Goal: Task Accomplishment & Management: Manage account settings

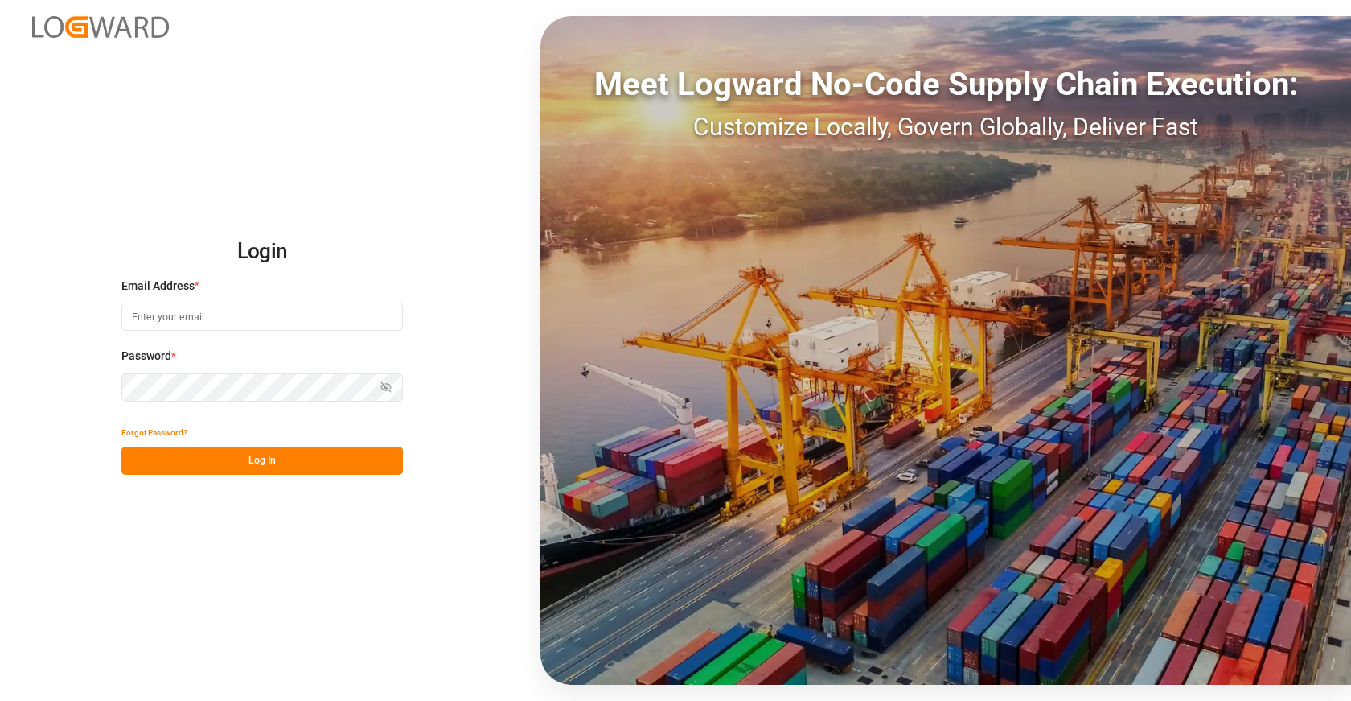
type input "[EMAIL_ADDRESS][DOMAIN_NAME]"
click at [265, 453] on button "Log In" at bounding box center [262, 460] width 282 height 28
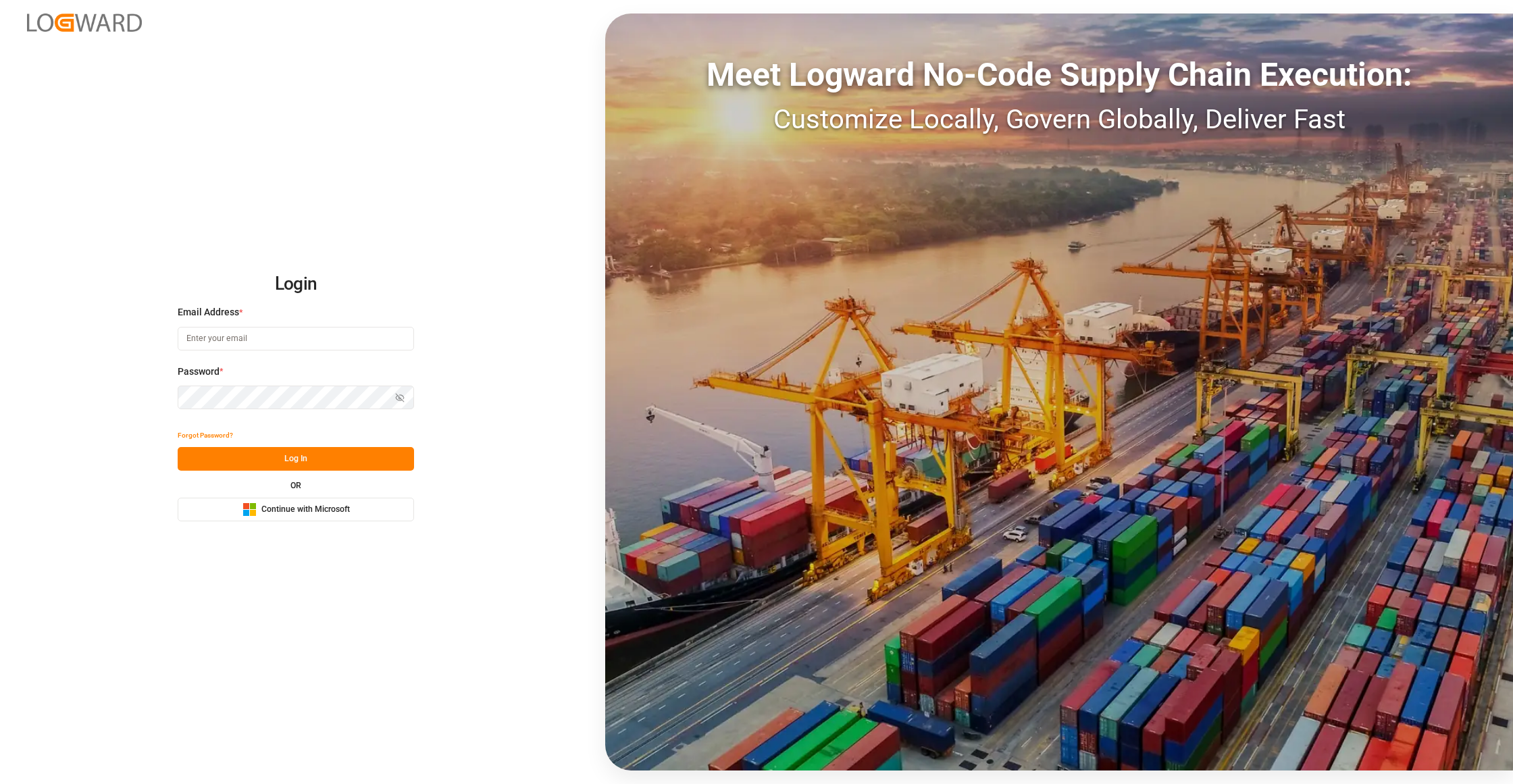
type input "[EMAIL_ADDRESS][DOMAIN_NAME]"
click at [322, 461] on button "Log In" at bounding box center [296, 459] width 237 height 24
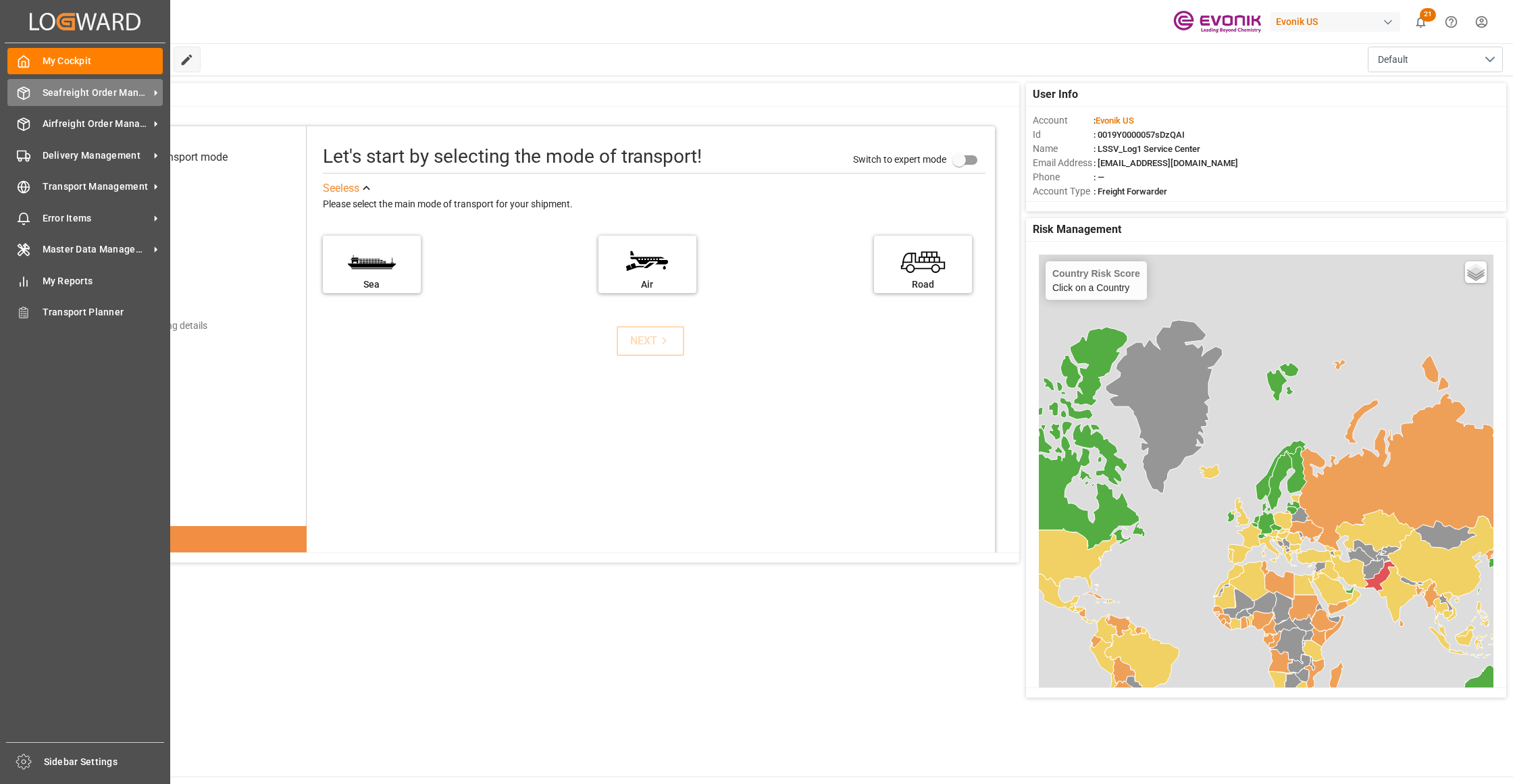
click at [92, 88] on span "Seafreight Order Management" at bounding box center [96, 92] width 107 height 14
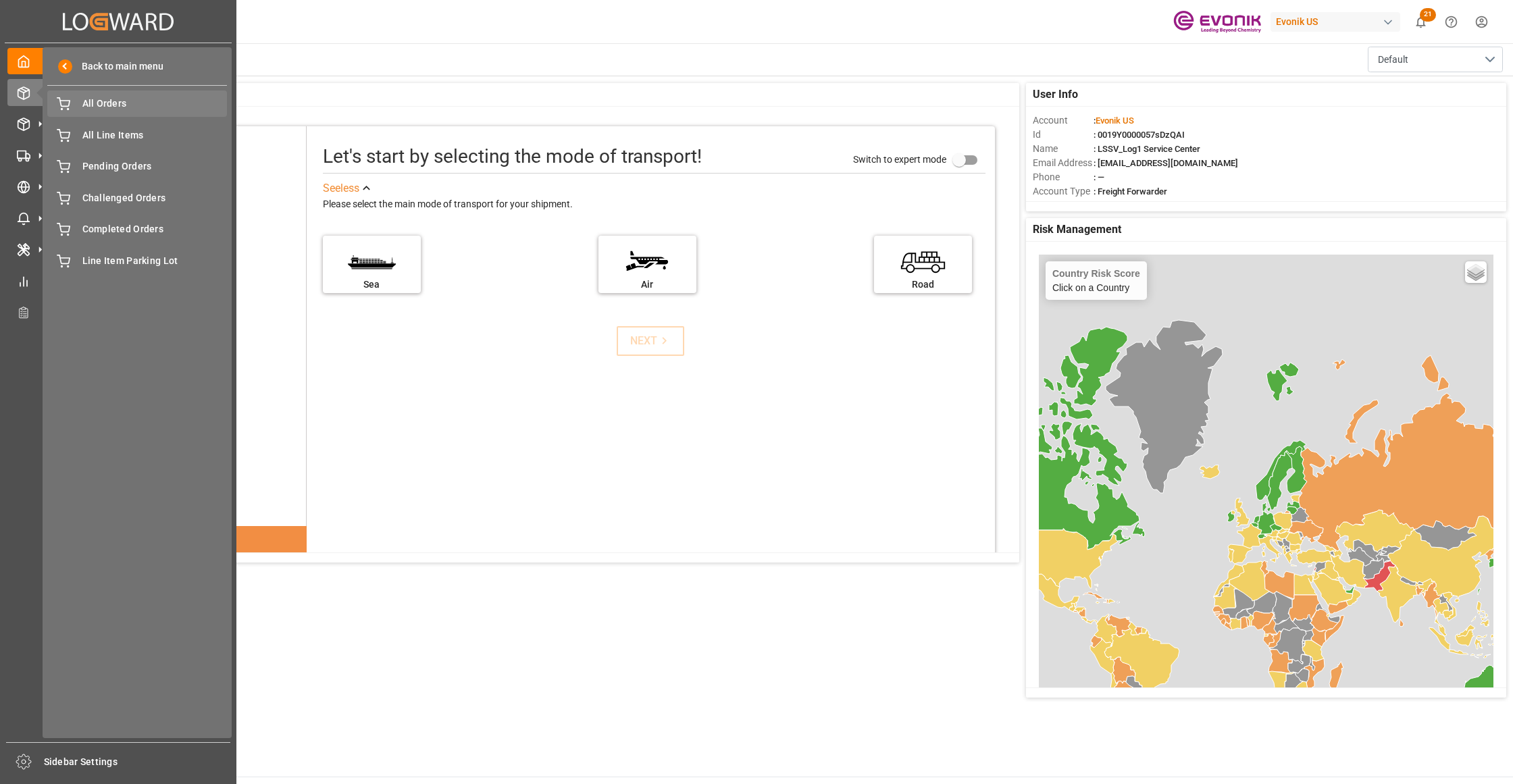
click at [107, 104] on span "All Orders" at bounding box center [154, 103] width 145 height 14
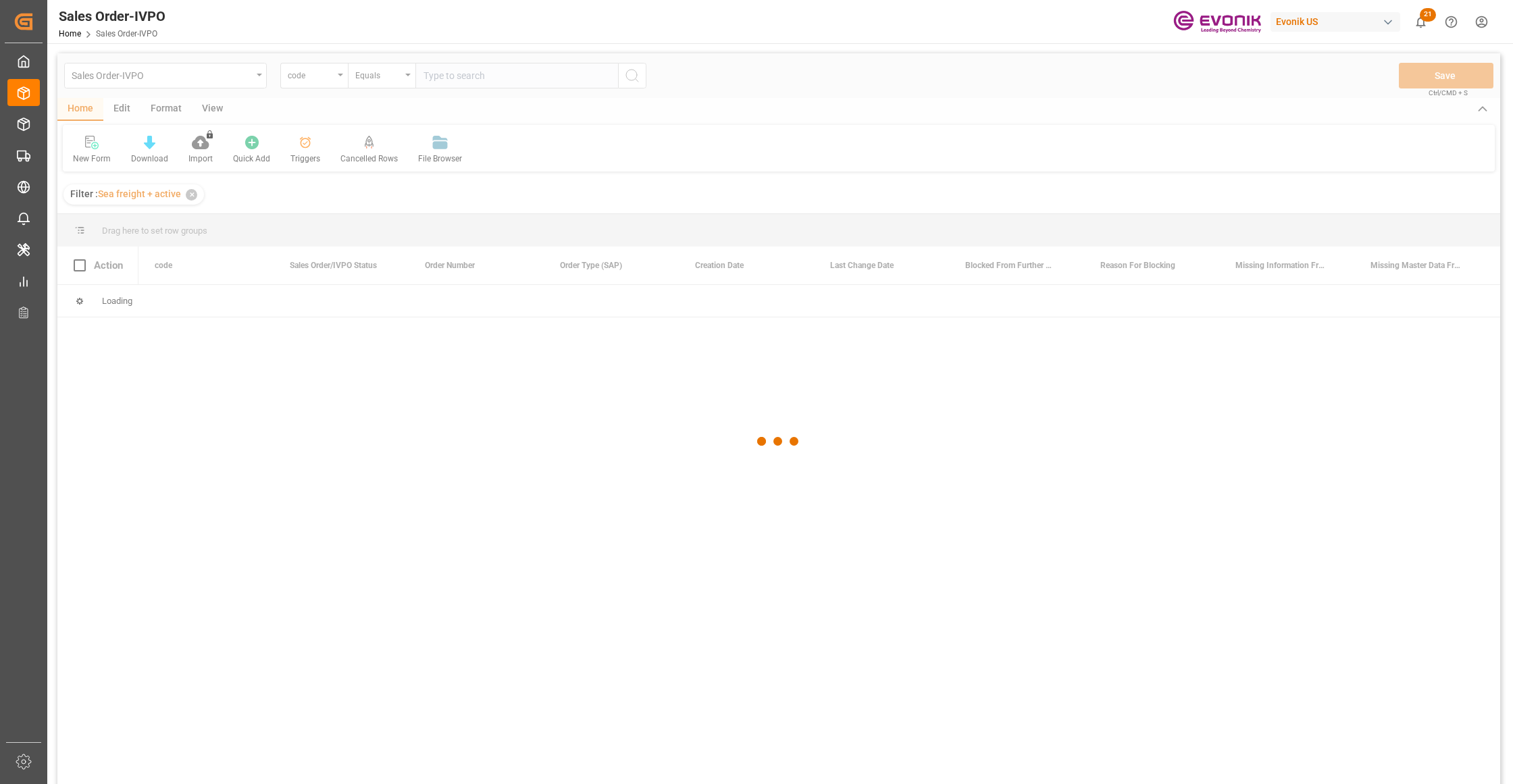
click at [327, 85] on div at bounding box center [778, 442] width 1442 height 776
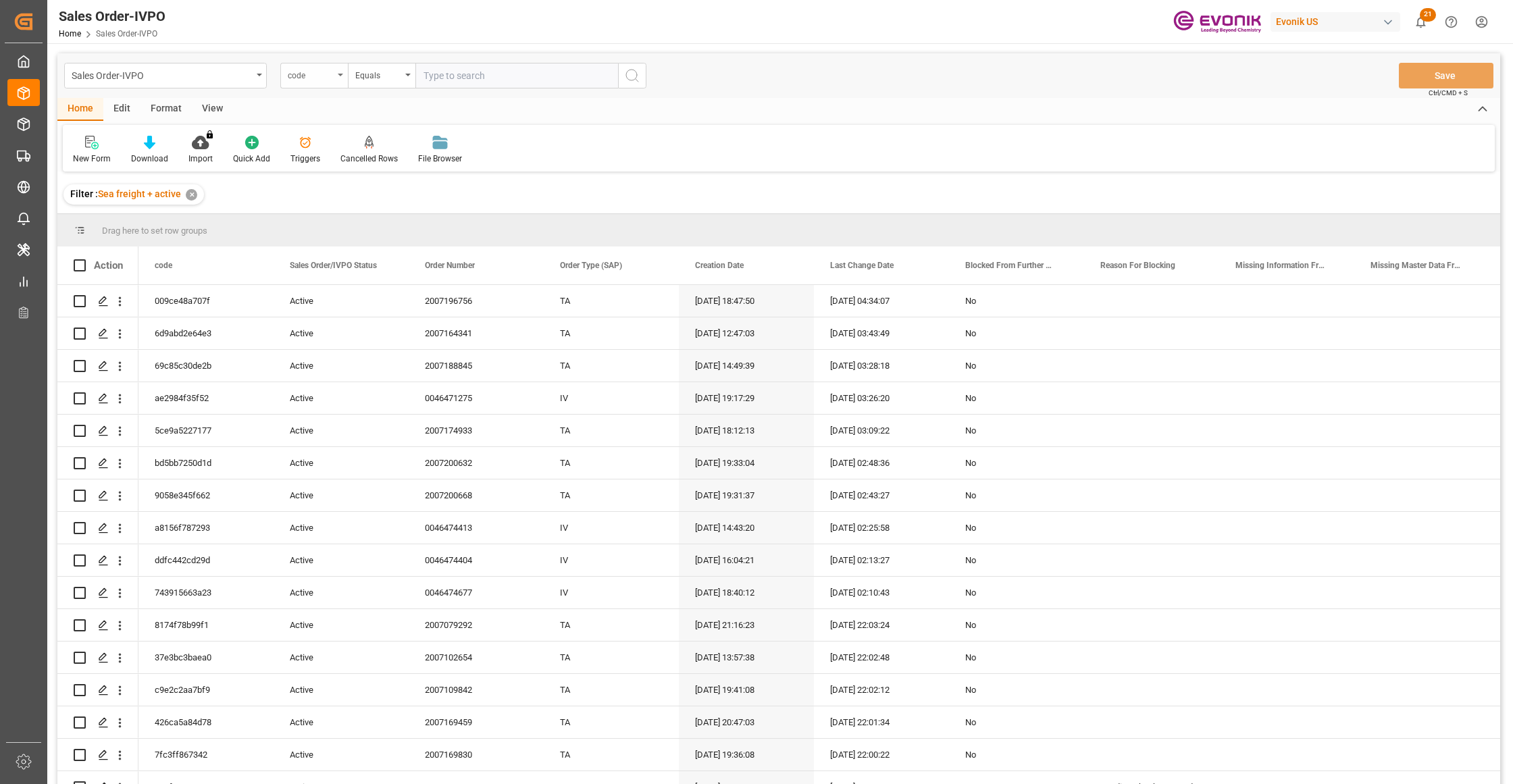
click at [319, 84] on div "code" at bounding box center [314, 76] width 67 height 26
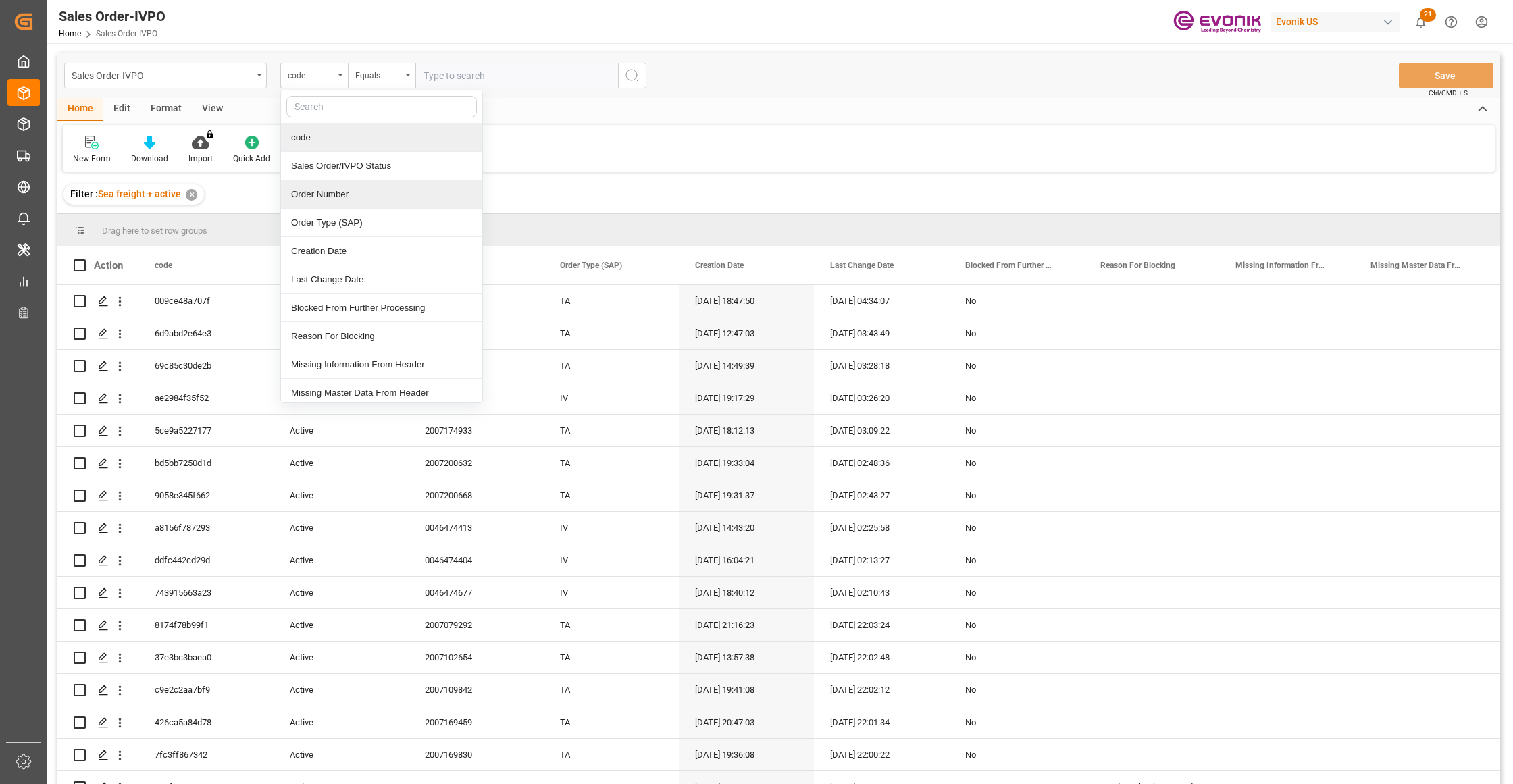
click at [346, 192] on div "Order Number" at bounding box center [382, 195] width 202 height 29
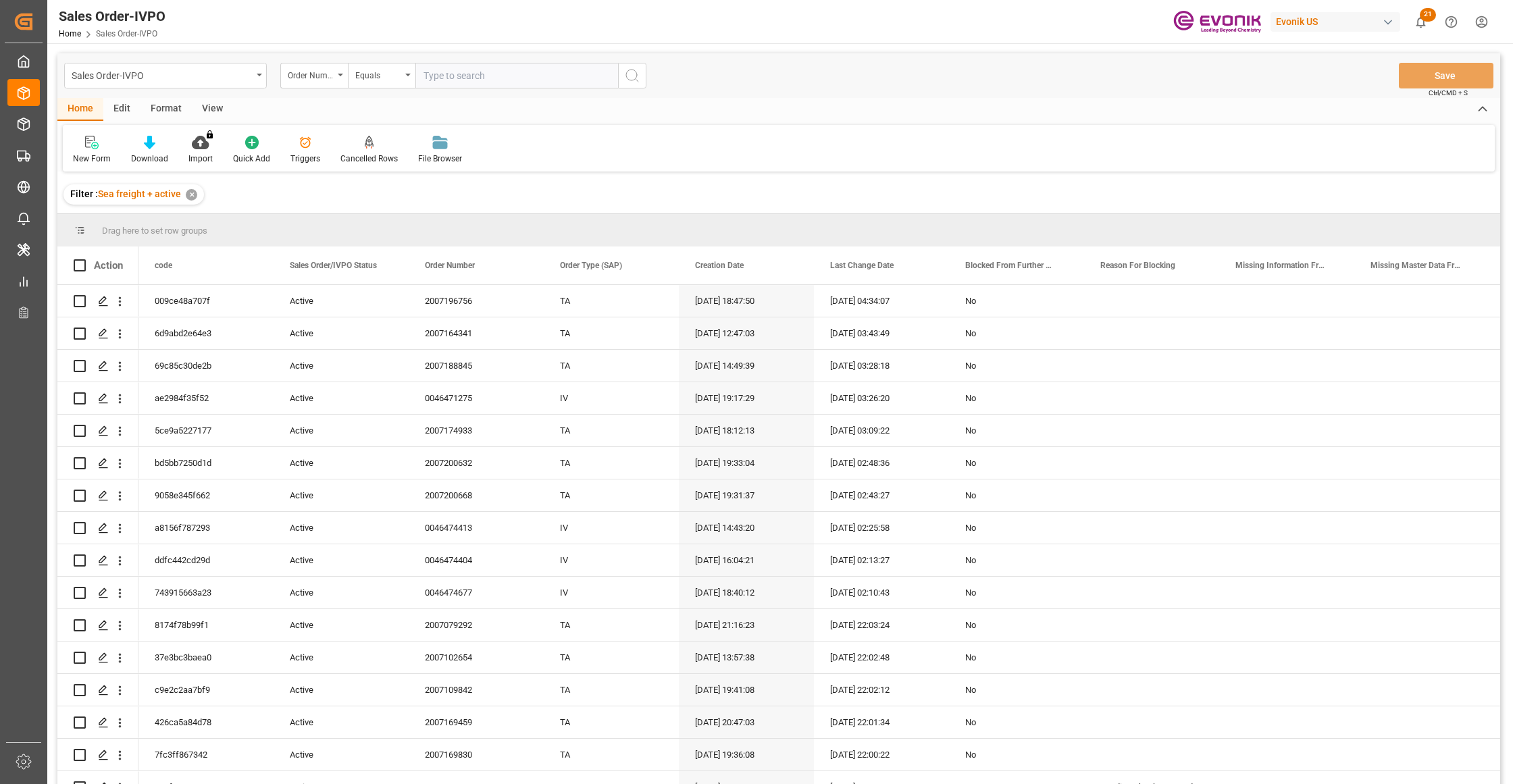
click at [479, 74] on input "text" at bounding box center [516, 76] width 202 height 26
paste input "2007187842"
type input "2007187842"
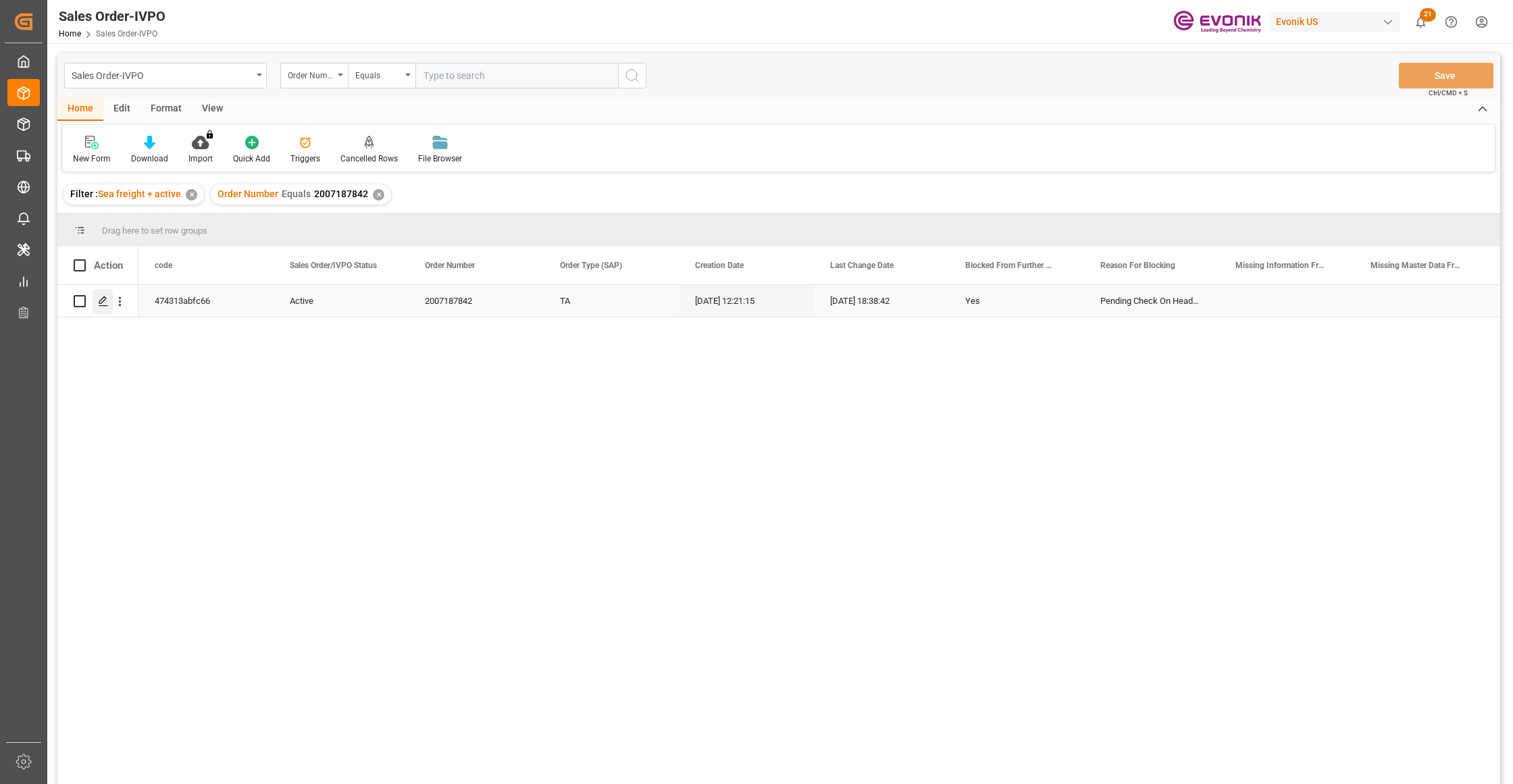
click at [105, 308] on div "Press SPACE to select this row." at bounding box center [102, 301] width 20 height 25
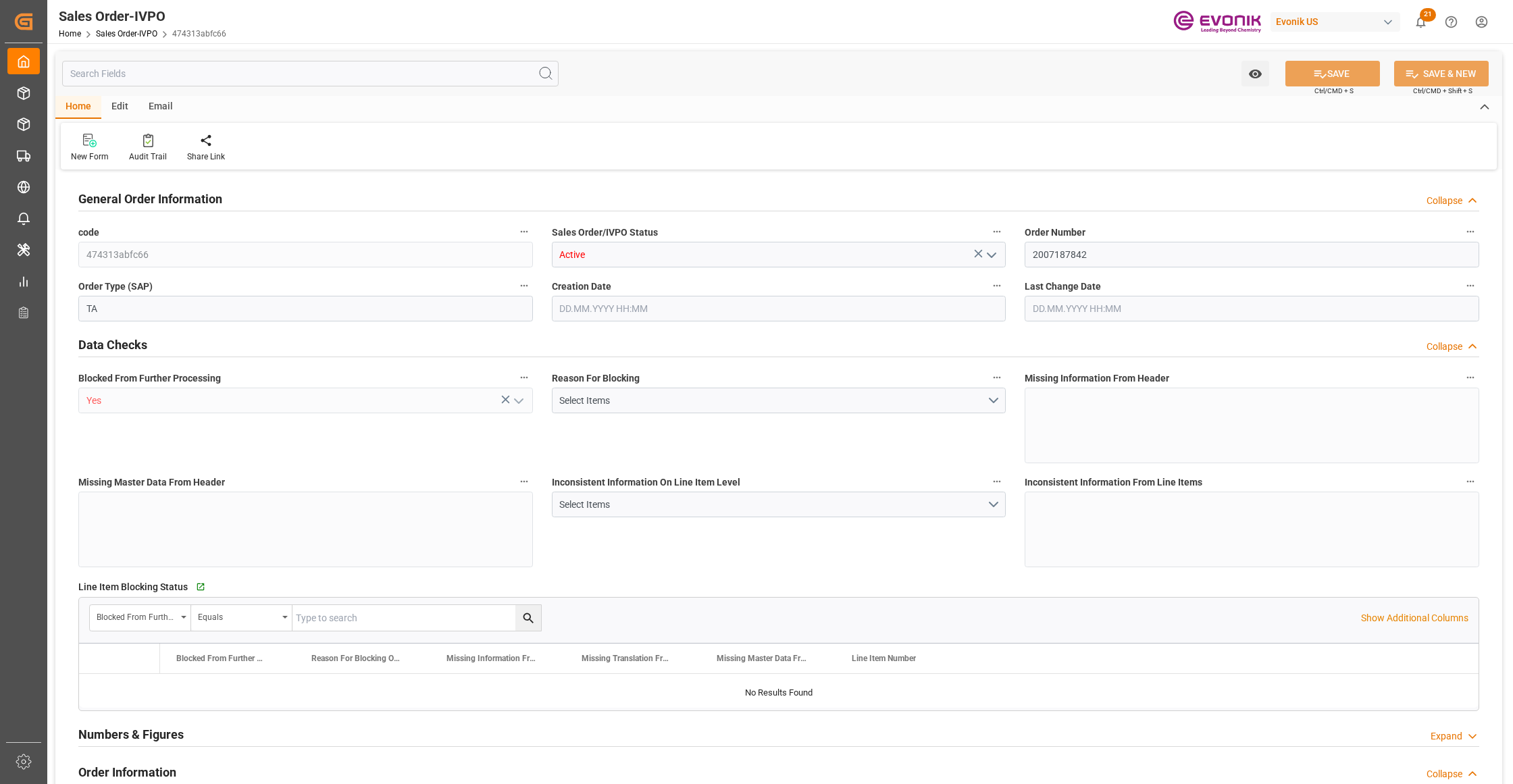
type input "ITGOA"
type input "0"
type input "1"
type input "1715.6"
type input "17.09.2025 12:21"
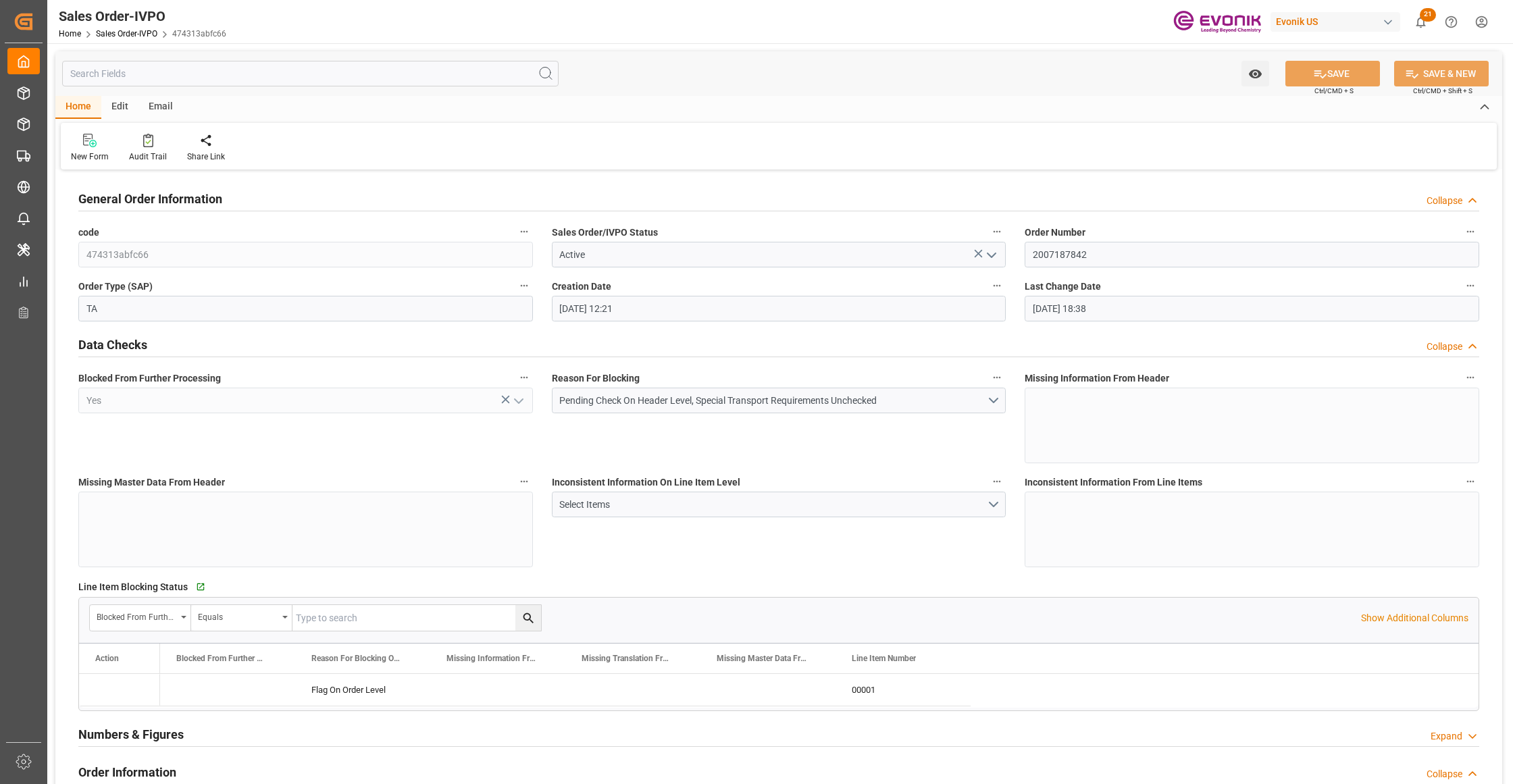
type input "18.09.2025 18:38"
click at [309, 144] on icon at bounding box center [308, 140] width 9 height 13
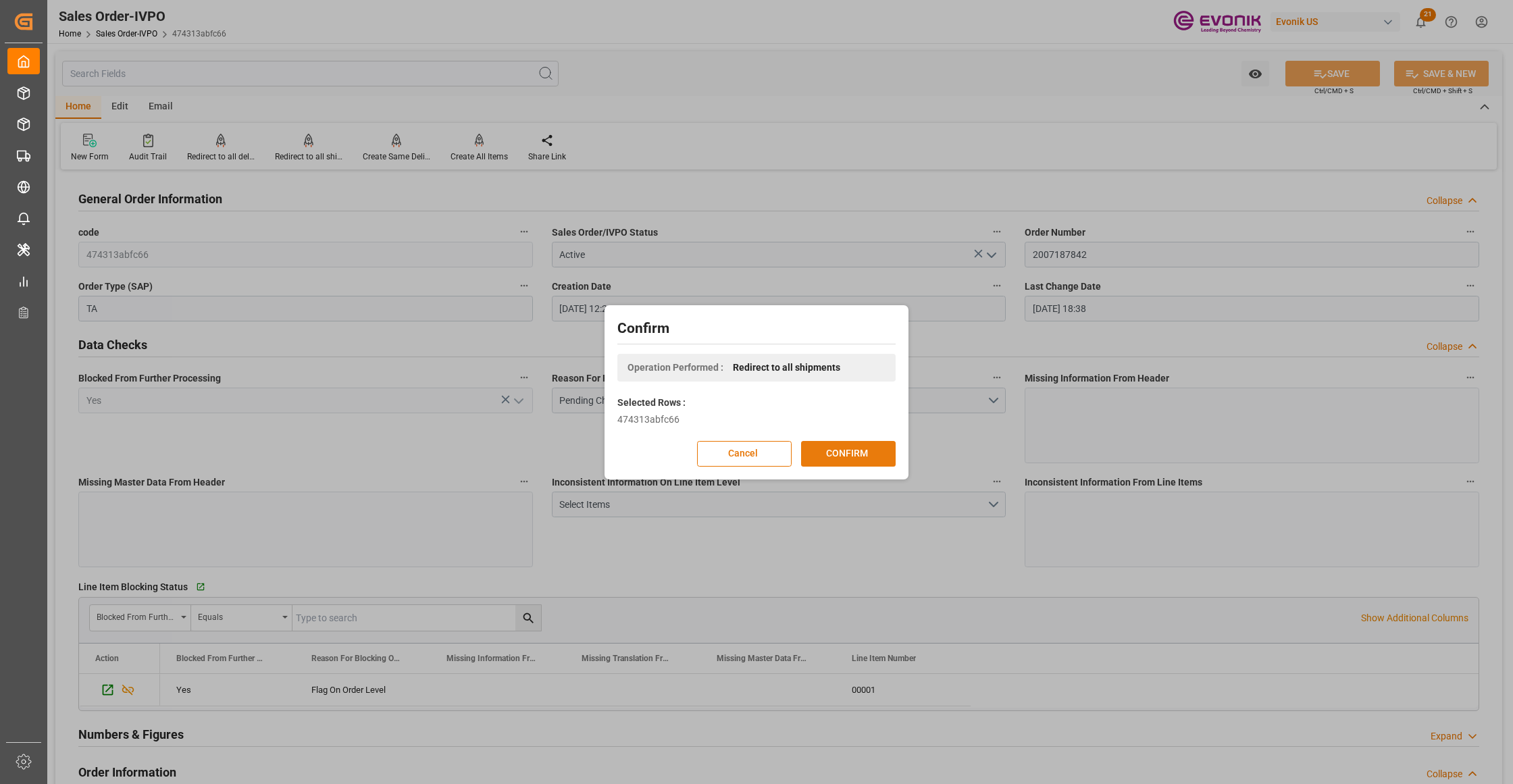
click at [851, 449] on button "CONFIRM" at bounding box center [848, 453] width 95 height 26
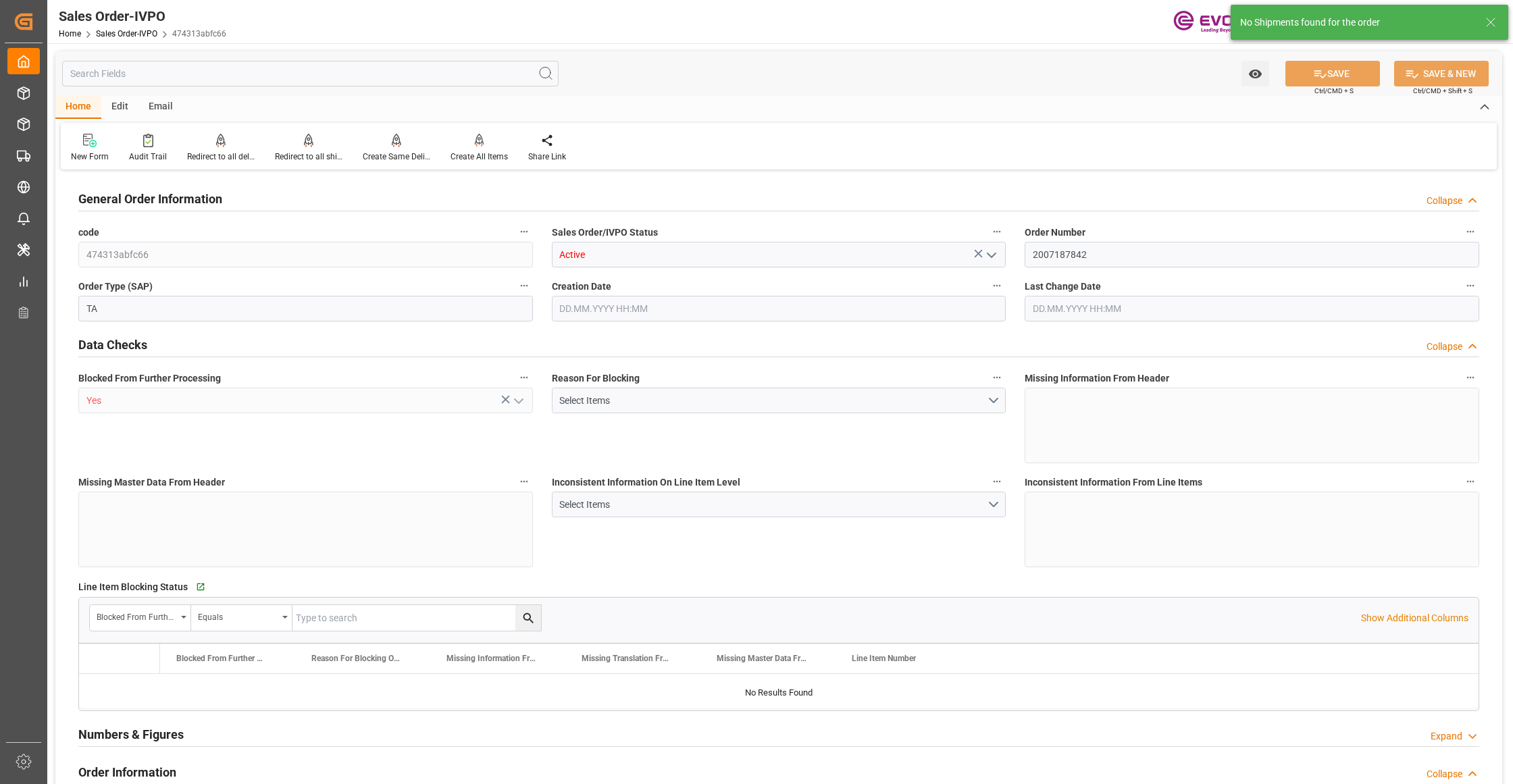
type input "ITGOA"
type input "0"
type input "1"
type input "1715.6"
type input "17.09.2025 12:21"
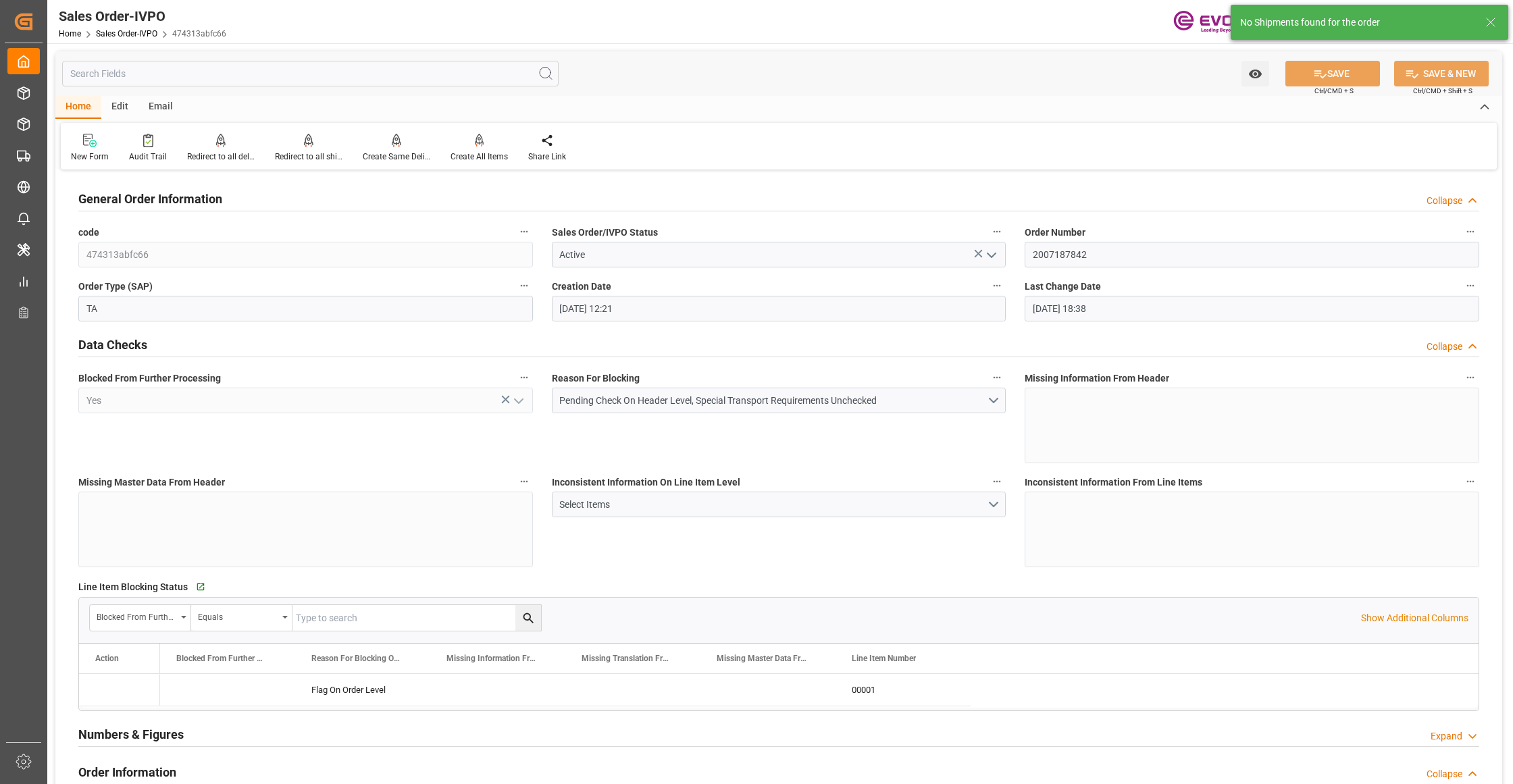
type input "18.09.2025 18:38"
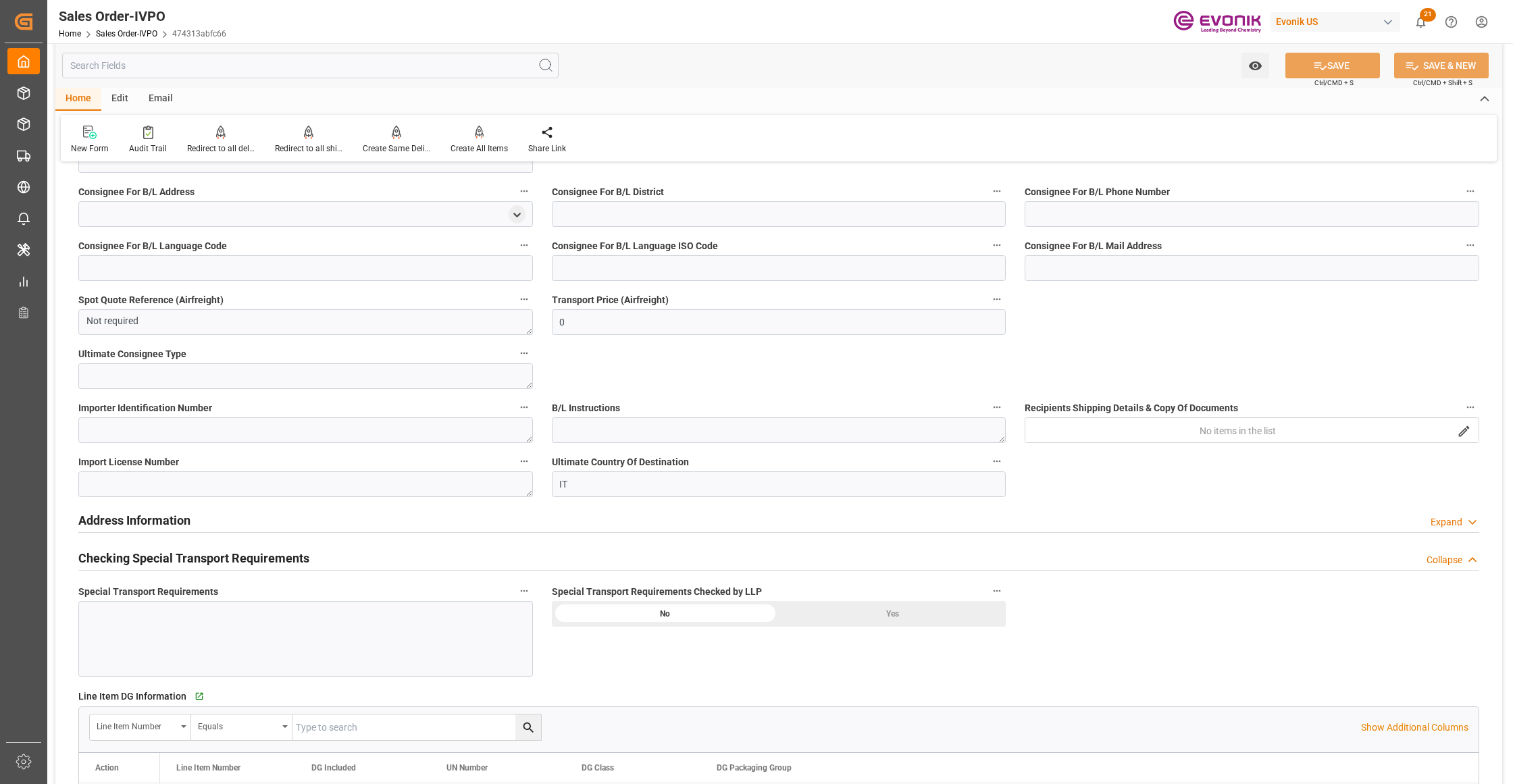
scroll to position [1500, 0]
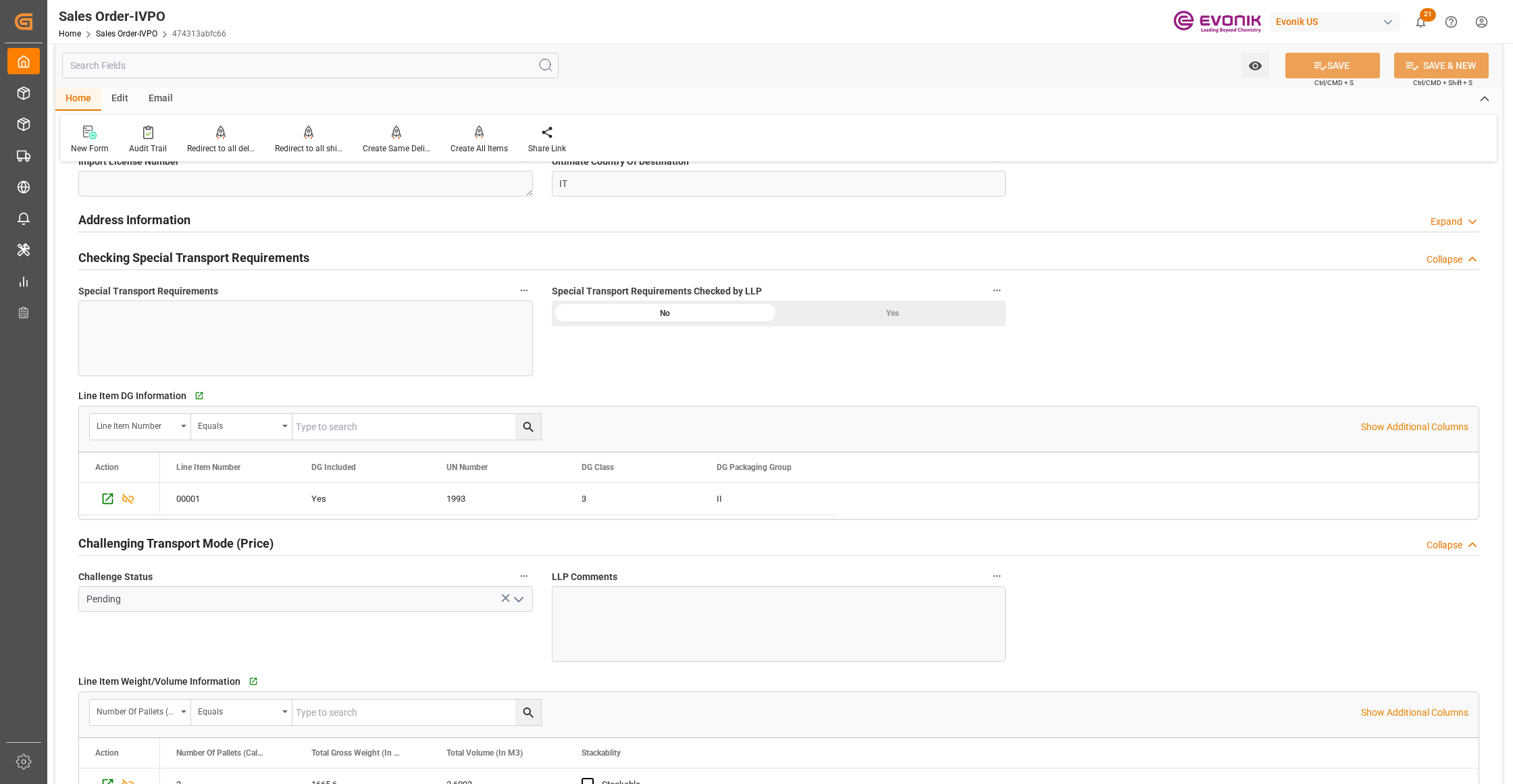
click at [894, 314] on div "Yes" at bounding box center [892, 313] width 227 height 26
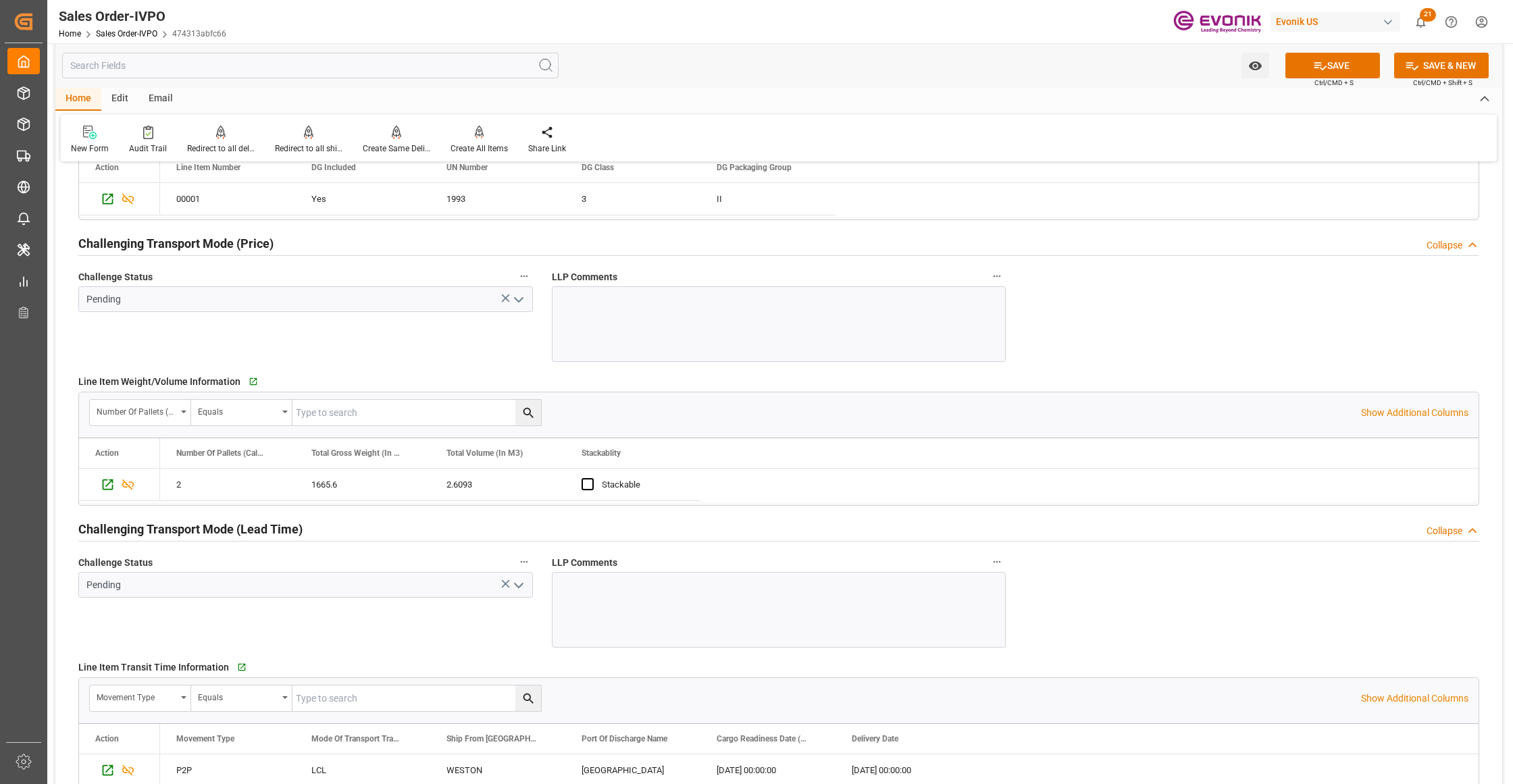
click at [519, 300] on icon "open menu" at bounding box center [518, 300] width 16 height 16
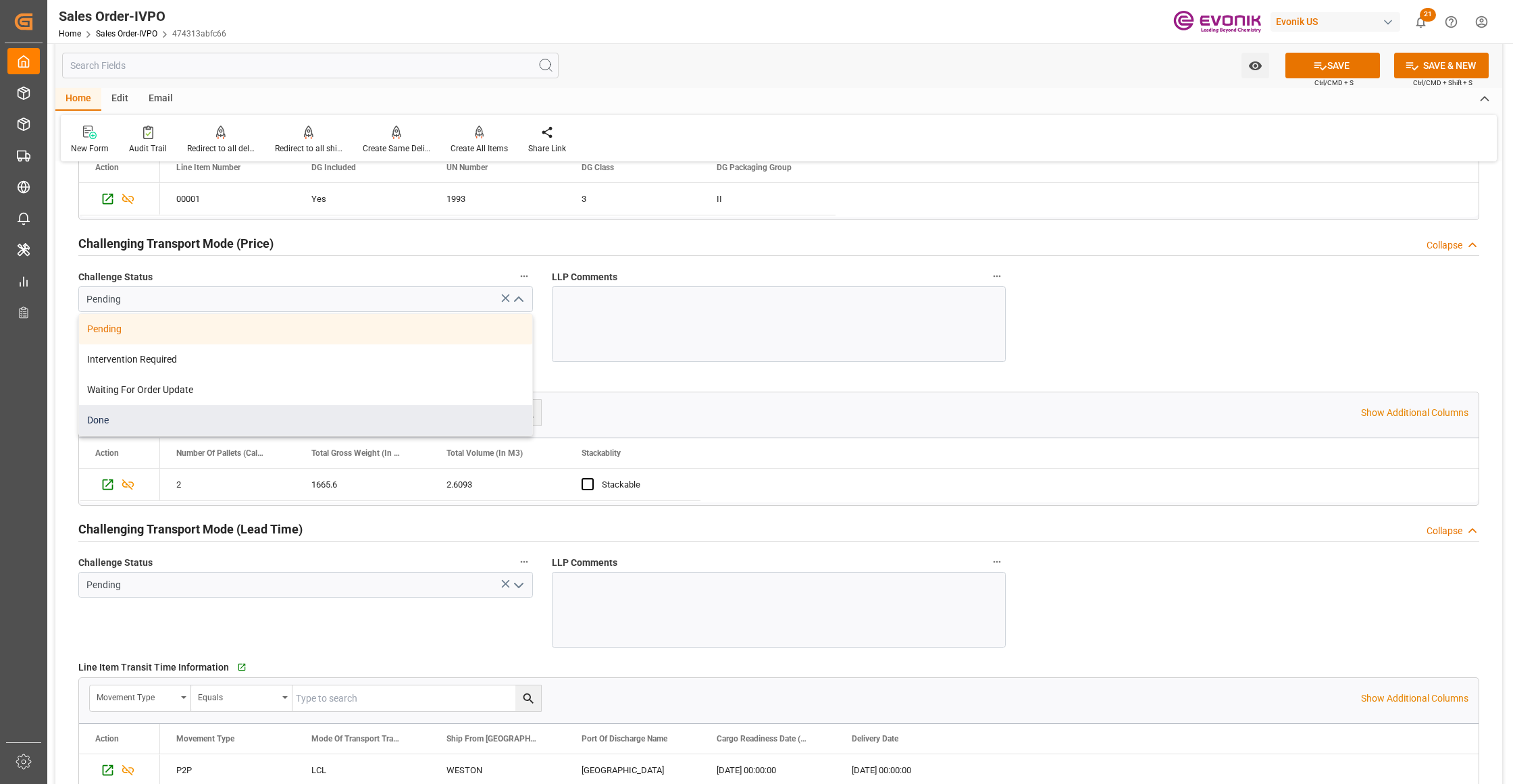
click at [373, 416] on div "Done" at bounding box center [306, 421] width 453 height 30
type input "Done"
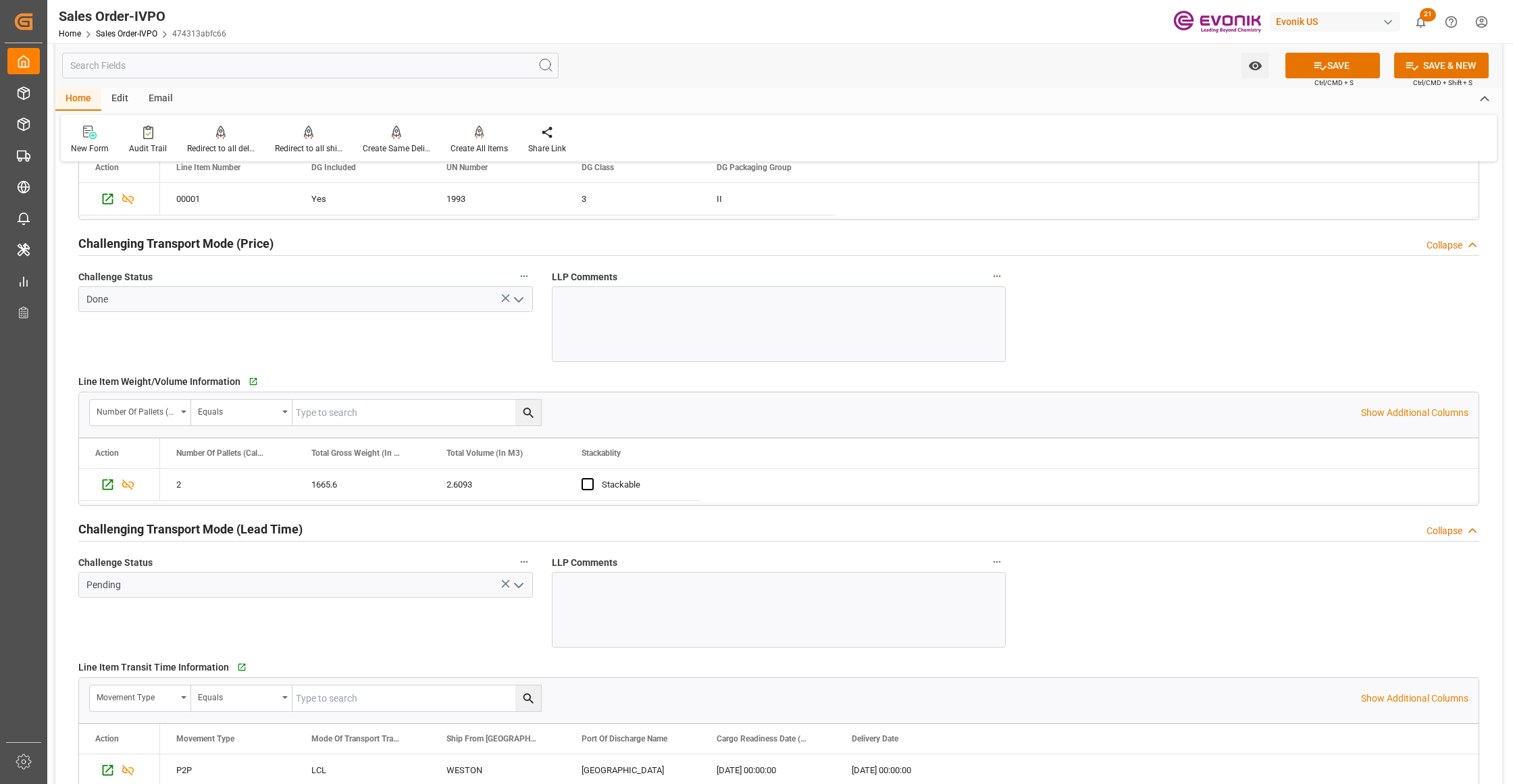
click at [521, 588] on polyline "open menu" at bounding box center [519, 585] width 8 height 4
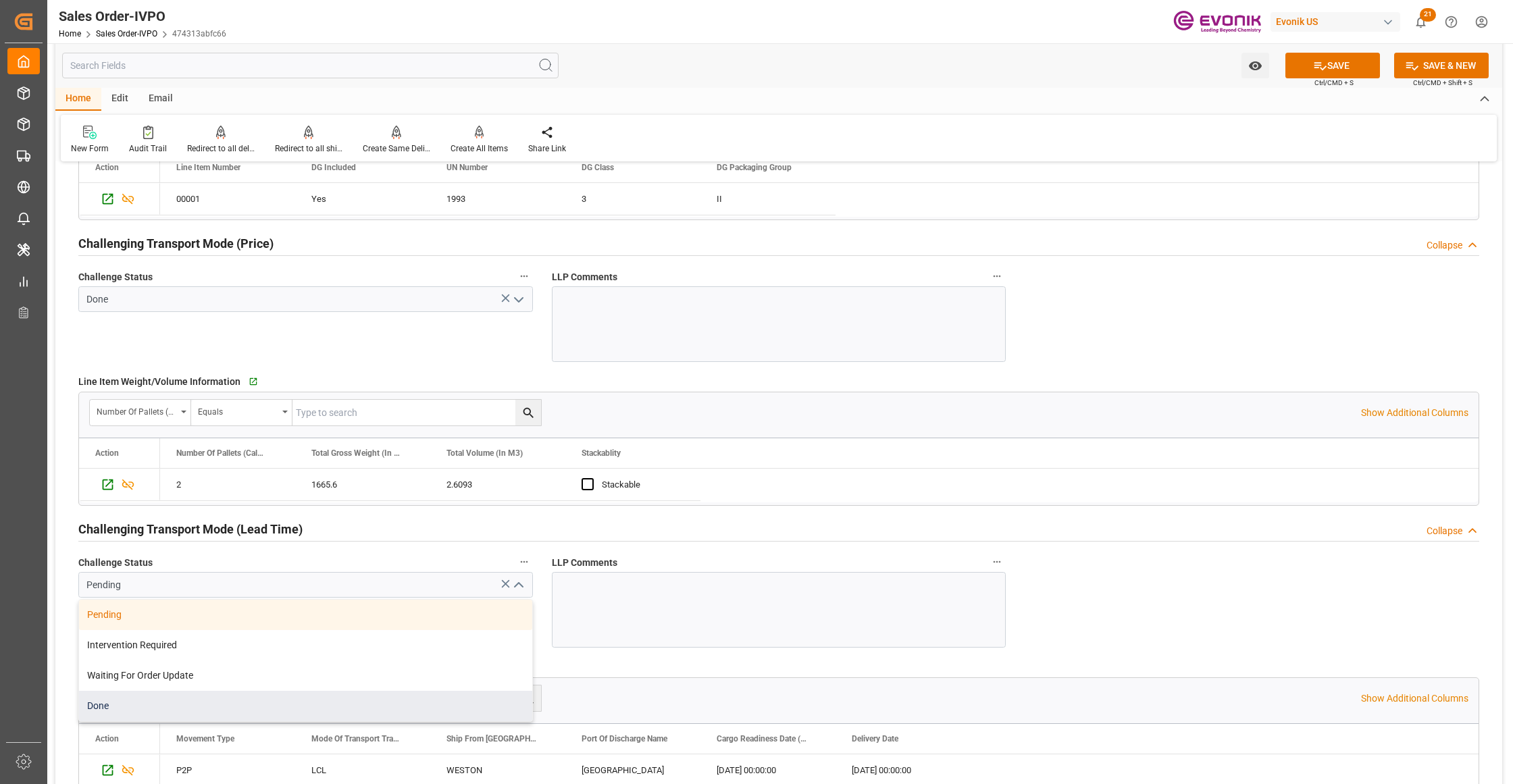
click at [190, 705] on div "Done" at bounding box center [306, 706] width 453 height 30
type input "Done"
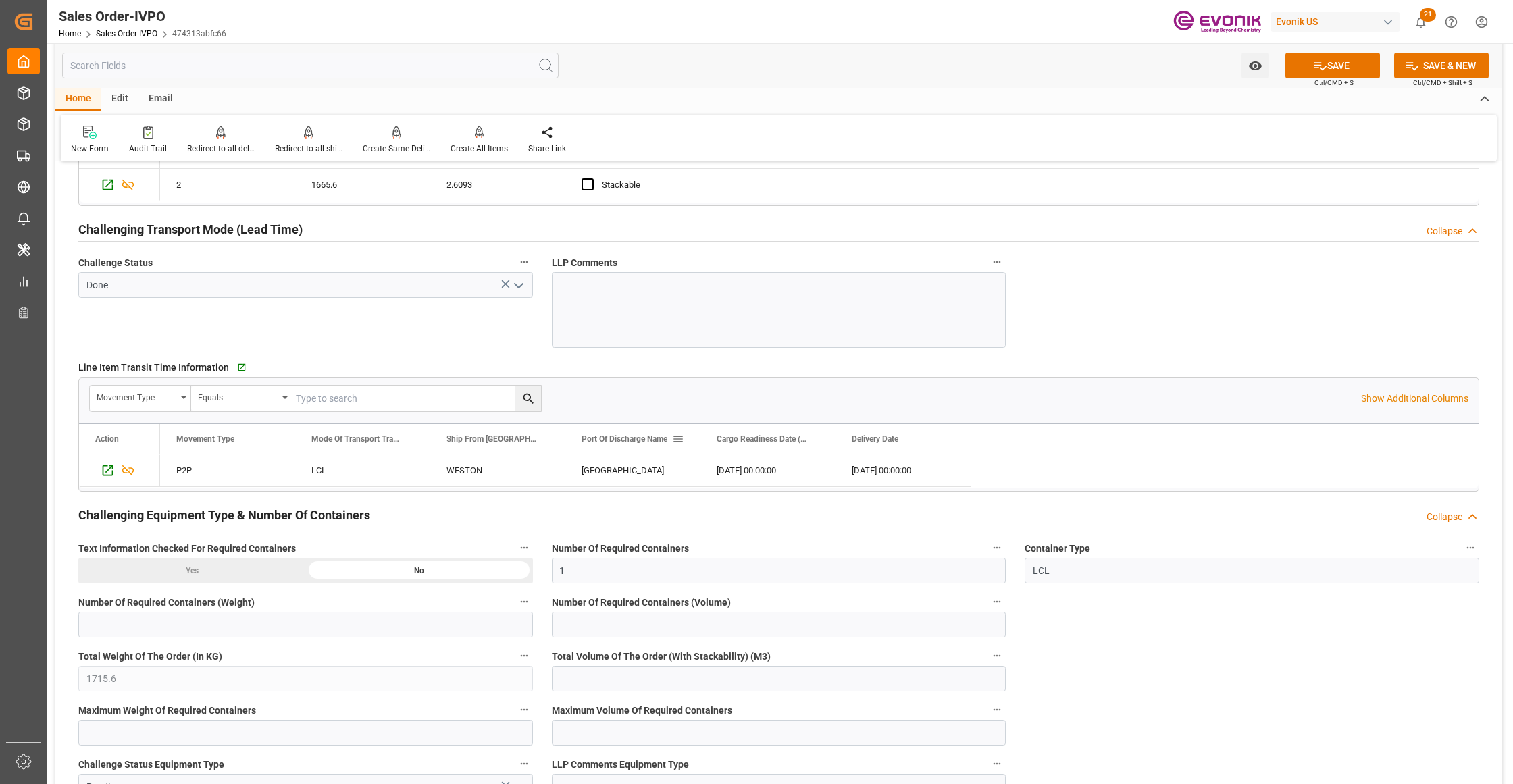
scroll to position [2402, 0]
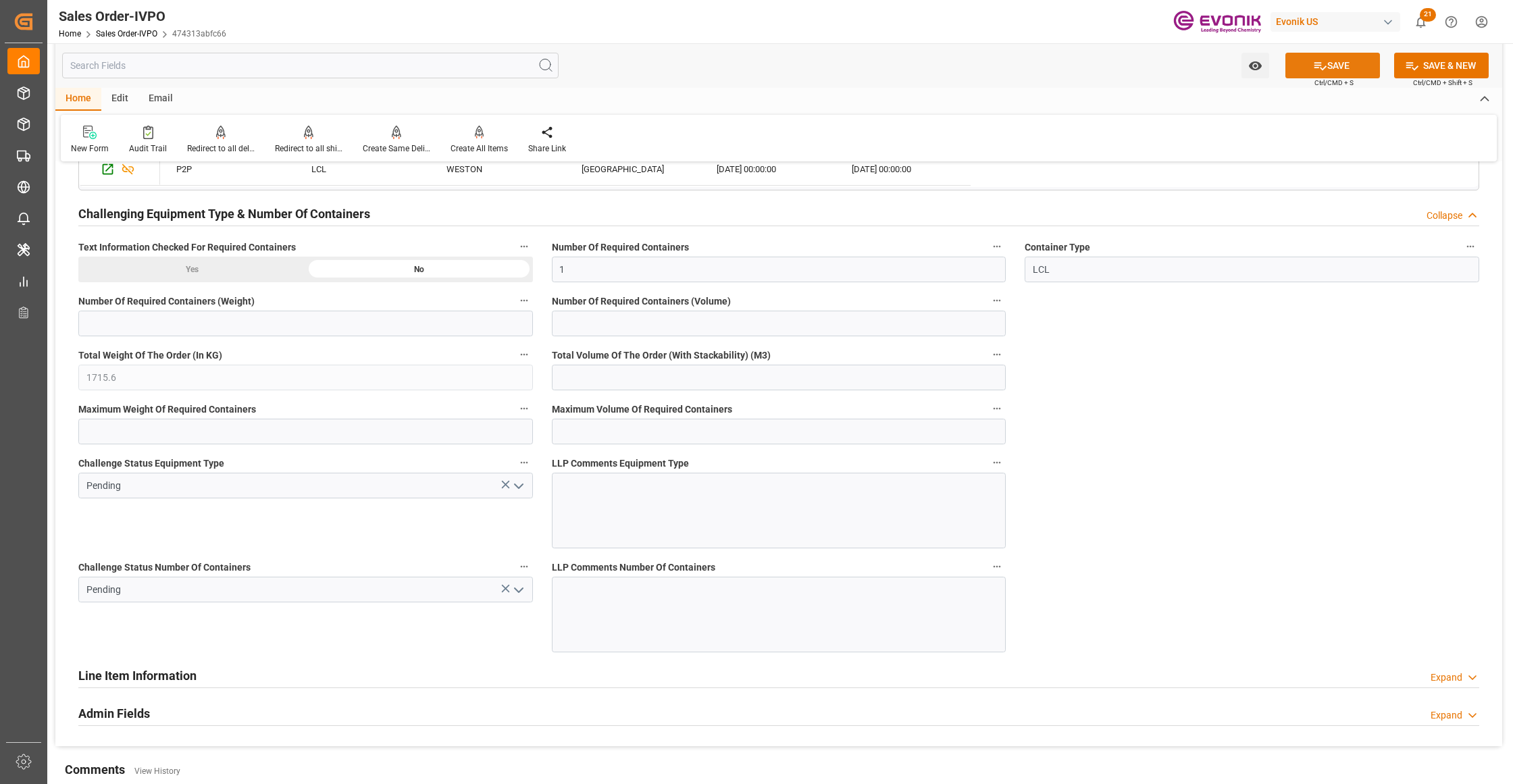
click at [1329, 60] on button "SAVE" at bounding box center [1332, 65] width 95 height 26
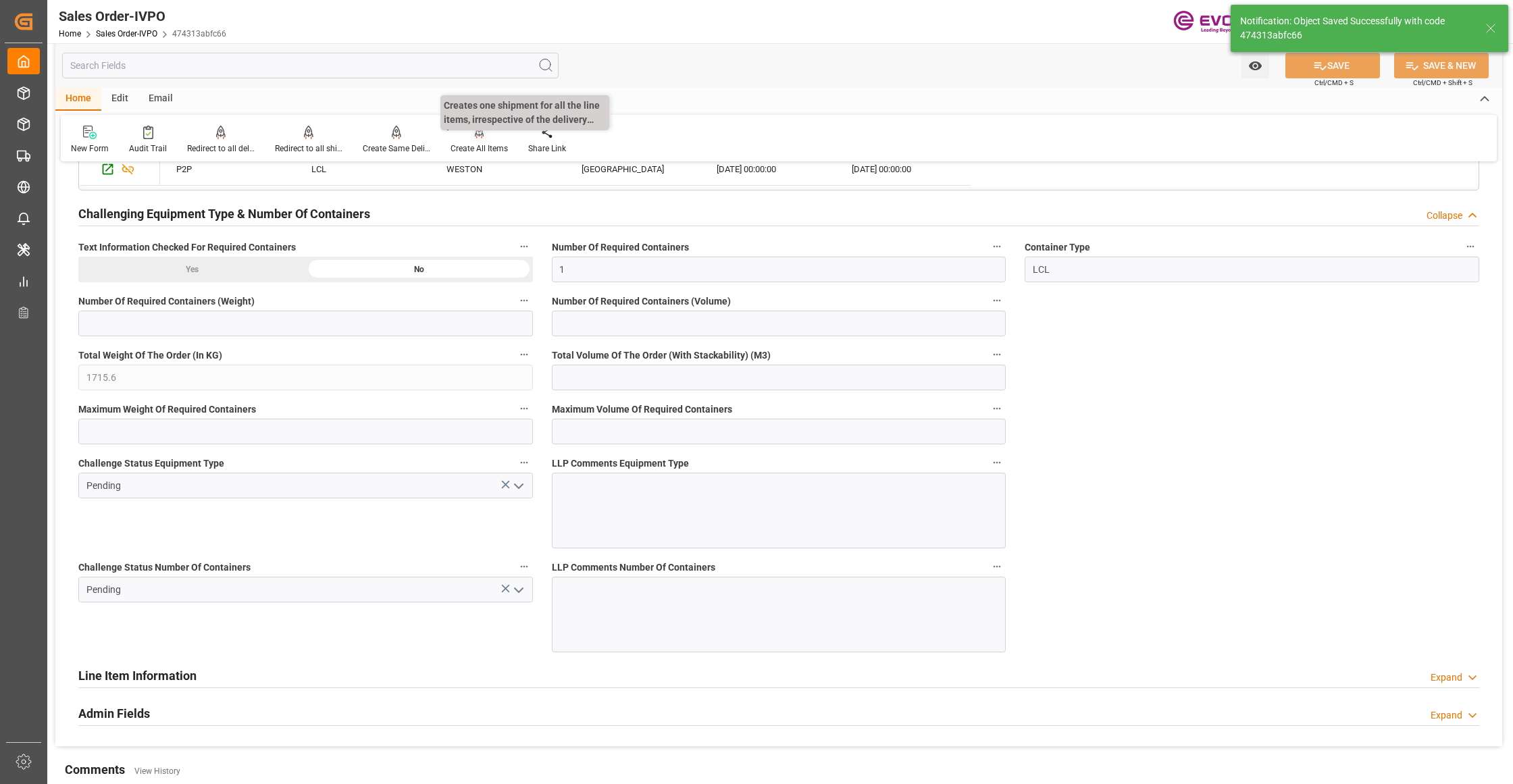
type input "26.09.2025 06:53"
click at [516, 489] on icon "open menu" at bounding box center [518, 486] width 16 height 16
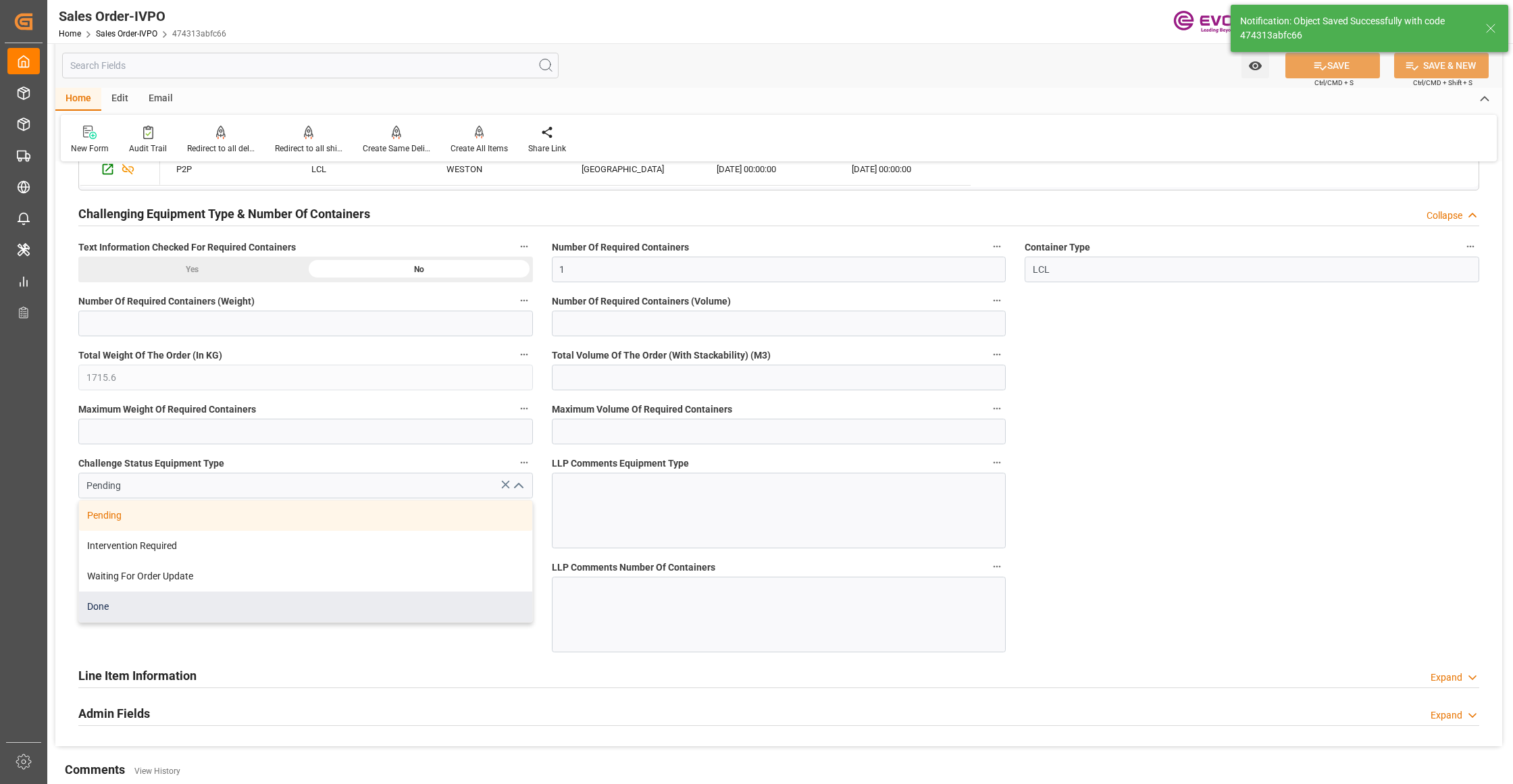
click at [273, 606] on div "Done" at bounding box center [306, 607] width 453 height 30
type input "Done"
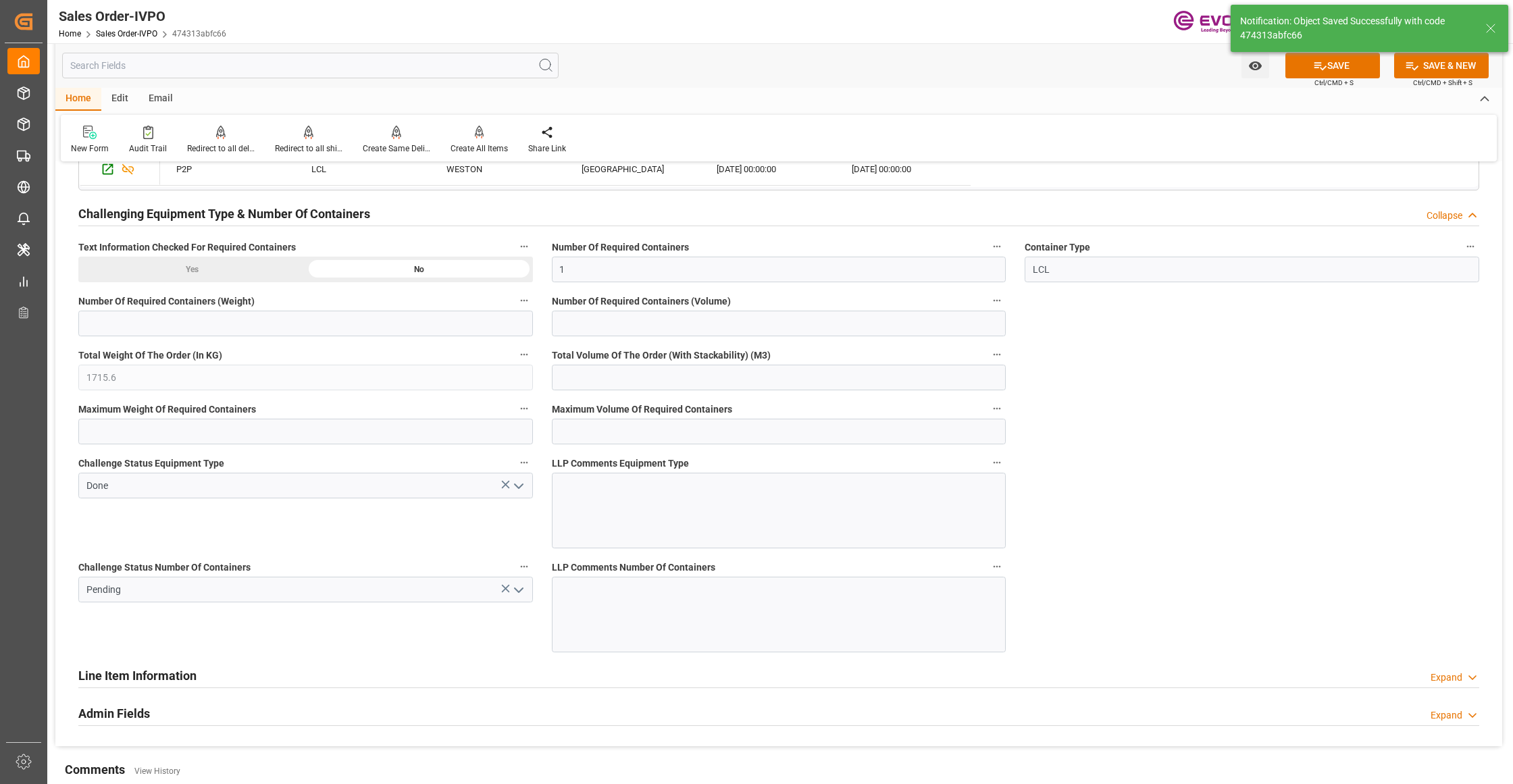
click at [521, 587] on icon "open menu" at bounding box center [518, 589] width 16 height 16
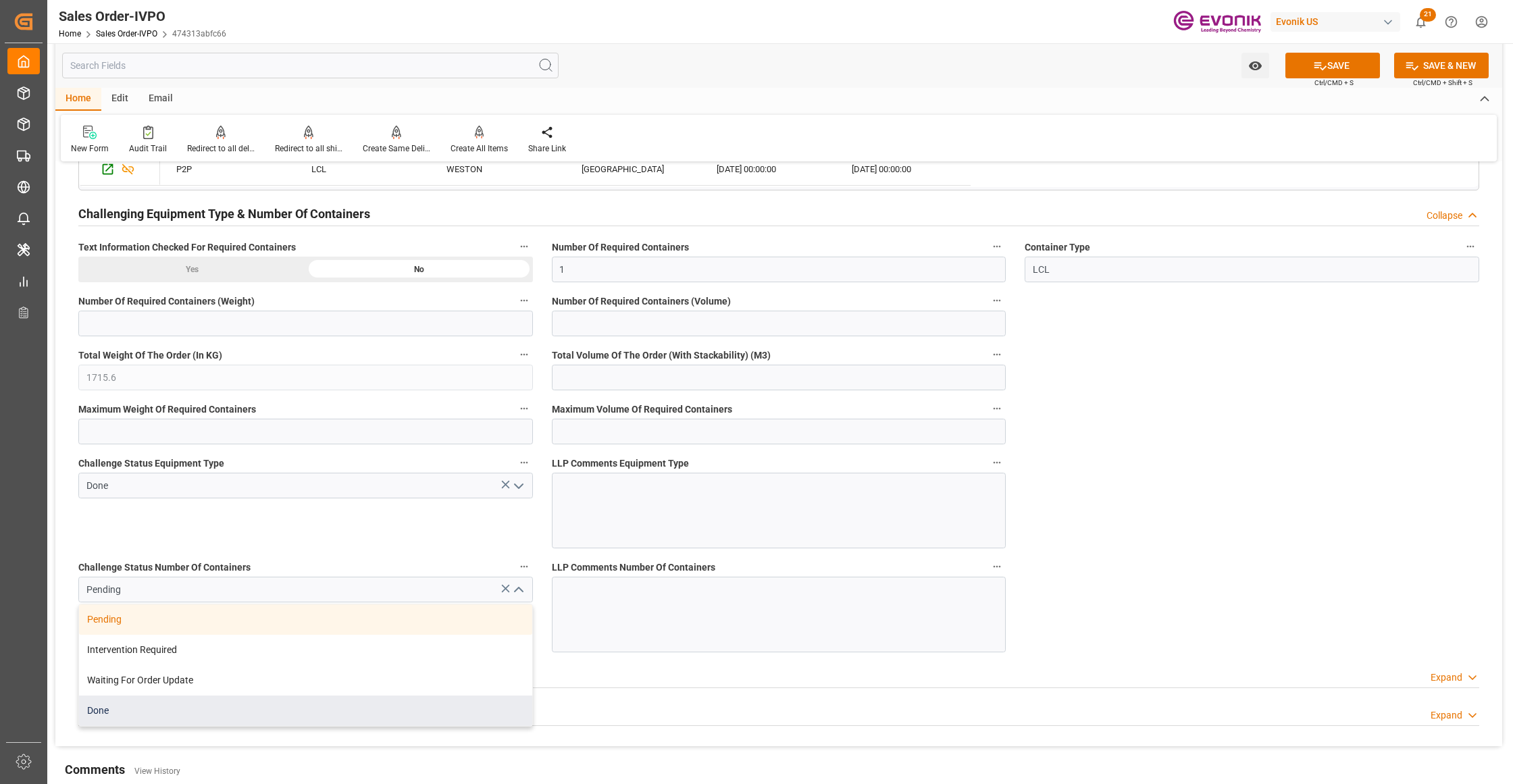
click at [230, 719] on div "Done" at bounding box center [306, 711] width 453 height 30
type input "Done"
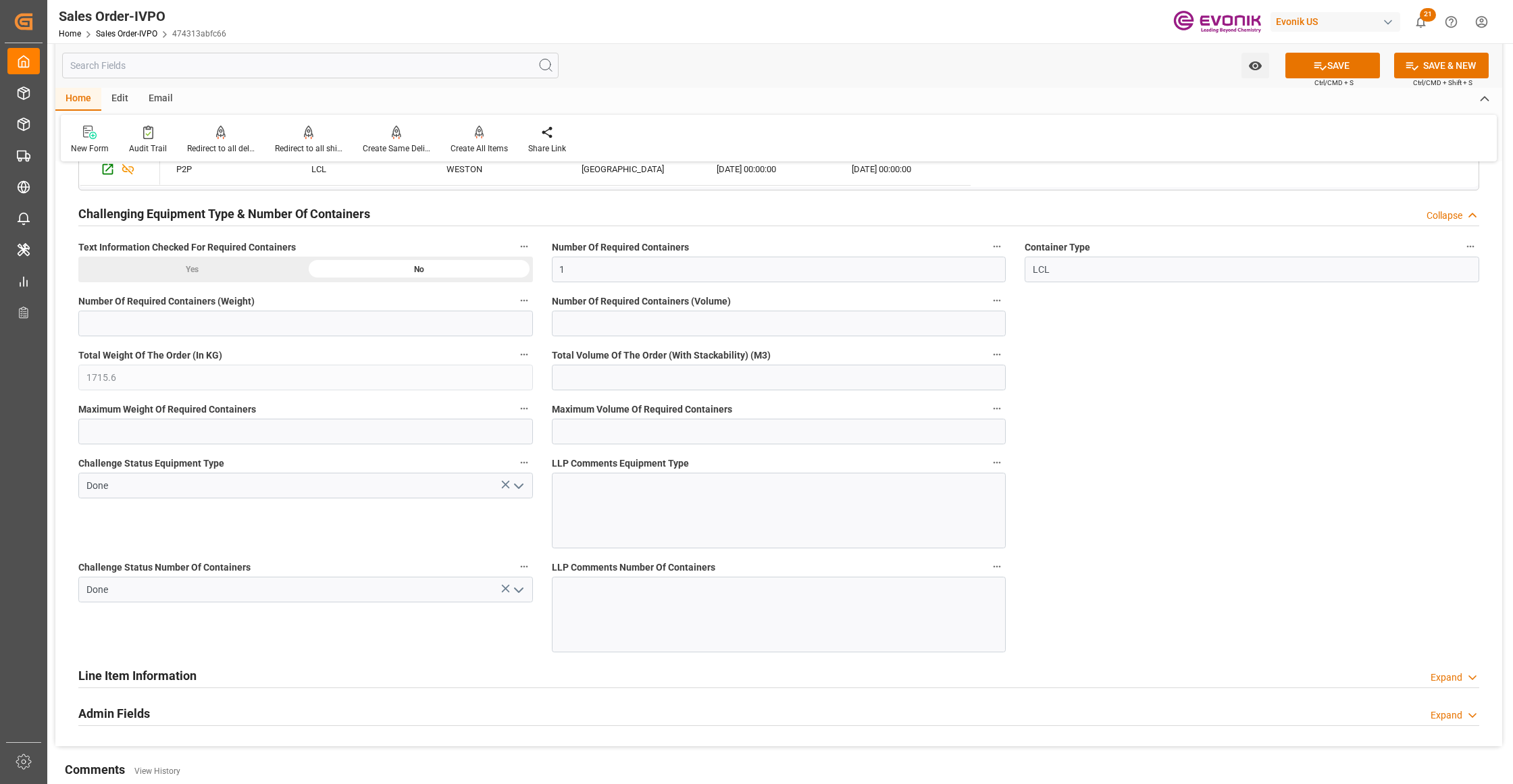
click at [1340, 60] on button "SAVE" at bounding box center [1332, 65] width 95 height 26
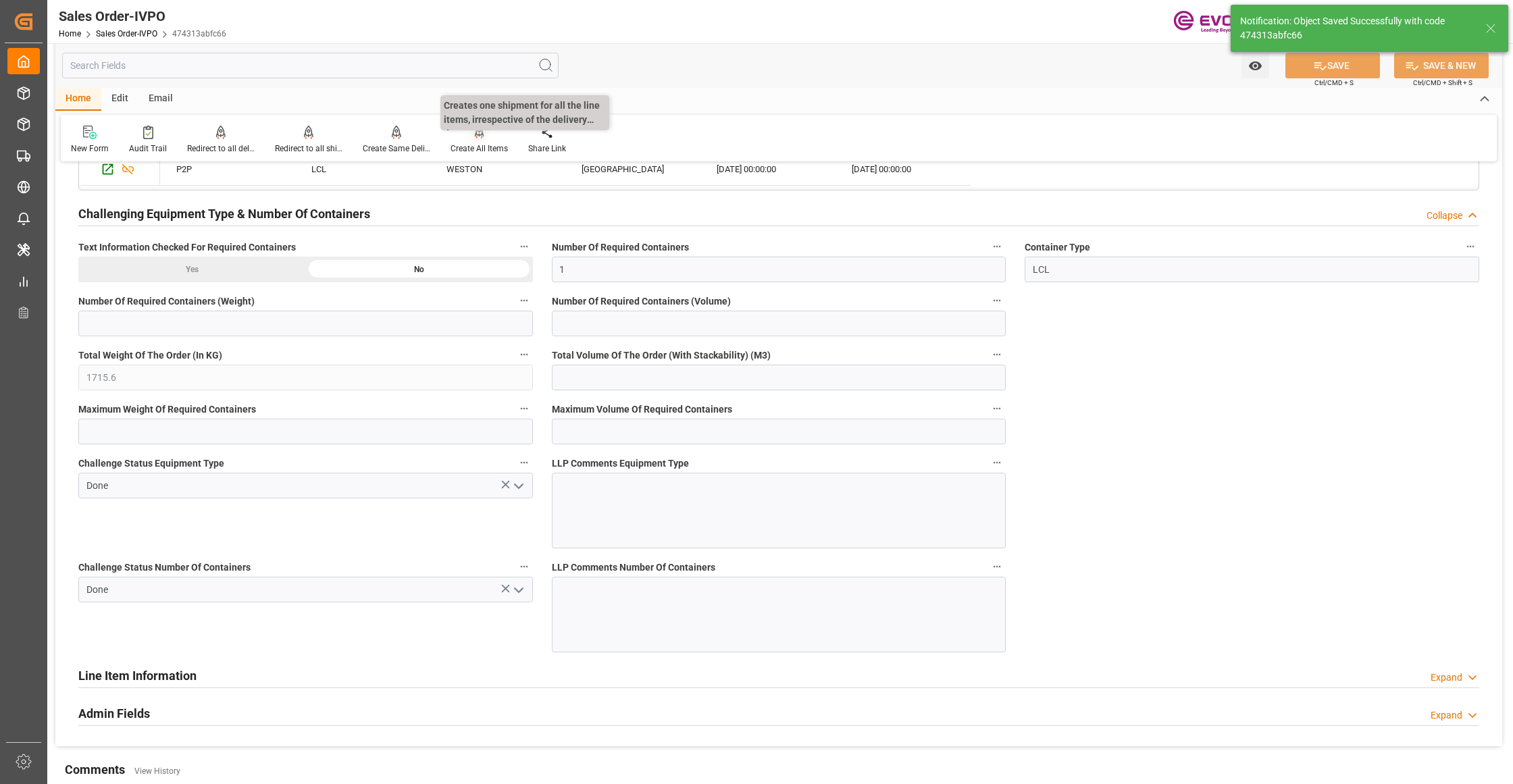
type input "No"
click at [482, 140] on div "Create All Items" at bounding box center [479, 139] width 78 height 29
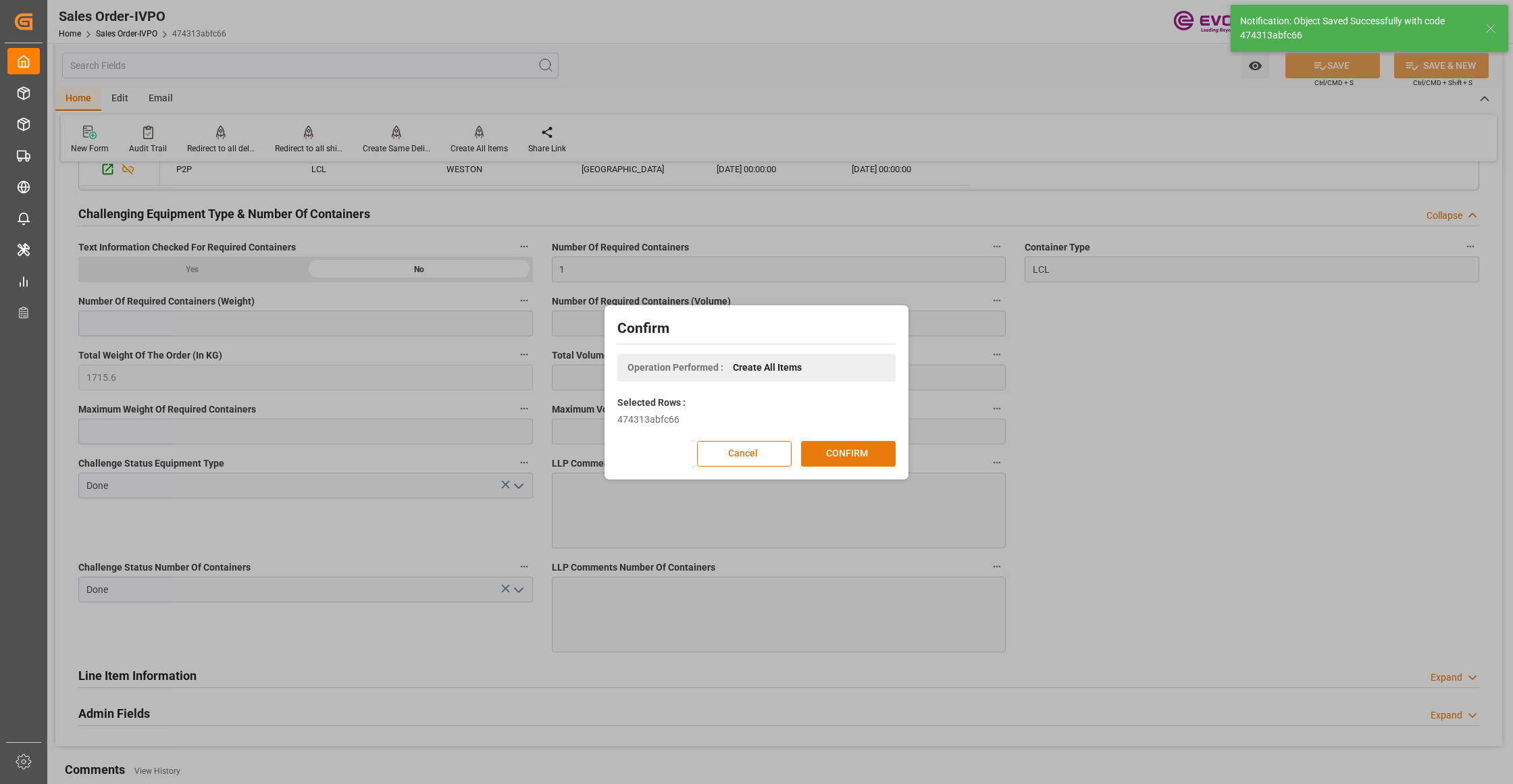
click at [852, 452] on button "CONFIRM" at bounding box center [848, 453] width 95 height 26
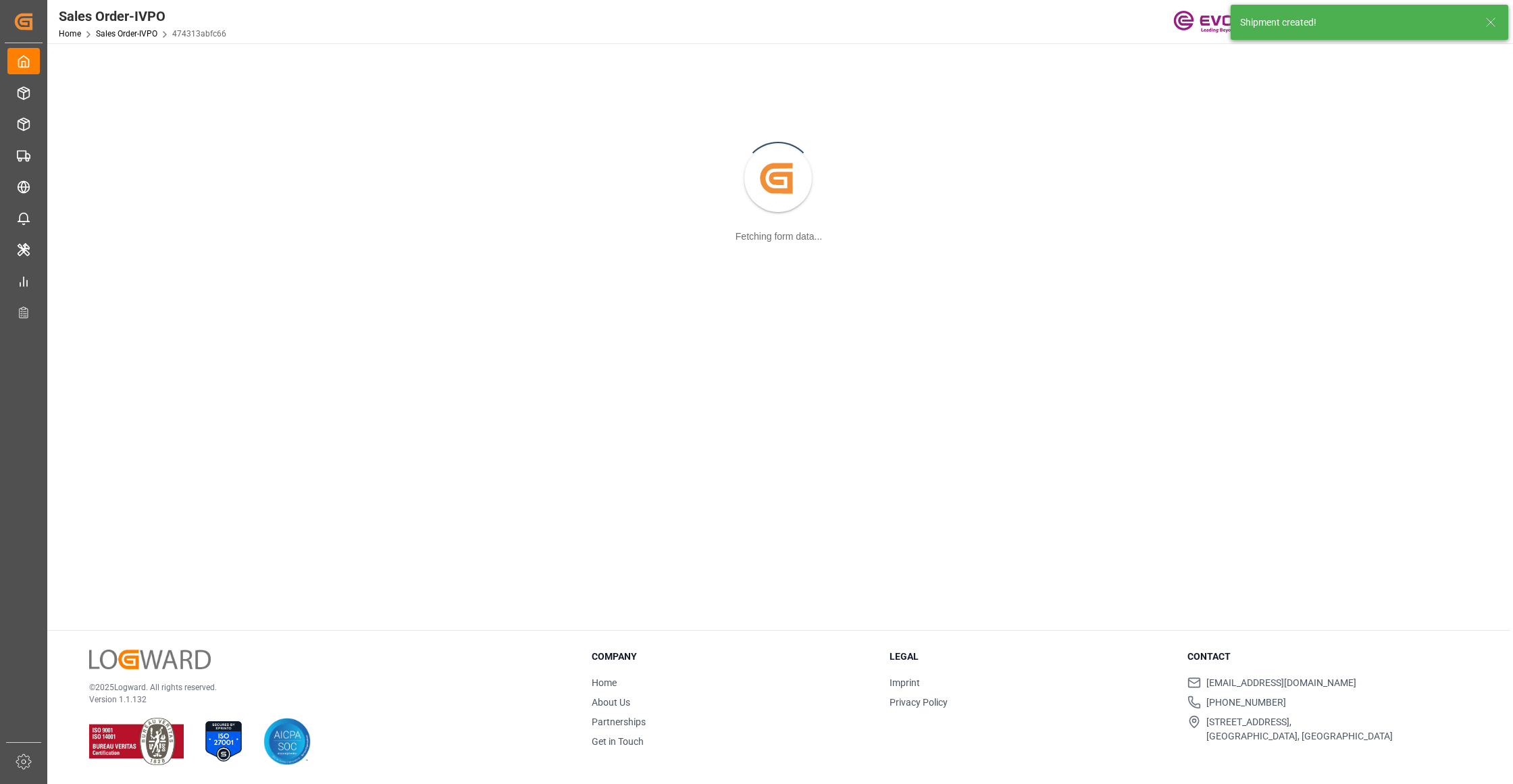
scroll to position [147, 0]
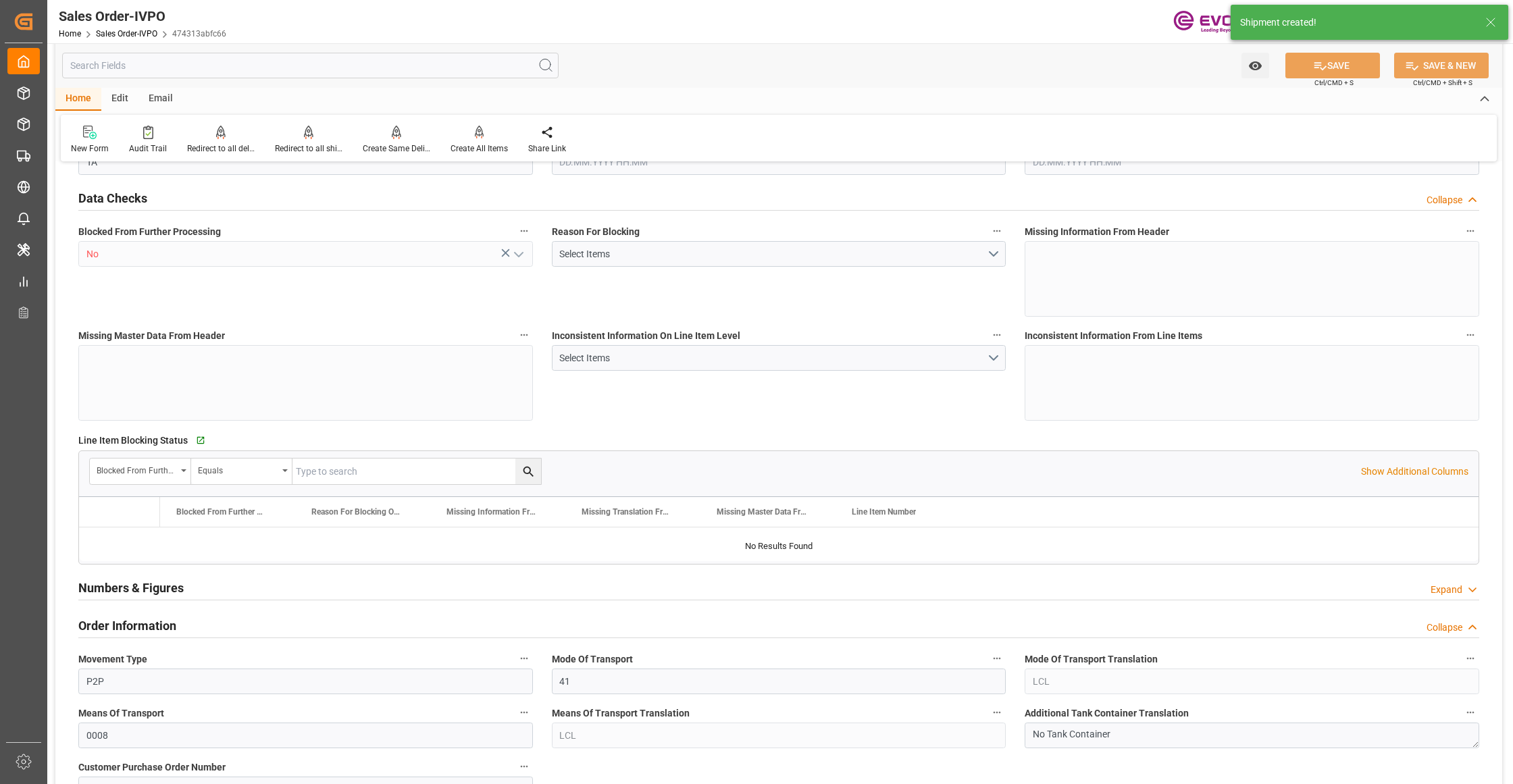
type input "ITGOA"
type input "0"
type input "1"
type input "1715.6"
type input "17.09.2025 12:21"
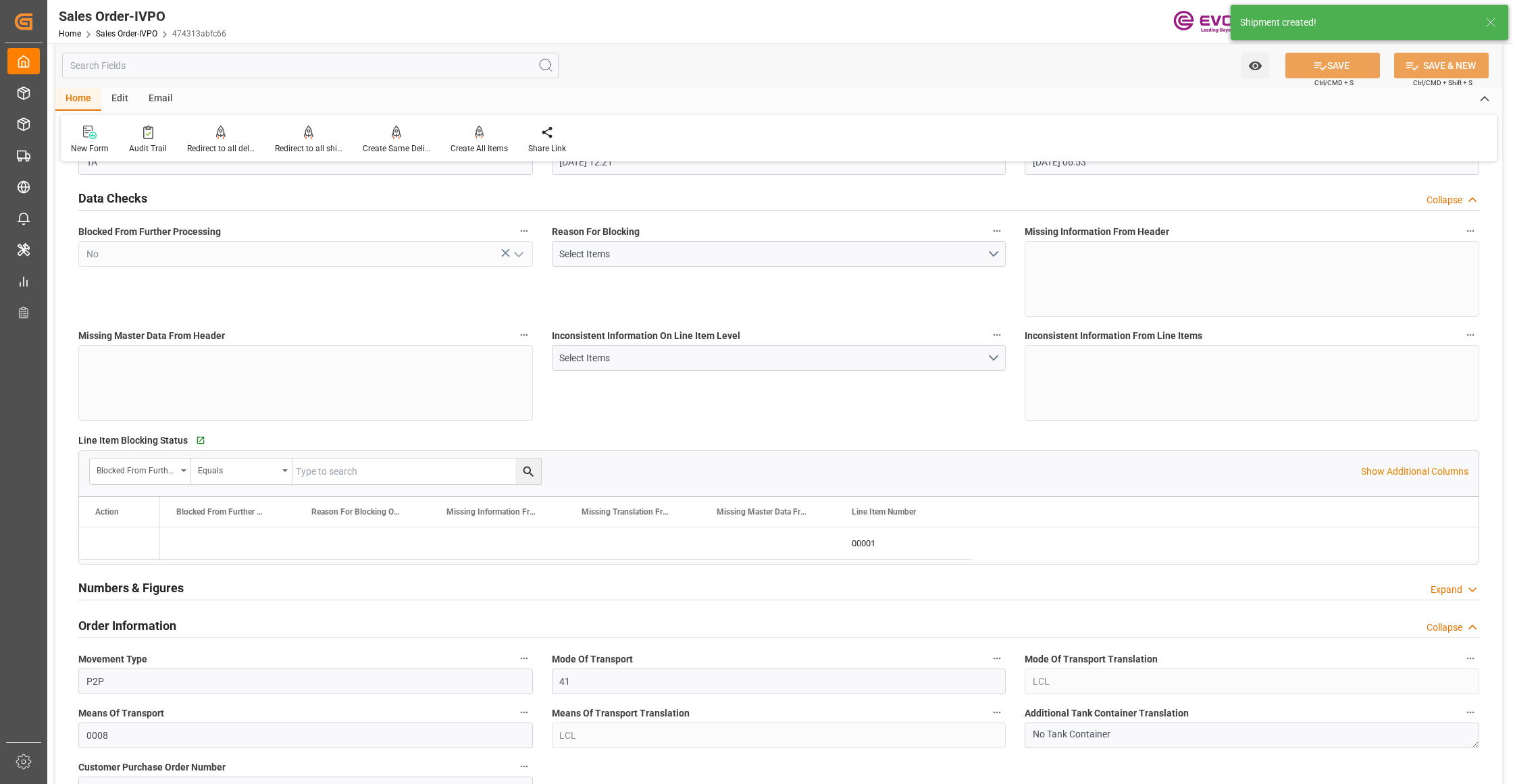
type input "26.09.2025 06:53"
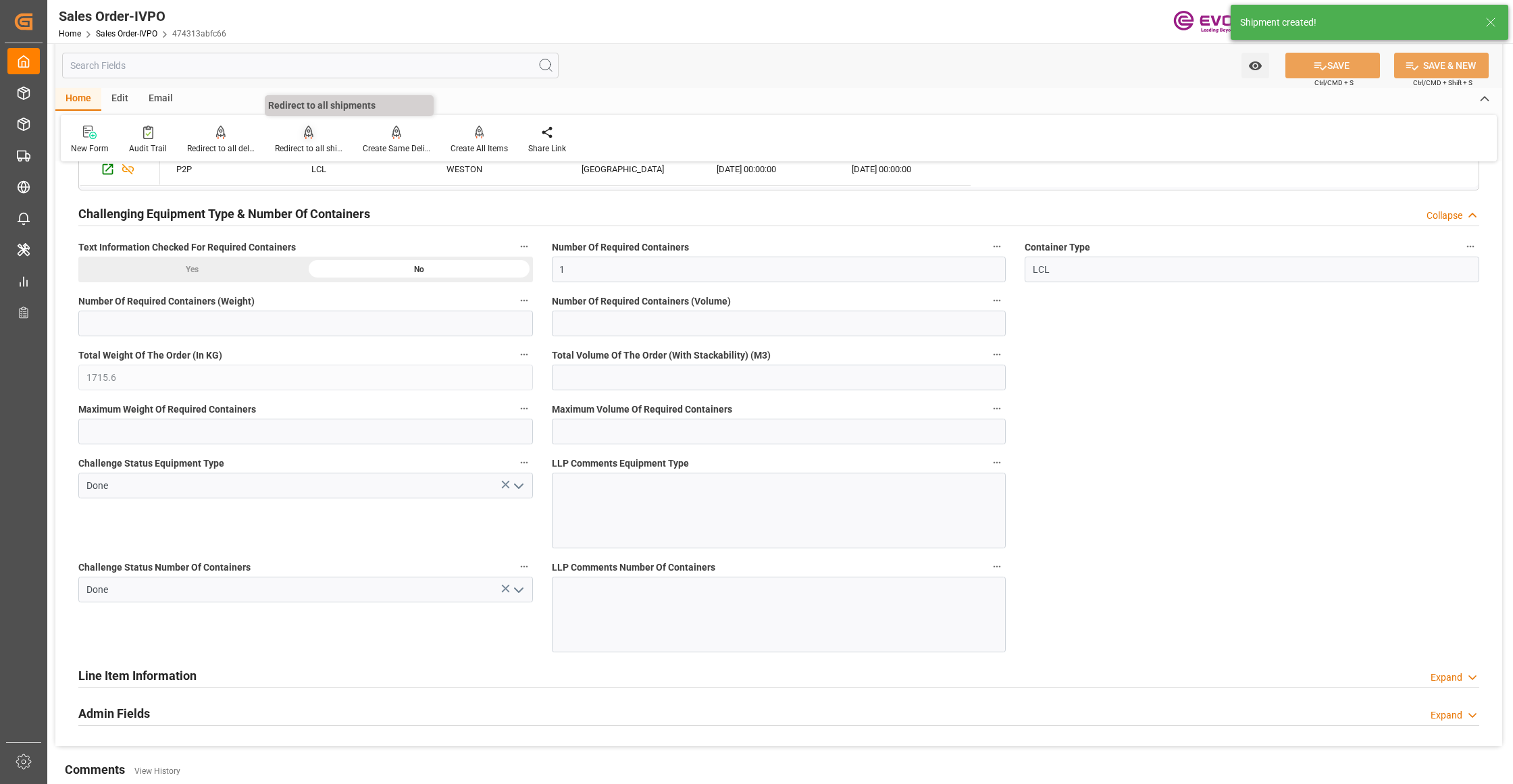
click at [301, 136] on div at bounding box center [308, 132] width 67 height 14
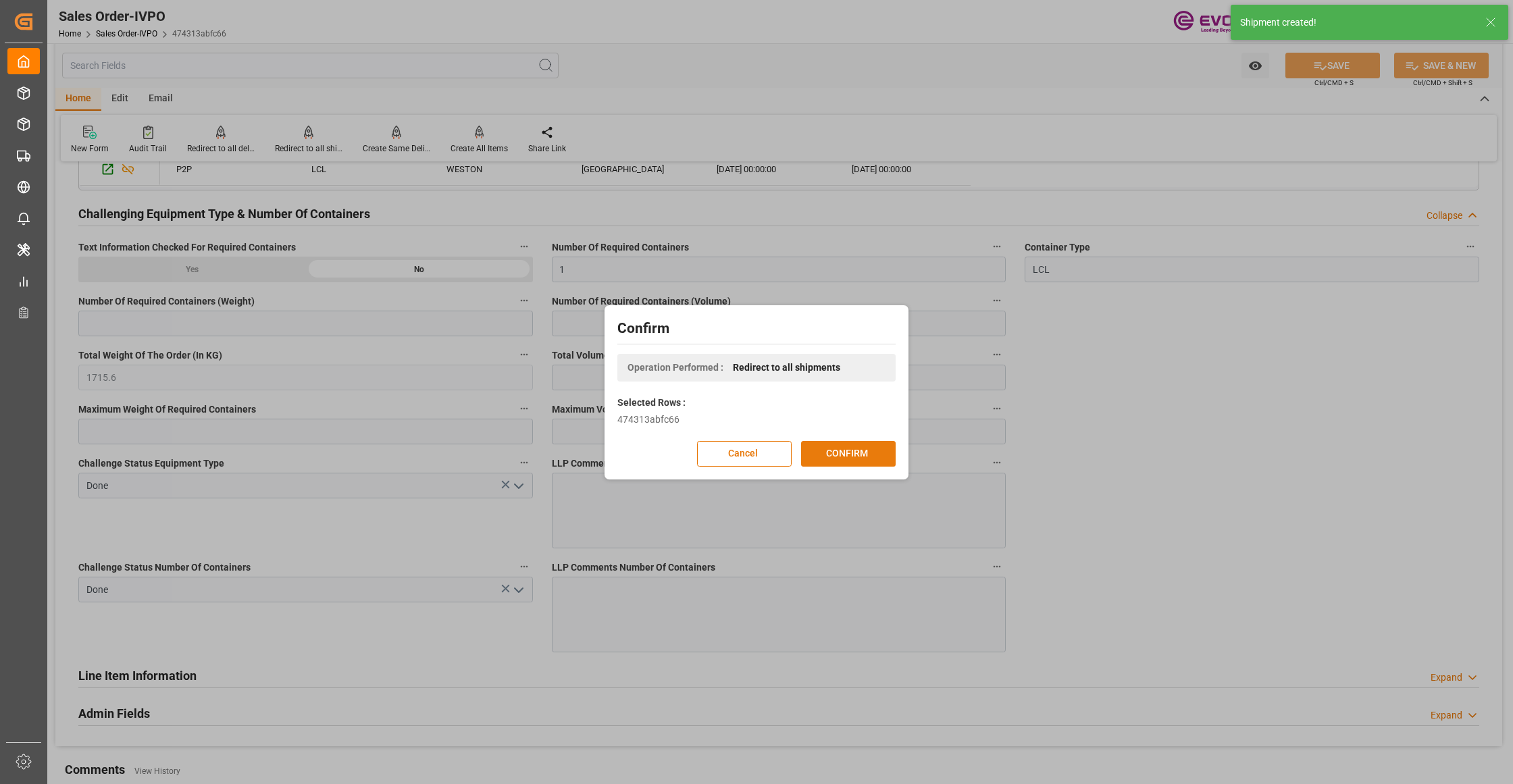
click at [860, 455] on button "CONFIRM" at bounding box center [848, 453] width 95 height 26
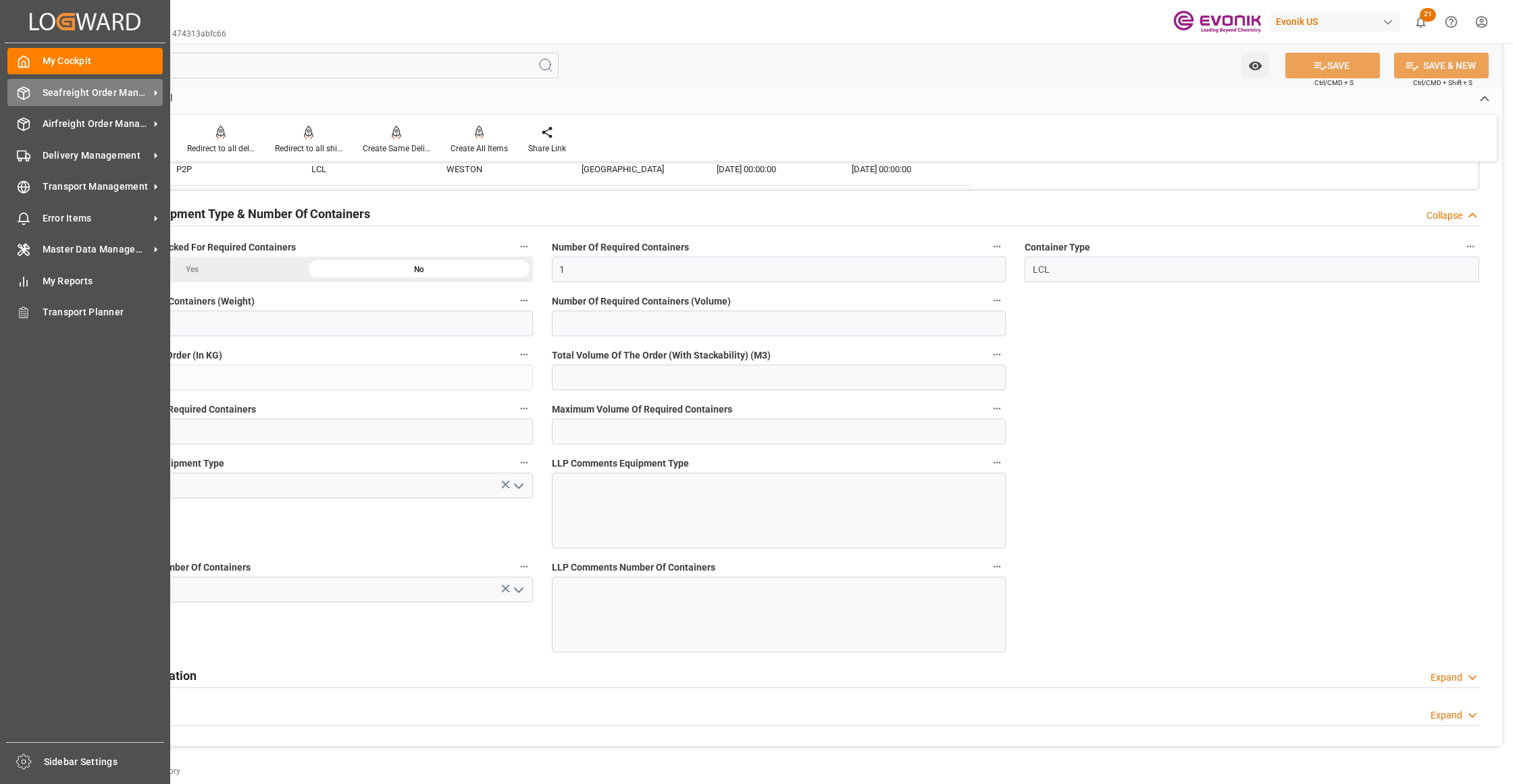
click at [58, 93] on span "Seafreight Order Management" at bounding box center [96, 92] width 107 height 14
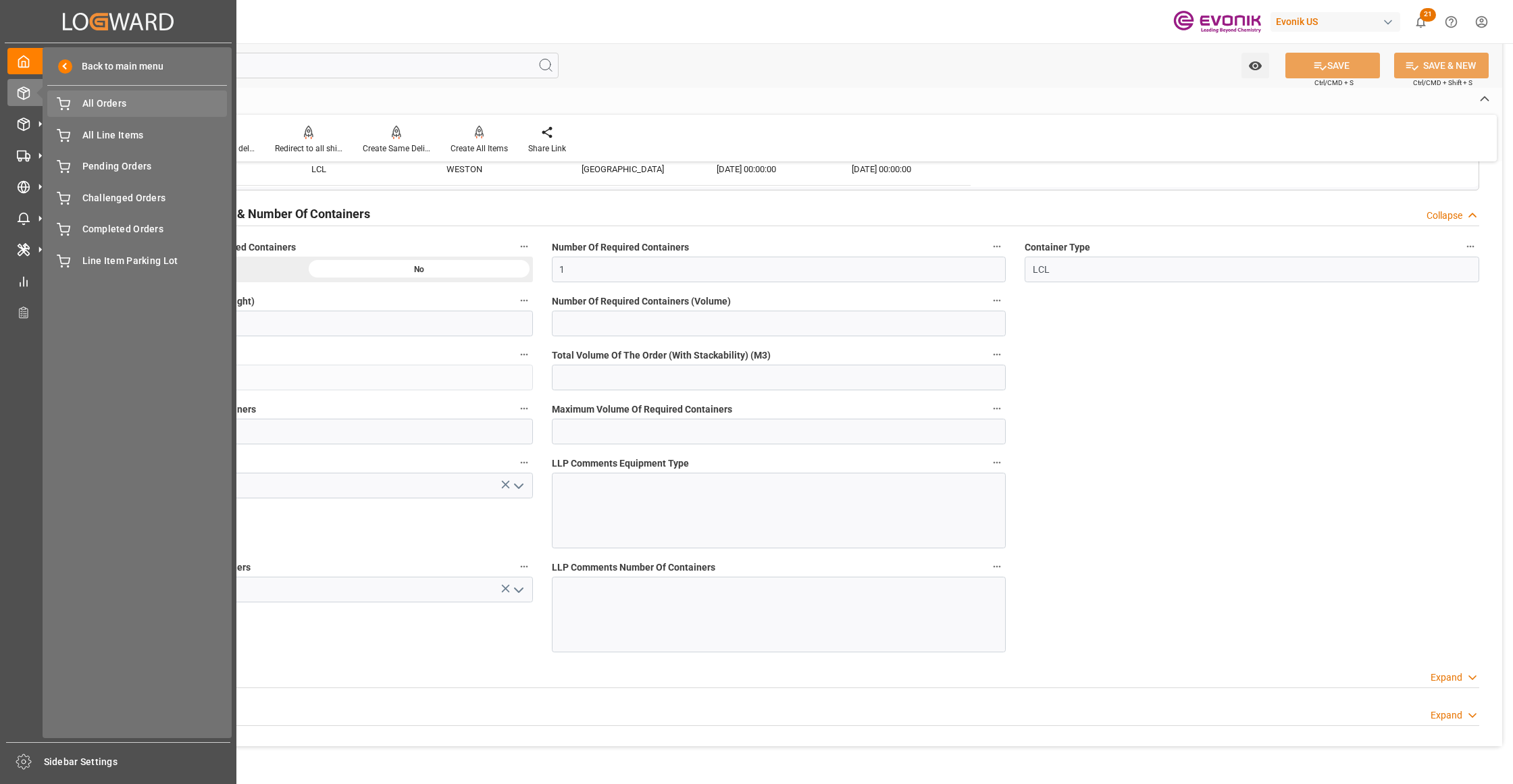
click at [89, 102] on span "All Orders" at bounding box center [154, 103] width 145 height 14
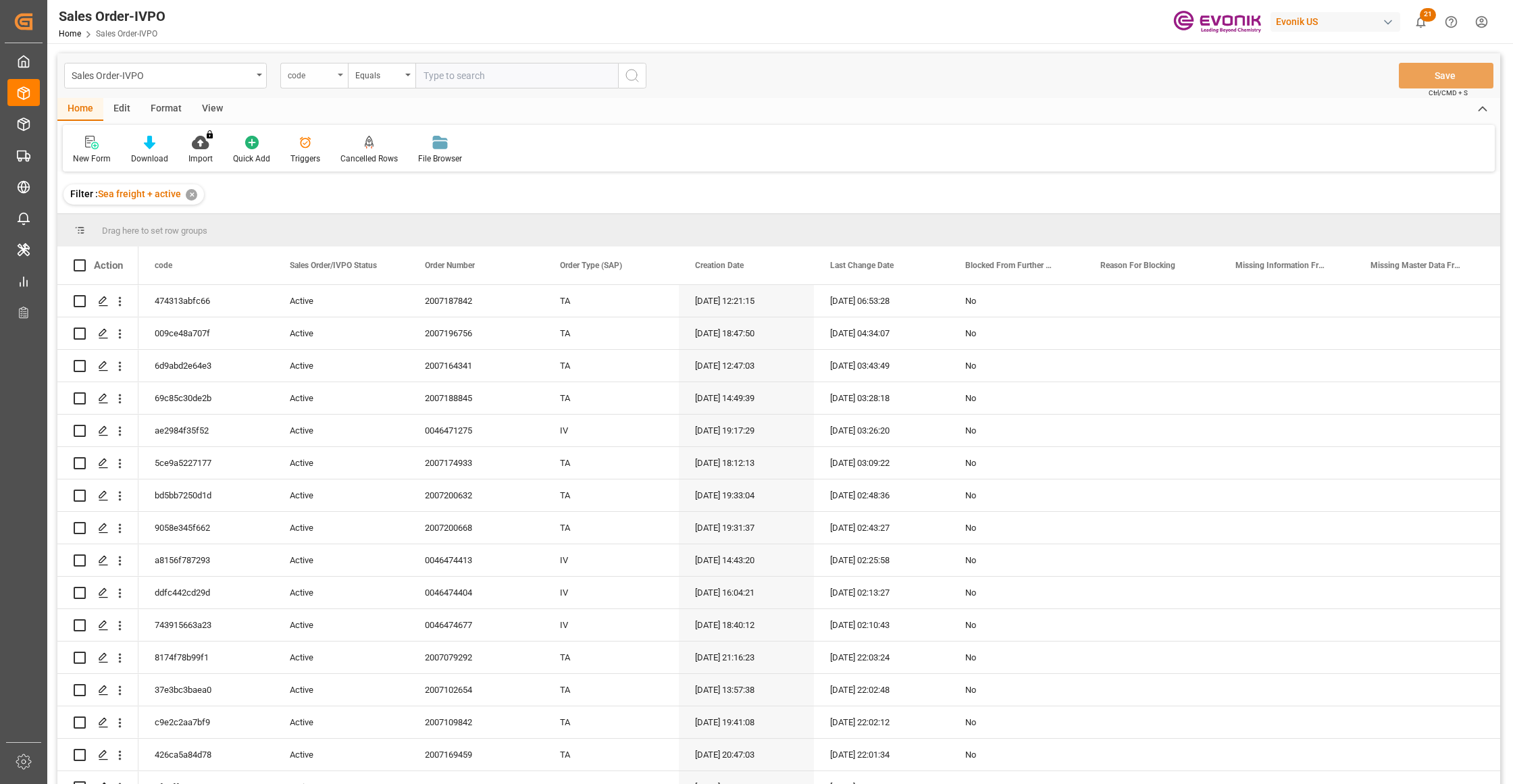
click at [328, 79] on div "code" at bounding box center [311, 74] width 46 height 16
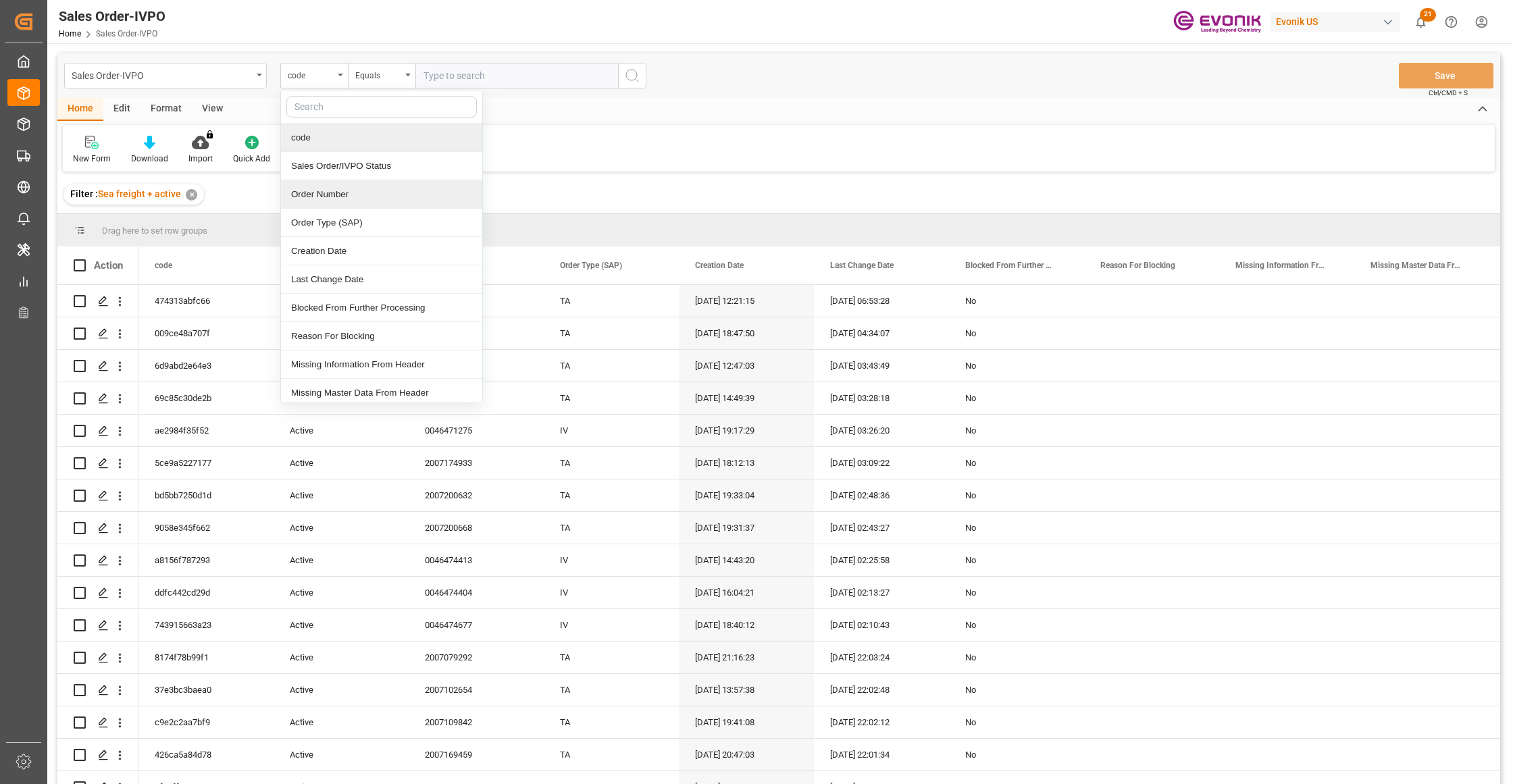
click at [353, 192] on div "Order Number" at bounding box center [382, 195] width 202 height 29
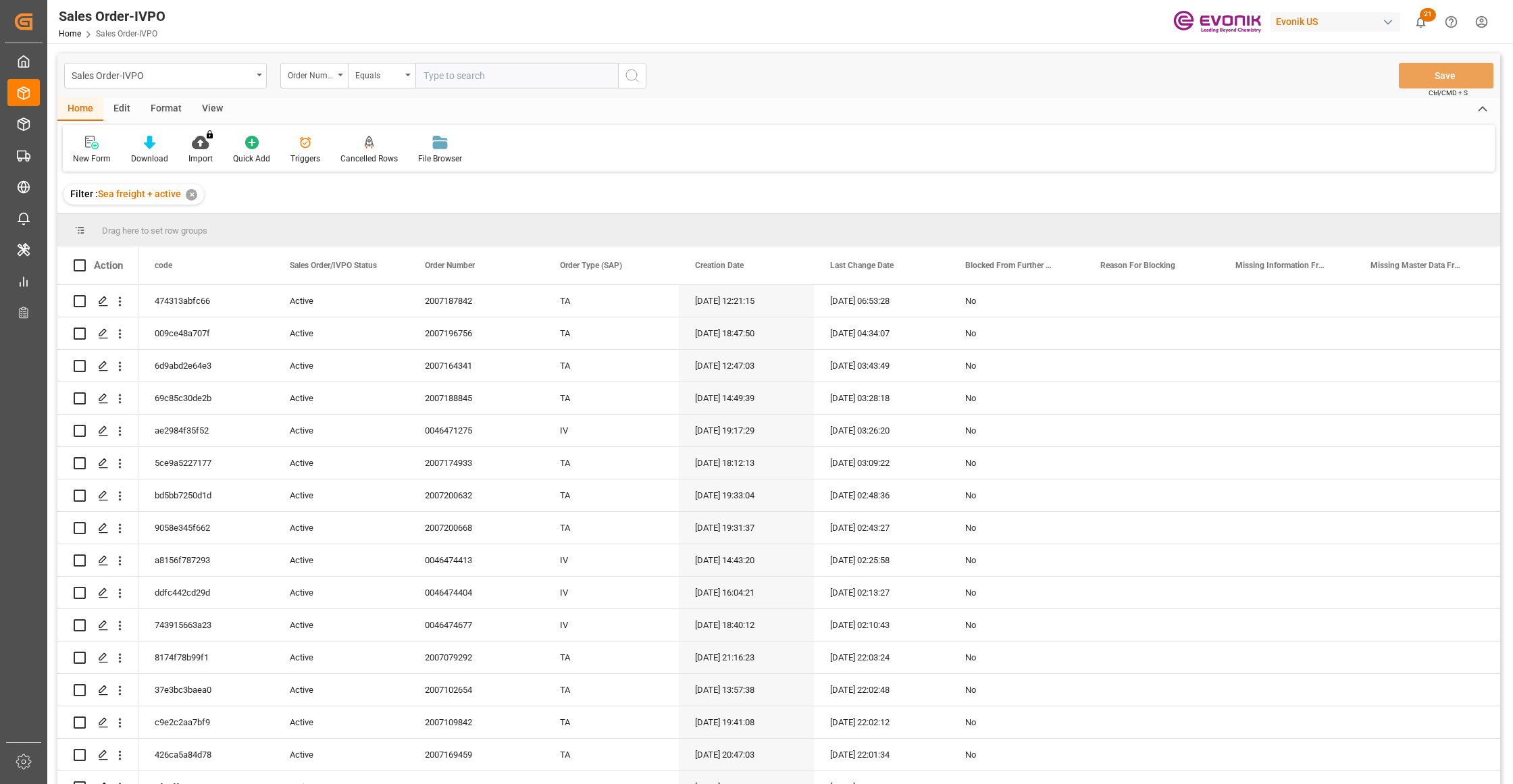
click at [463, 73] on input "text" at bounding box center [516, 76] width 202 height 26
paste input "2007196756"
type input "2007196756"
click at [628, 73] on icon "search button" at bounding box center [631, 75] width 16 height 16
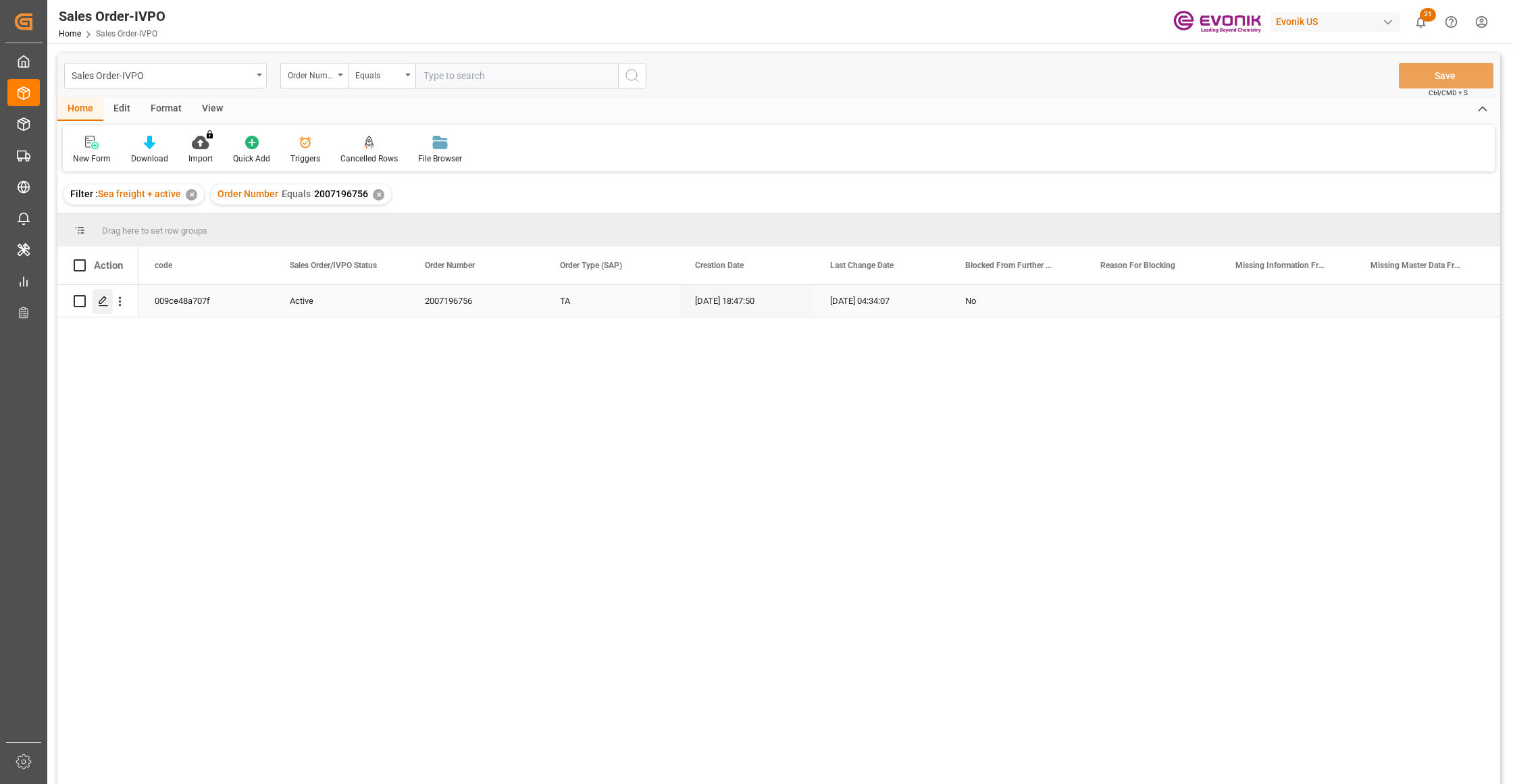
click at [111, 295] on div "Press SPACE to select this row." at bounding box center [102, 301] width 20 height 25
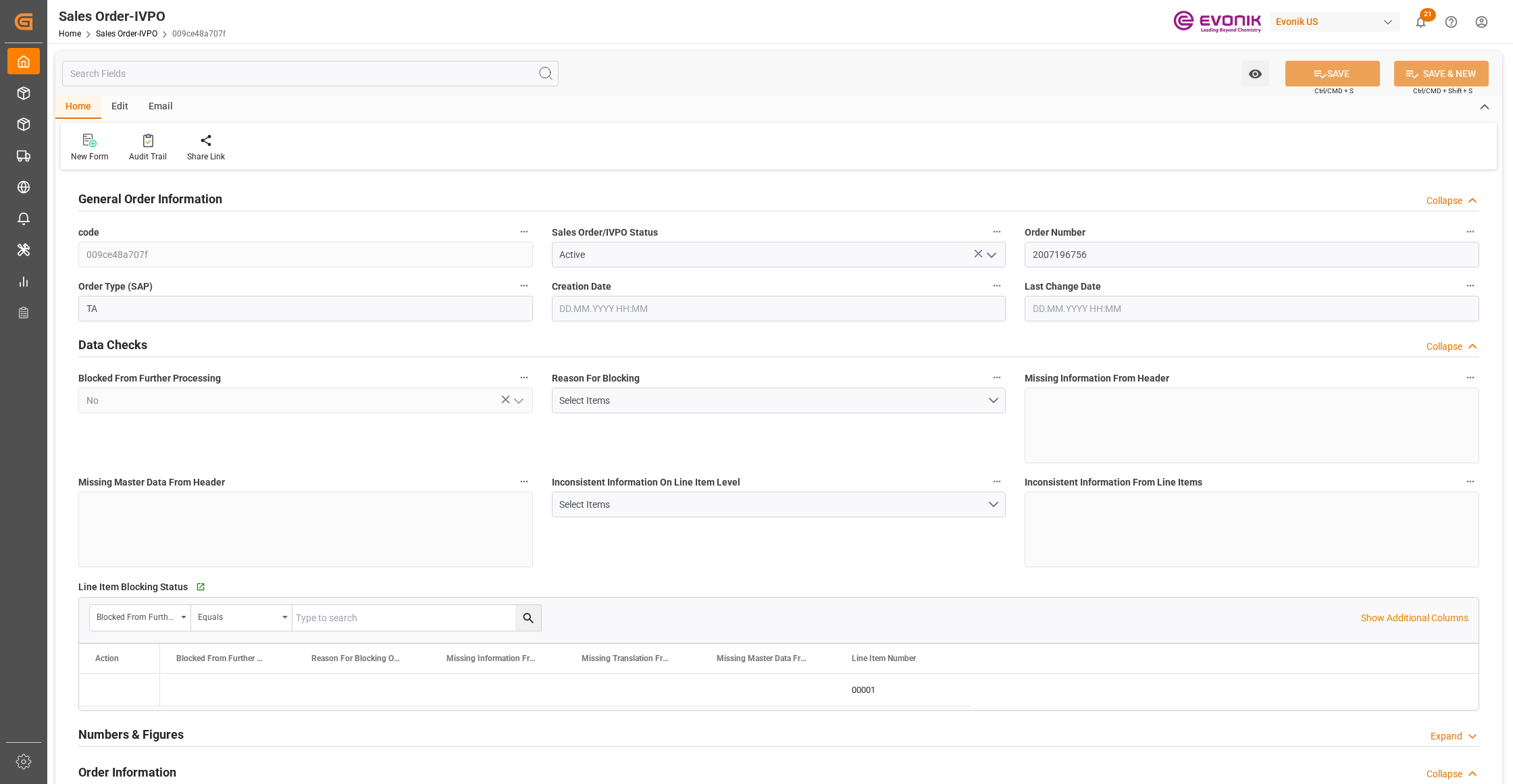
type input "IDJKT"
type input "0"
type input "1"
type input "2709.6"
type input "25.09.2025 18:47"
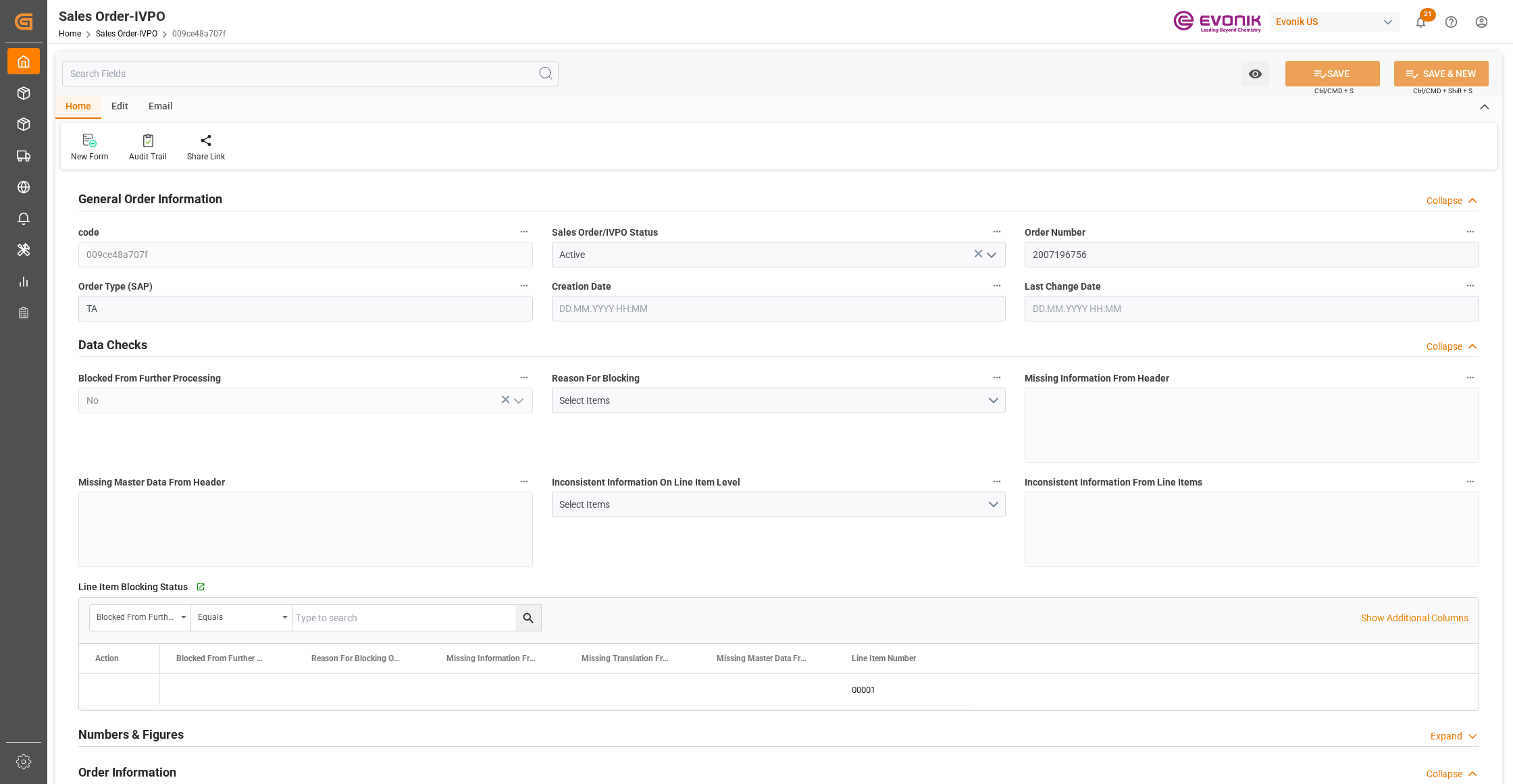
type input "[DATE] 04:34"
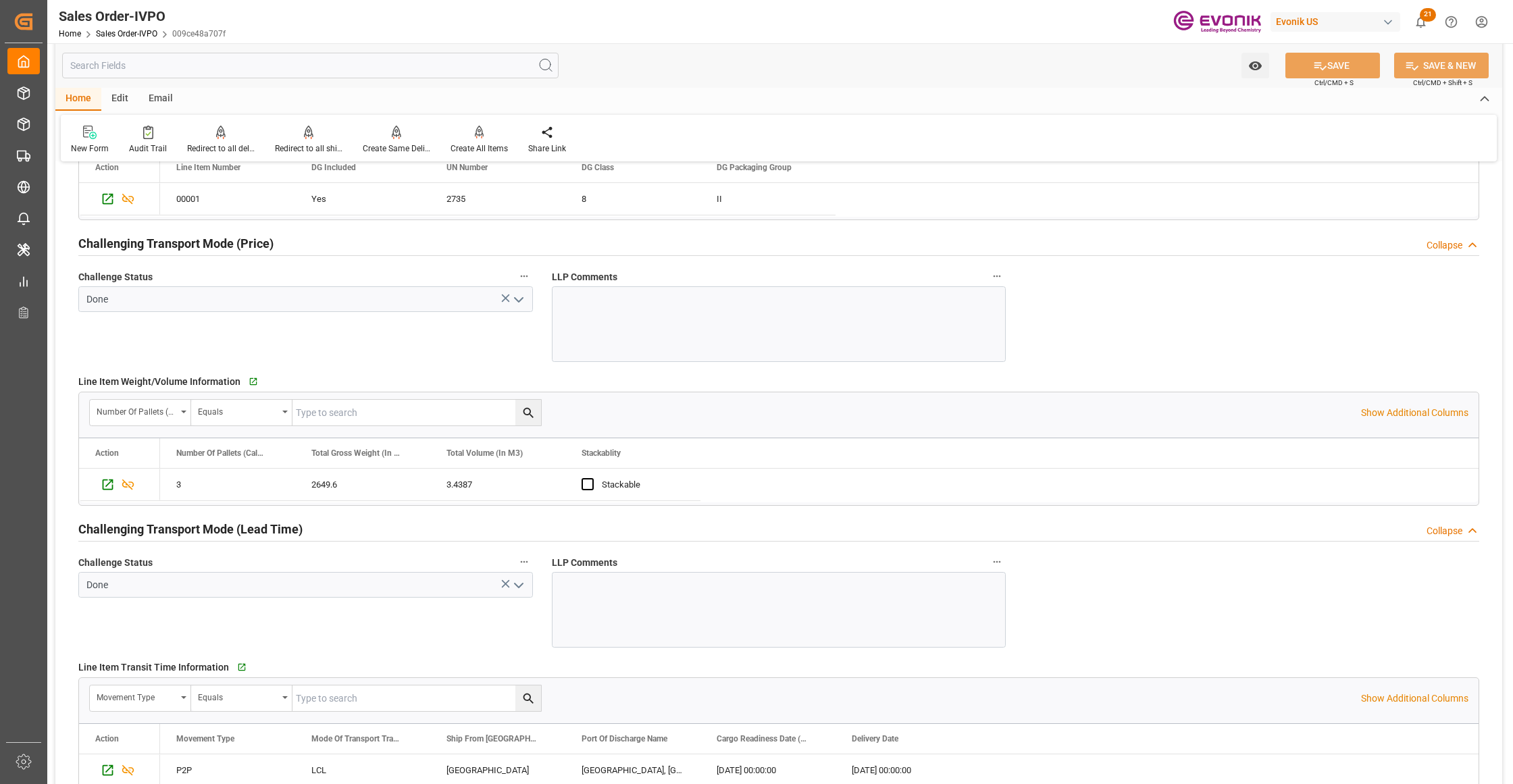
scroll to position [2100, 0]
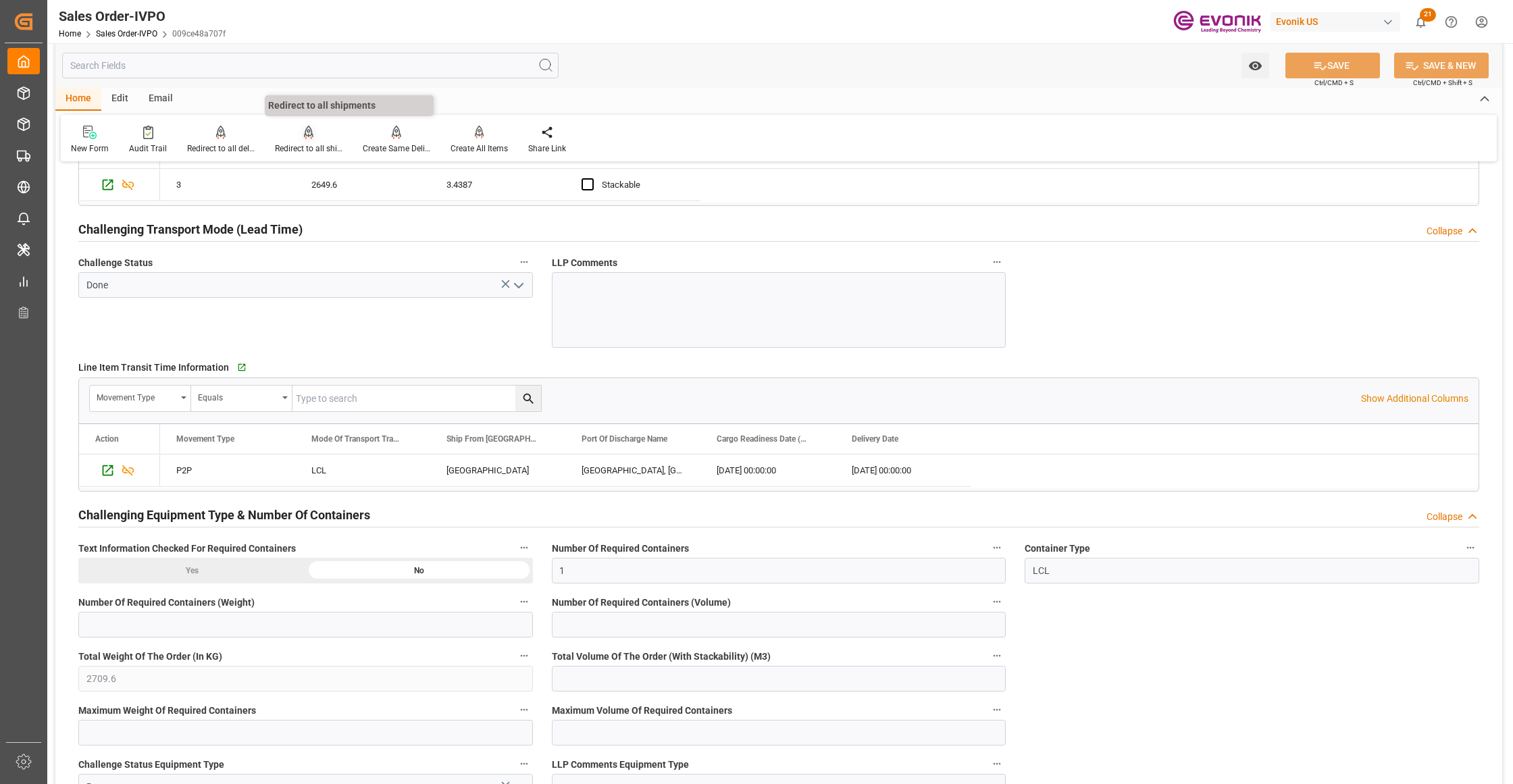
click at [306, 136] on icon at bounding box center [308, 132] width 9 height 12
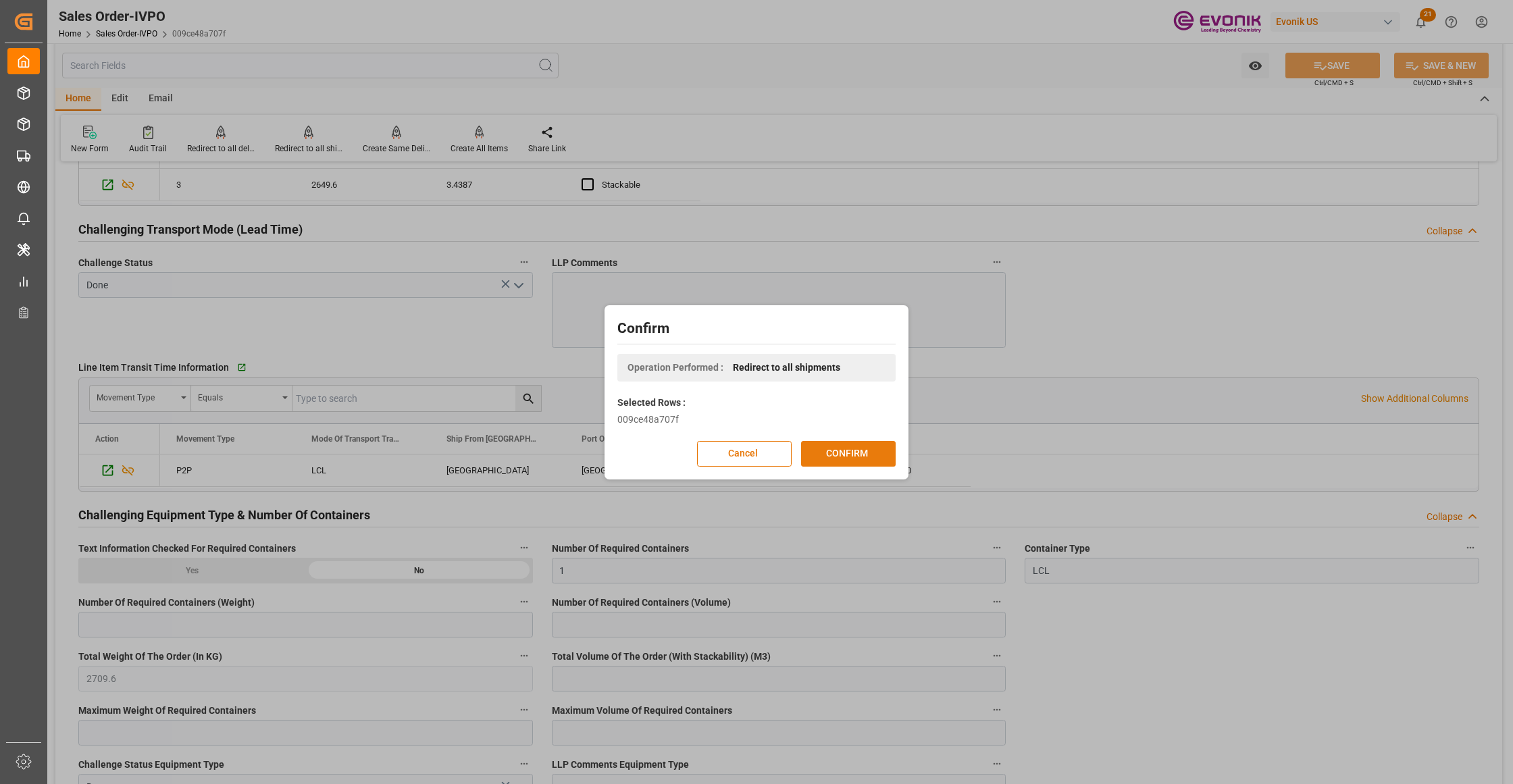
click at [848, 462] on button "CONFIRM" at bounding box center [848, 453] width 95 height 26
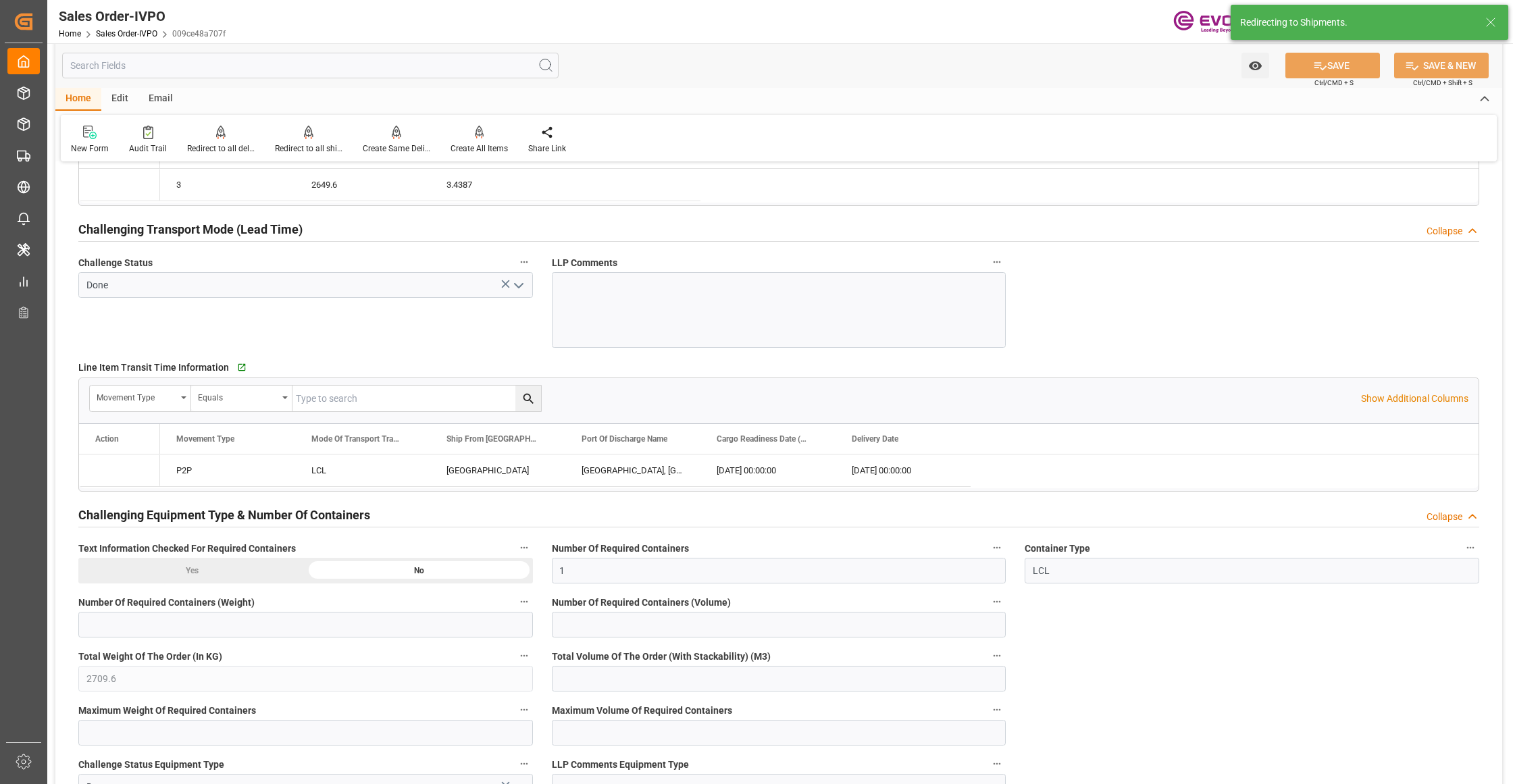
type input "25.09.2025 18:47"
type input "[DATE] 04:34"
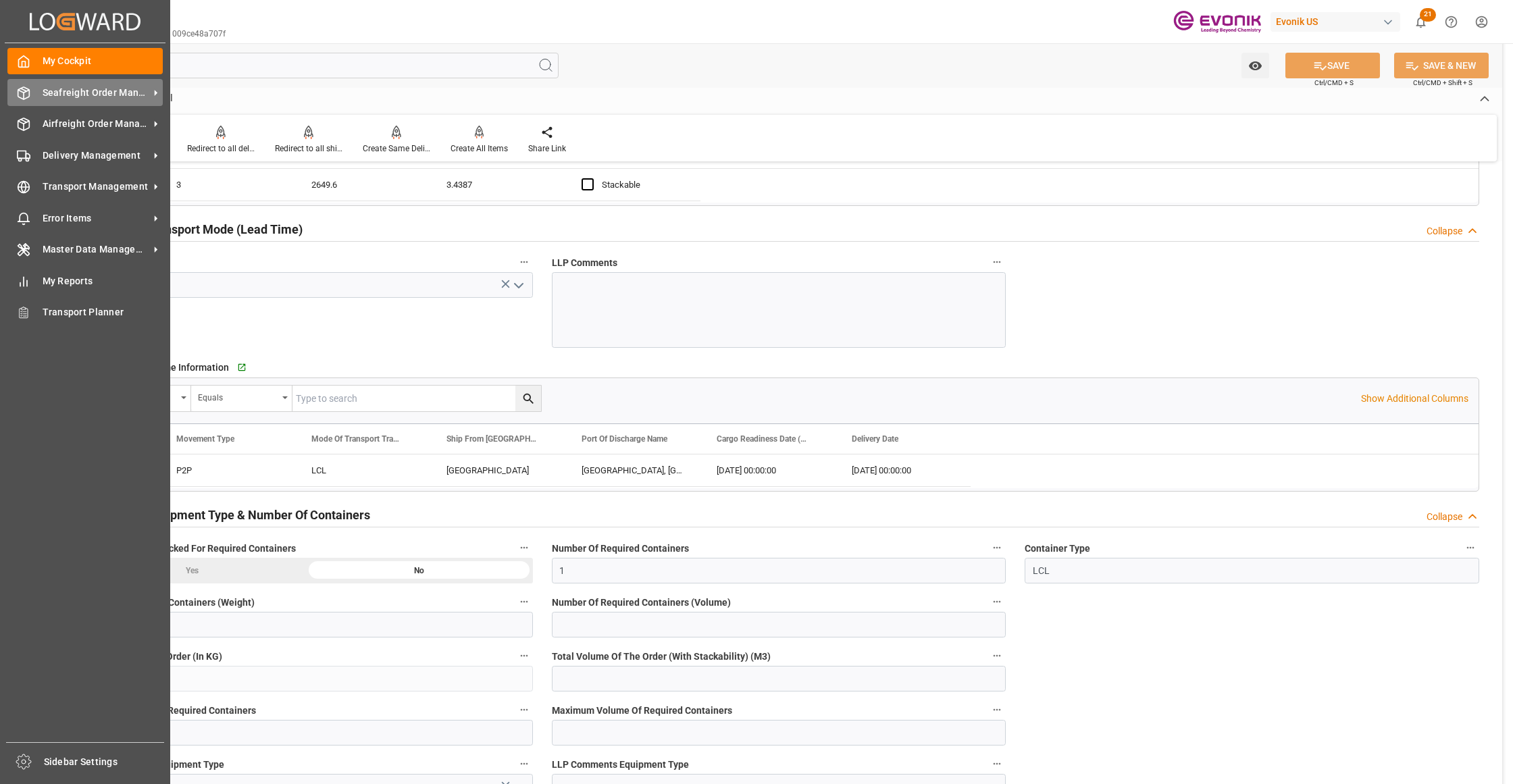
click at [63, 92] on span "Seafreight Order Management" at bounding box center [96, 92] width 107 height 14
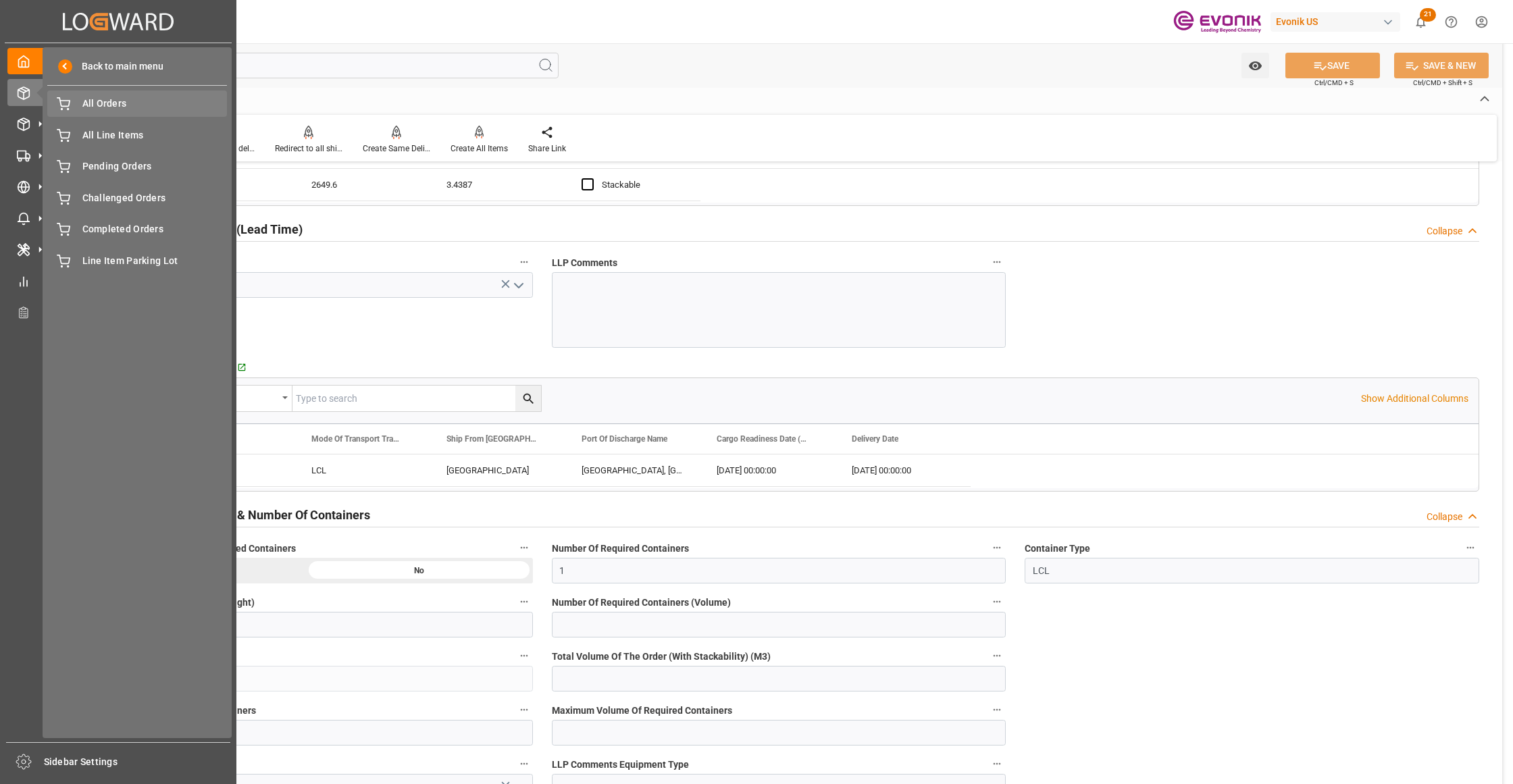
click at [136, 103] on span "All Orders" at bounding box center [154, 103] width 145 height 14
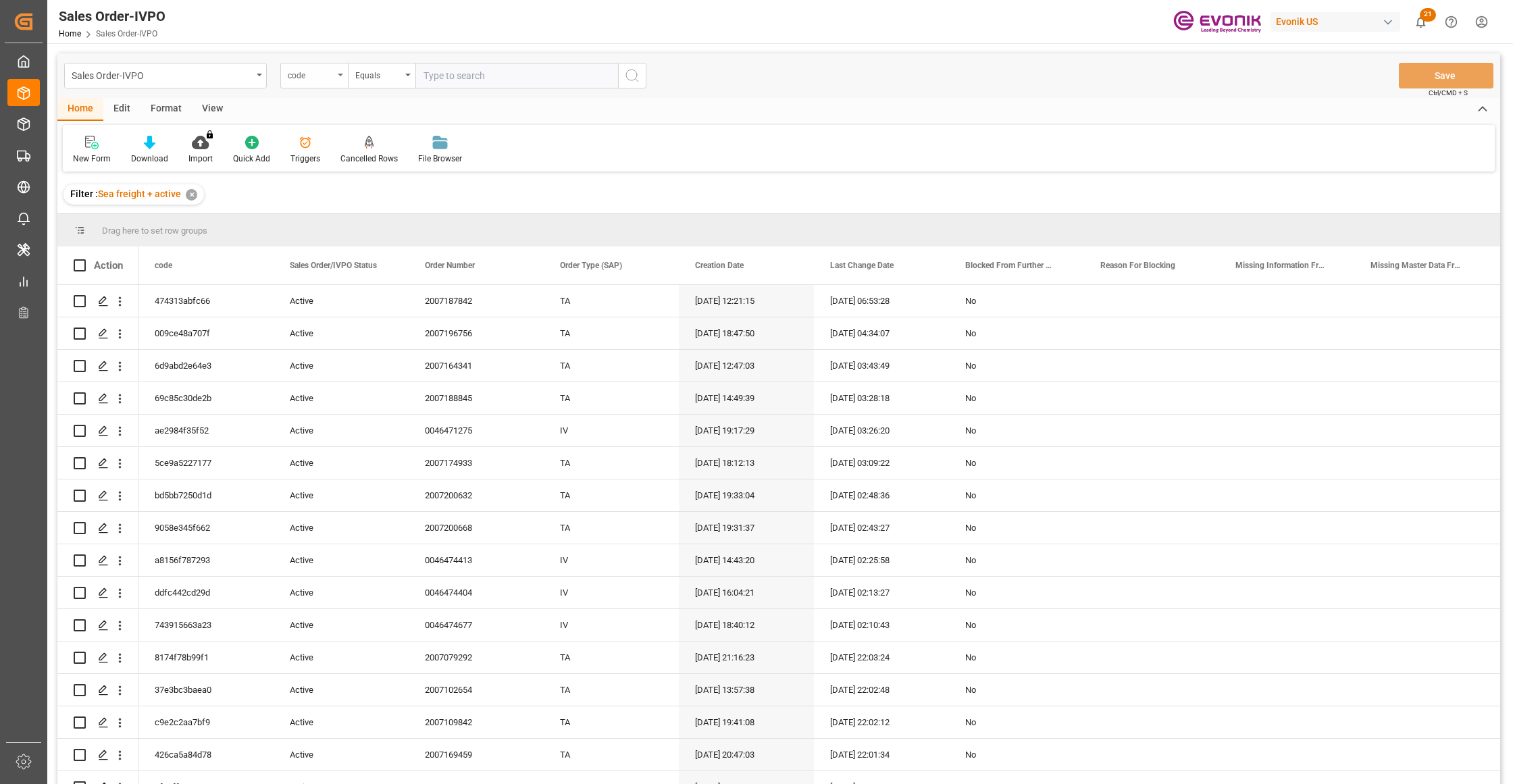
click at [336, 79] on div "code" at bounding box center [314, 76] width 67 height 26
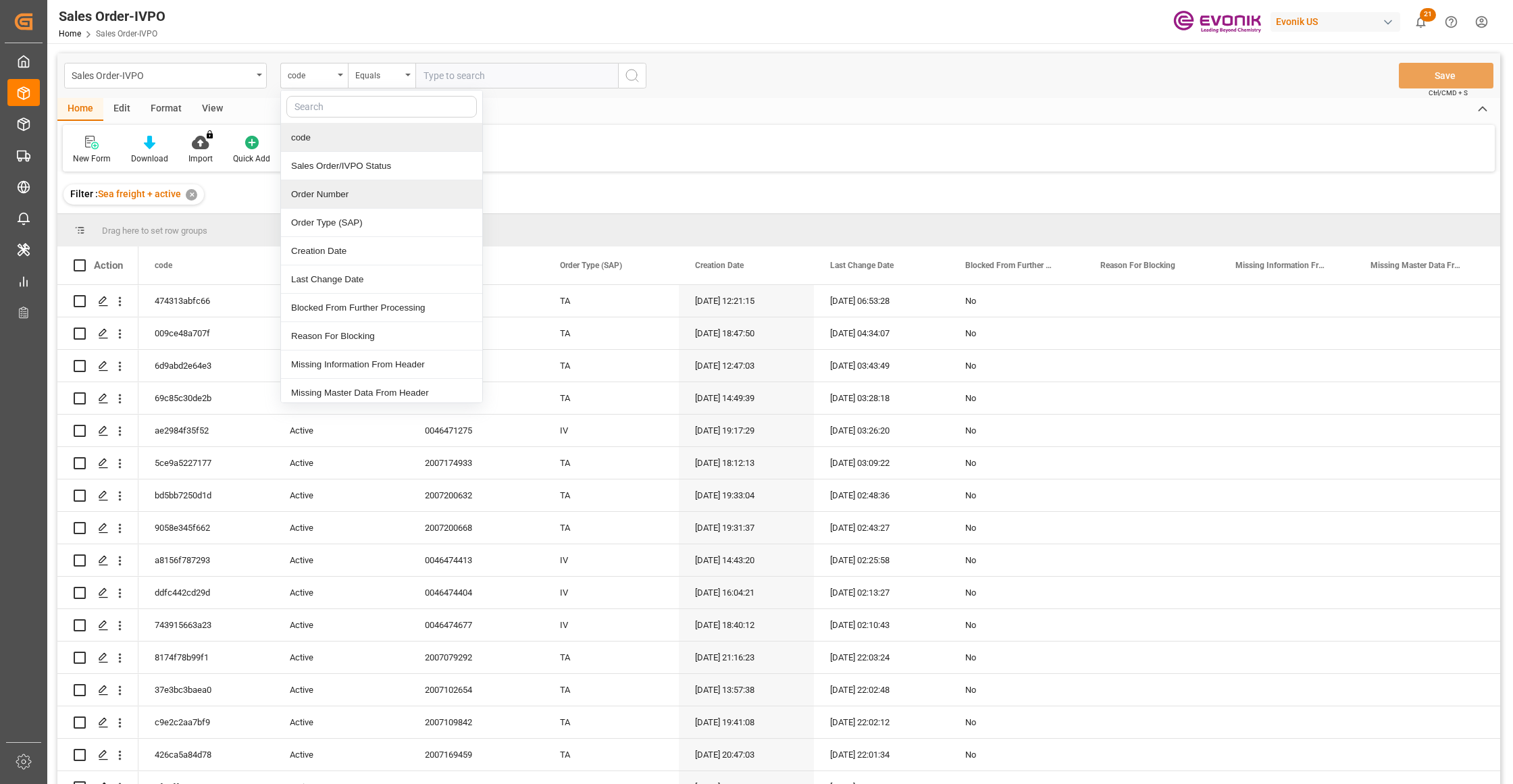
click at [368, 191] on div "Order Number" at bounding box center [382, 195] width 202 height 29
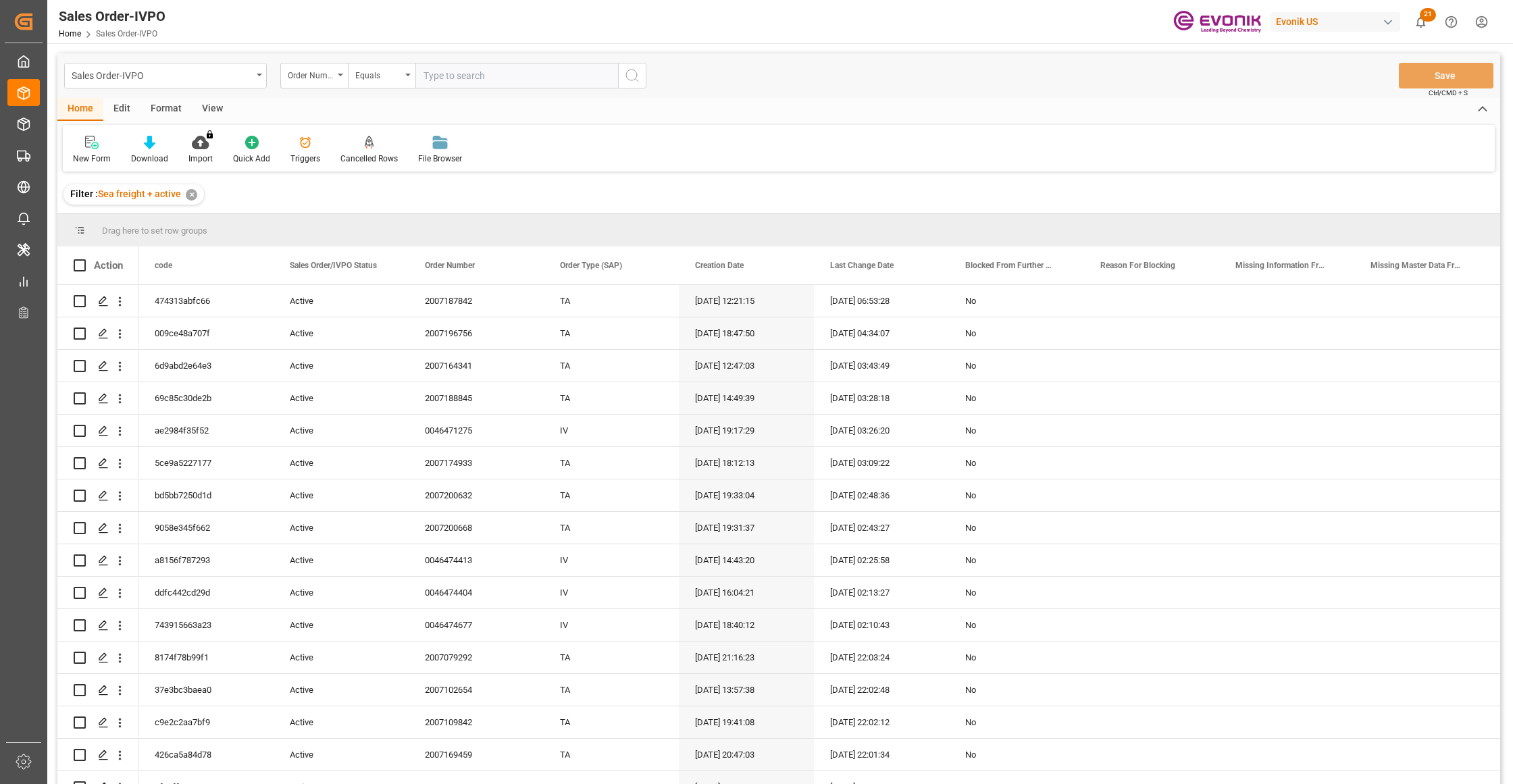
click at [468, 78] on input "text" at bounding box center [516, 76] width 202 height 26
paste input "2007187842"
type input "2007187842"
click at [636, 71] on circle "search button" at bounding box center [631, 75] width 11 height 11
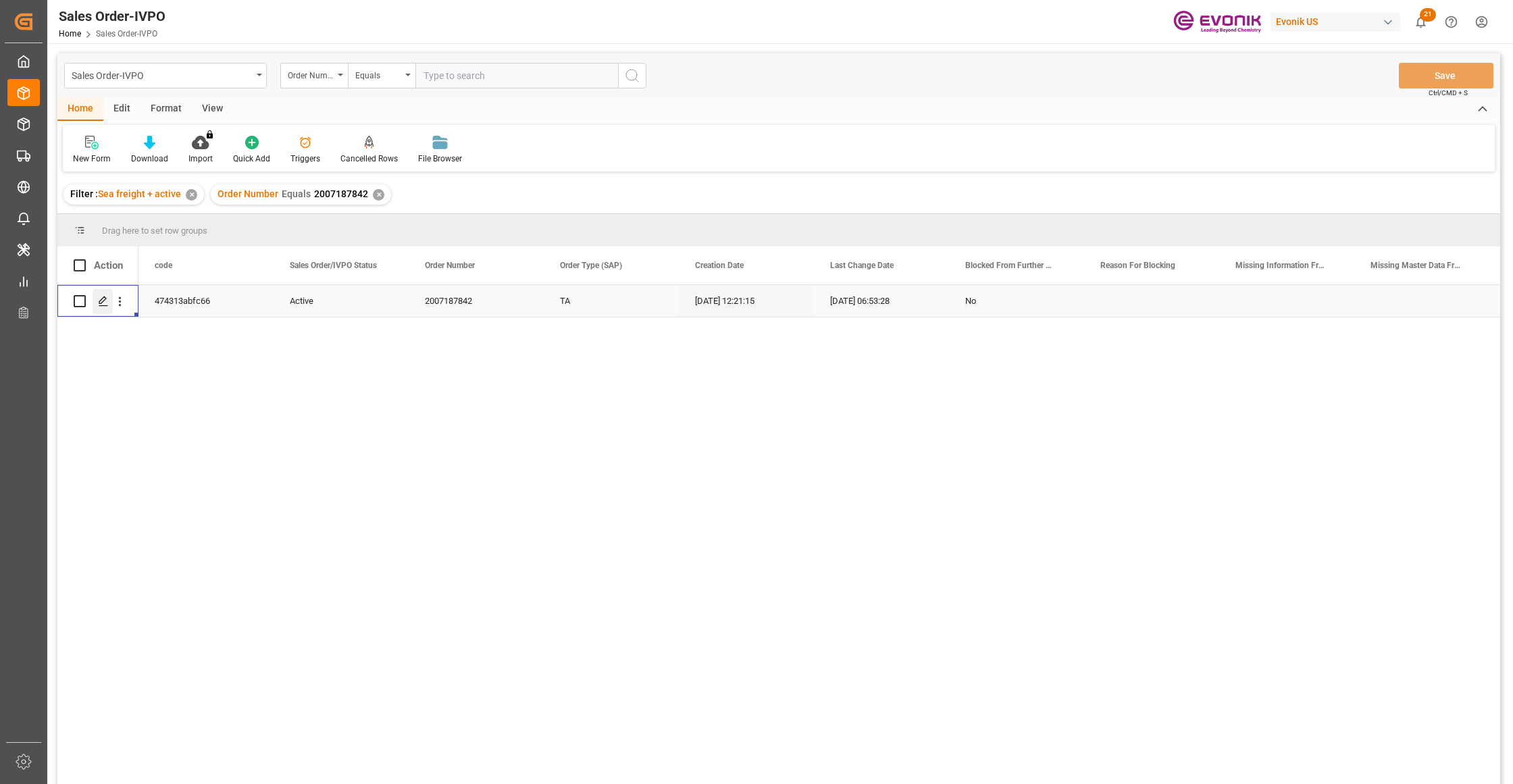
click at [102, 295] on div "Press SPACE to select this row." at bounding box center [102, 301] width 20 height 25
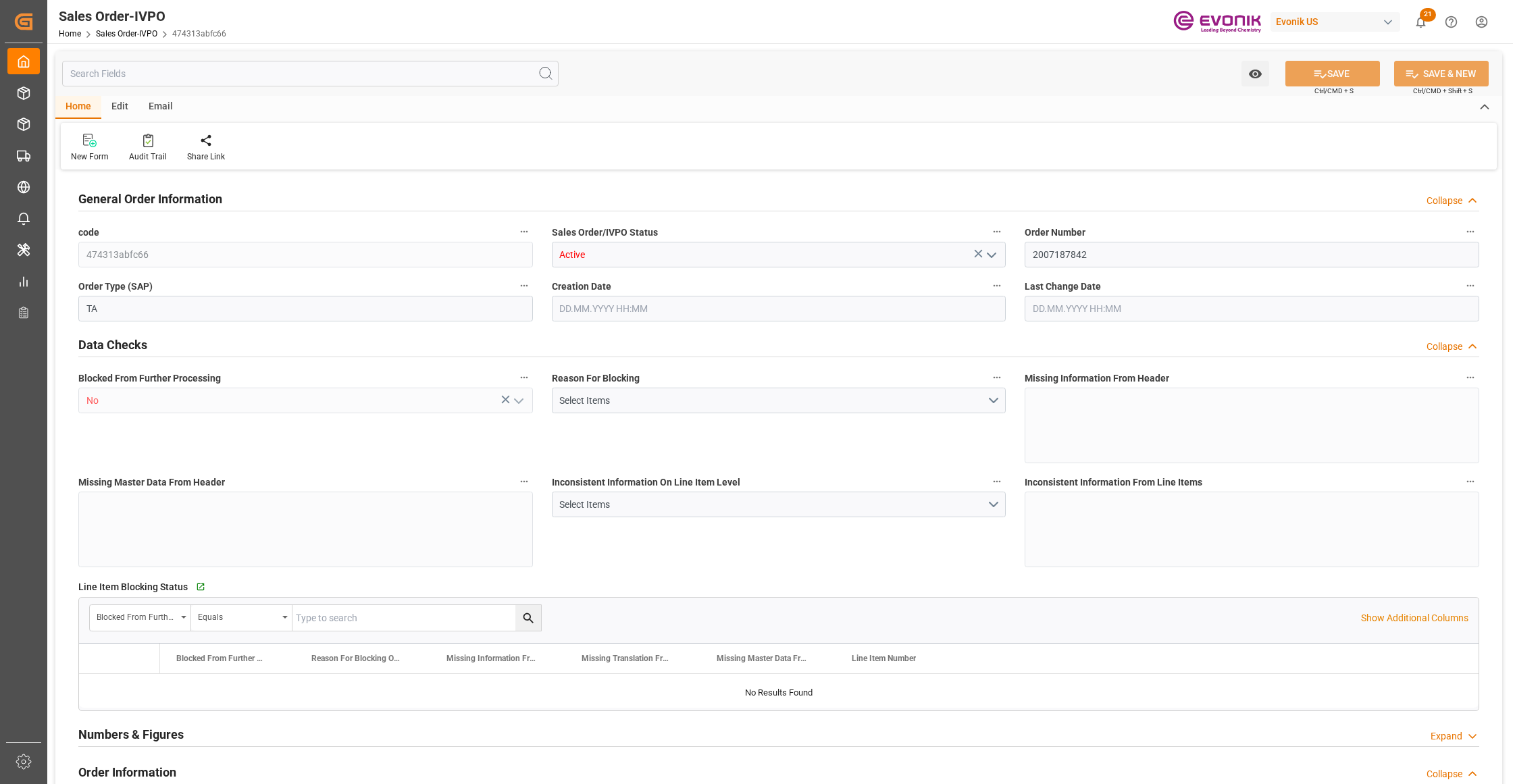
type input "ITGOA"
type input "0"
type input "1"
type input "1715.6"
type input "17.09.2025 12:21"
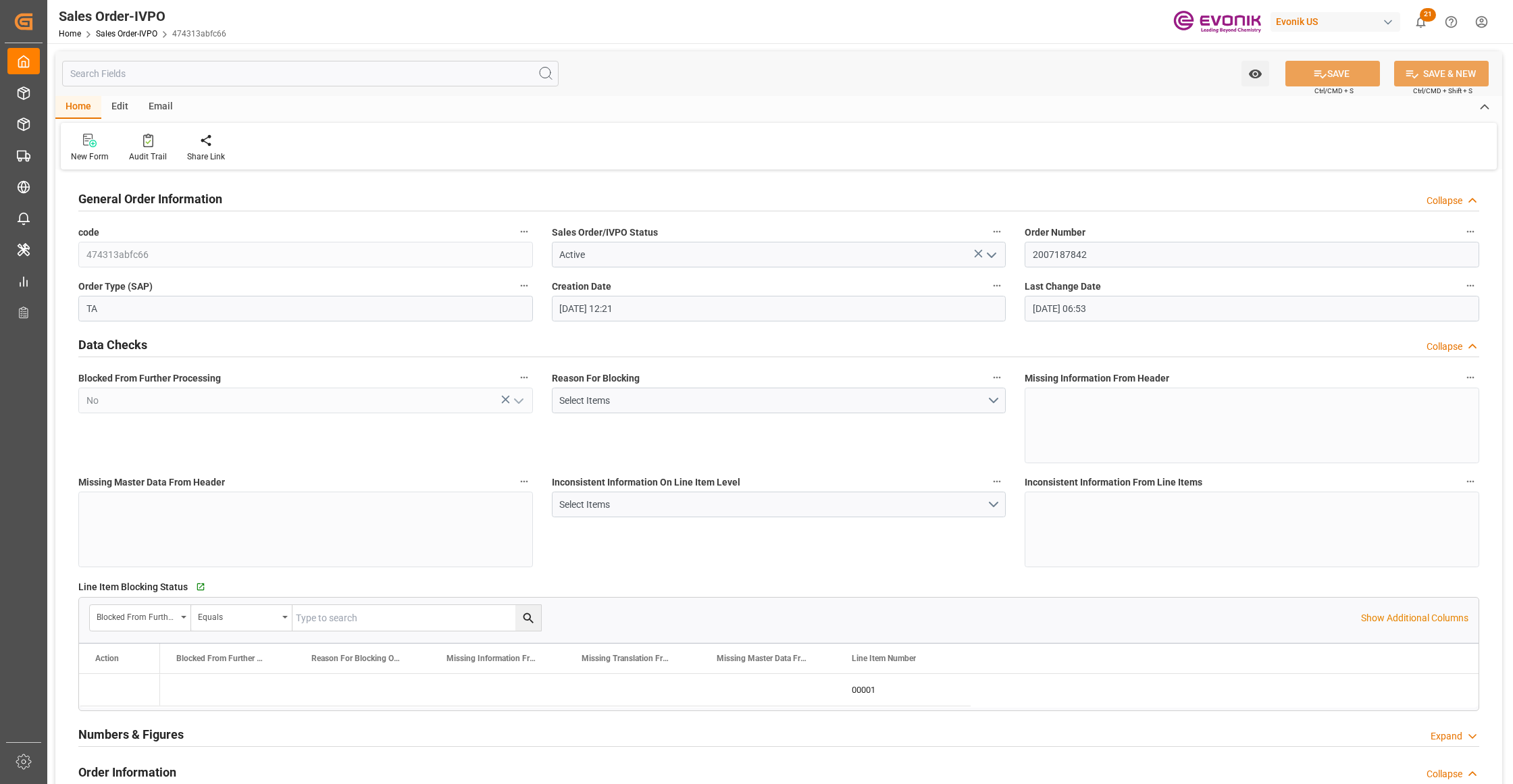
type input "26.09.2025 06:53"
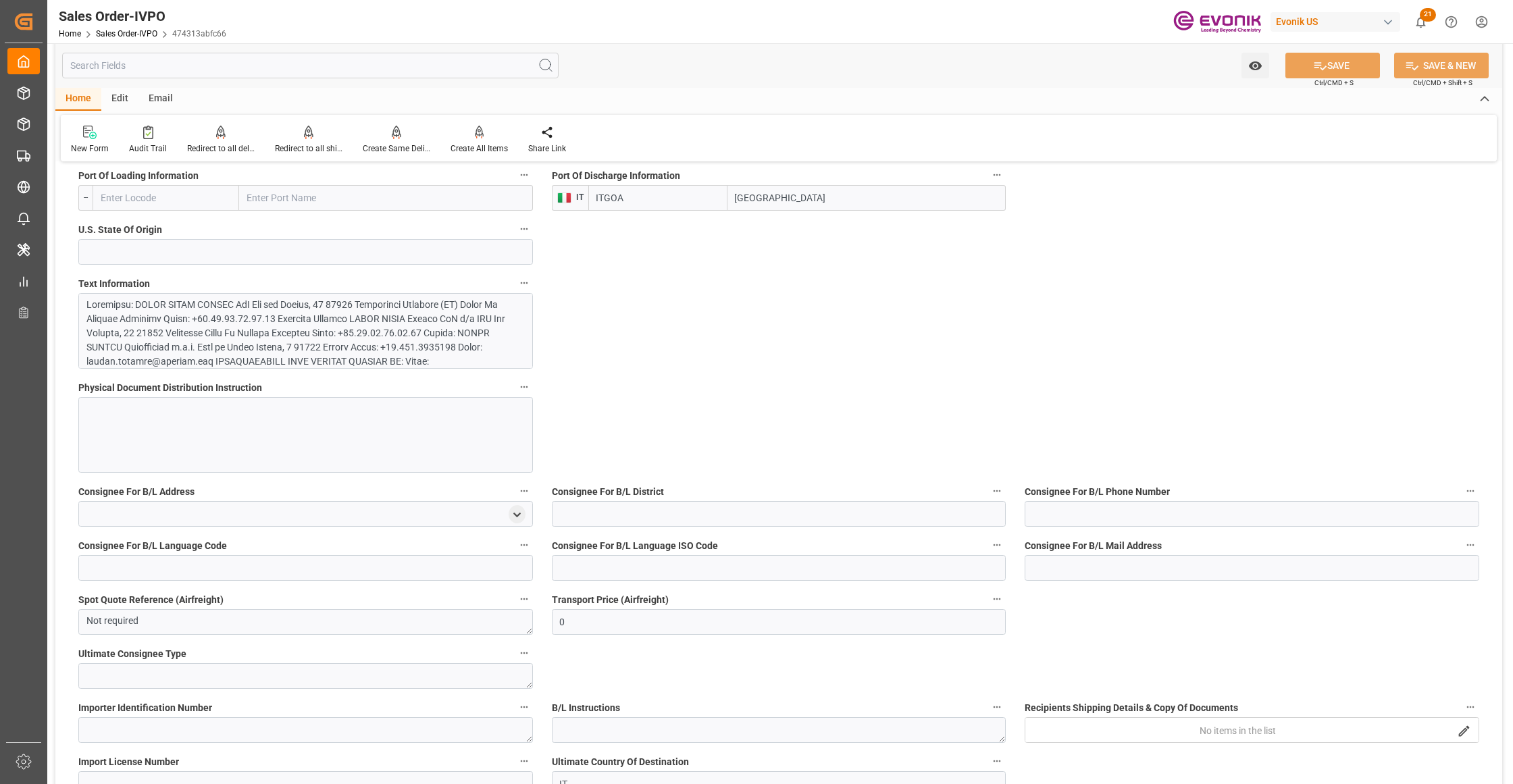
scroll to position [600, 0]
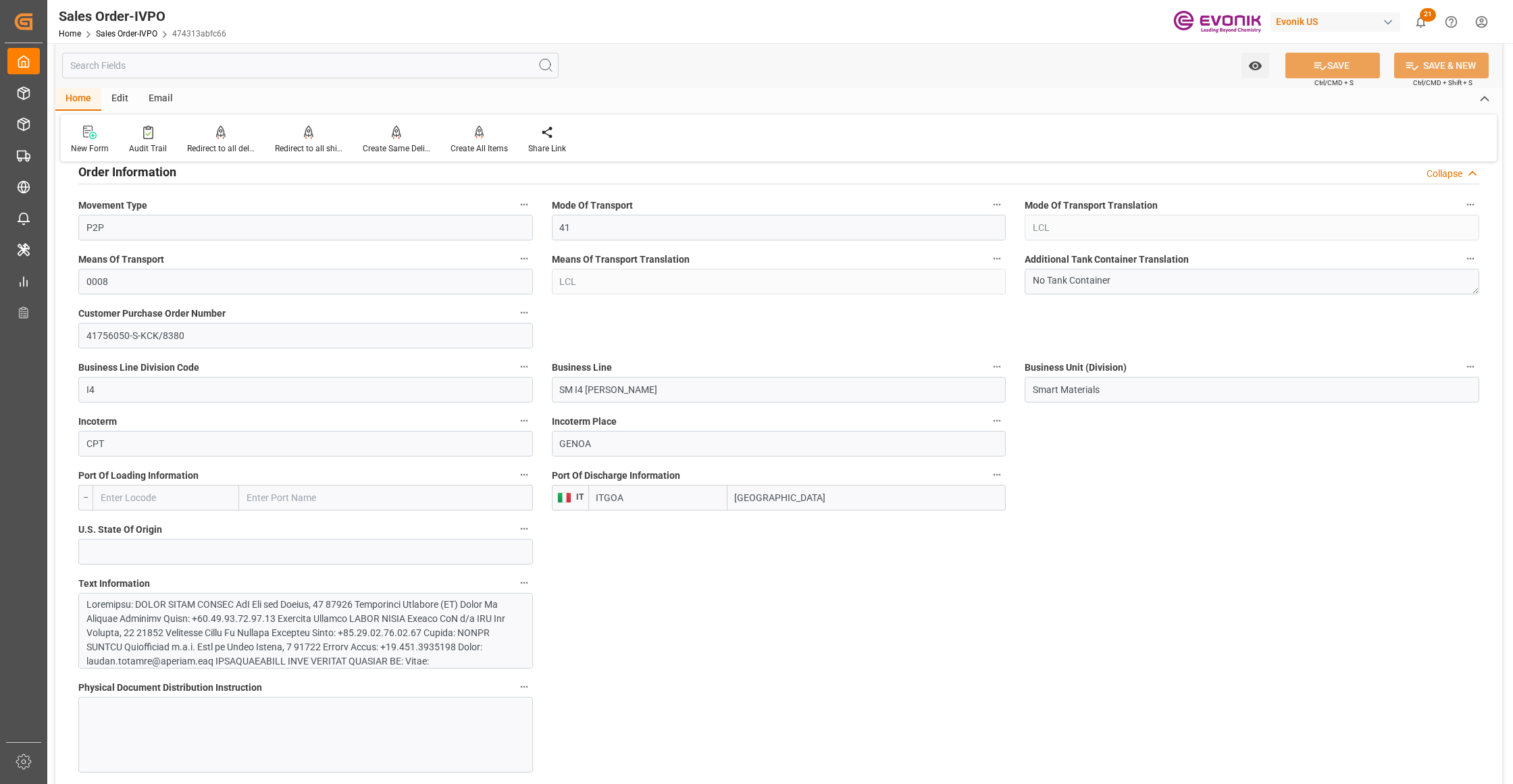
click at [425, 621] on div at bounding box center [299, 711] width 426 height 227
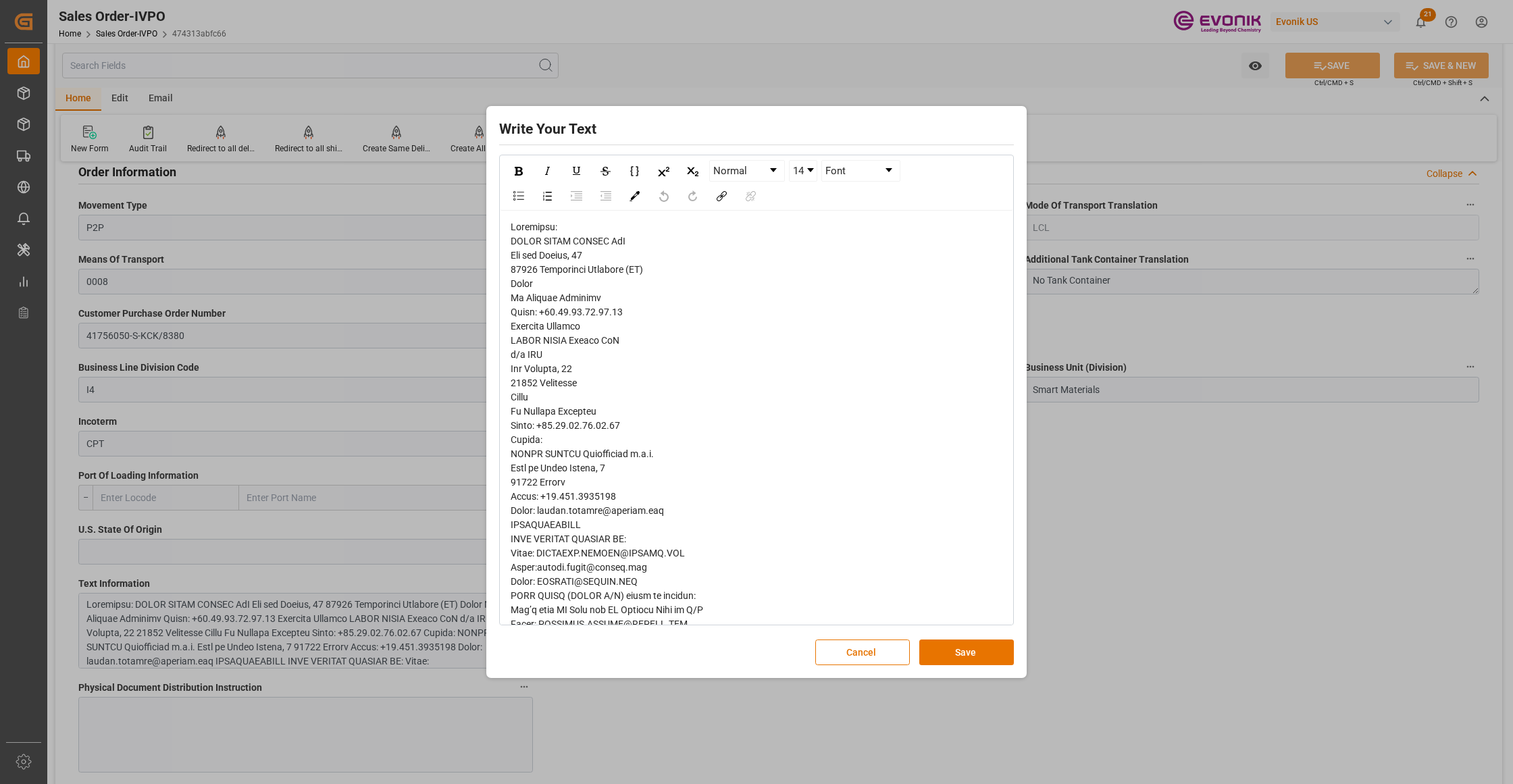
click at [521, 243] on span "rdw-editor" at bounding box center [680, 560] width 340 height 677
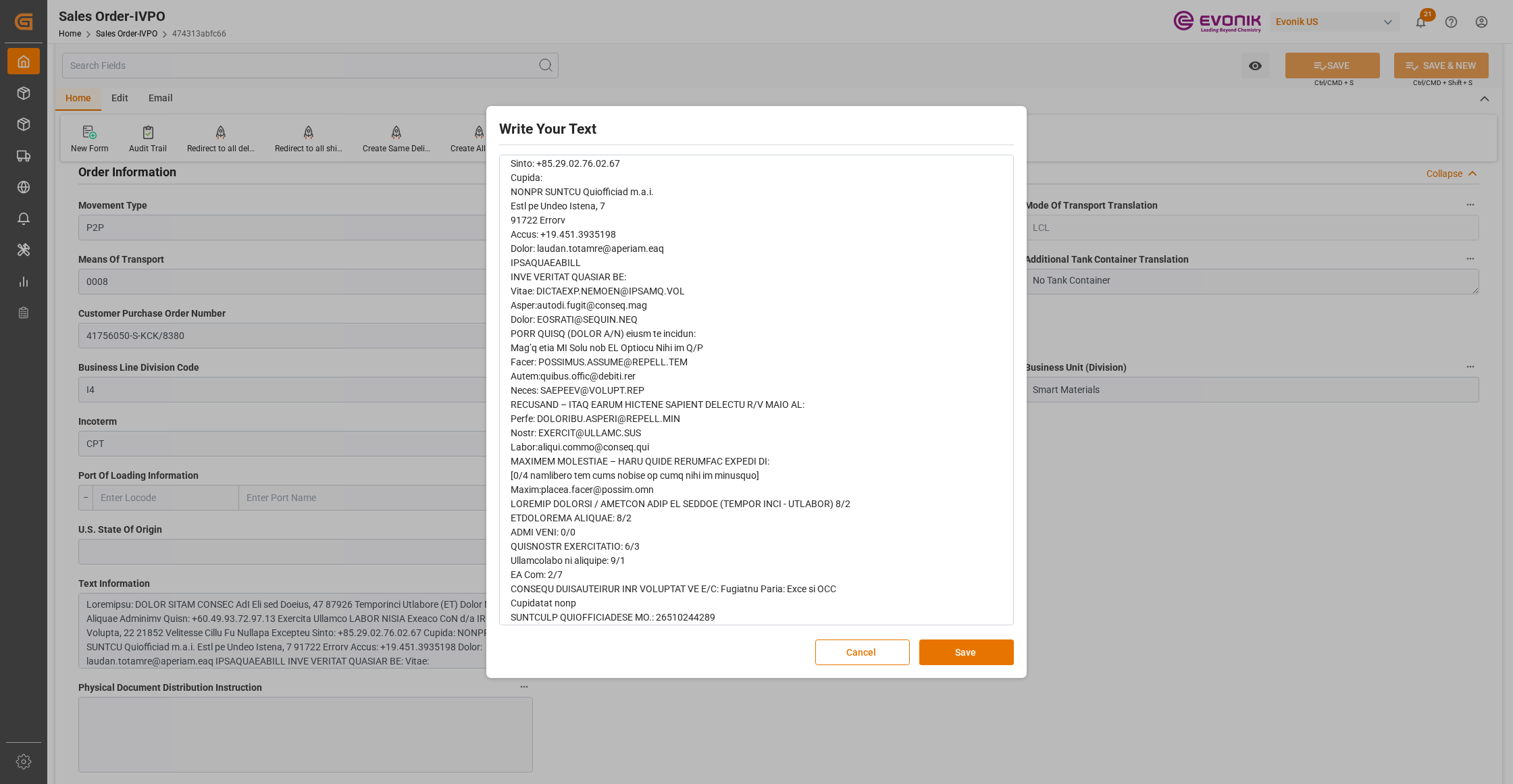
scroll to position [276, 0]
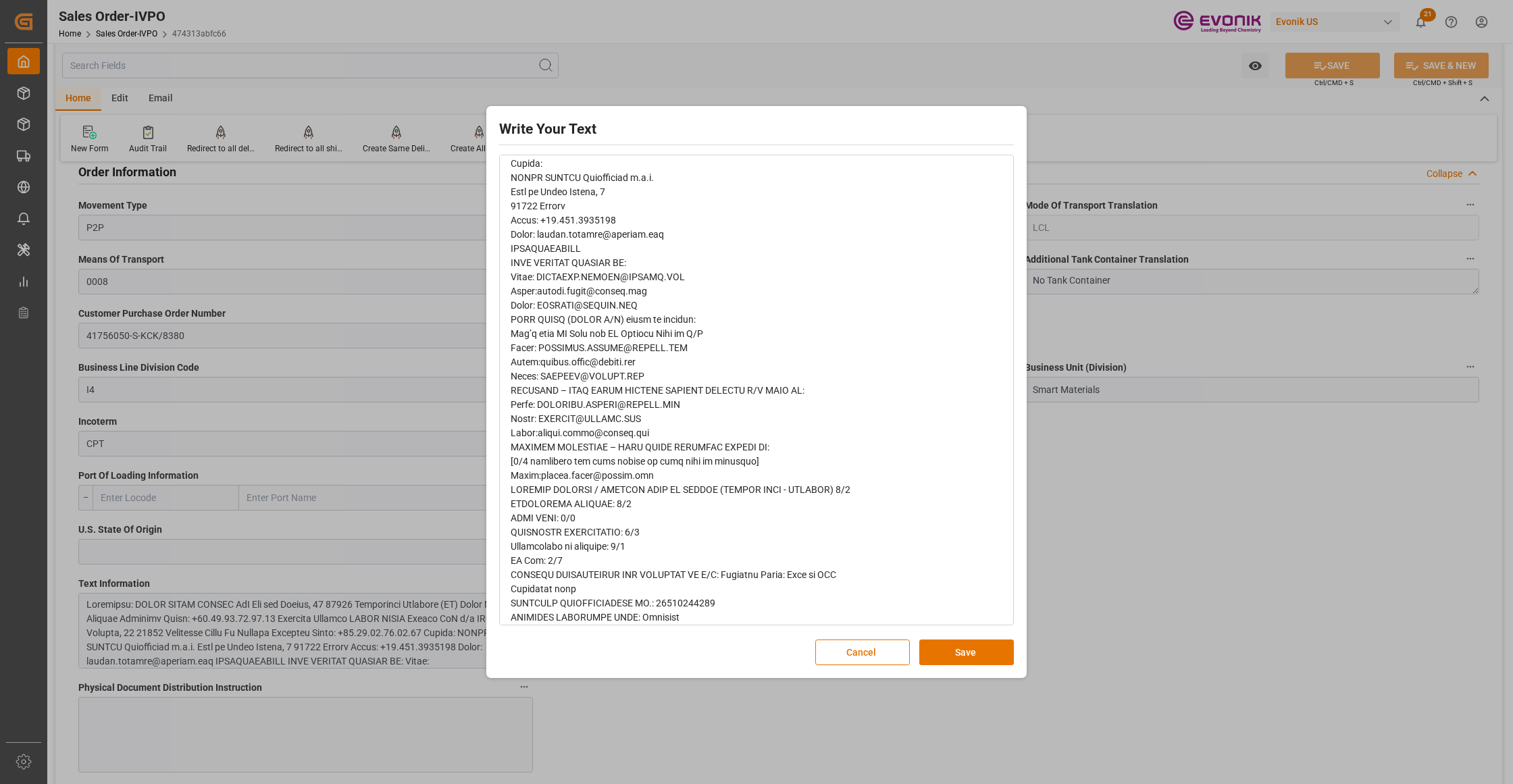
click at [986, 650] on button "Save" at bounding box center [966, 652] width 95 height 26
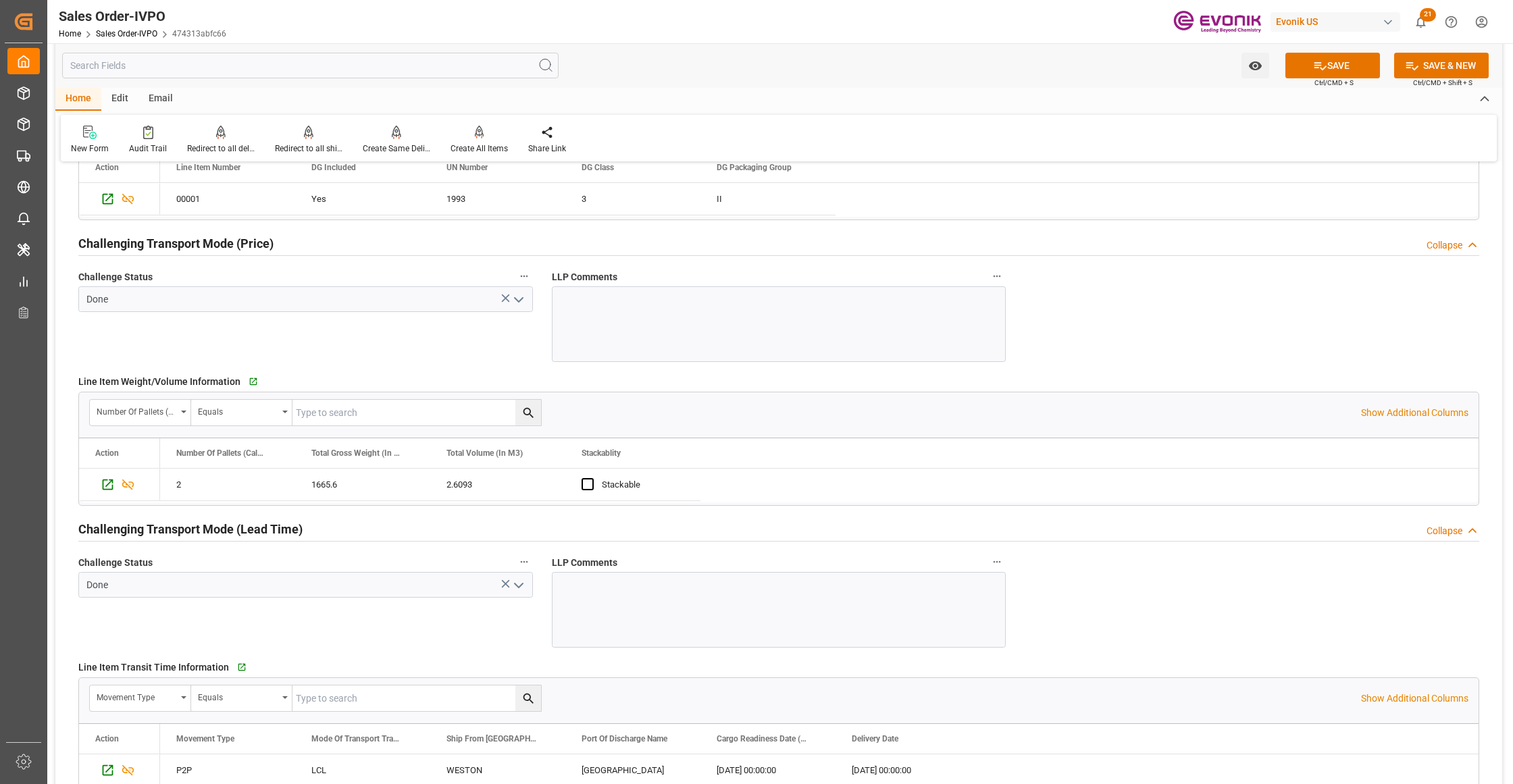
scroll to position [2100, 0]
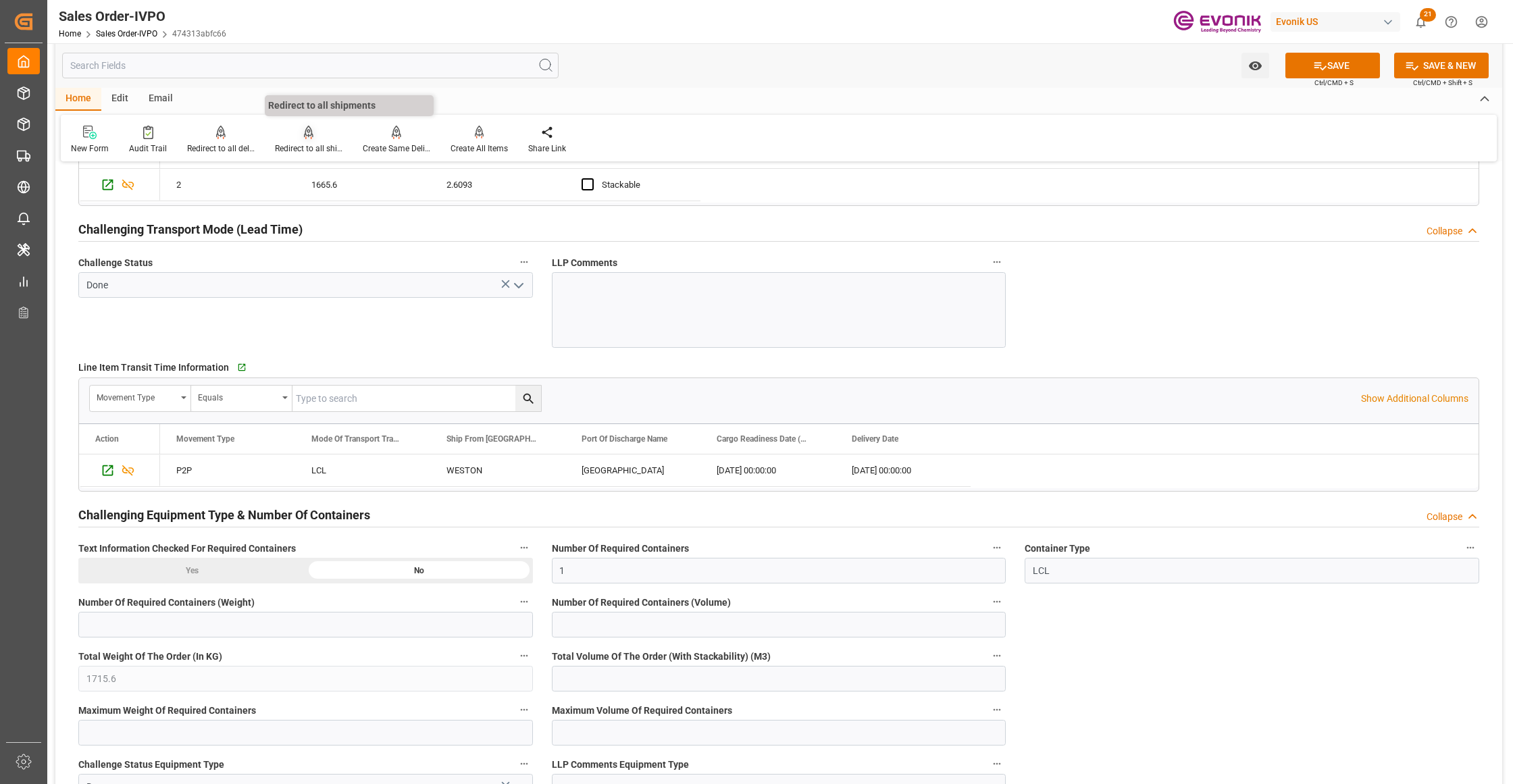
click at [297, 139] on div at bounding box center [308, 132] width 67 height 14
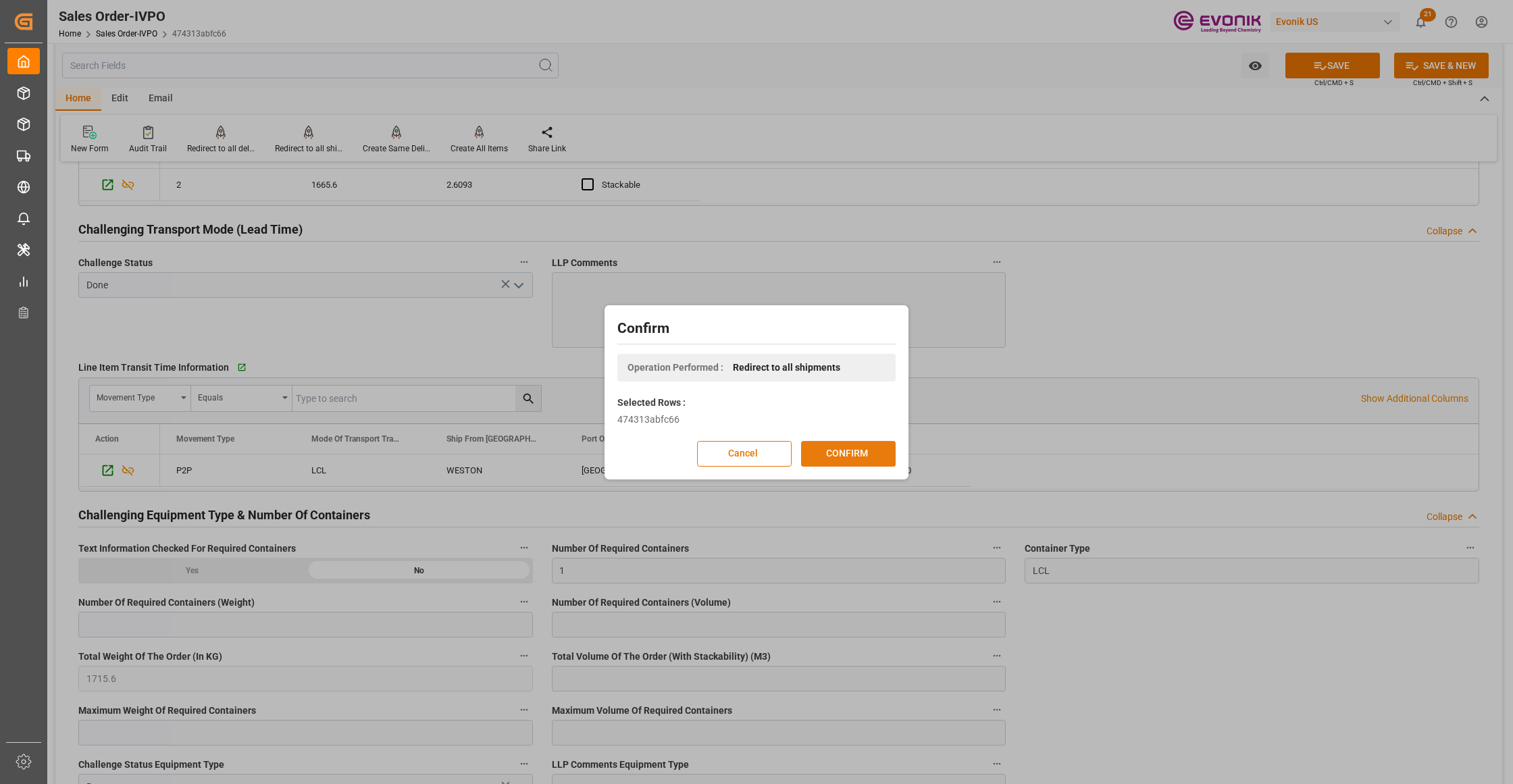
click at [834, 457] on button "CONFIRM" at bounding box center [848, 453] width 95 height 26
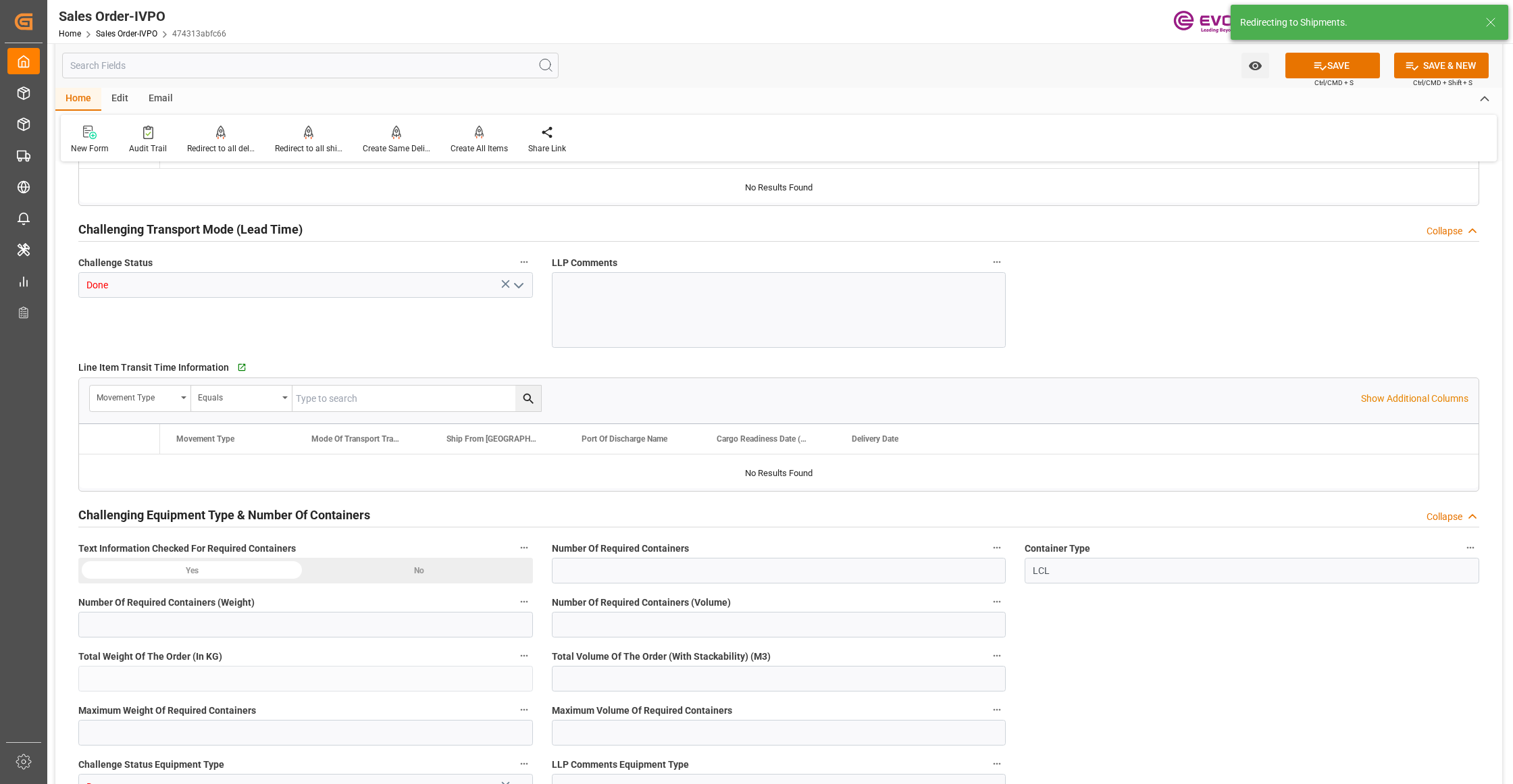
type input "ITGOA"
type input "0"
type input "1"
type input "1715.6"
type input "17.09.2025 12:21"
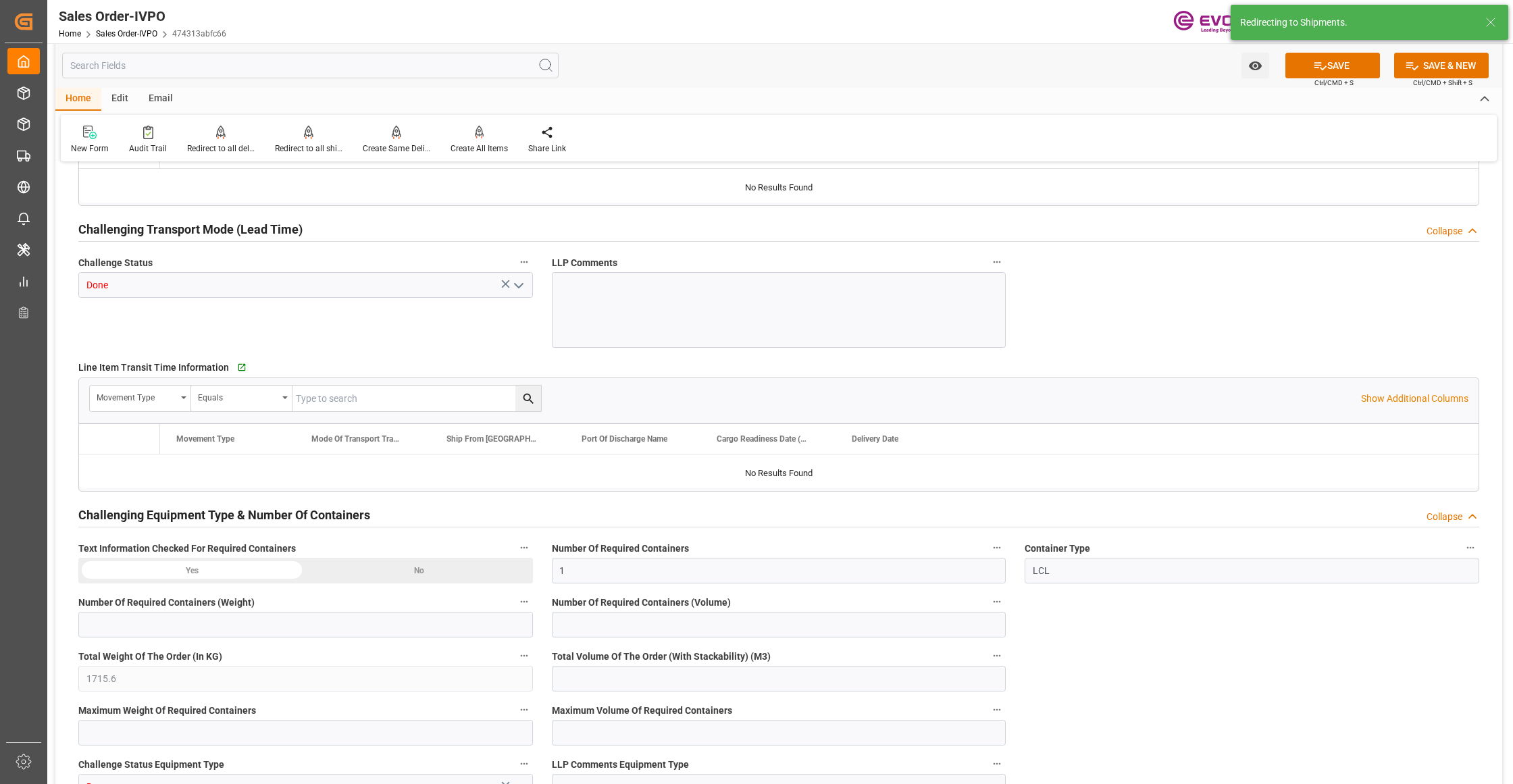
type input "26.09.2025 06:53"
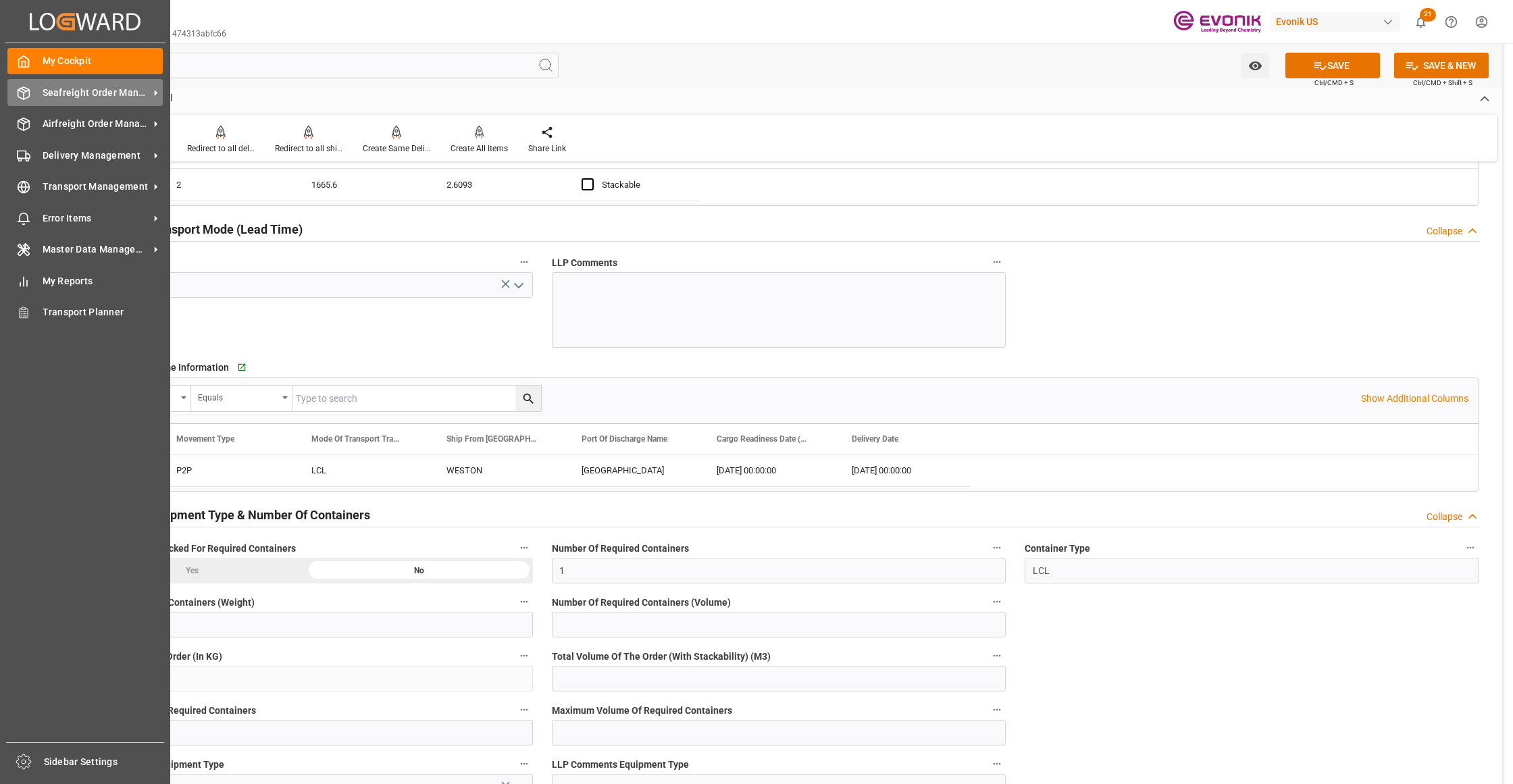
click at [64, 88] on span "Seafreight Order Management" at bounding box center [96, 92] width 107 height 14
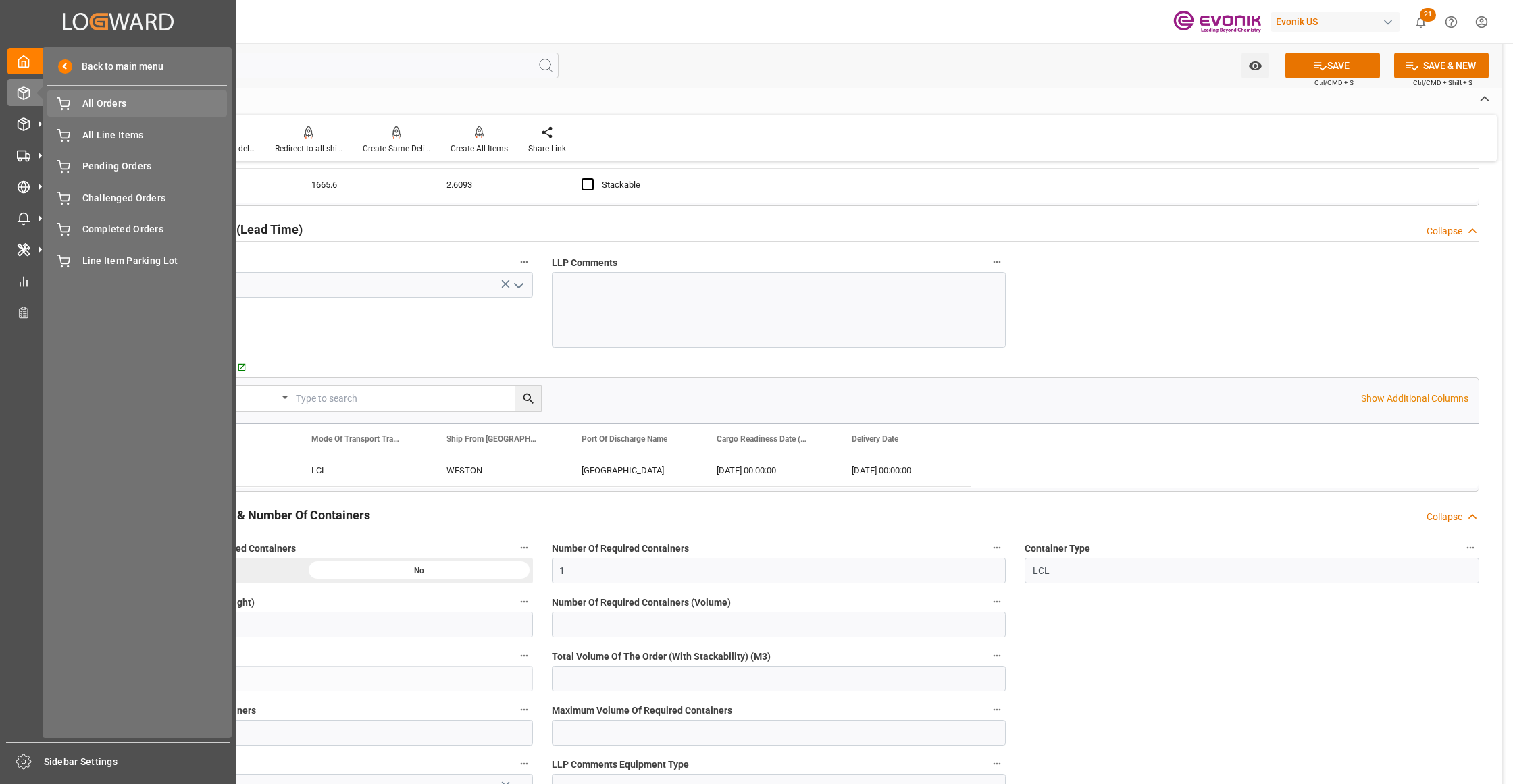
click at [109, 105] on span "All Orders" at bounding box center [154, 103] width 145 height 14
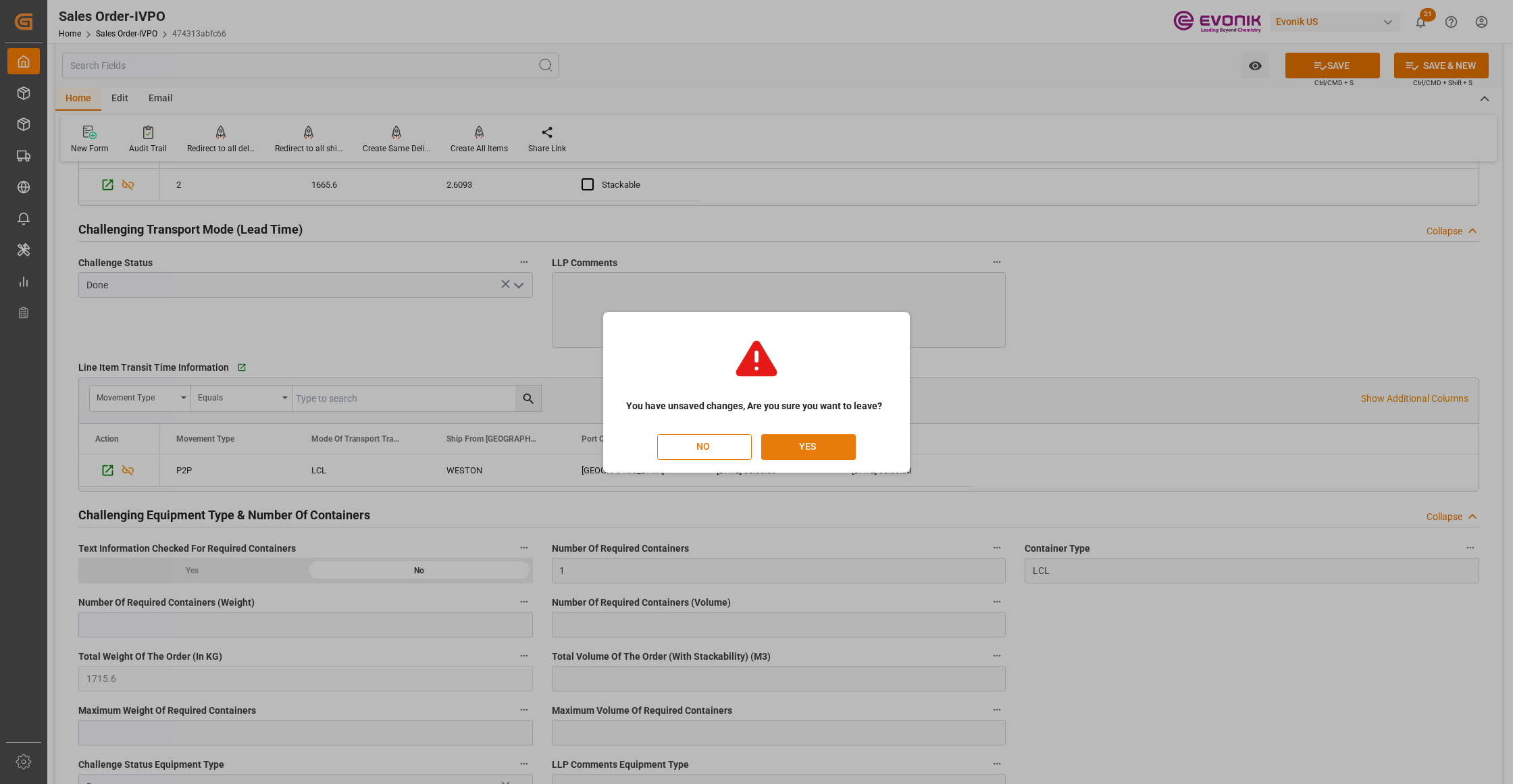
click at [827, 439] on button "YES" at bounding box center [809, 447] width 95 height 26
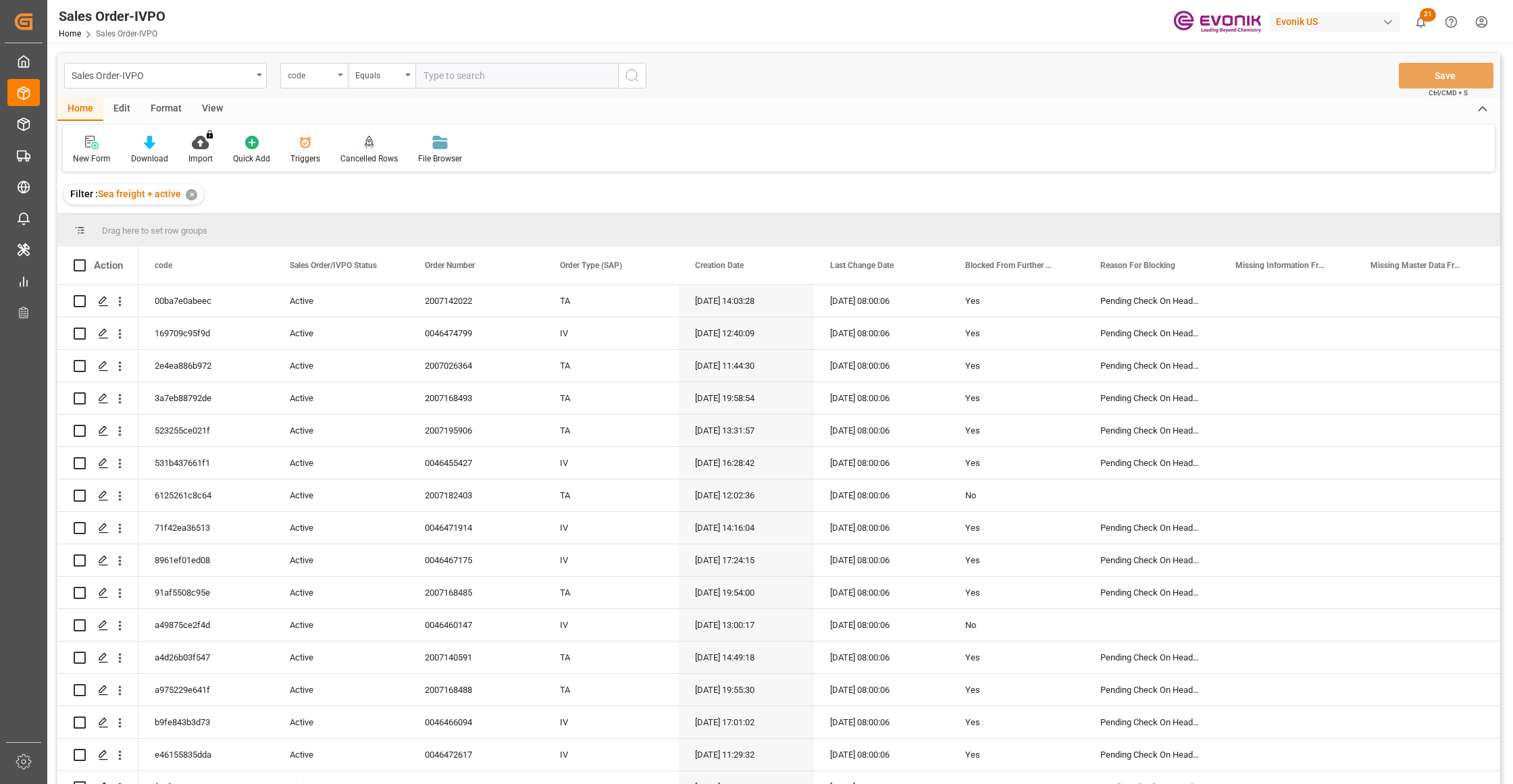
click at [325, 74] on div "code" at bounding box center [311, 74] width 46 height 16
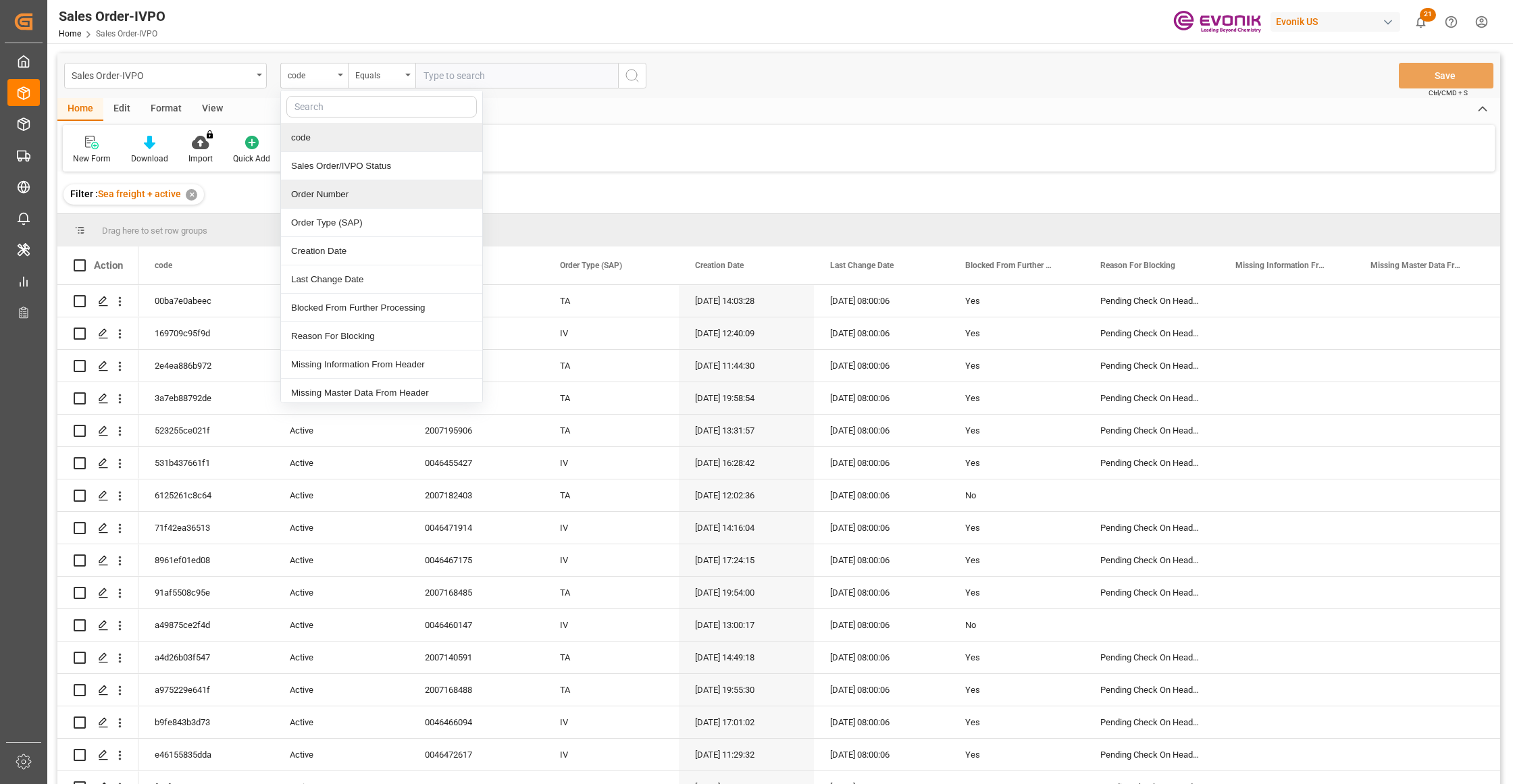
click at [340, 197] on div "Order Number" at bounding box center [382, 195] width 202 height 29
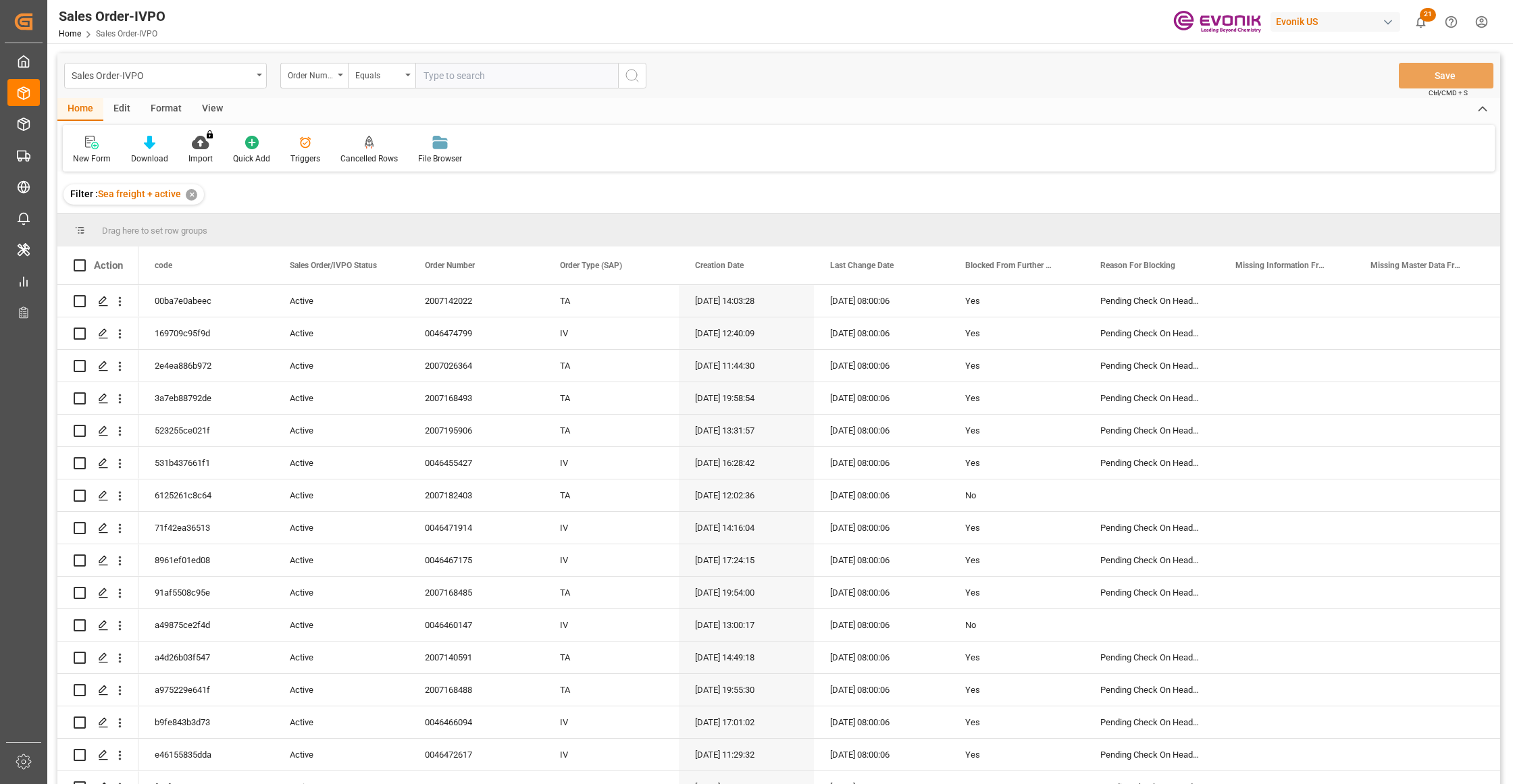
click at [468, 76] on input "text" at bounding box center [516, 76] width 202 height 26
paste input "2007196756"
type input "2007196756"
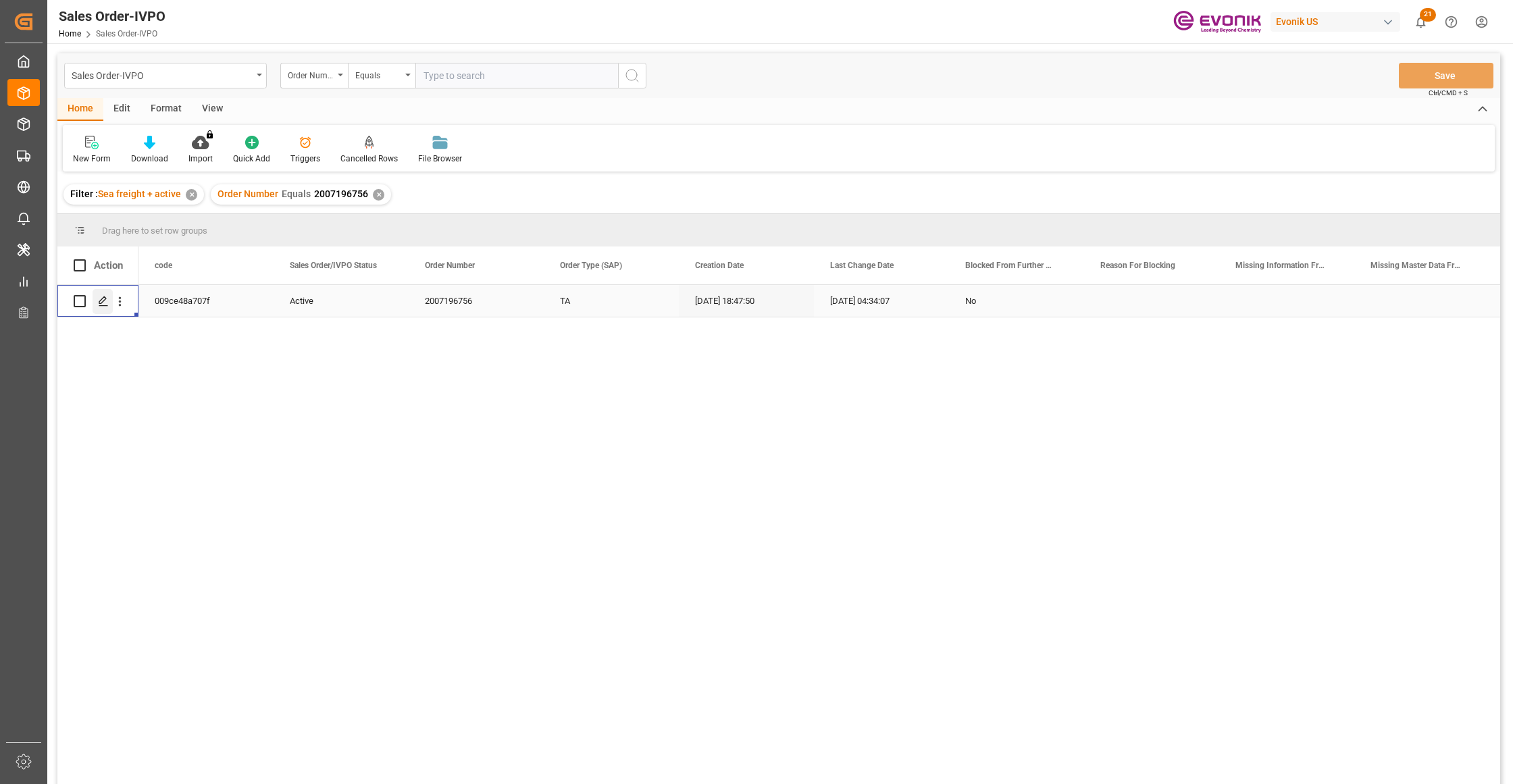
click at [103, 301] on polygon "Press SPACE to select this row." at bounding box center [102, 301] width 7 height 7
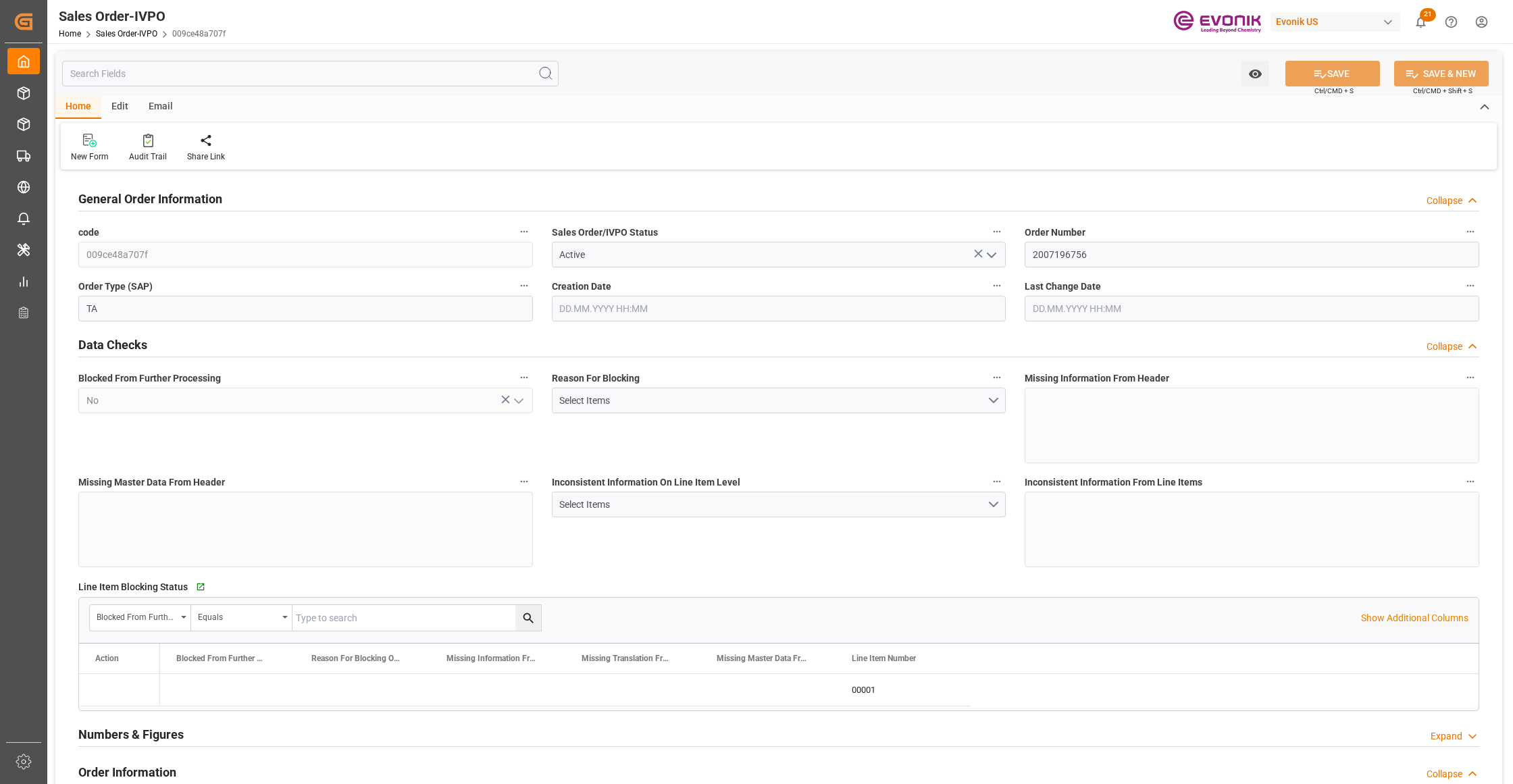
type input "IDJKT"
type input "0"
type input "1"
type input "2709.6"
type input "[DATE] 18:47"
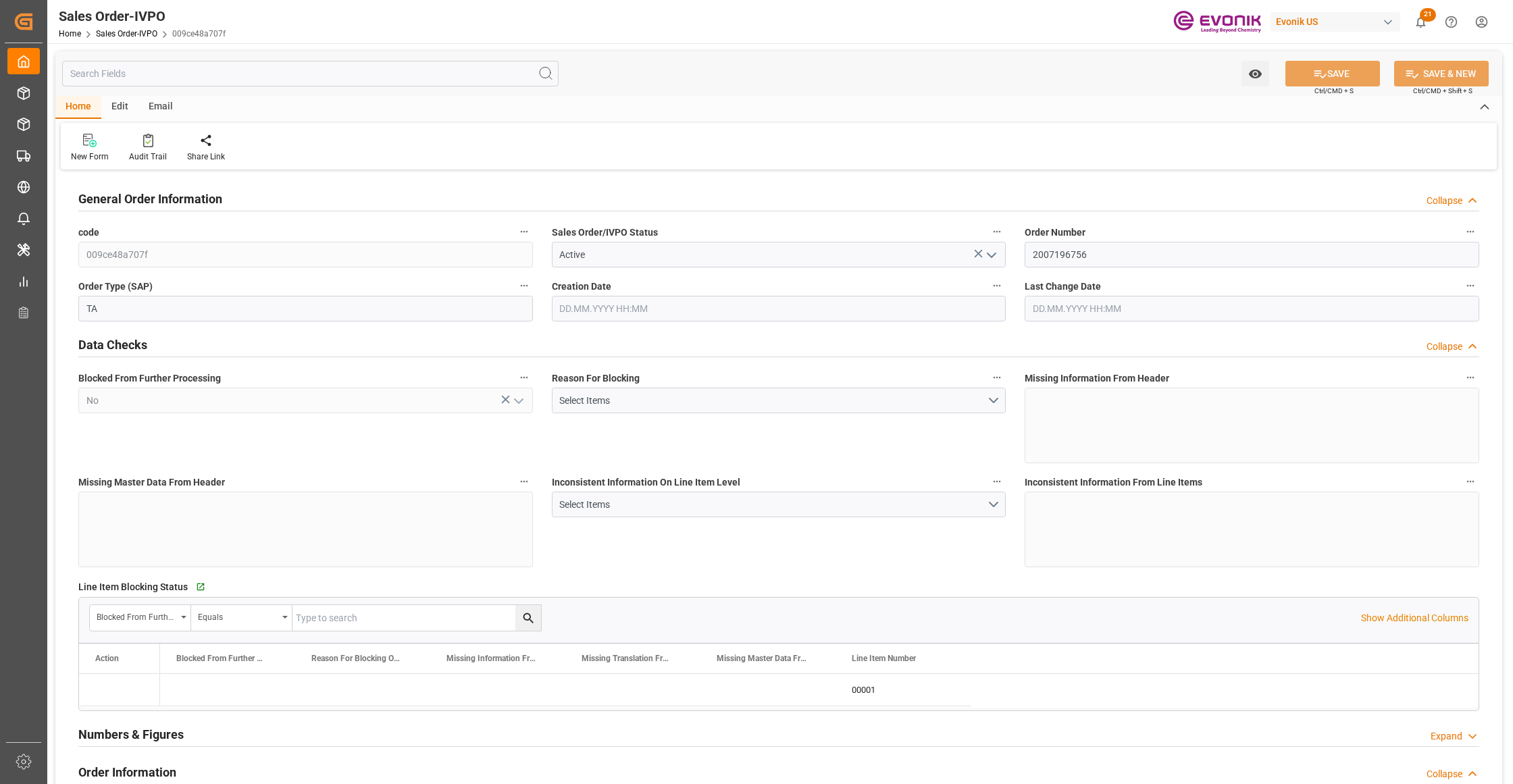
type input "[DATE] 04:34"
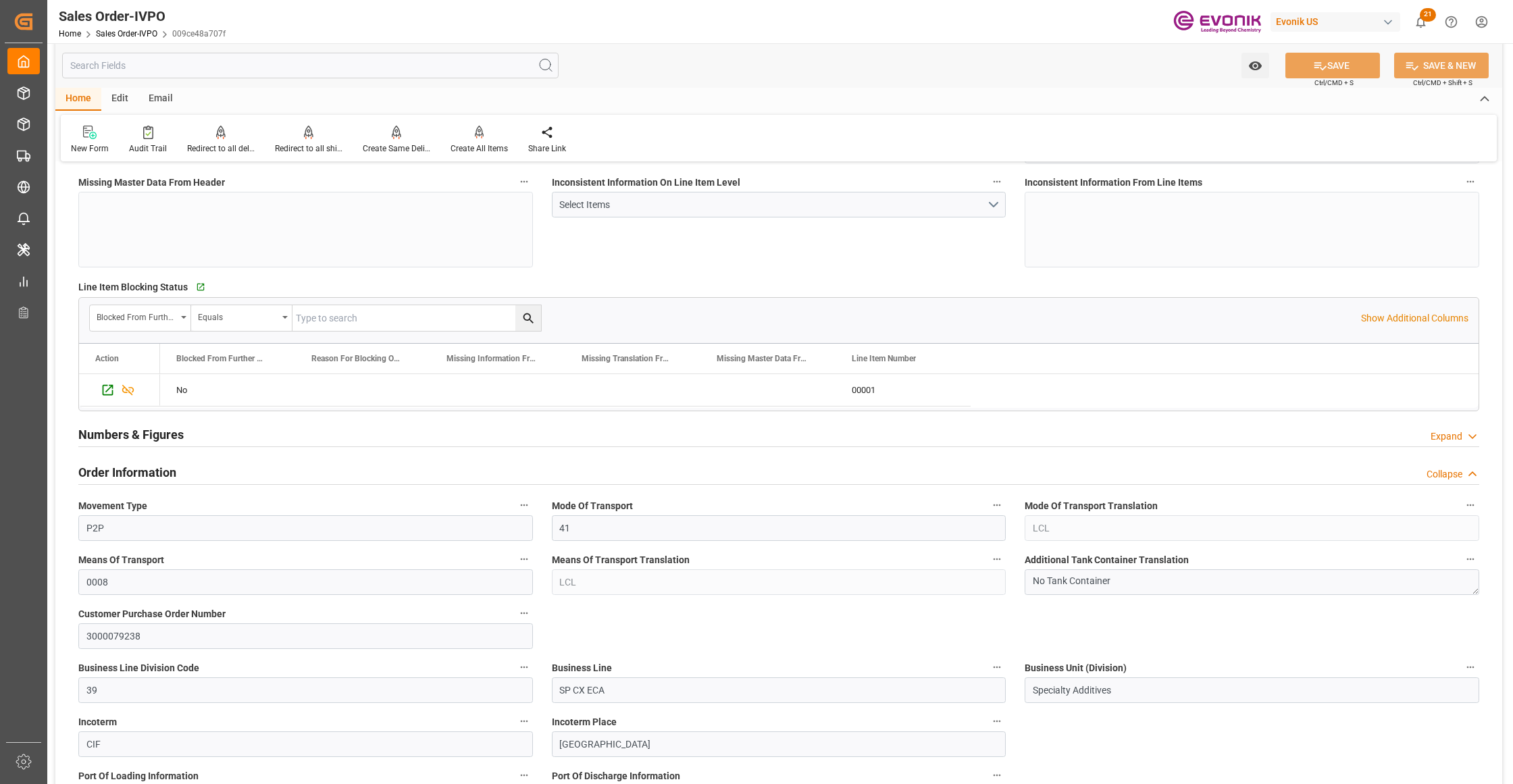
scroll to position [600, 0]
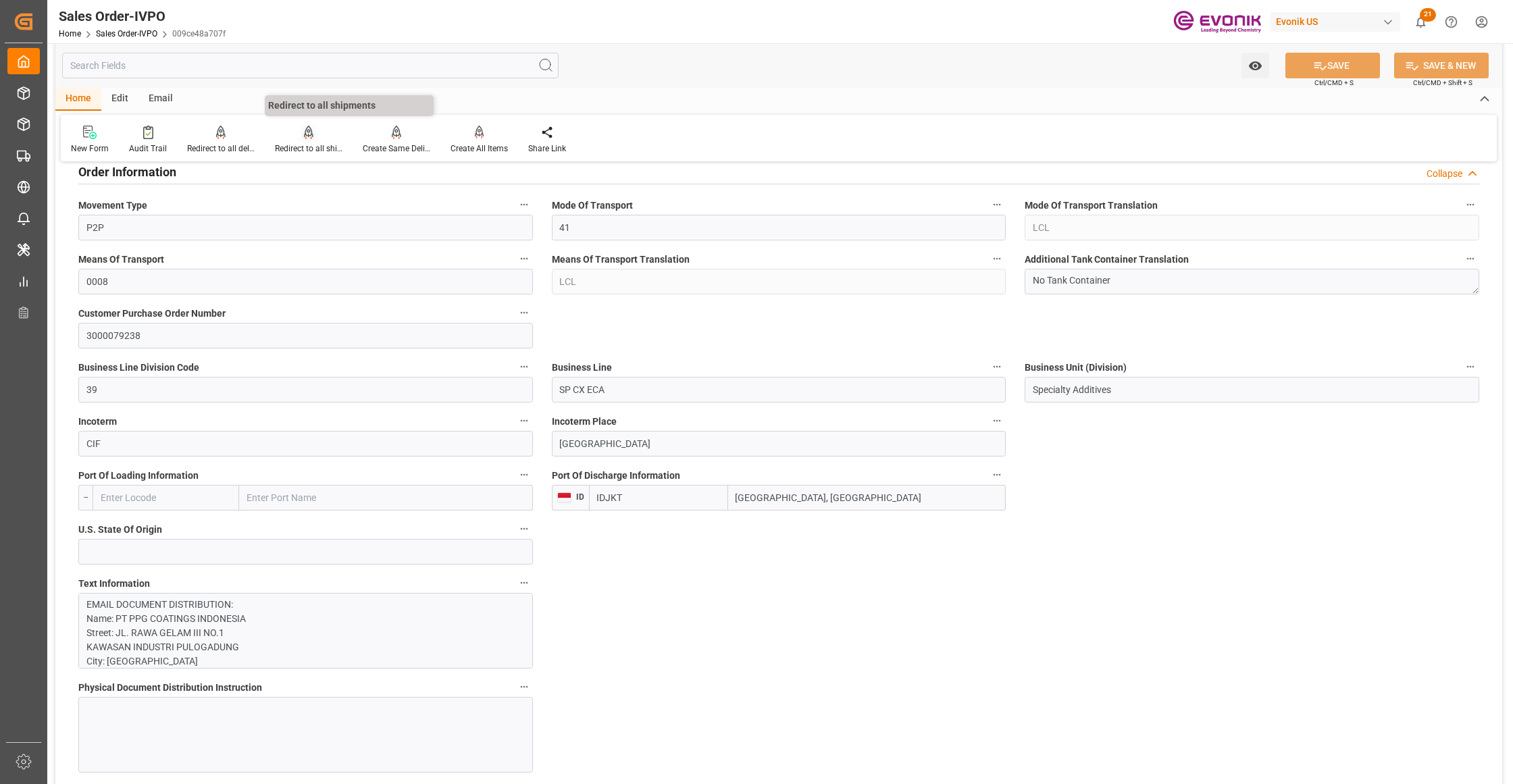
click at [306, 140] on div "Redirect to all shipments" at bounding box center [308, 139] width 88 height 29
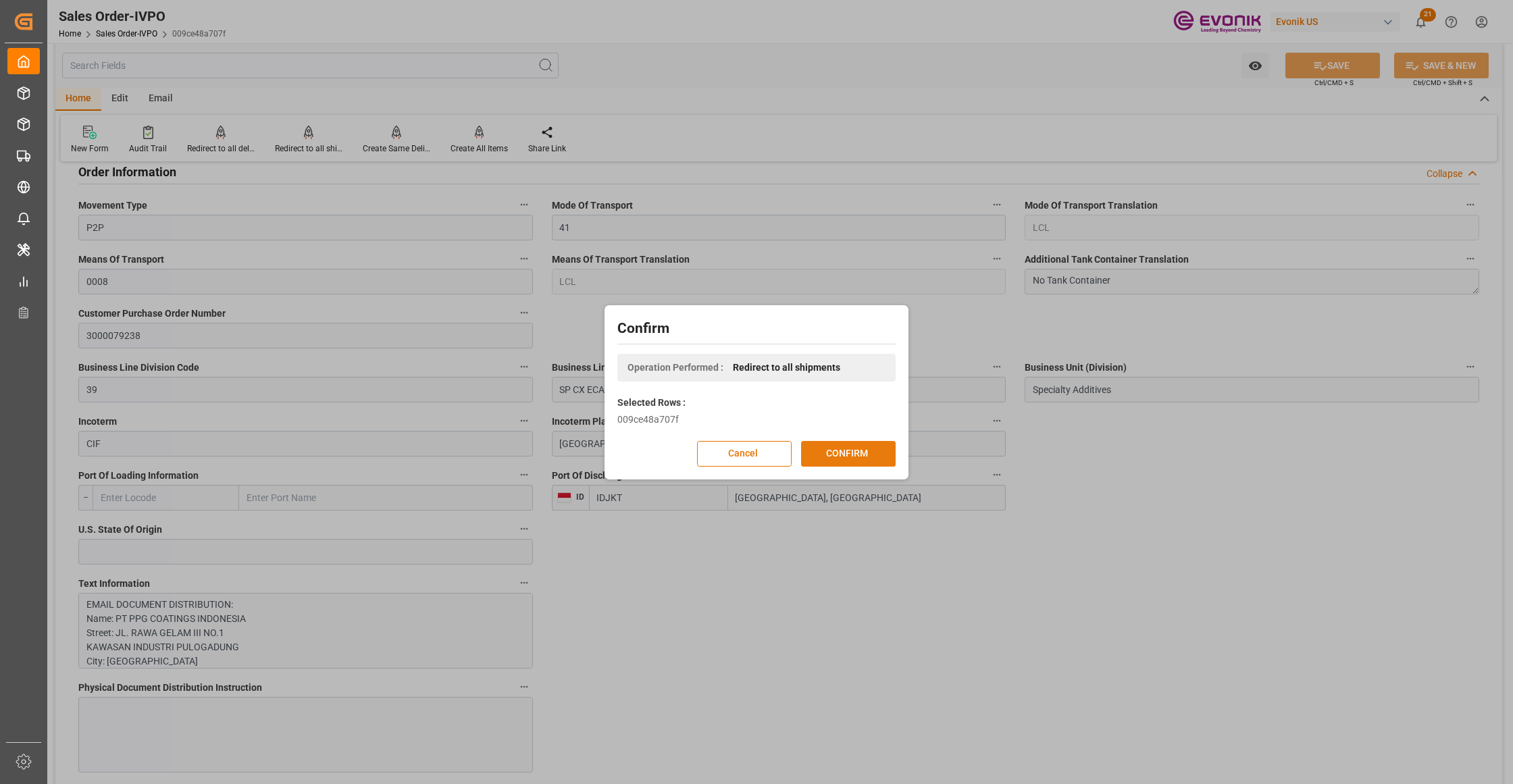
click at [856, 441] on button "CONFIRM" at bounding box center [848, 453] width 95 height 26
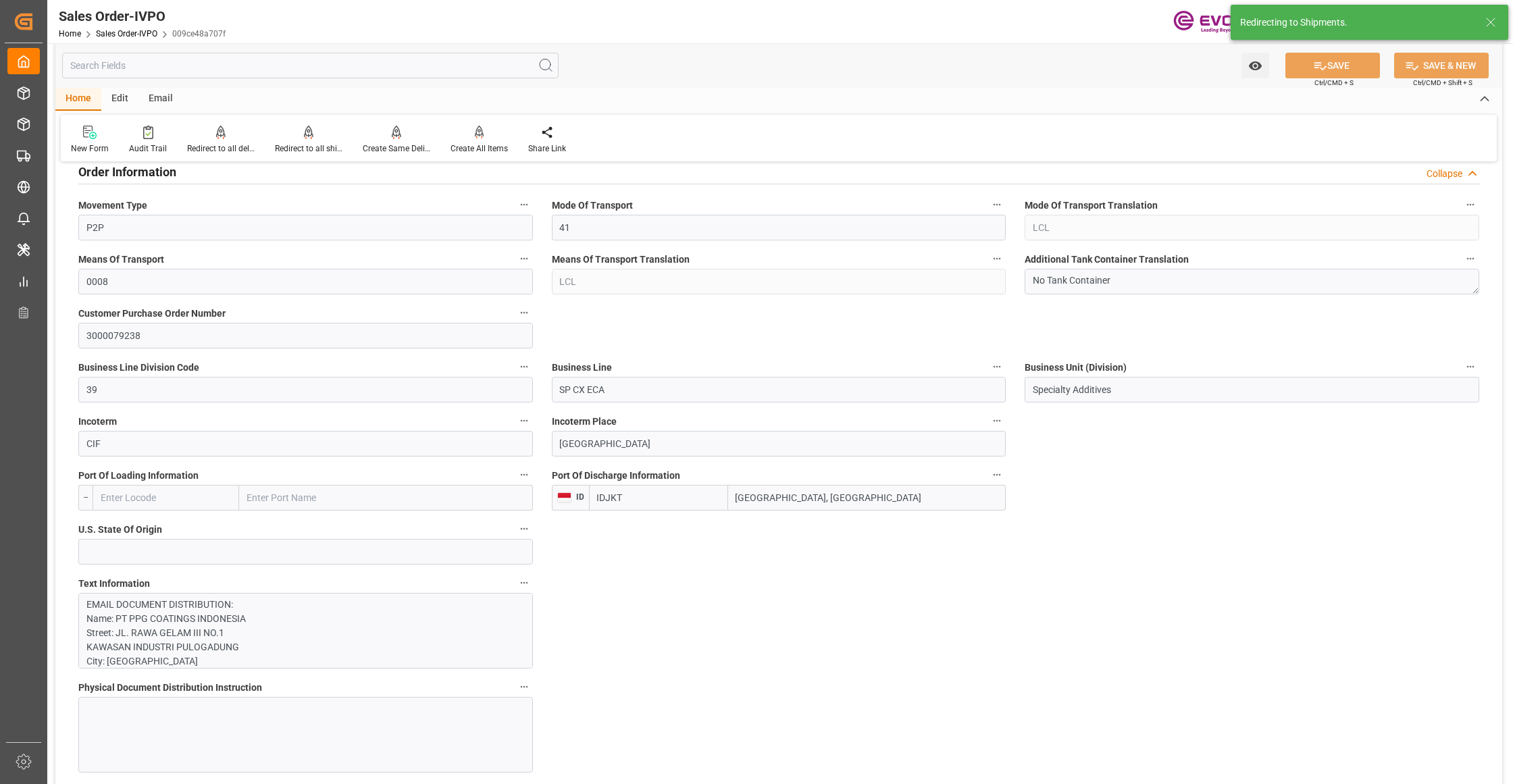
type input "[DATE] 18:47"
type input "[DATE] 04:34"
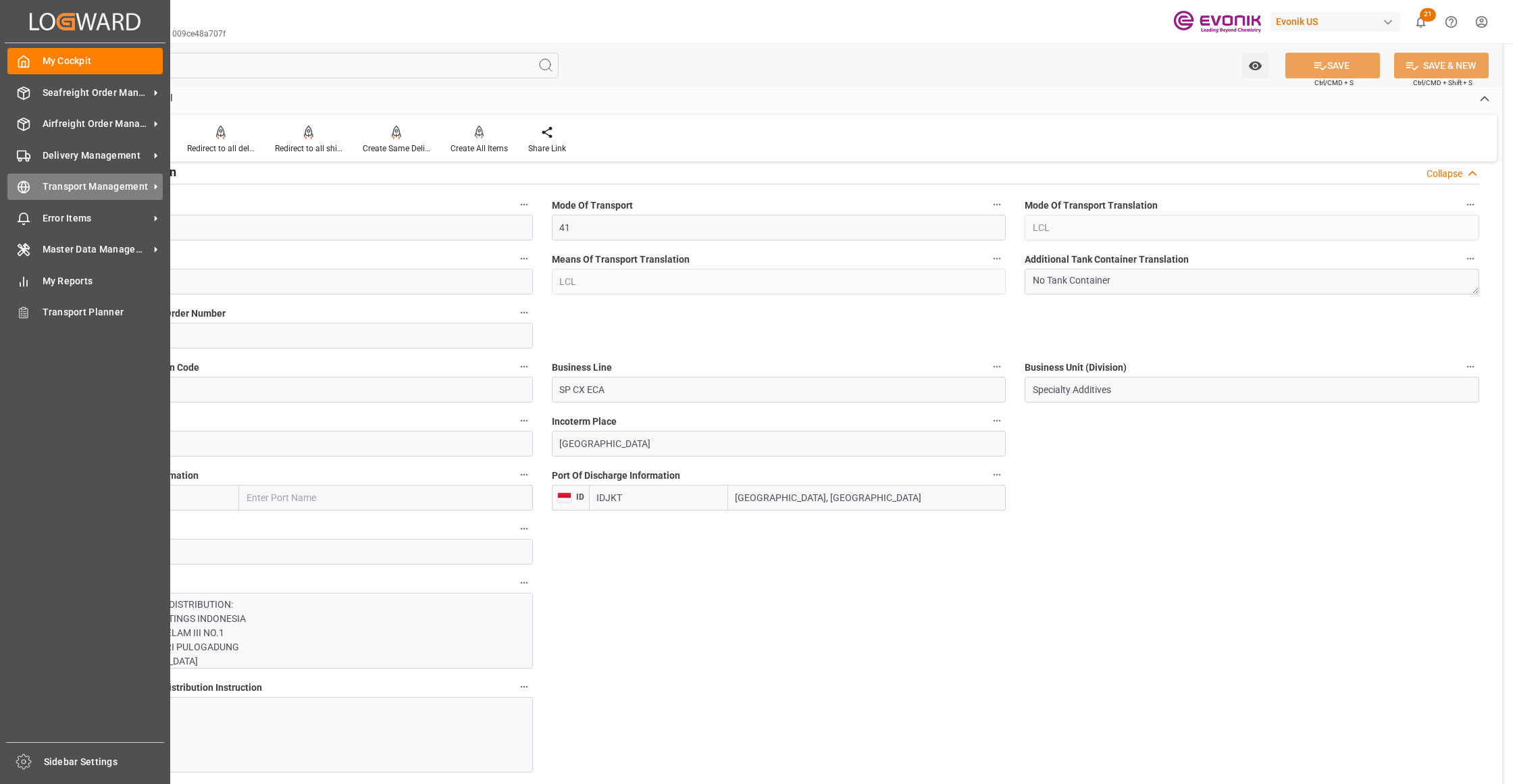
click at [28, 185] on icon at bounding box center [24, 187] width 13 height 13
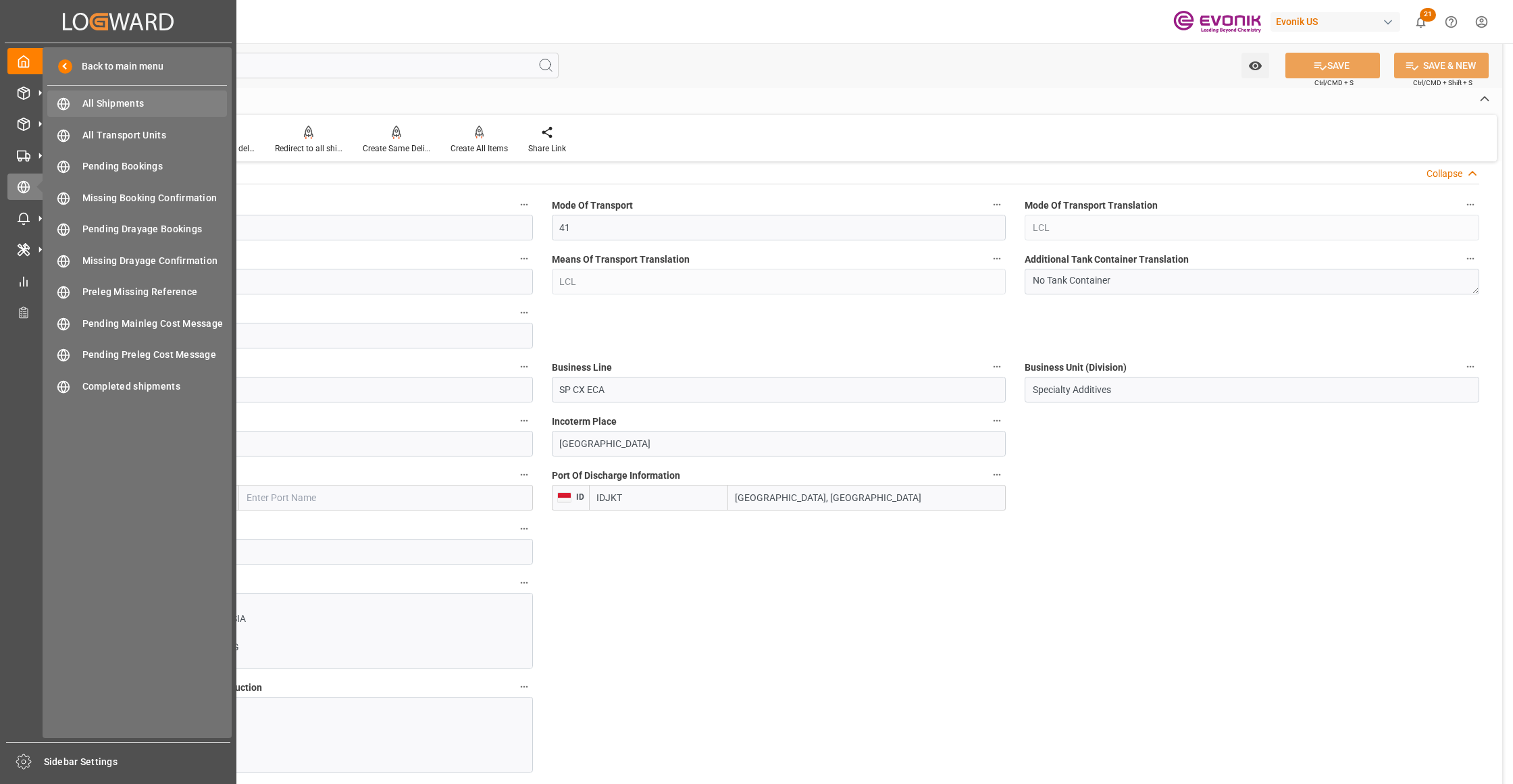
click at [104, 107] on span "All Shipments" at bounding box center [154, 103] width 145 height 14
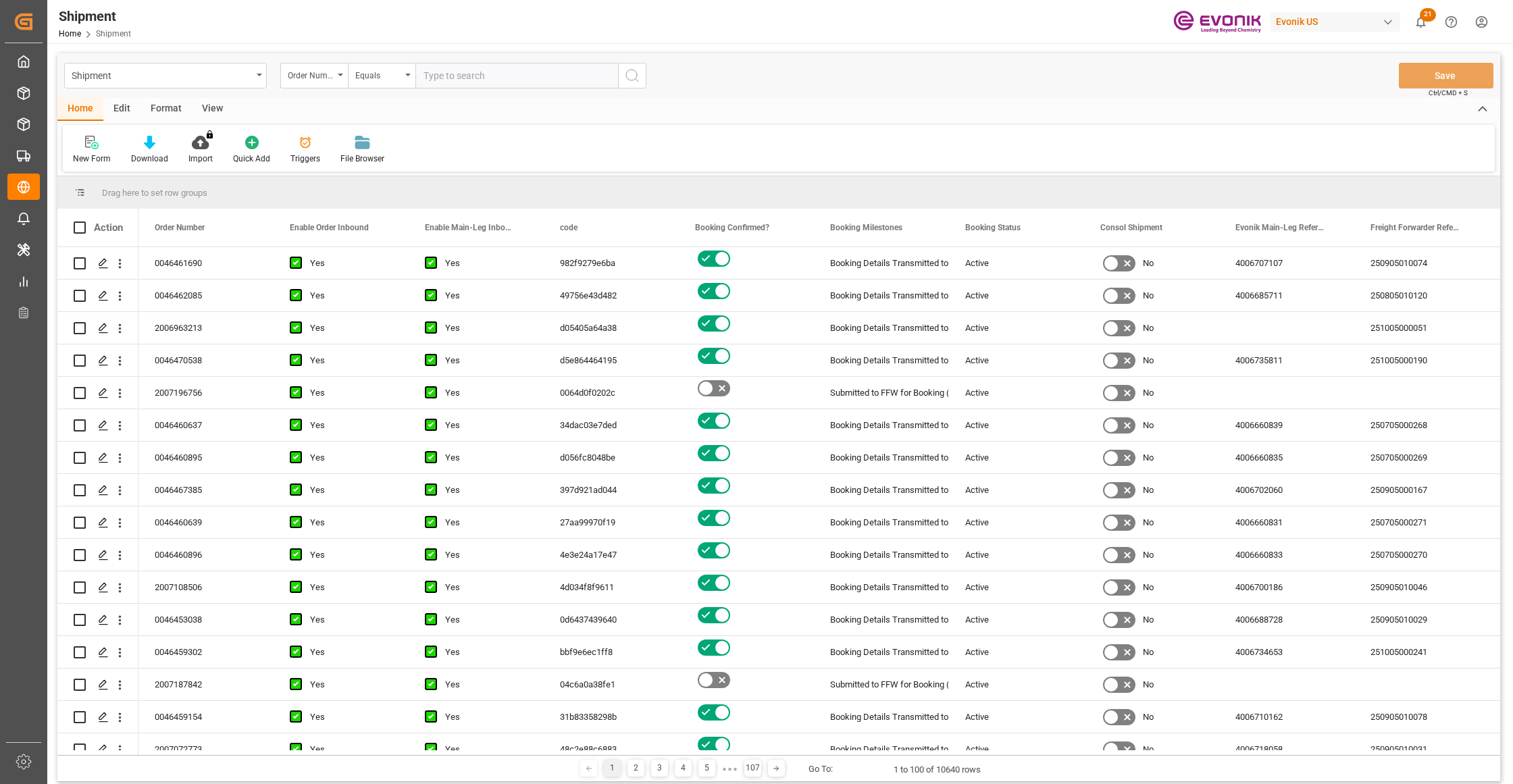
click at [433, 76] on input "text" at bounding box center [516, 76] width 202 height 26
type input "2007188845"
click at [630, 68] on icon "search button" at bounding box center [631, 75] width 16 height 16
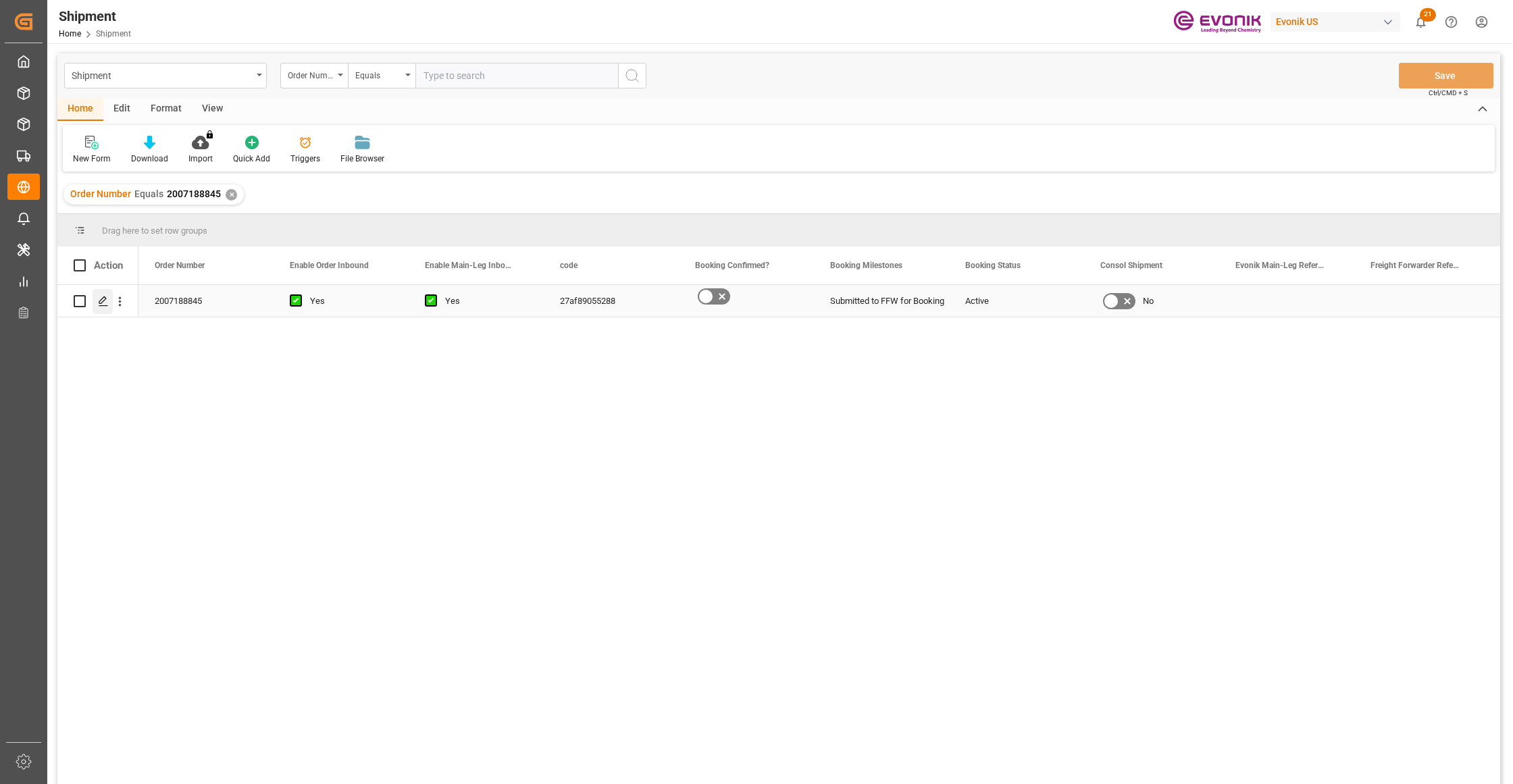
click at [106, 301] on icon "Press SPACE to select this row." at bounding box center [103, 301] width 11 height 11
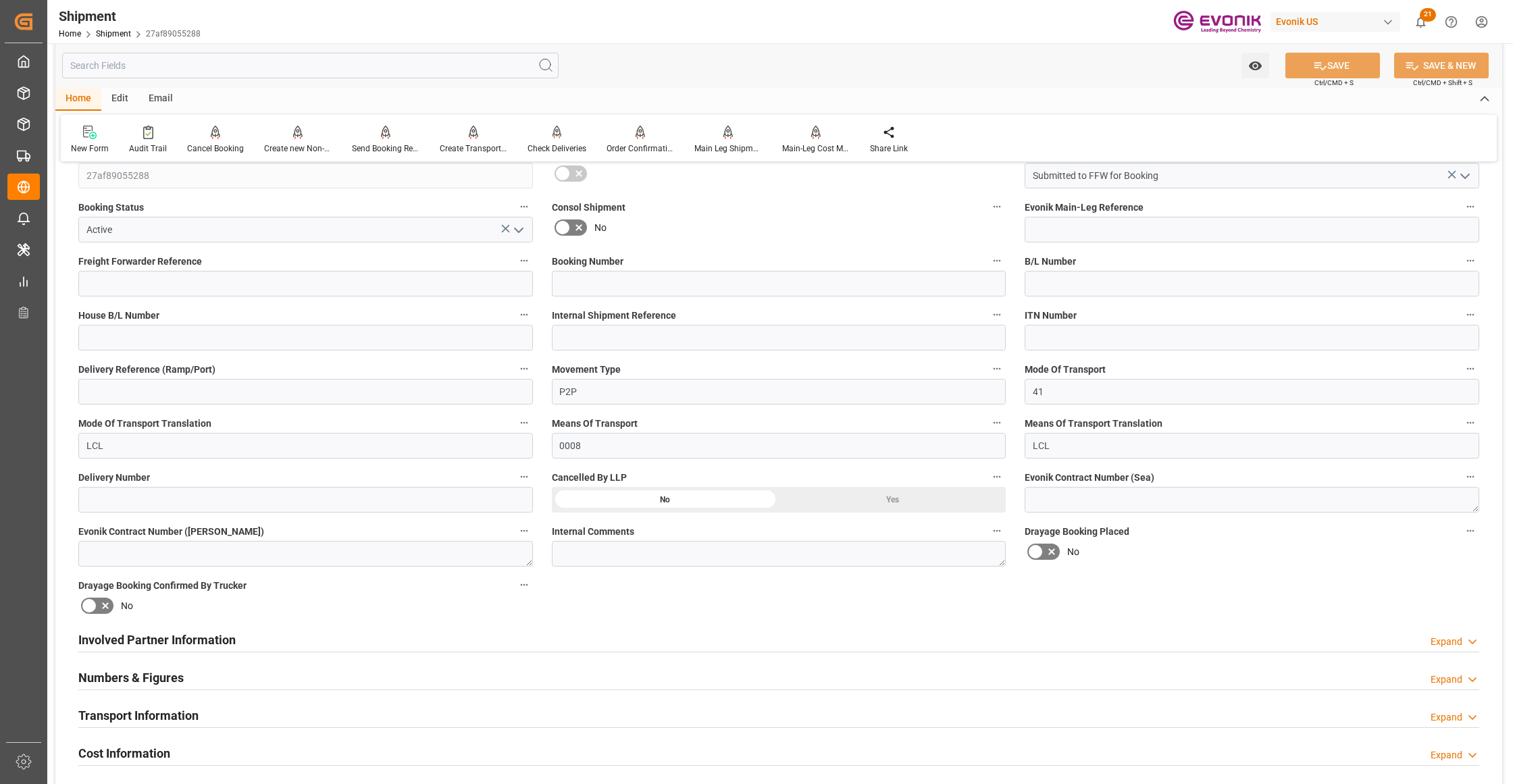
scroll to position [600, 0]
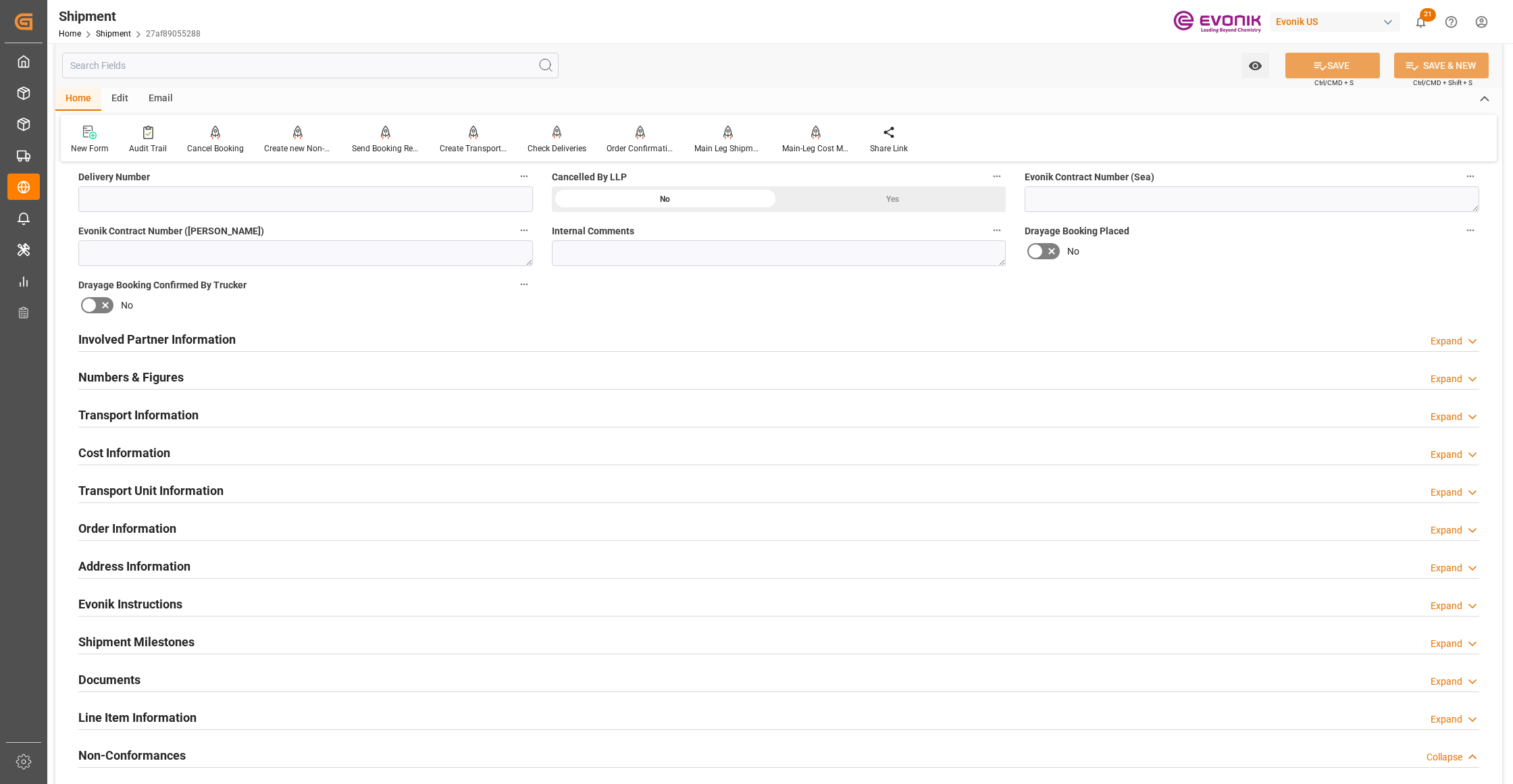
click at [615, 337] on div "Involved Partner Information Expand" at bounding box center [778, 338] width 1400 height 26
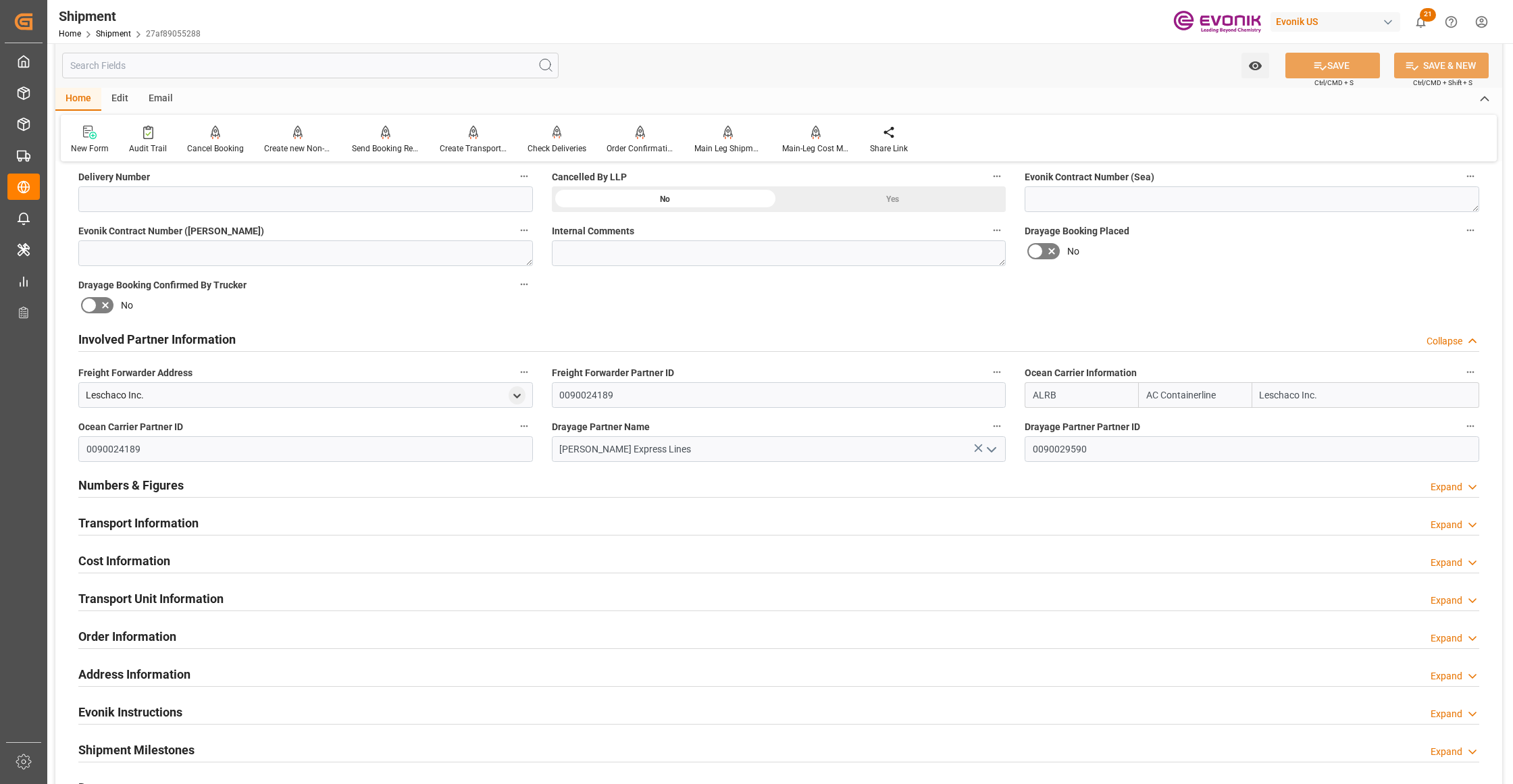
click at [517, 516] on div "Transport Information Expand" at bounding box center [778, 522] width 1400 height 26
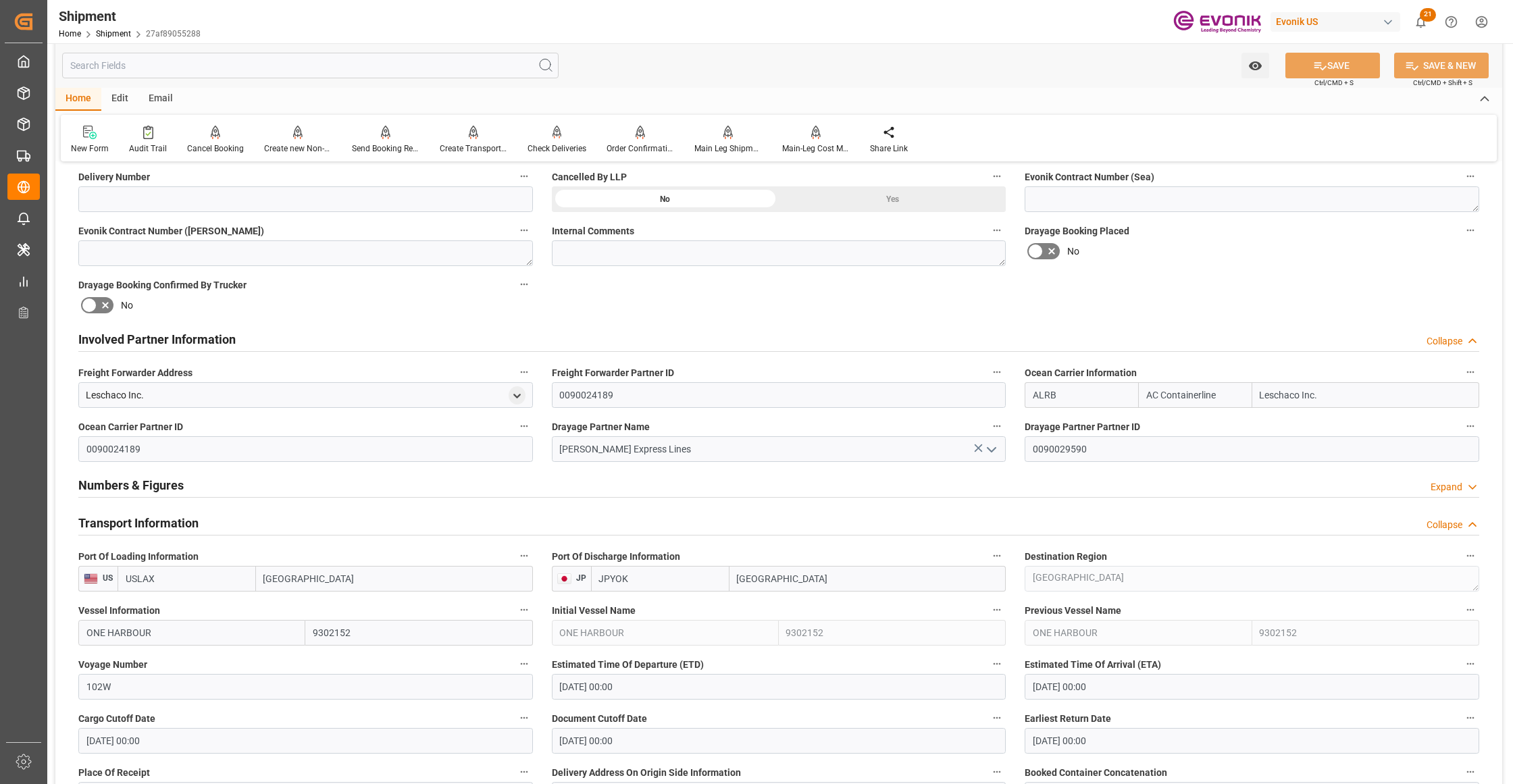
scroll to position [900, 0]
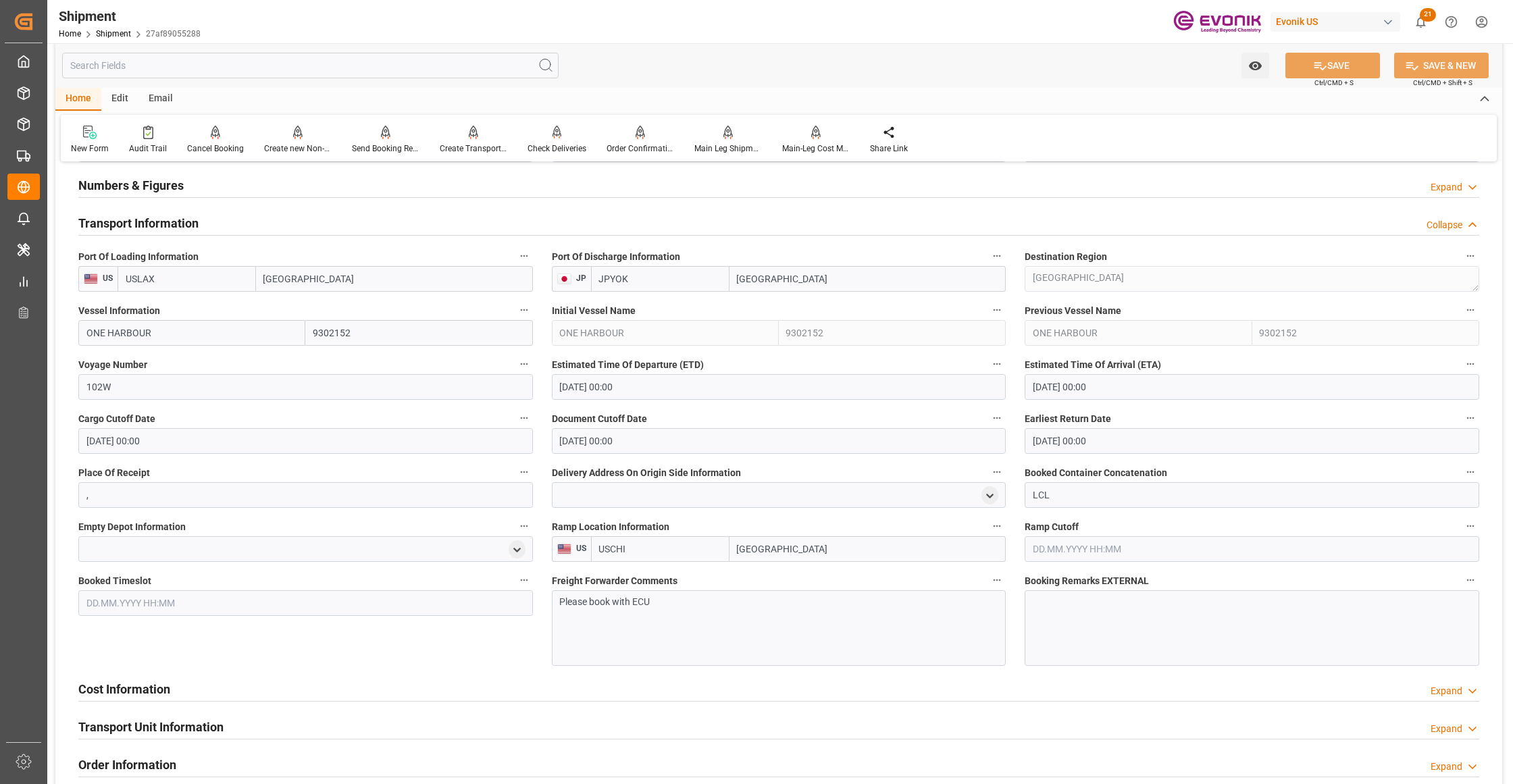
click at [616, 395] on input "13.10.2025 00:00" at bounding box center [778, 387] width 454 height 26
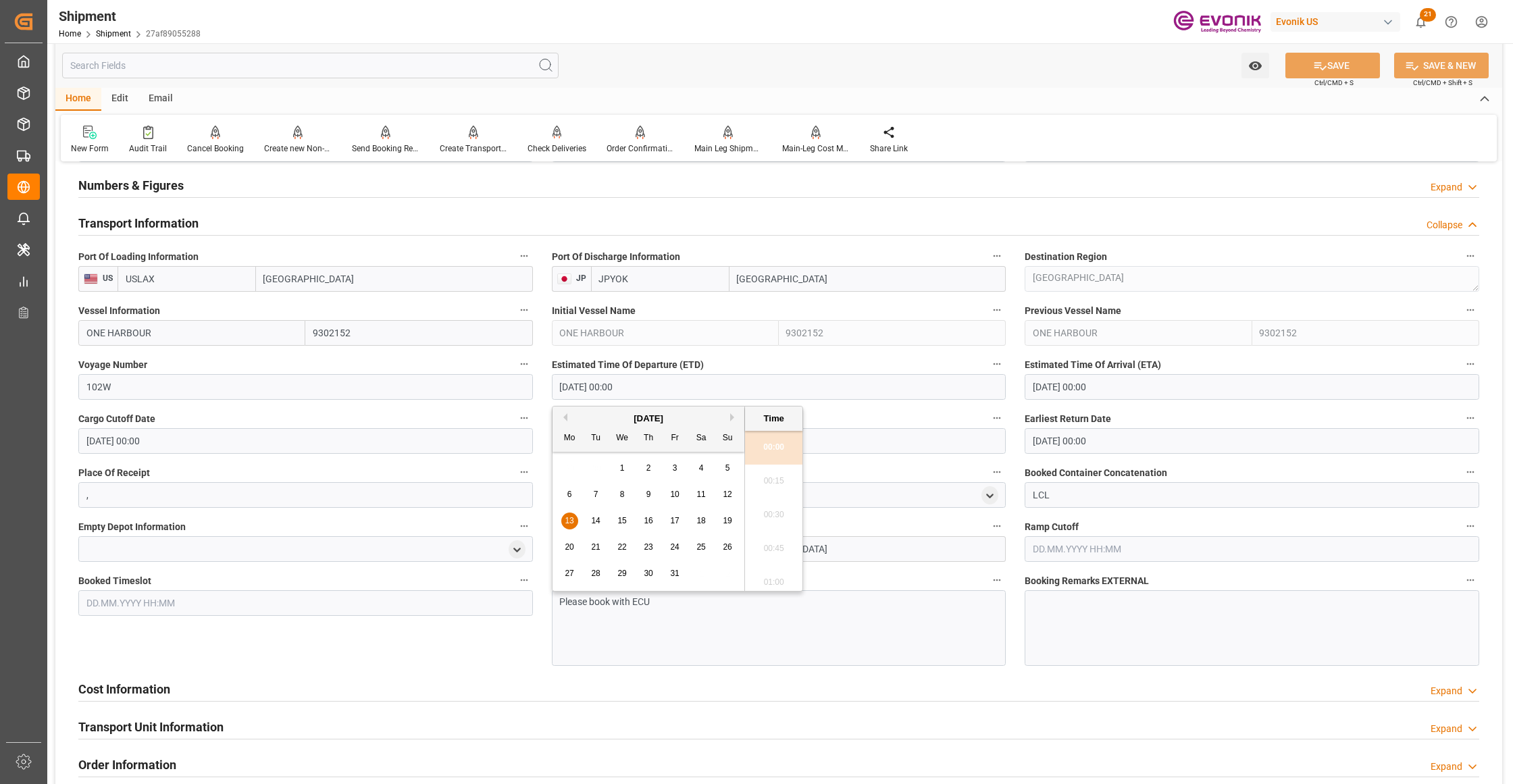
click at [730, 417] on div "October 2025" at bounding box center [648, 419] width 191 height 13
click at [730, 417] on button "Next Month" at bounding box center [735, 417] width 8 height 8
click at [568, 493] on span "3" at bounding box center [570, 494] width 5 height 9
type input "03.11.2025 00:00"
click at [487, 632] on div "Booked Timeslot" at bounding box center [306, 619] width 474 height 104
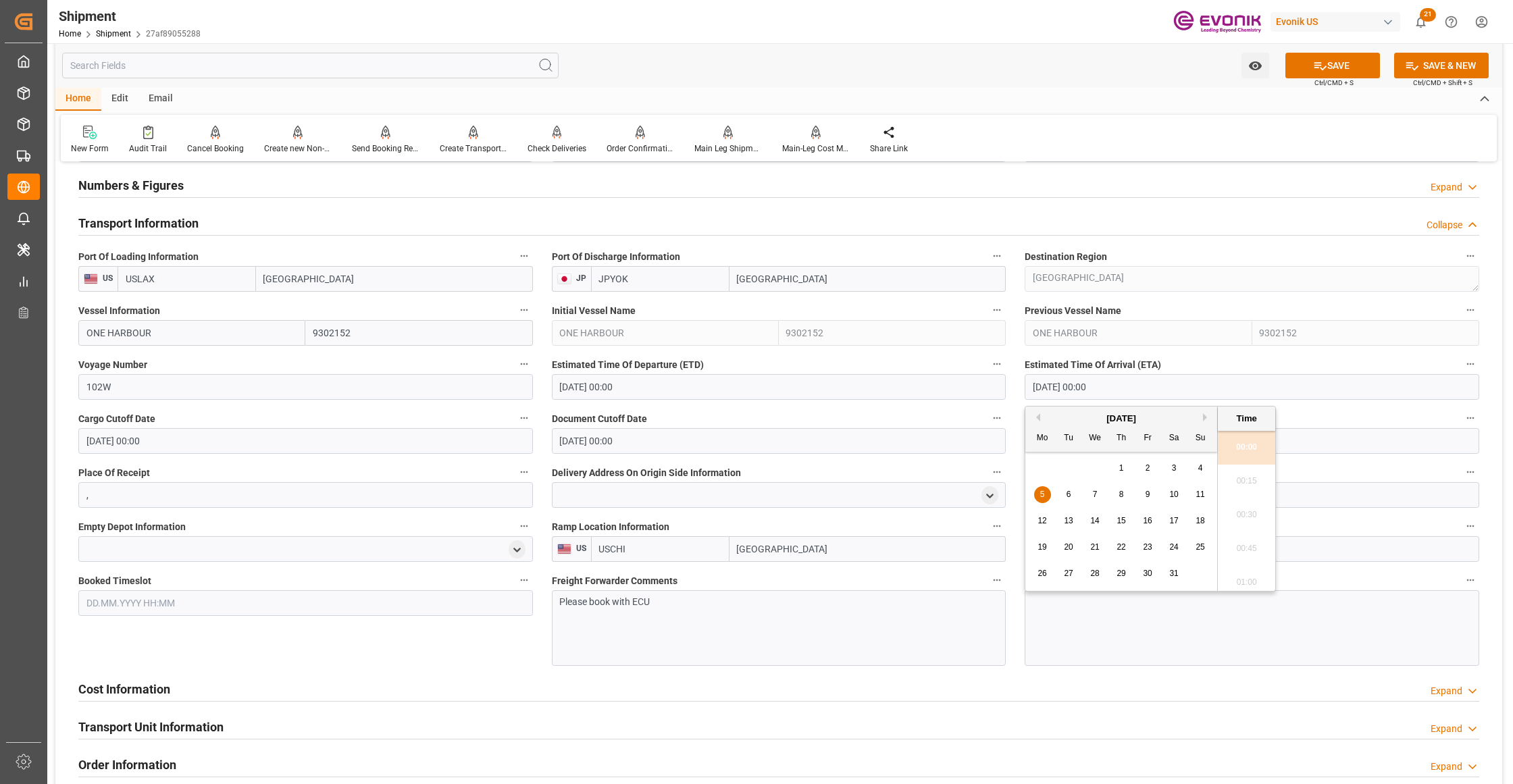
click at [1079, 386] on input "05.01.2026 00:00" at bounding box center [1251, 387] width 454 height 26
click at [1207, 414] on button "Next Month" at bounding box center [1207, 417] width 8 height 8
click at [1206, 417] on button "Next Month" at bounding box center [1207, 417] width 8 height 8
click at [1036, 421] on div "March 2026" at bounding box center [1121, 419] width 191 height 13
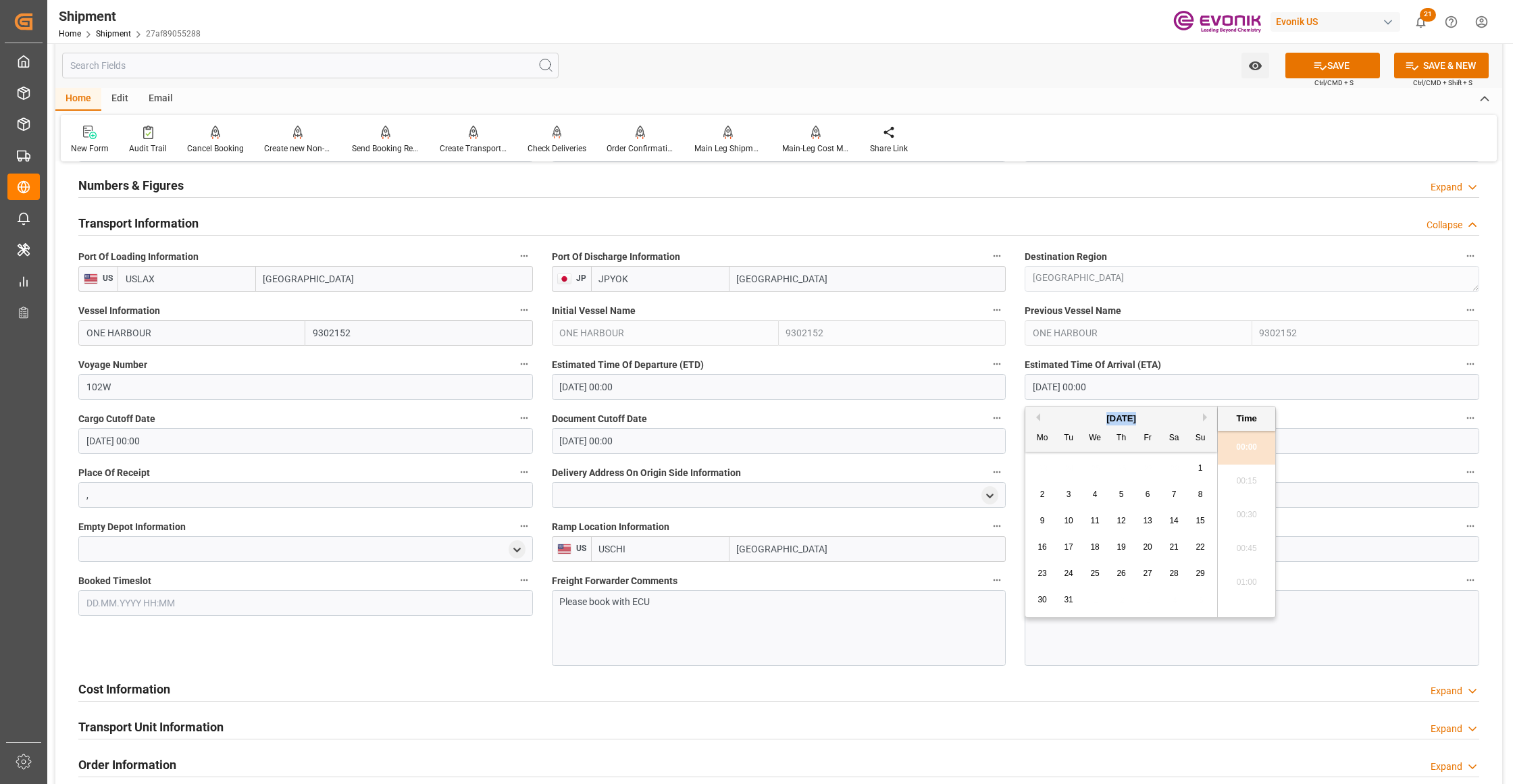
click at [1036, 421] on div "March 2026" at bounding box center [1121, 419] width 191 height 13
click at [1043, 419] on div "March 2026" at bounding box center [1121, 419] width 191 height 13
click at [1040, 419] on div "March 2026" at bounding box center [1121, 419] width 191 height 13
click at [1039, 417] on button "Previous Month" at bounding box center [1036, 417] width 8 height 8
click at [1034, 413] on button "Previous Month" at bounding box center [1036, 417] width 8 height 8
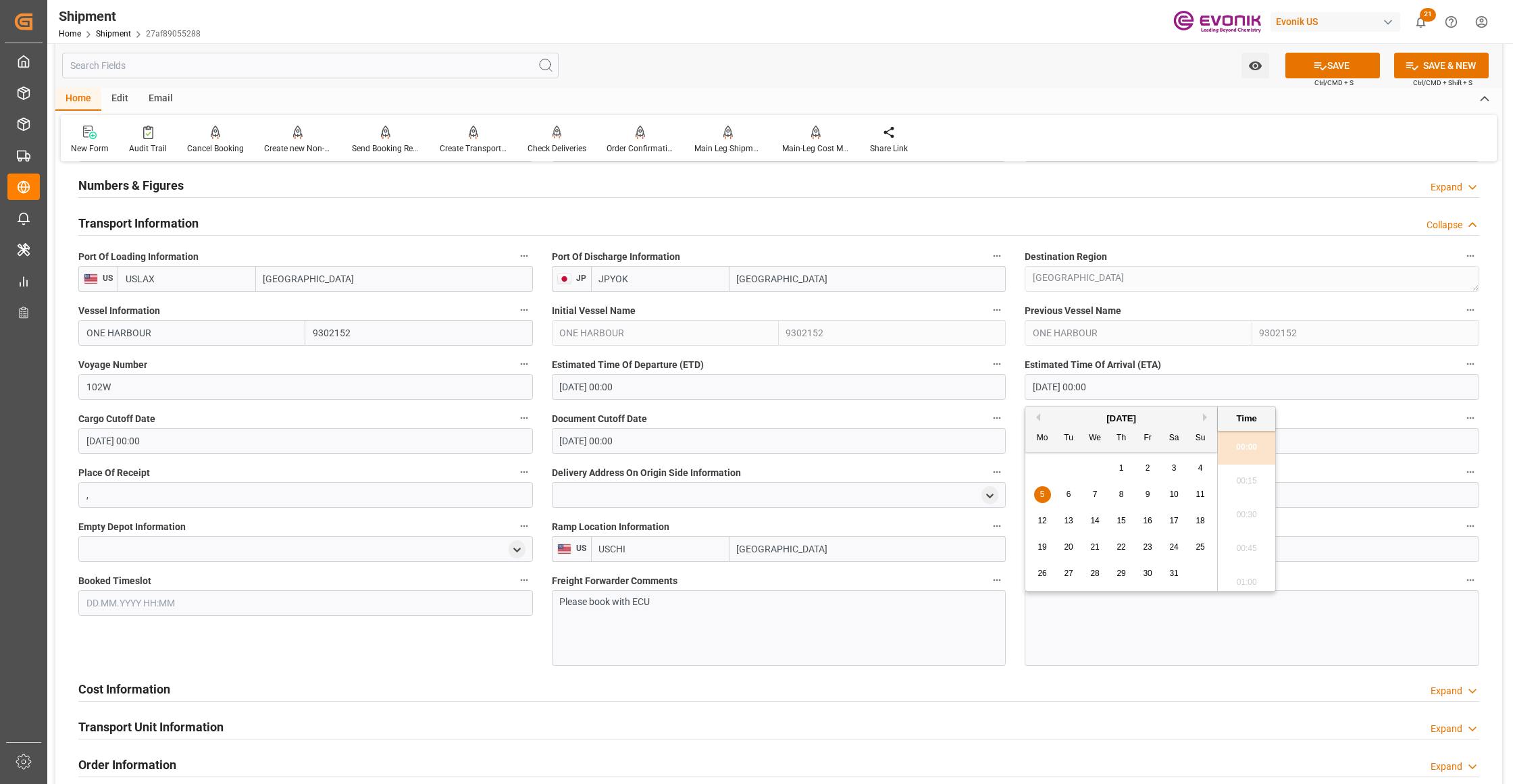
click at [1034, 414] on button "Previous Month" at bounding box center [1036, 417] width 8 height 8
click at [1122, 543] on span "20" at bounding box center [1121, 546] width 8 height 9
type input "20.11.2025 00:00"
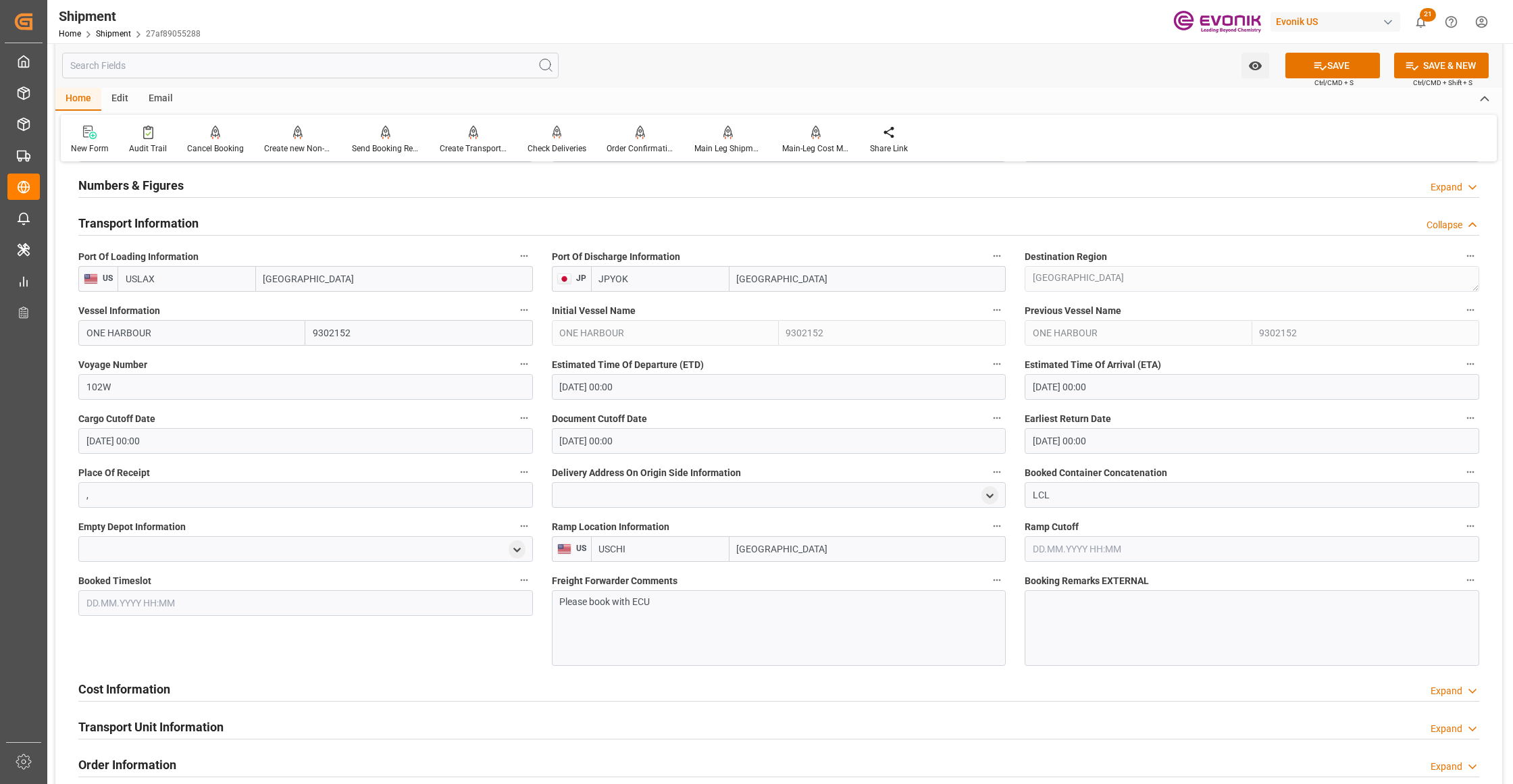
click at [430, 640] on div "Booked Timeslot" at bounding box center [306, 619] width 474 height 104
click at [1329, 71] on button "SAVE" at bounding box center [1332, 65] width 95 height 26
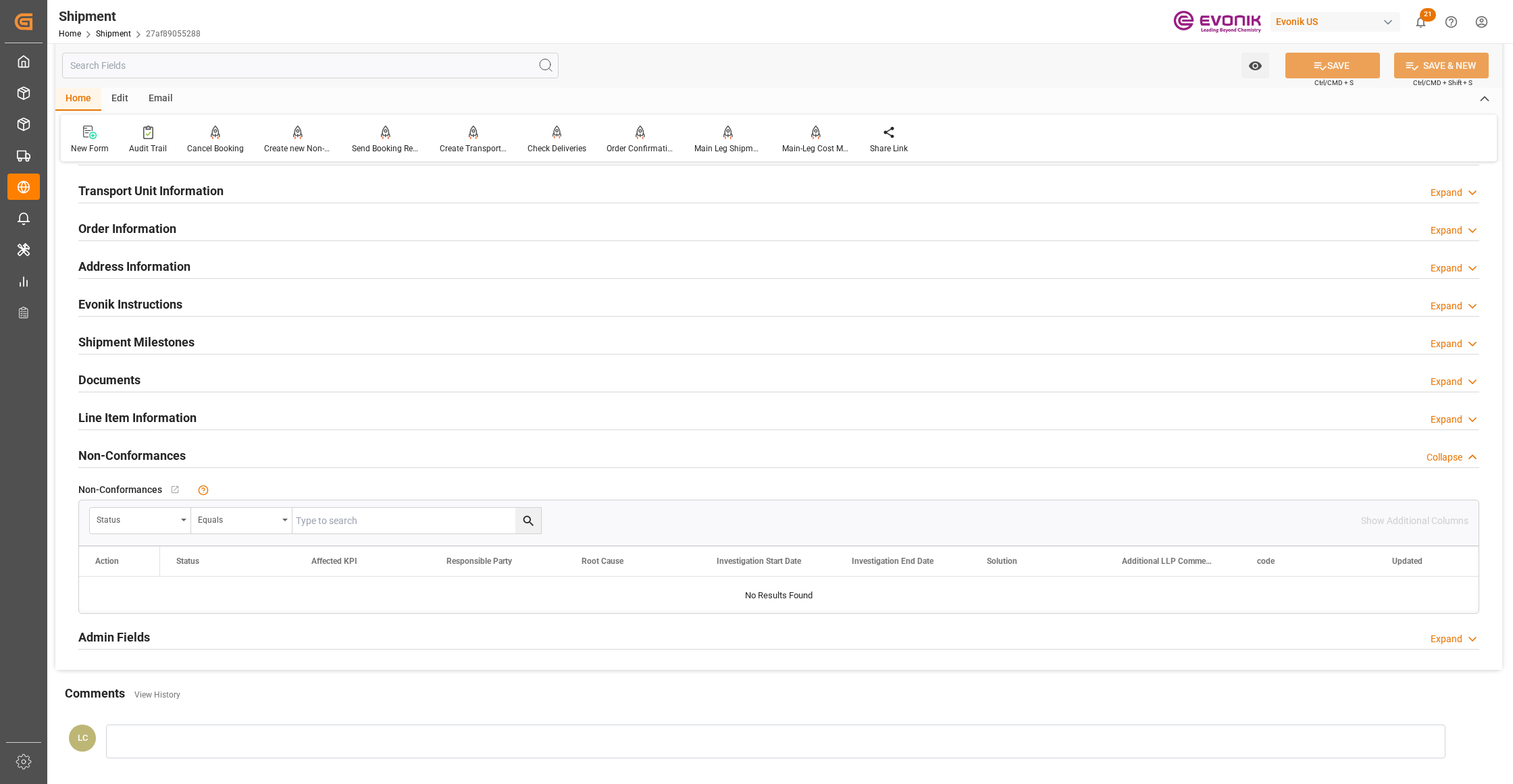
scroll to position [600, 0]
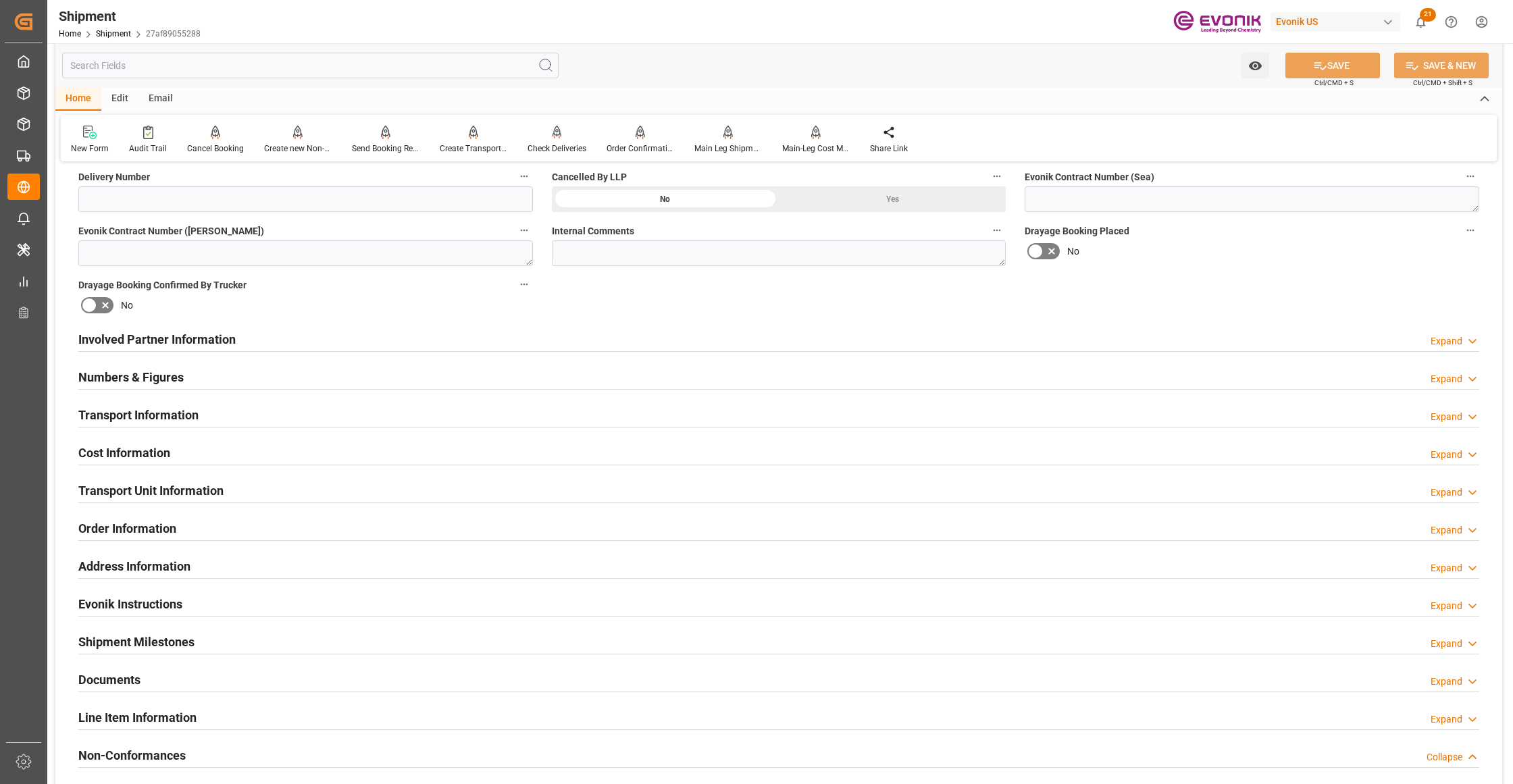
click at [399, 447] on div "Cost Information Expand" at bounding box center [778, 452] width 1400 height 26
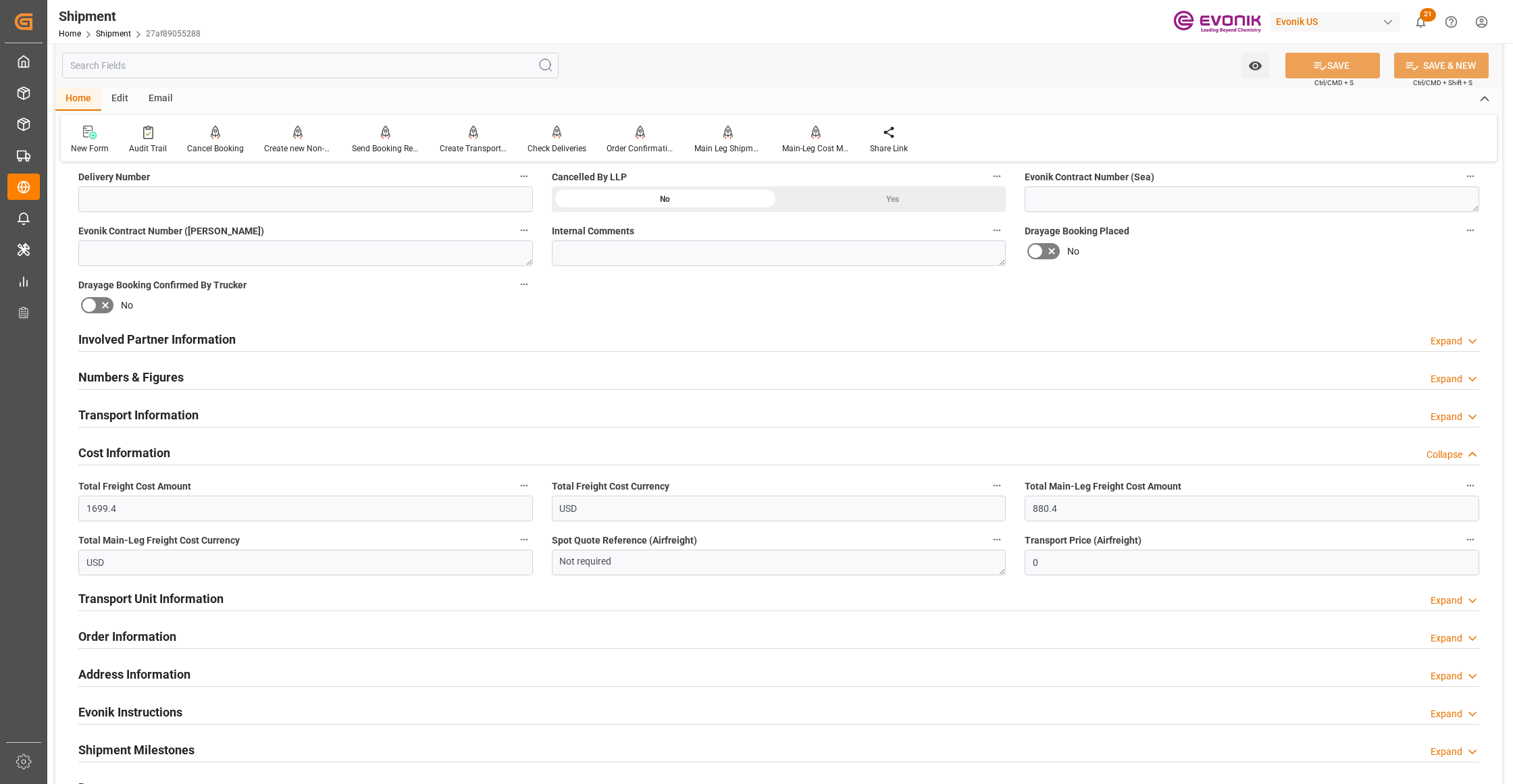
click at [326, 415] on div "Transport Information Expand" at bounding box center [778, 414] width 1400 height 26
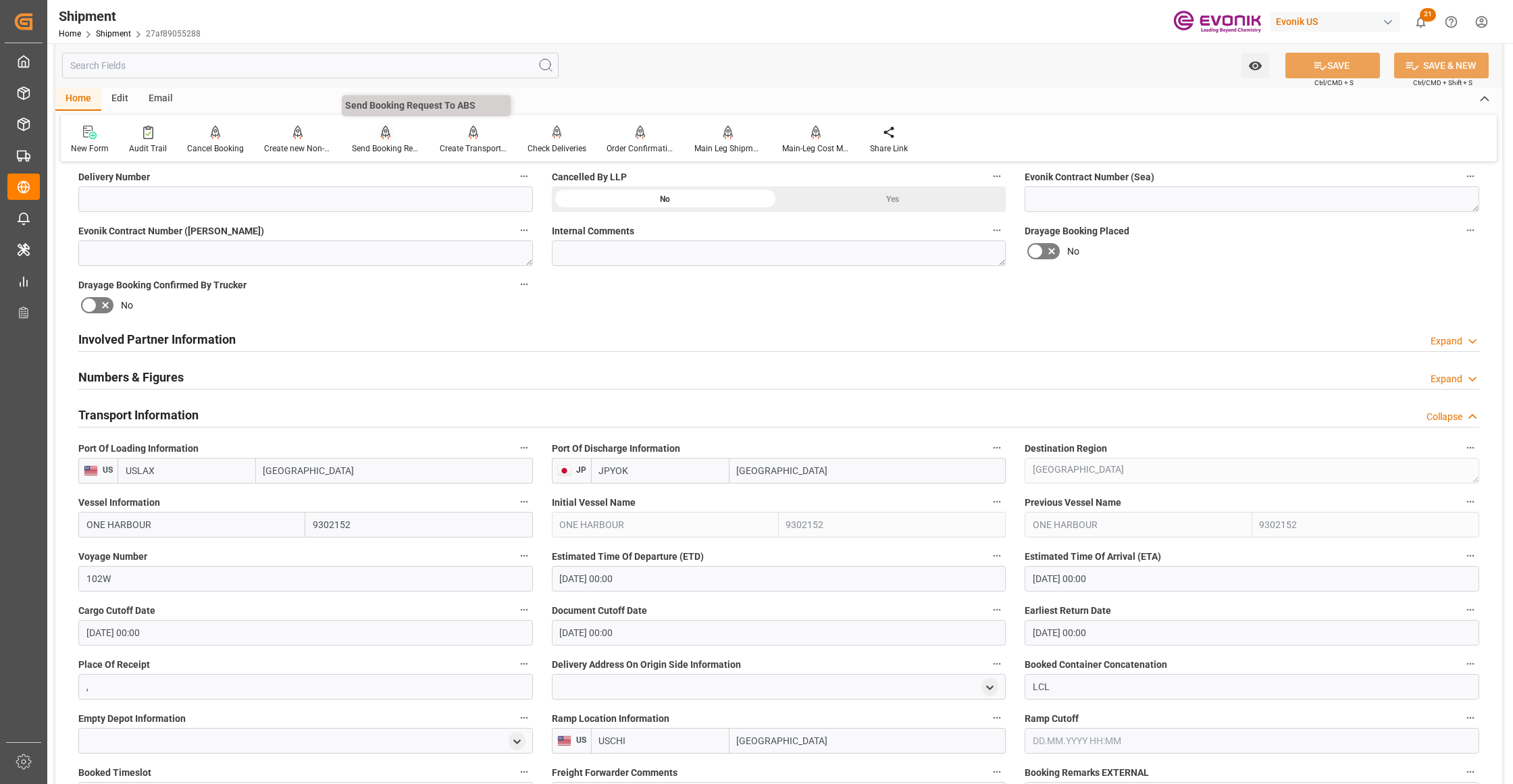
click at [382, 133] on icon at bounding box center [385, 133] width 9 height 13
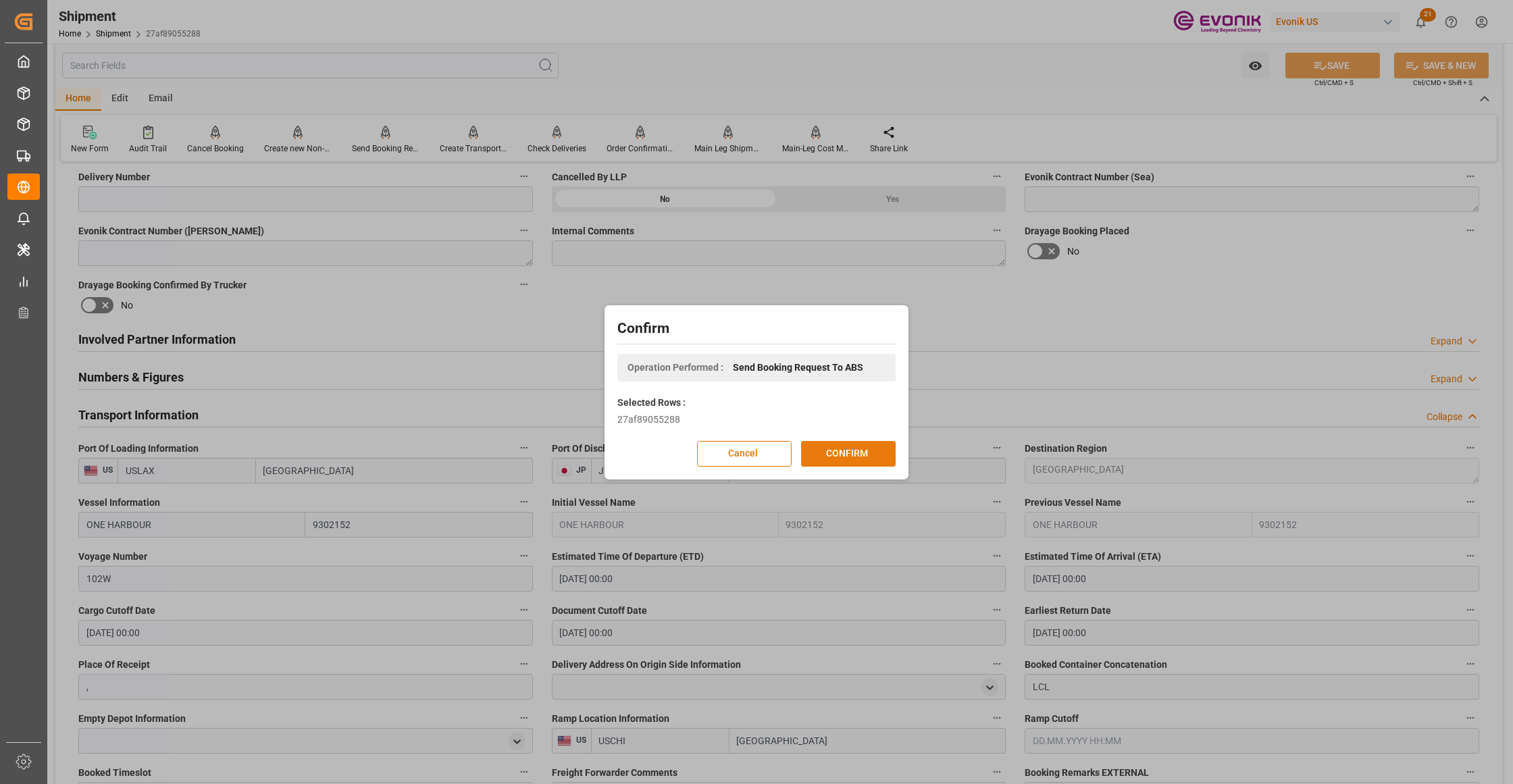
click at [851, 451] on button "CONFIRM" at bounding box center [848, 453] width 95 height 26
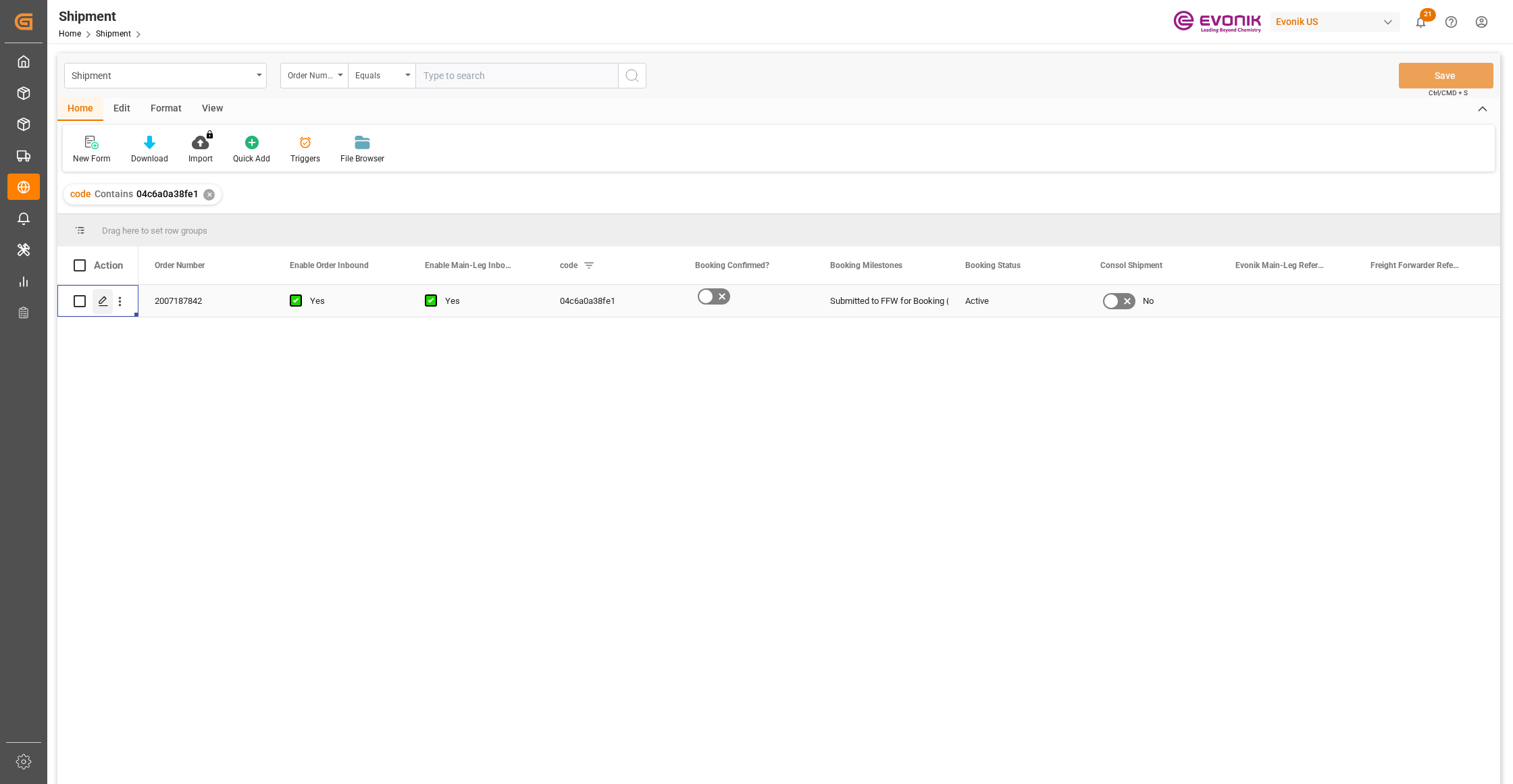
click at [104, 302] on icon "Press SPACE to select this row." at bounding box center [103, 301] width 11 height 11
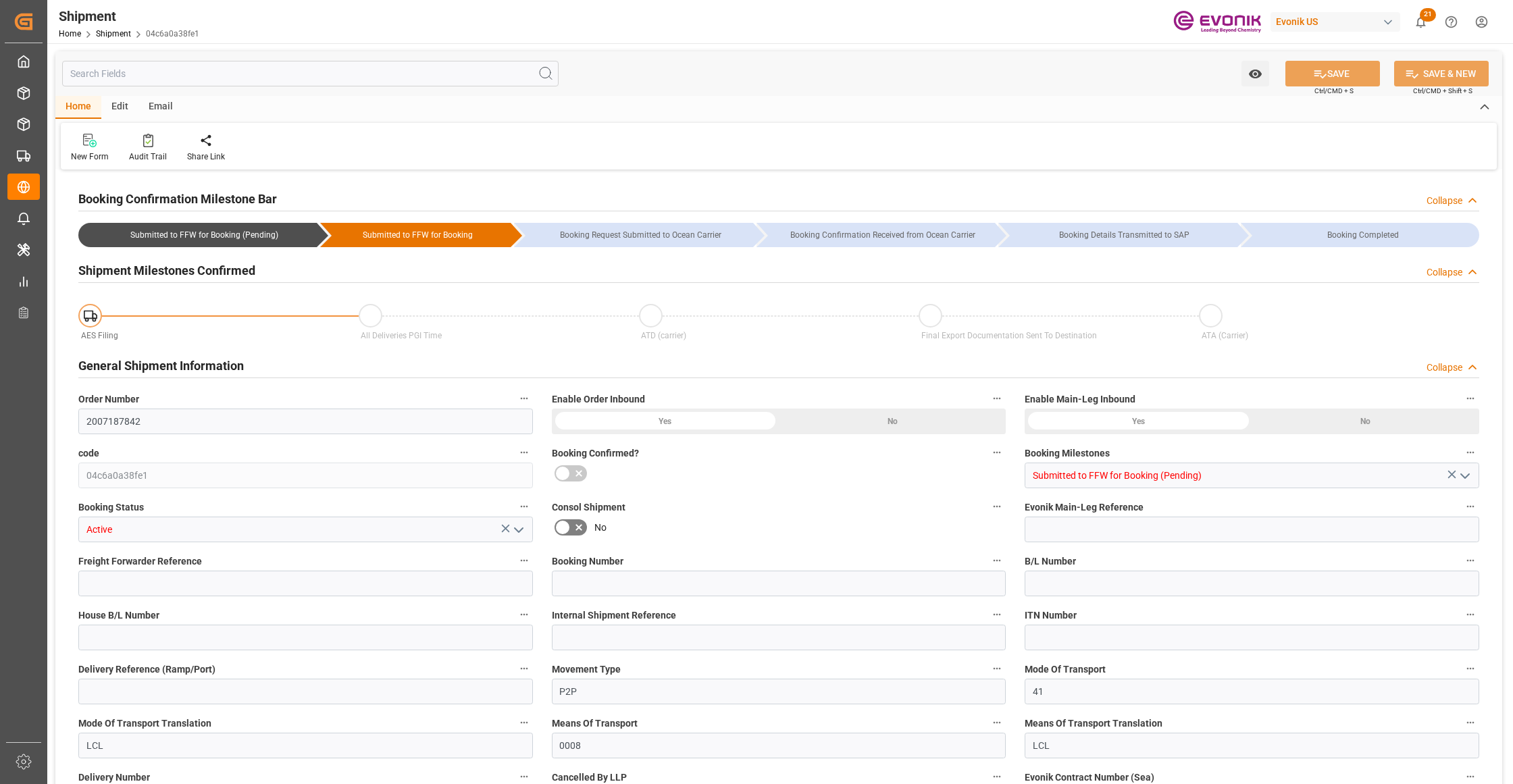
type input "2"
type input "50"
type input "1715.6"
type input "3.0253"
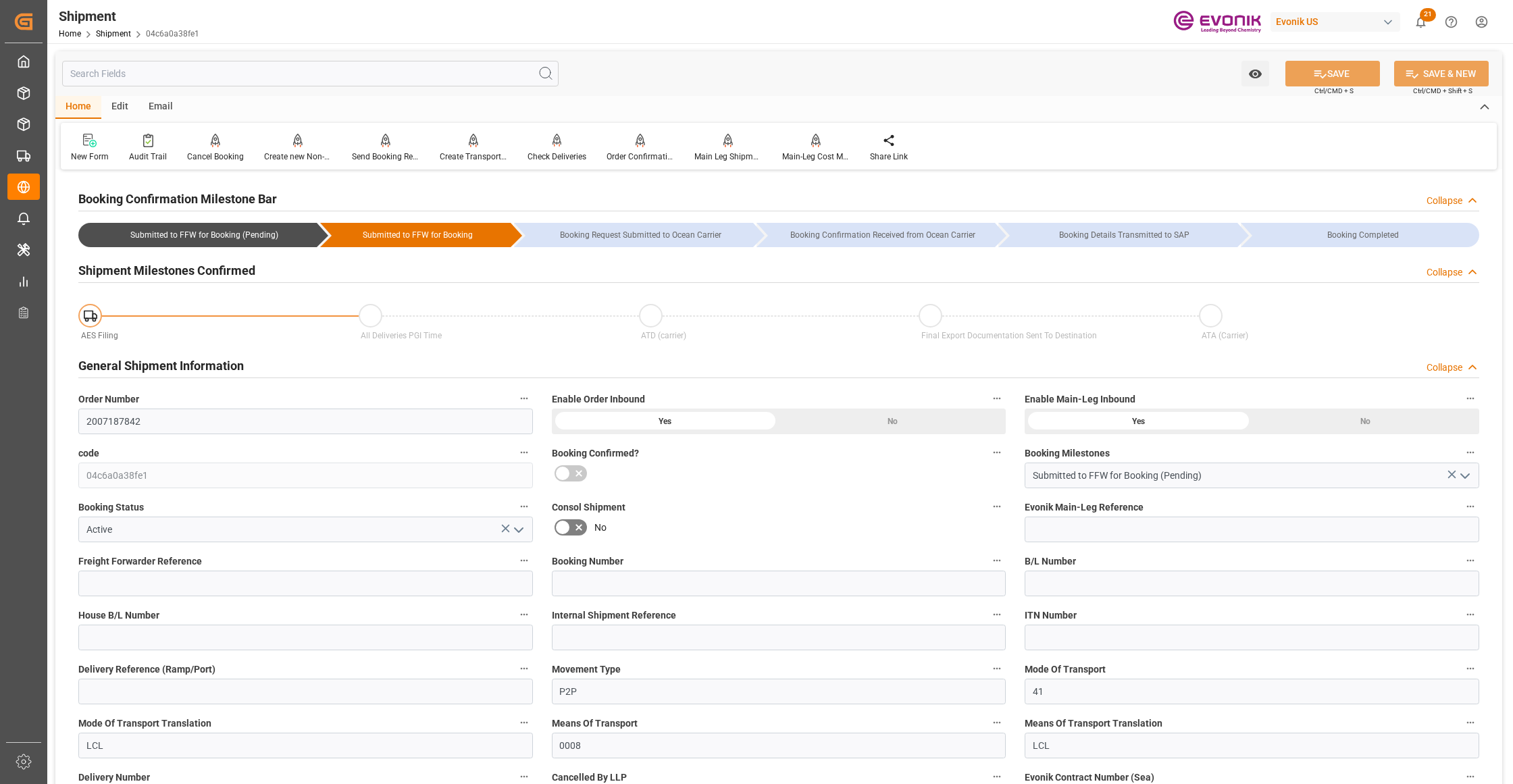
scroll to position [300, 0]
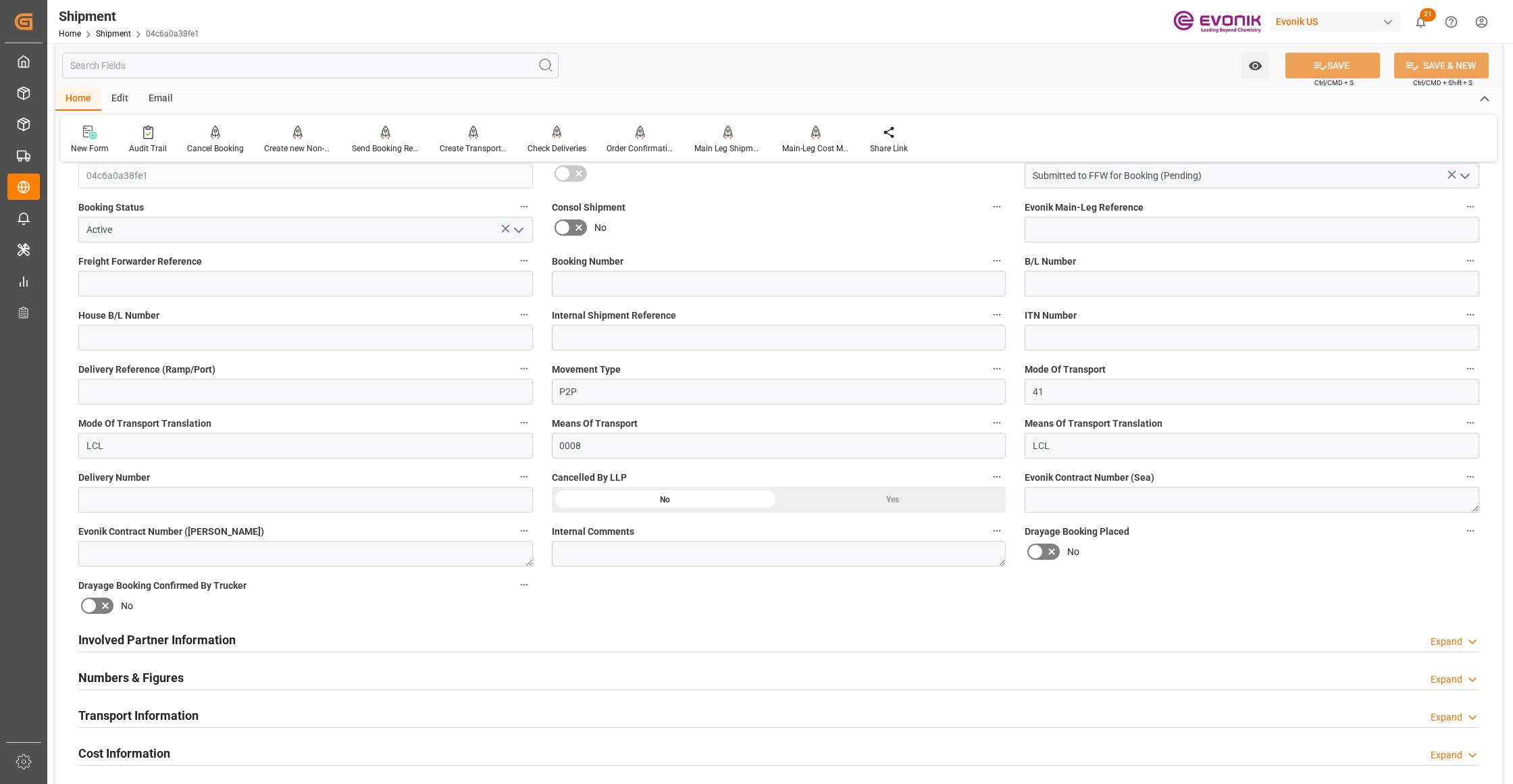
click at [231, 672] on div "Numbers & Figures Expand" at bounding box center [778, 677] width 1400 height 26
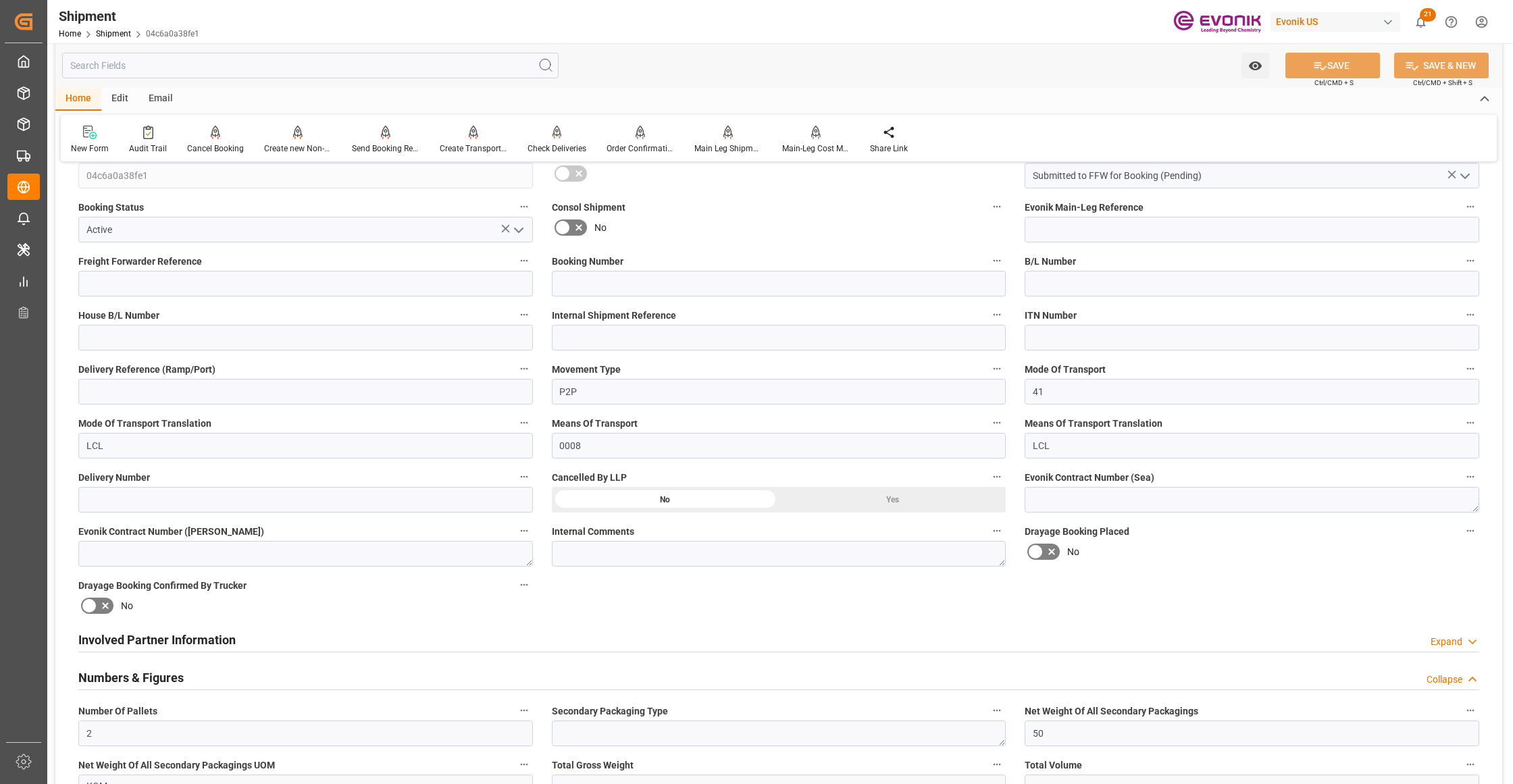
scroll to position [600, 0]
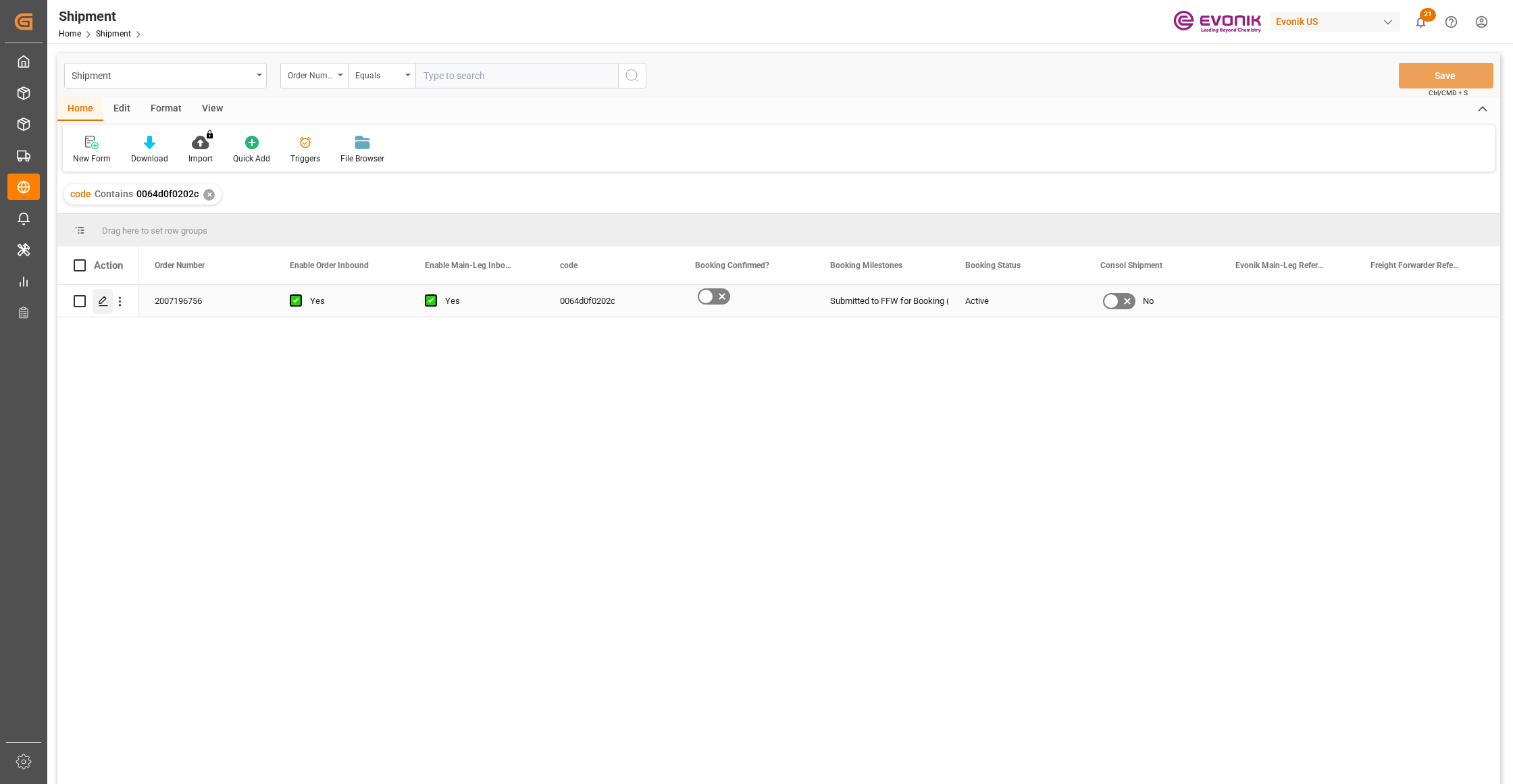
click at [106, 300] on icon "Press SPACE to select this row." at bounding box center [103, 301] width 11 height 11
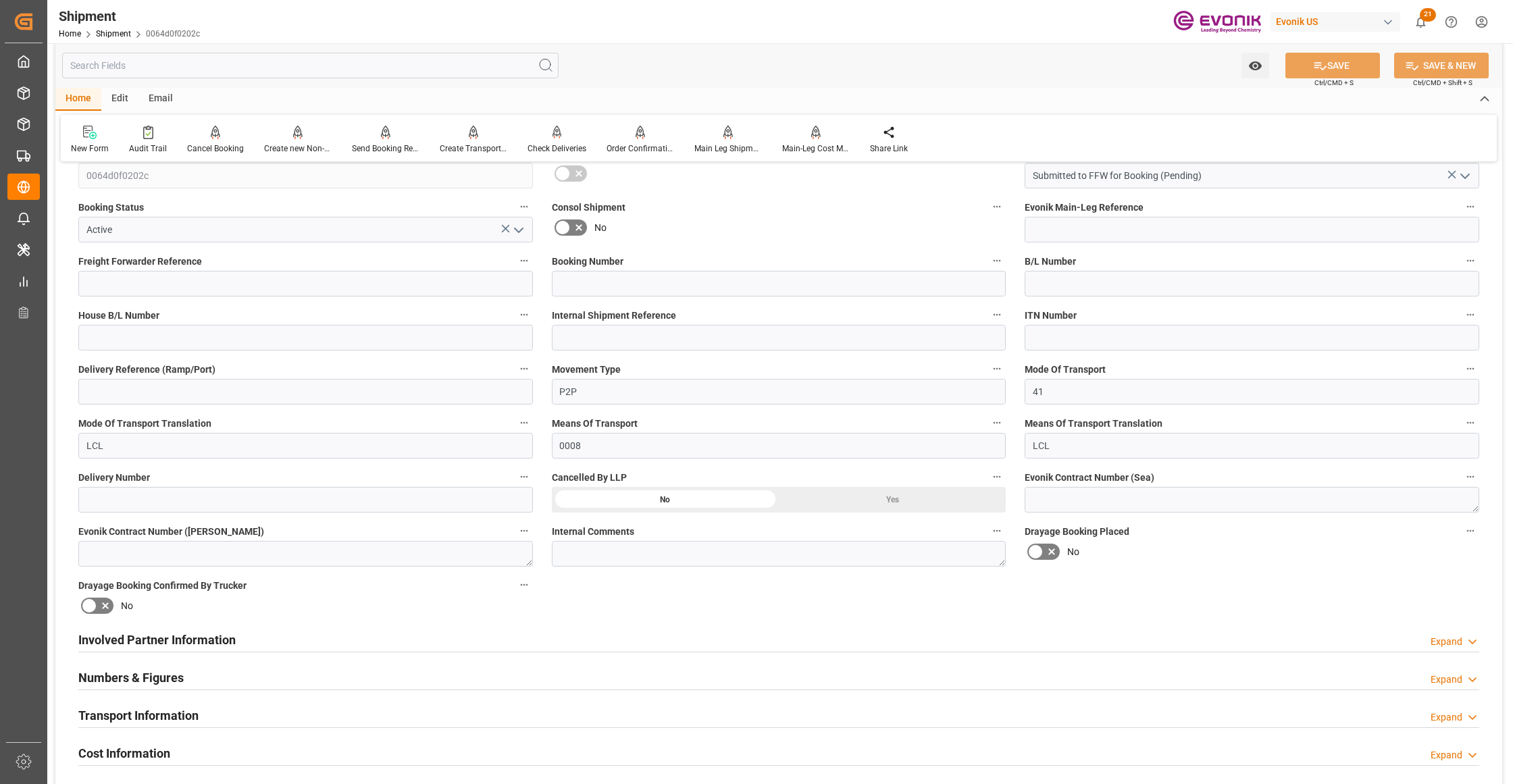
scroll to position [600, 0]
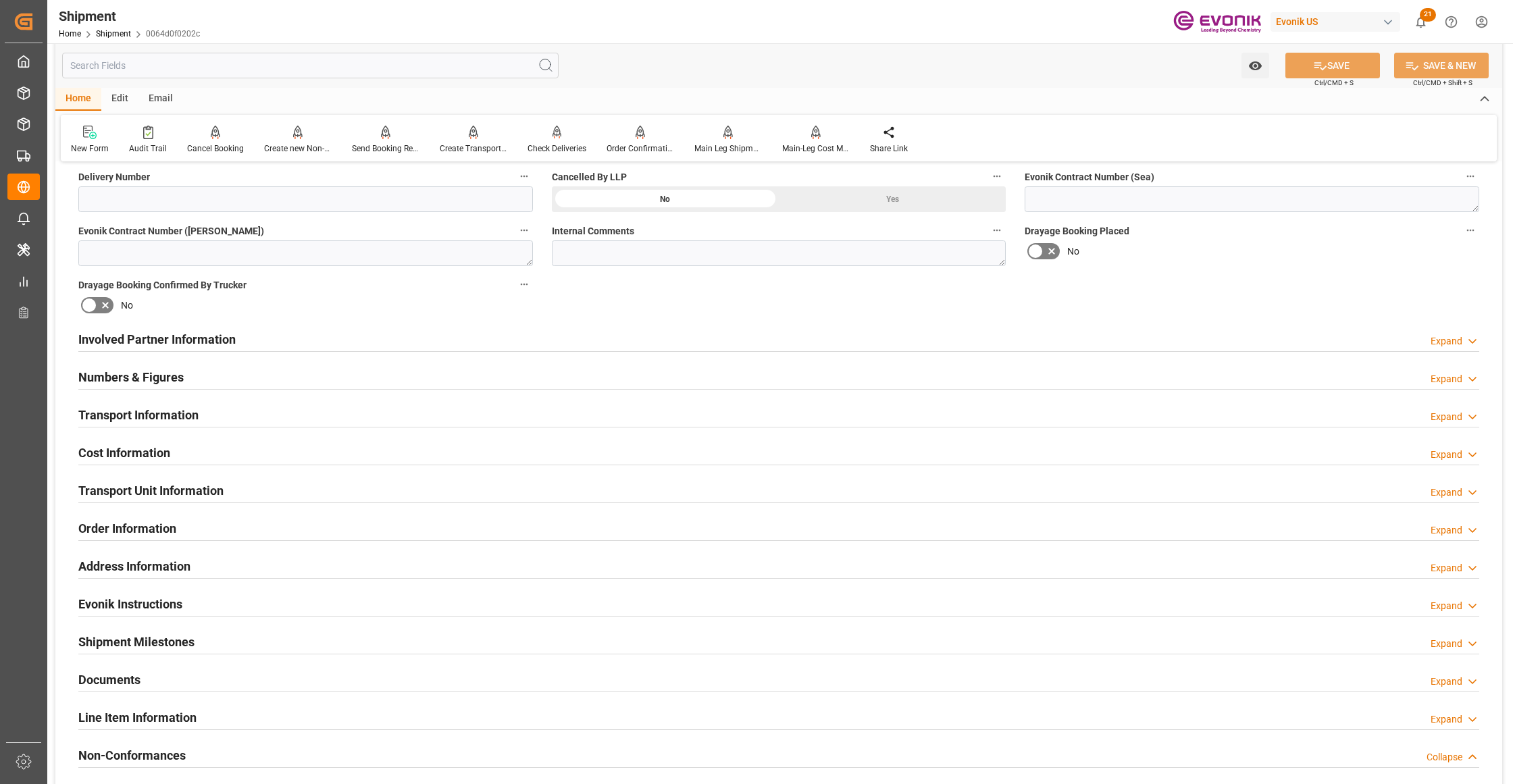
click at [364, 338] on div "Involved Partner Information Expand" at bounding box center [778, 338] width 1400 height 26
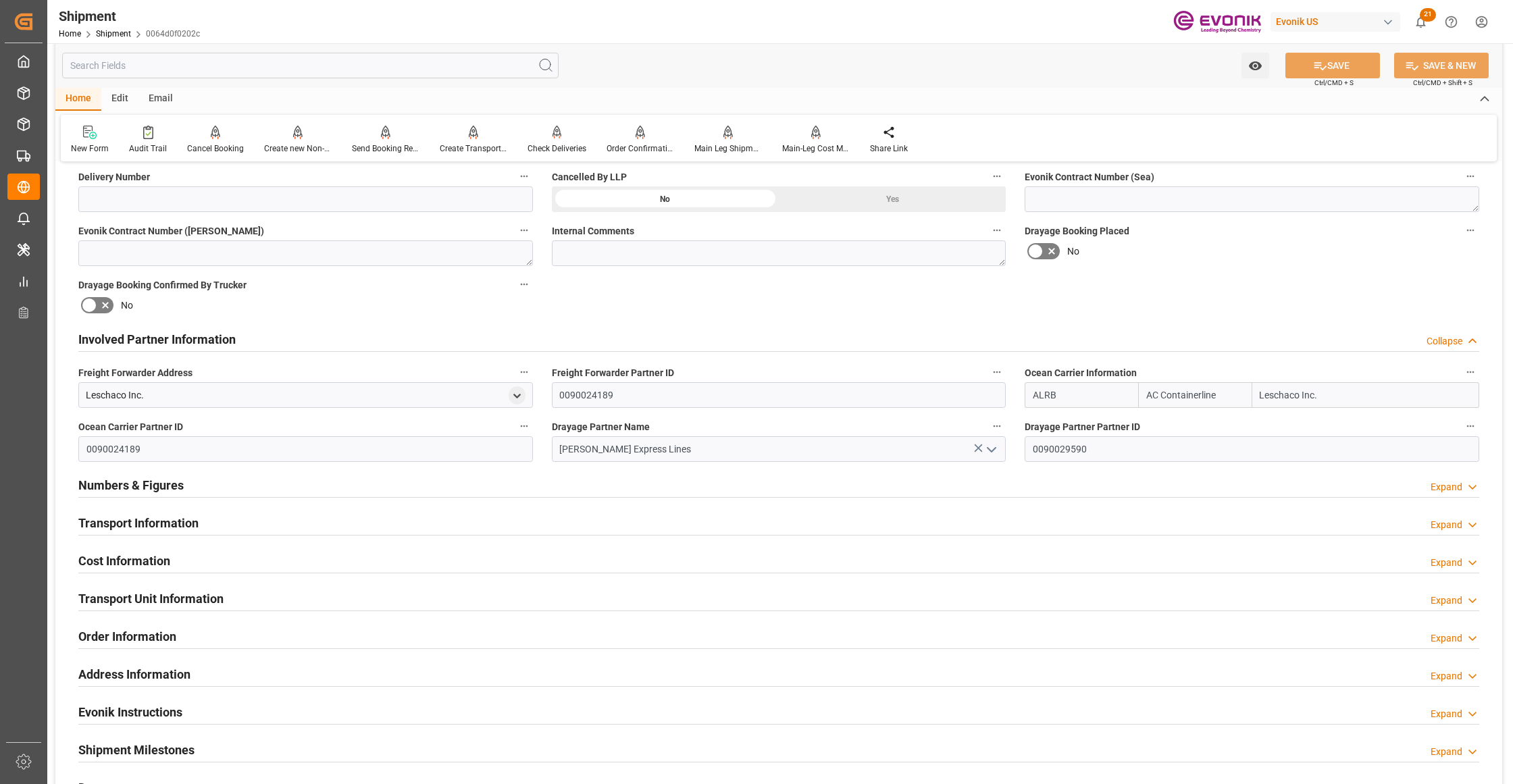
click at [364, 338] on div "Involved Partner Information Collapse" at bounding box center [778, 338] width 1400 height 26
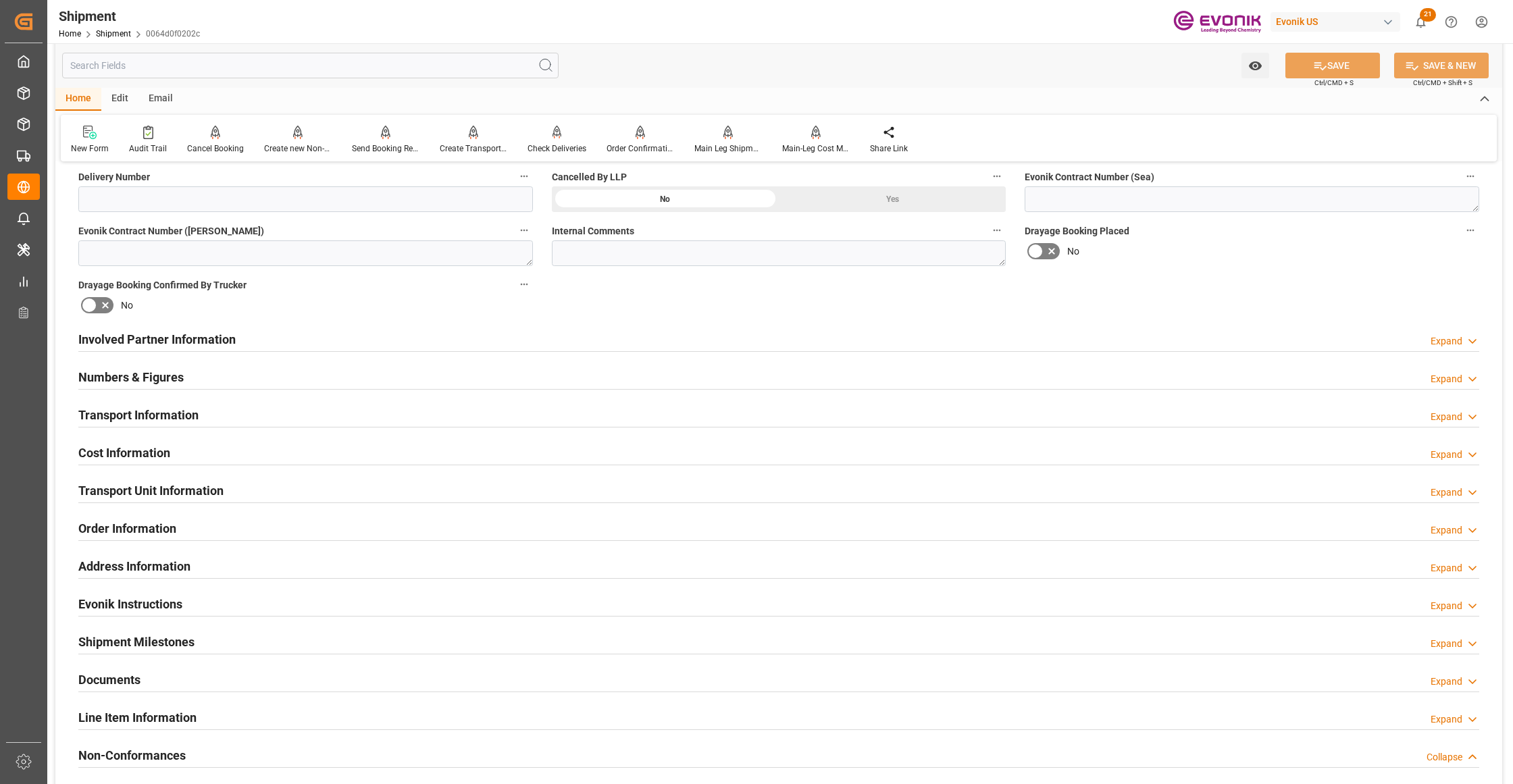
click at [412, 419] on div "Transport Information Expand" at bounding box center [778, 414] width 1400 height 26
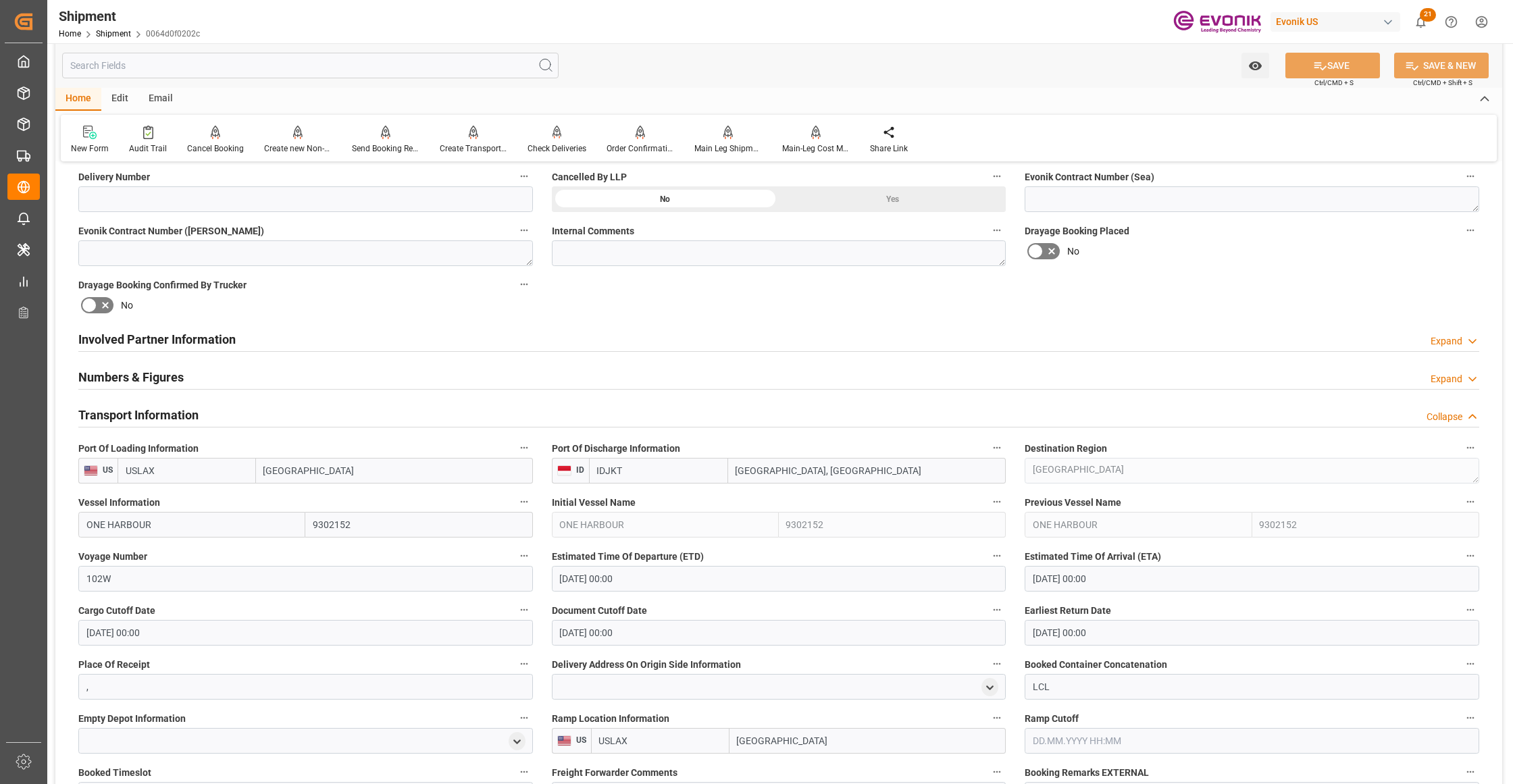
click at [309, 374] on div "Numbers & Figures Expand" at bounding box center [778, 376] width 1400 height 26
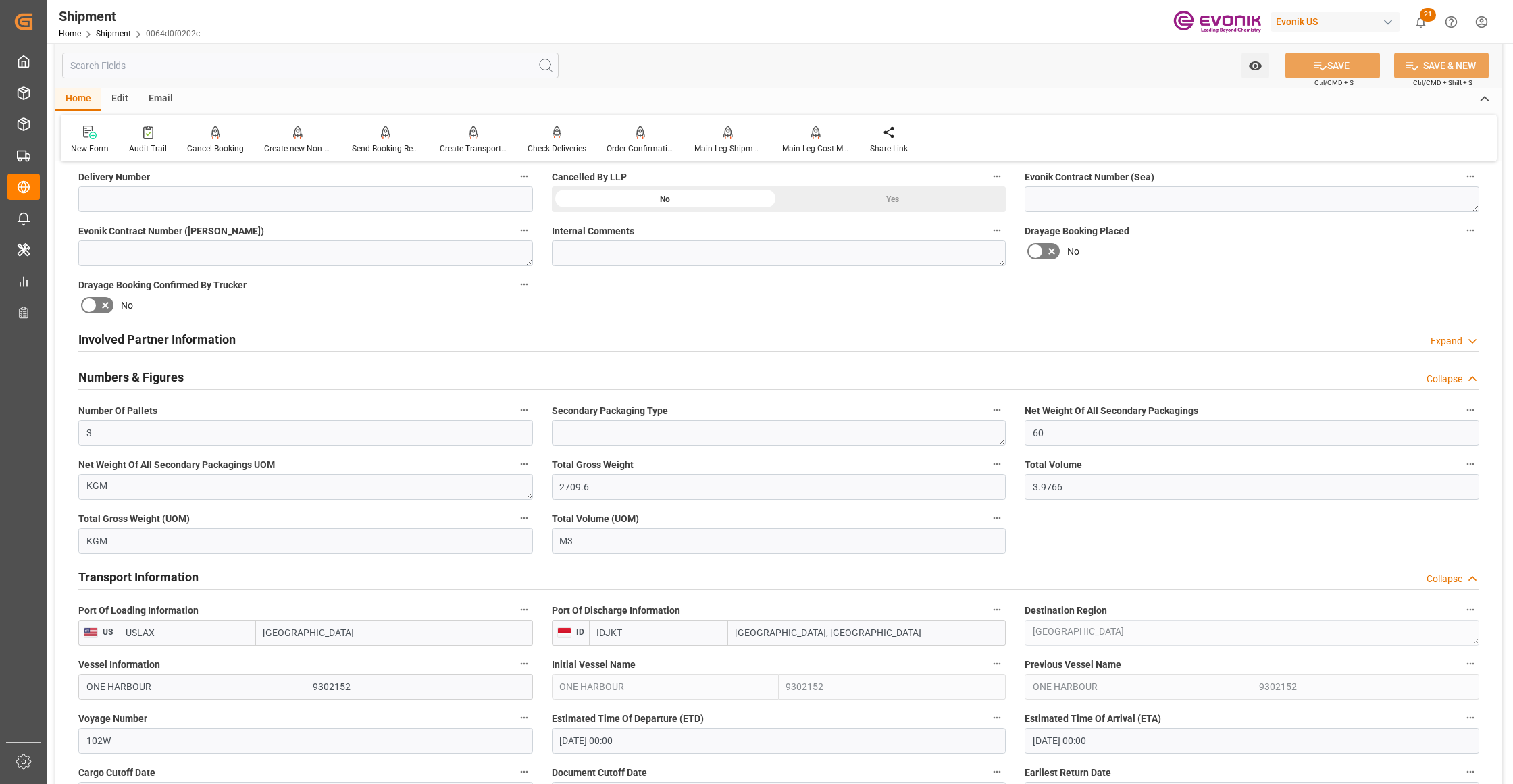
scroll to position [900, 0]
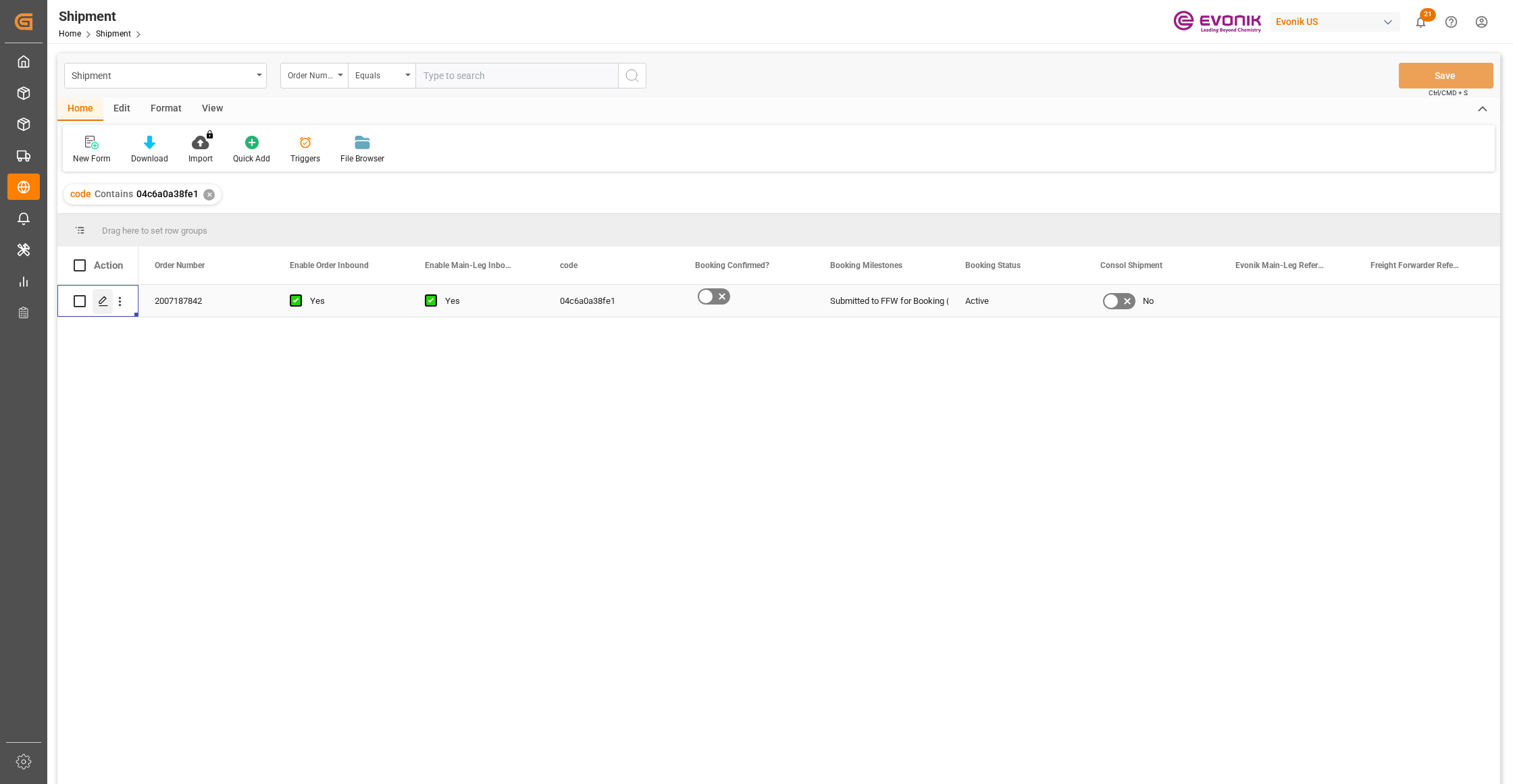
click at [107, 301] on icon "Press SPACE to select this row." at bounding box center [103, 301] width 11 height 11
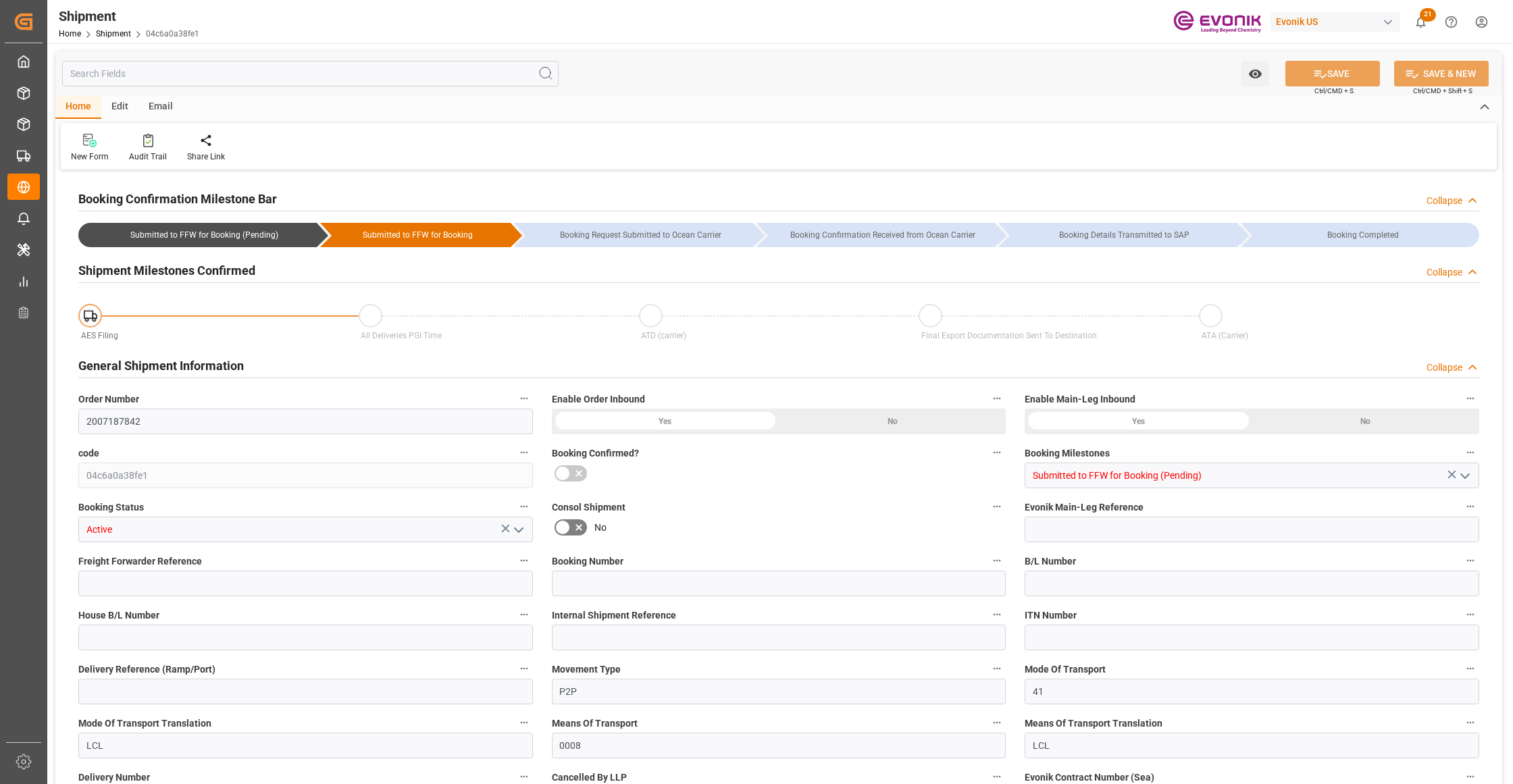
type input "2"
type input "50"
type input "1715.6"
type input "3.0253"
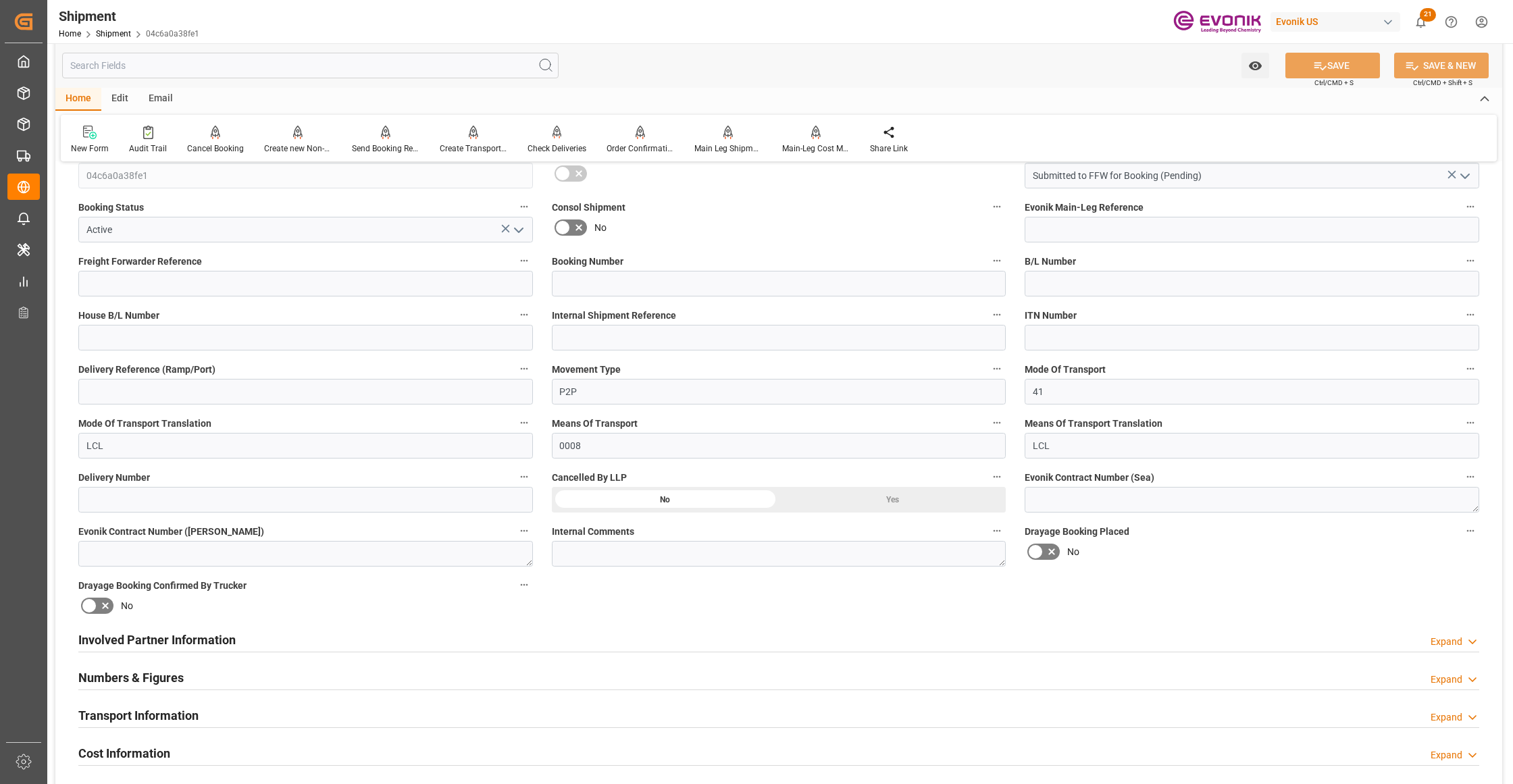
scroll to position [600, 0]
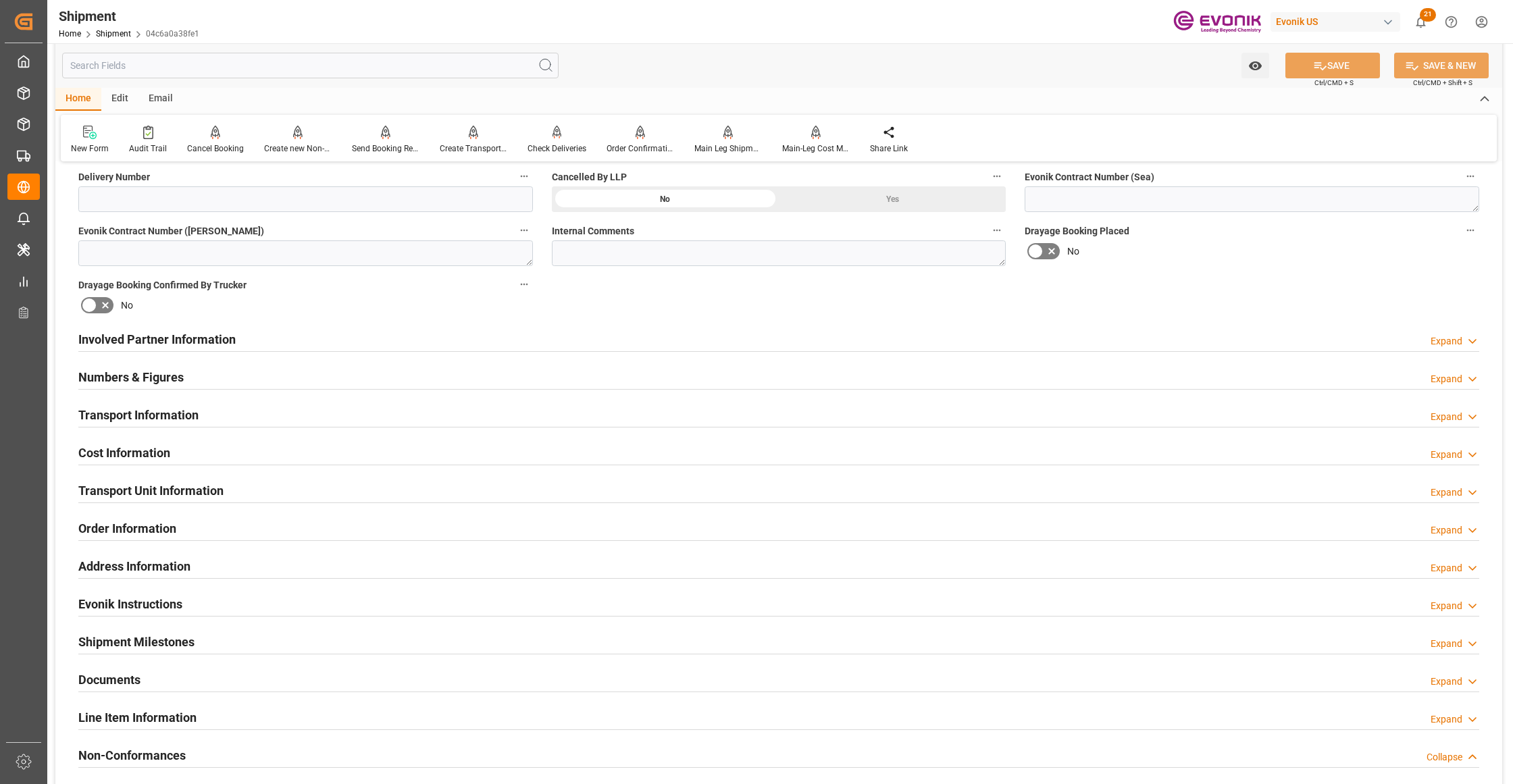
drag, startPoint x: 244, startPoint y: 381, endPoint x: 251, endPoint y: 384, distance: 7.6
click at [247, 381] on div "Numbers & Figures Expand" at bounding box center [778, 376] width 1400 height 26
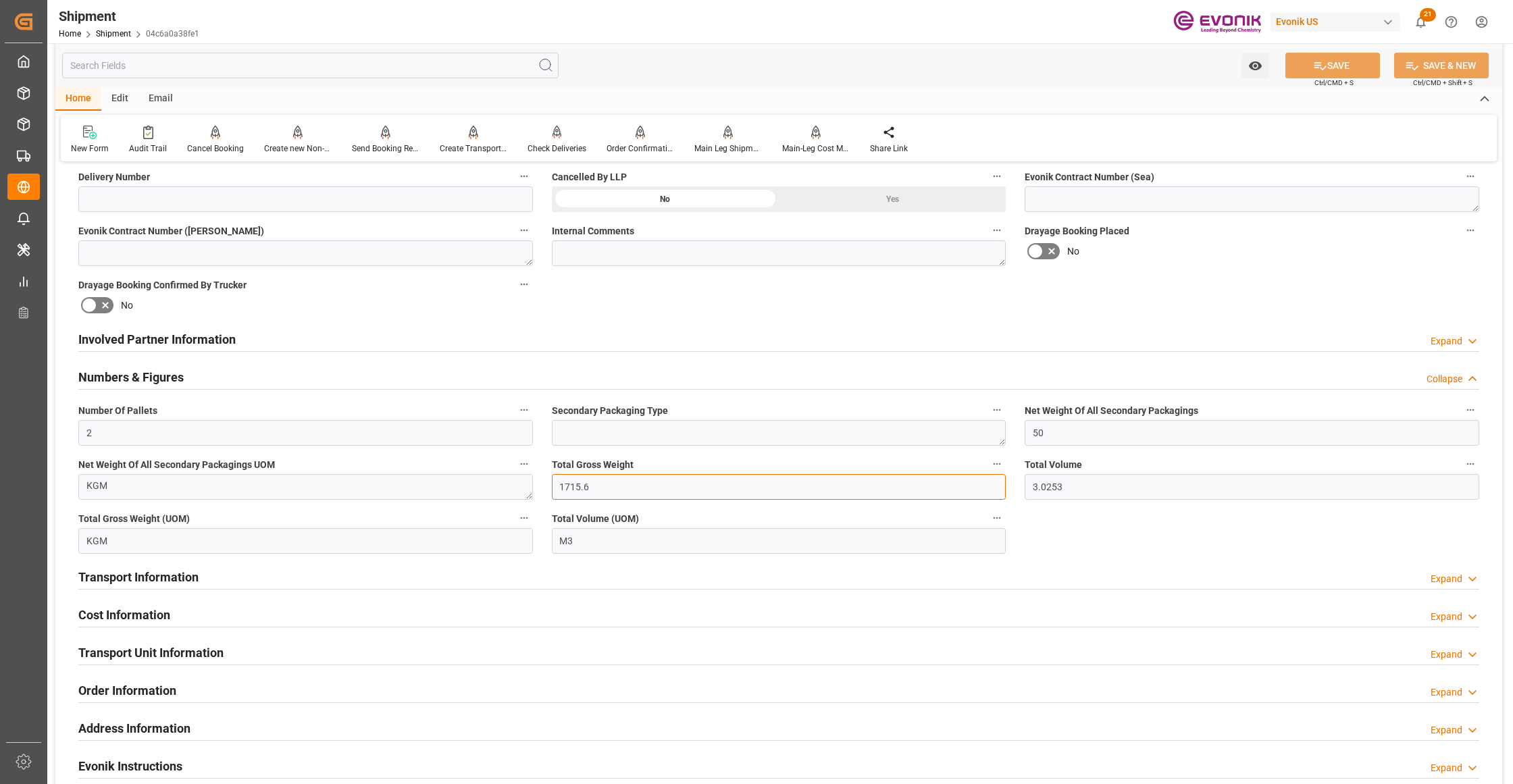
drag, startPoint x: 558, startPoint y: 486, endPoint x: 539, endPoint y: 485, distance: 19.0
click at [537, 483] on div "Booking Confirmation Milestone Bar Collapse Submitted to FFW for Booking (Pendi…" at bounding box center [778, 353] width 1447 height 1559
click at [1093, 541] on div "Booking Confirmation Milestone Bar Collapse Submitted to FFW for Booking (Pendi…" at bounding box center [778, 353] width 1447 height 1559
click at [563, 337] on div "Involved Partner Information Expand" at bounding box center [778, 338] width 1400 height 26
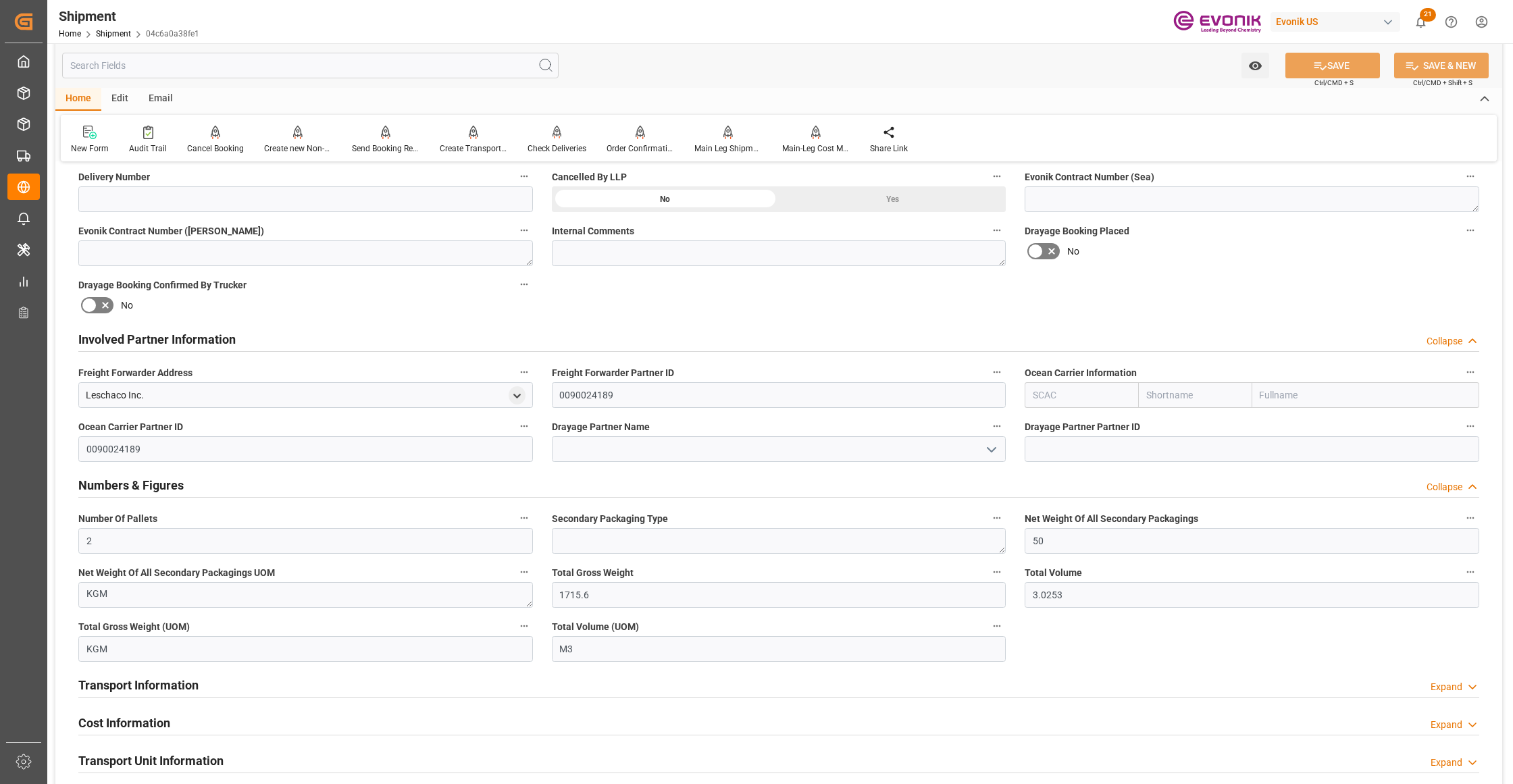
click at [1085, 384] on input "text" at bounding box center [1081, 395] width 113 height 26
type input "a"
click at [1054, 433] on div "ALRB" at bounding box center [1044, 425] width 39 height 30
type input "ALRB"
type input "AC Containerline"
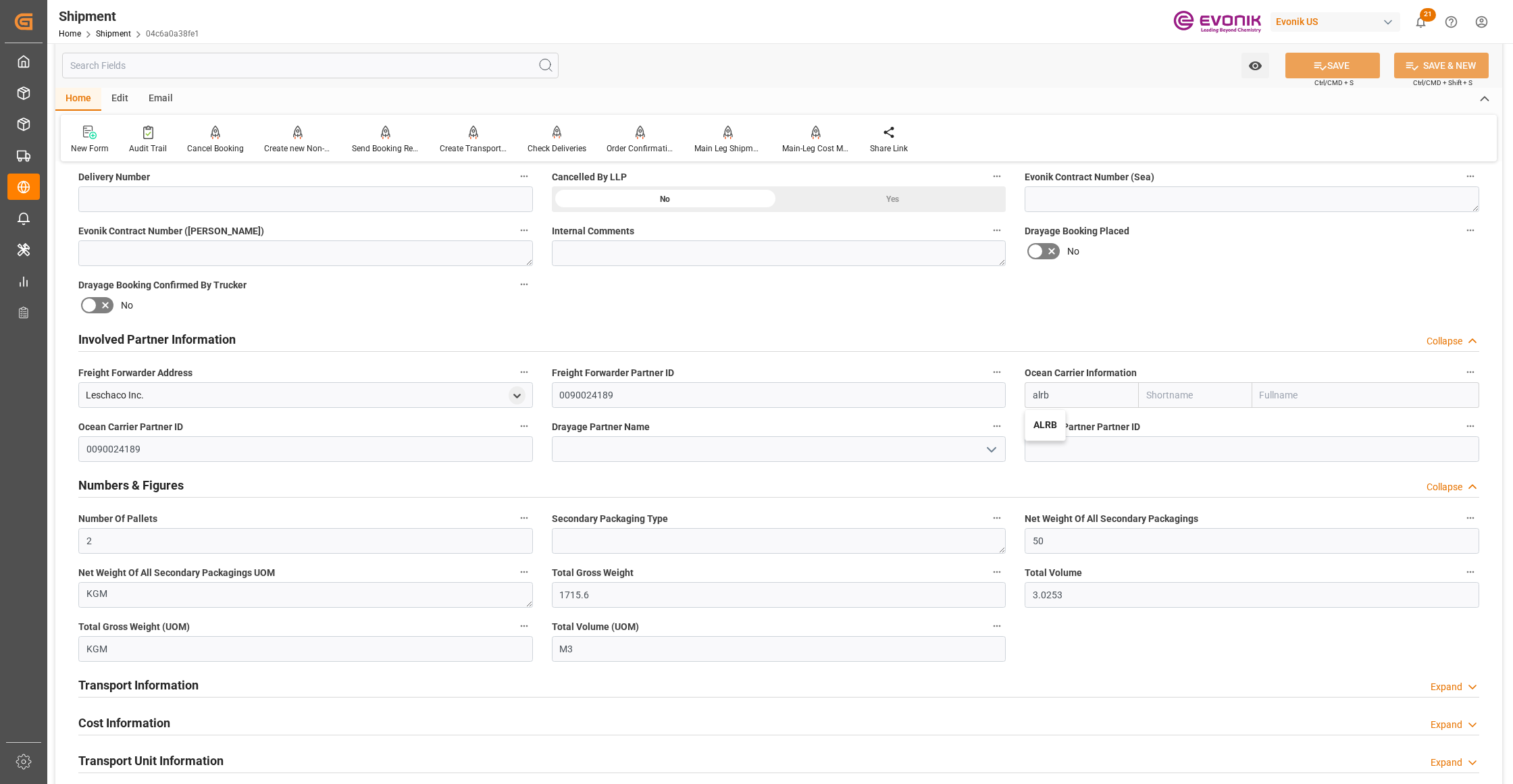
type input "AC Containerline GmbH"
type input "ALRB"
click at [1195, 300] on div "Booking Confirmation Milestone Bar Collapse Submitted to FFW for Booking (Pendi…" at bounding box center [778, 406] width 1447 height 1666
click at [1330, 64] on button "SAVE" at bounding box center [1332, 65] width 95 height 26
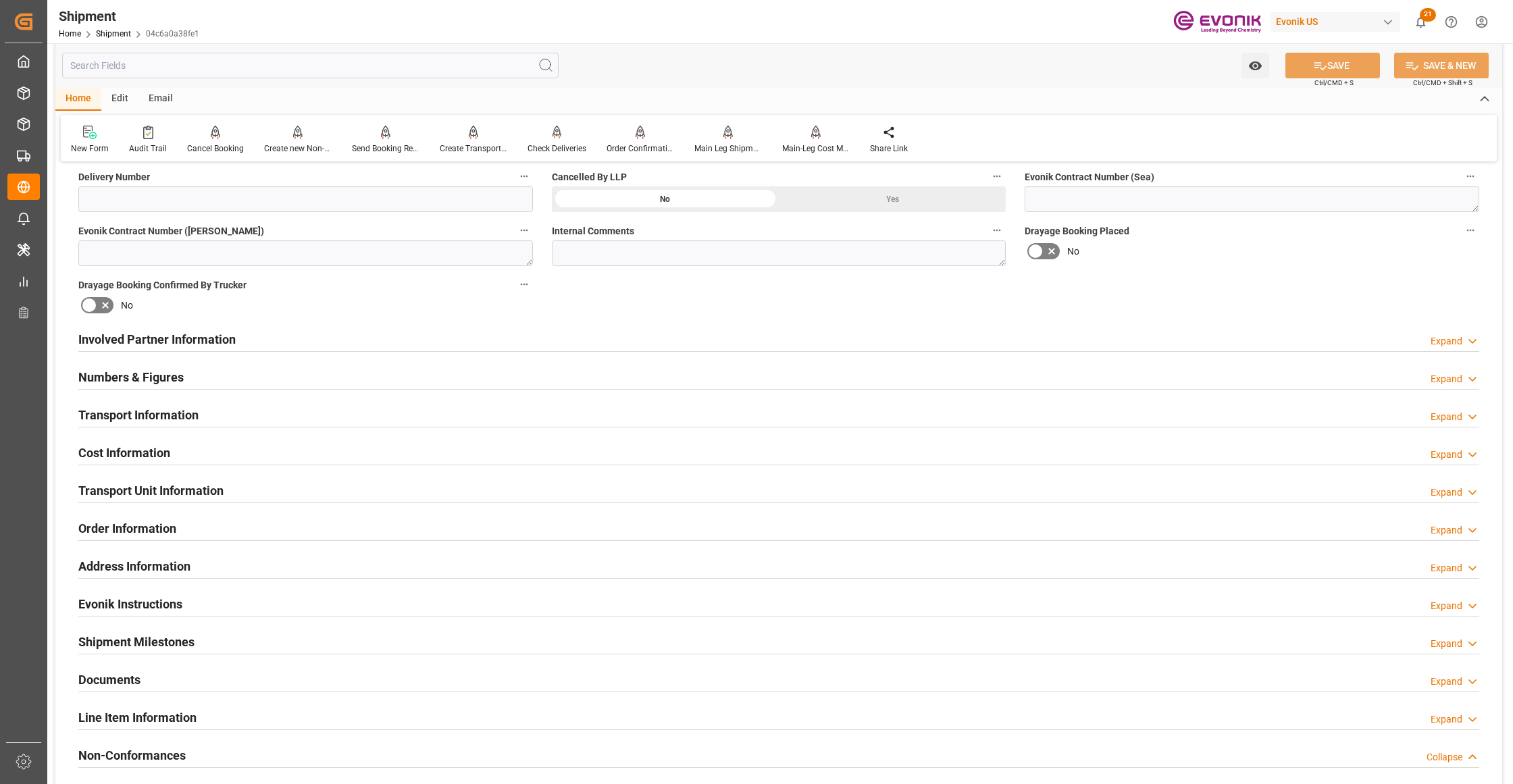
click at [228, 337] on h2 "Involved Partner Information" at bounding box center [156, 339] width 157 height 18
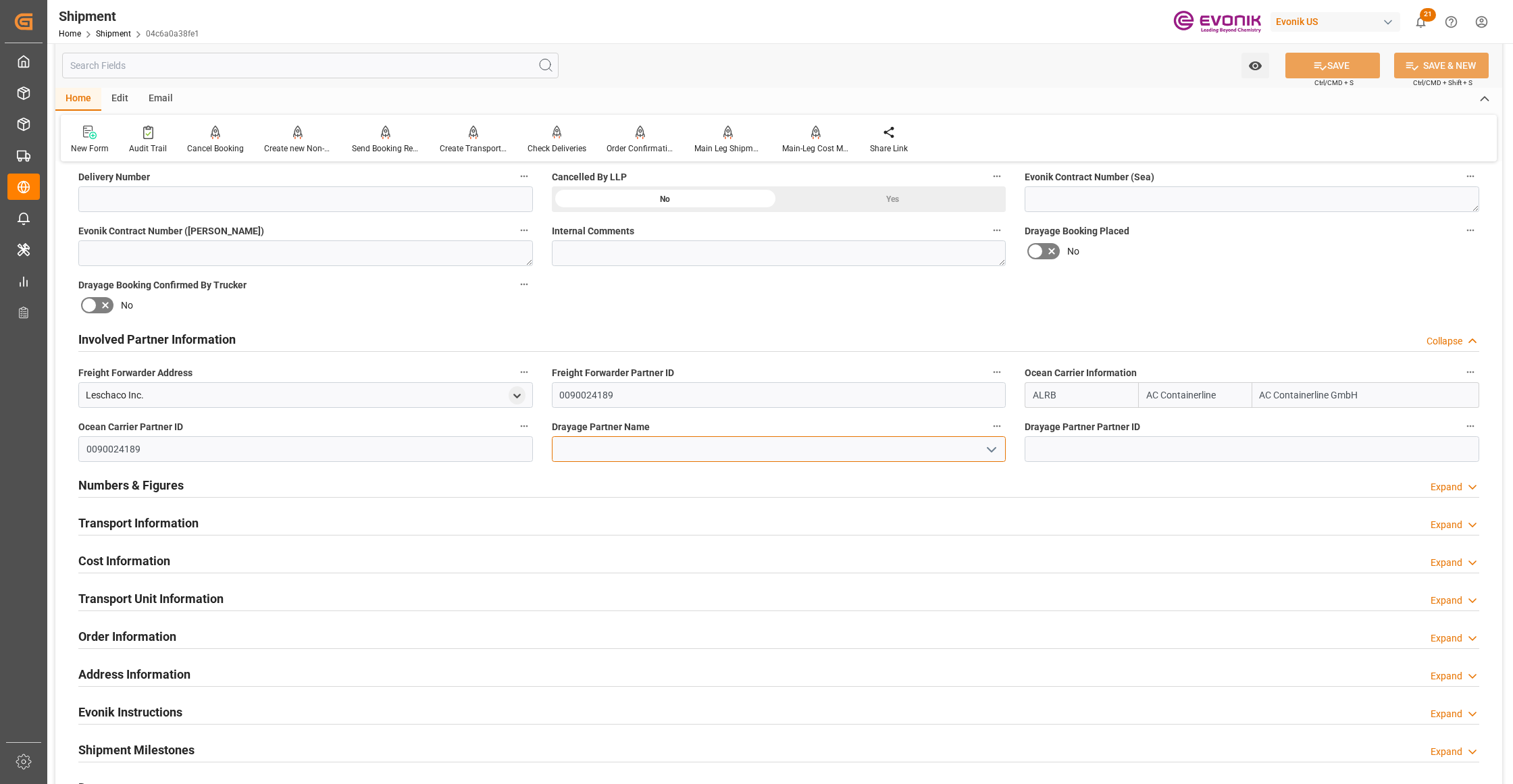
click at [582, 452] on input at bounding box center [778, 449] width 454 height 26
paste input "XPO"
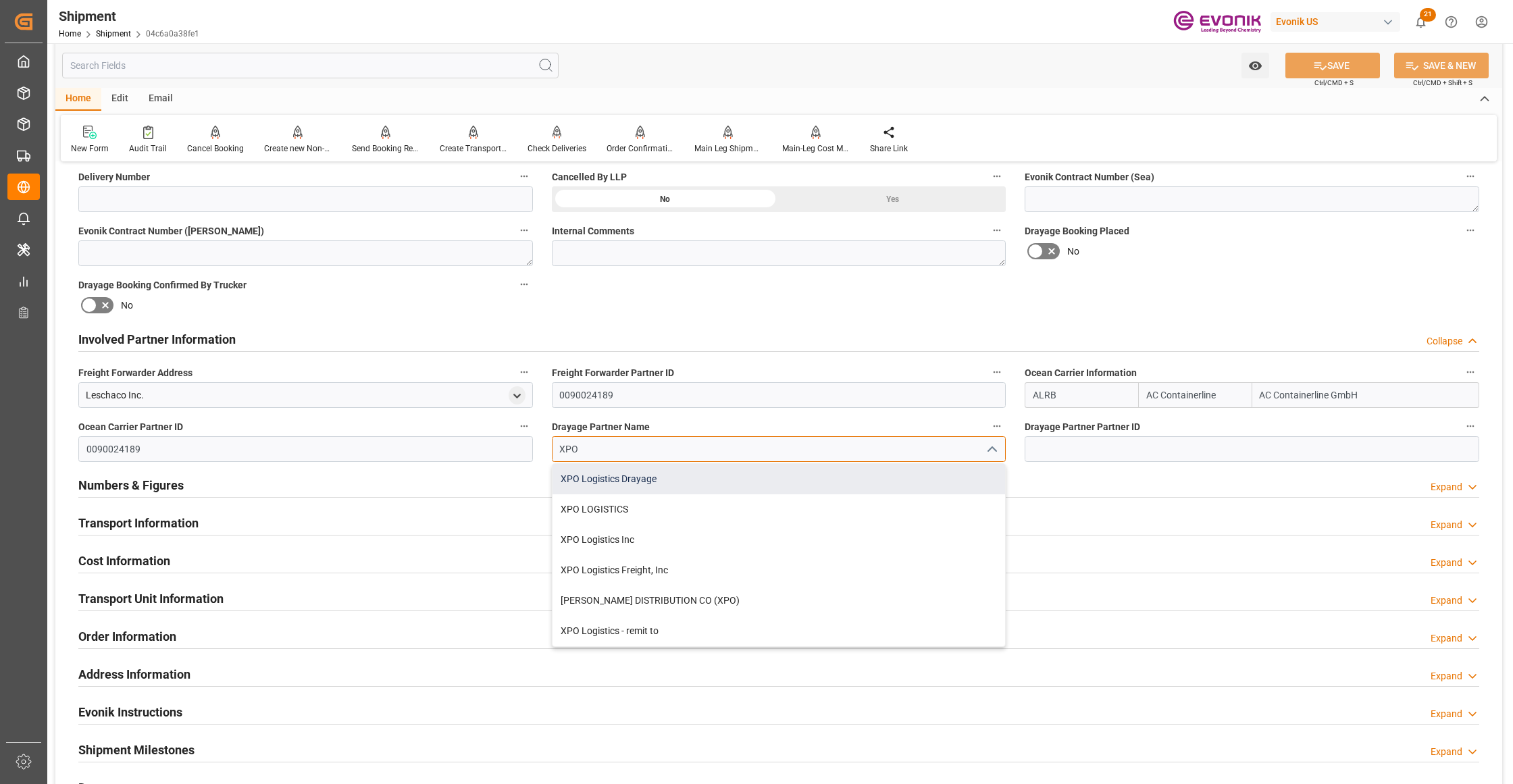
click at [673, 477] on div "XPO Logistics Drayage" at bounding box center [779, 479] width 453 height 30
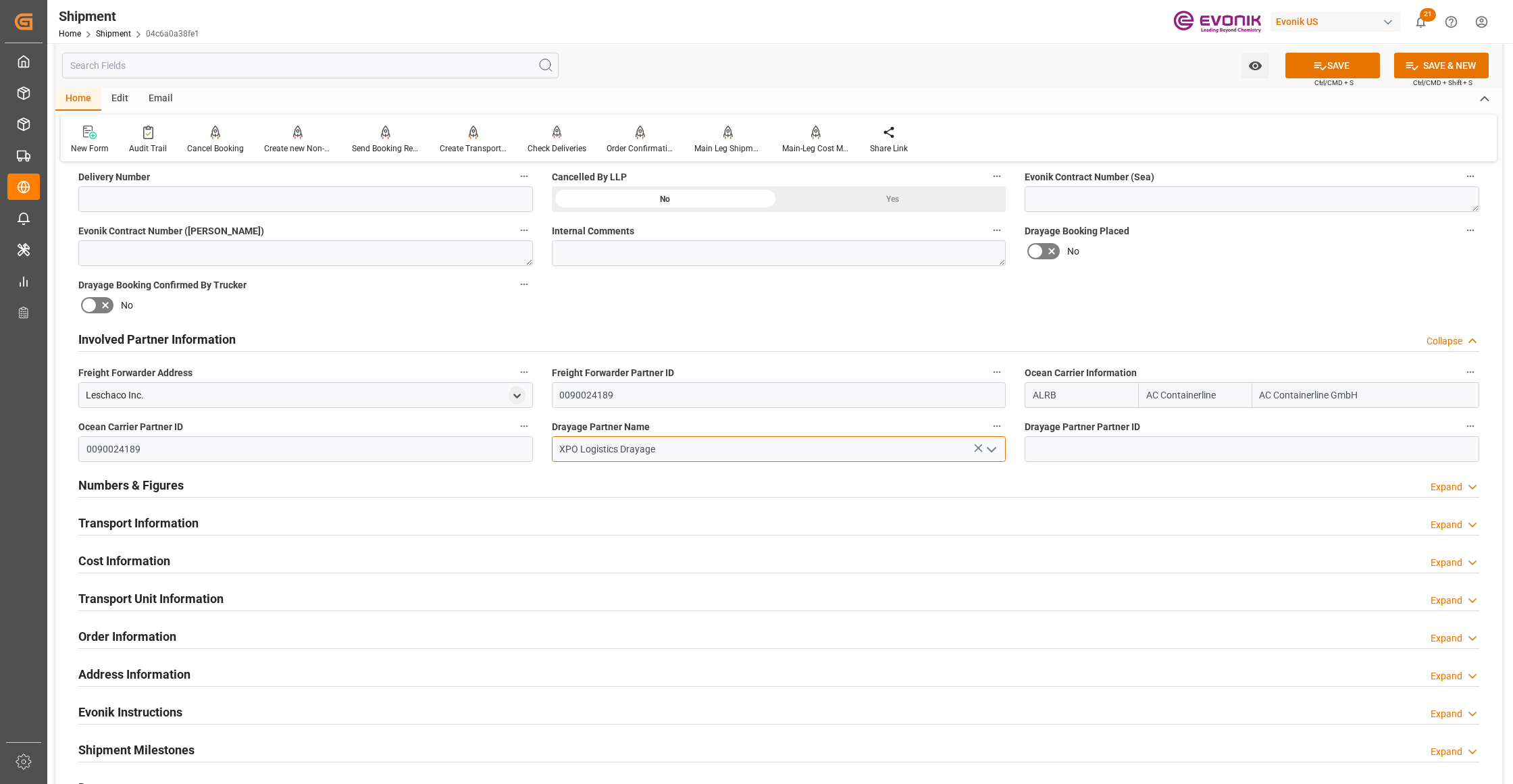
type input "XPO Logistics Drayage"
click at [1330, 273] on div "Booking Confirmation Milestone Bar Collapse Submitted to FFW for Booking (Pendi…" at bounding box center [778, 326] width 1447 height 1504
click at [1341, 46] on div "Watch Option SAVE Ctrl/CMD + S SAVE & NEW Ctrl/CMD + Shift + S" at bounding box center [778, 65] width 1447 height 44
click at [1338, 60] on button "SAVE" at bounding box center [1332, 65] width 95 height 26
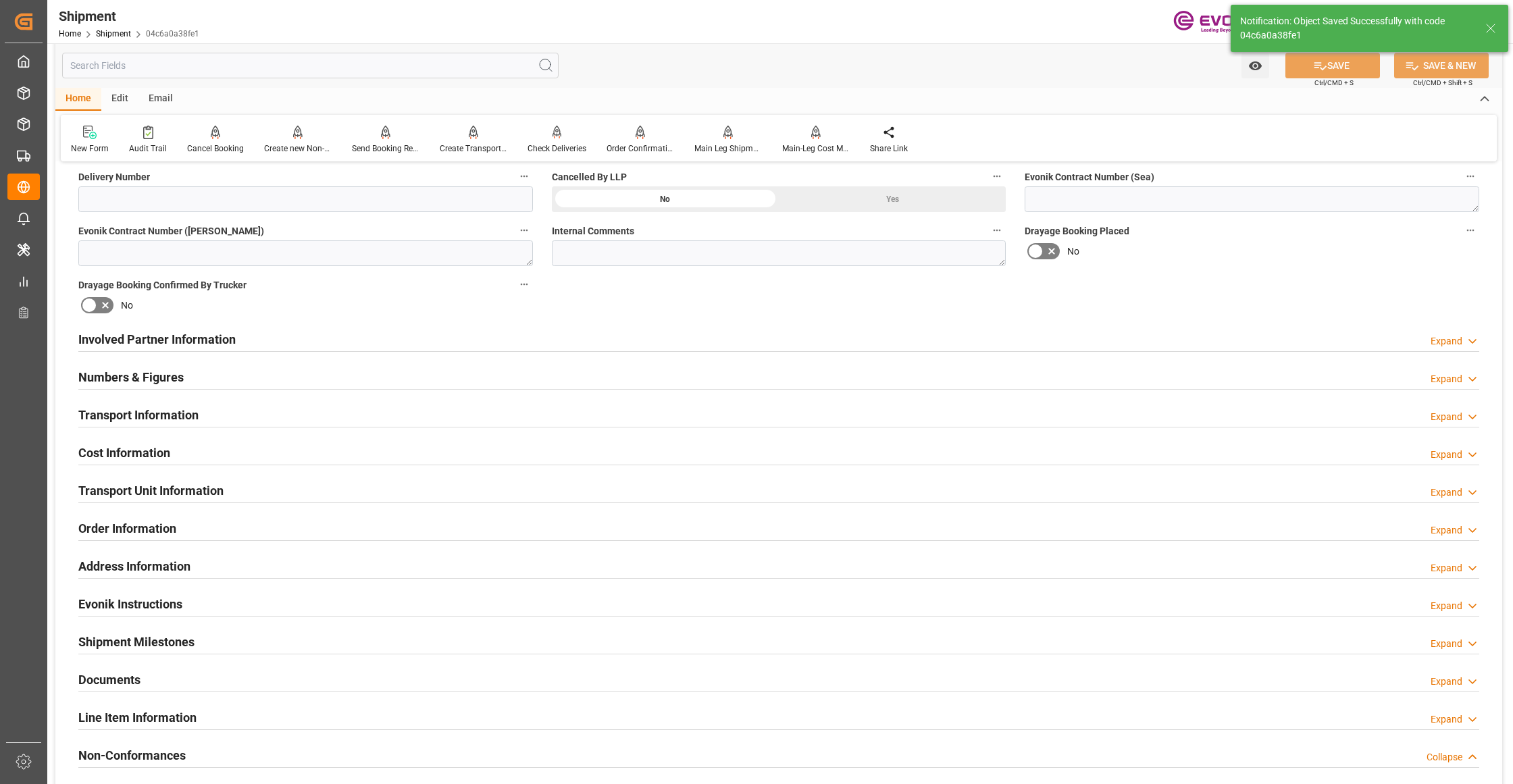
type input "0090194273"
click at [447, 416] on div "Transport Information Expand" at bounding box center [778, 414] width 1400 height 26
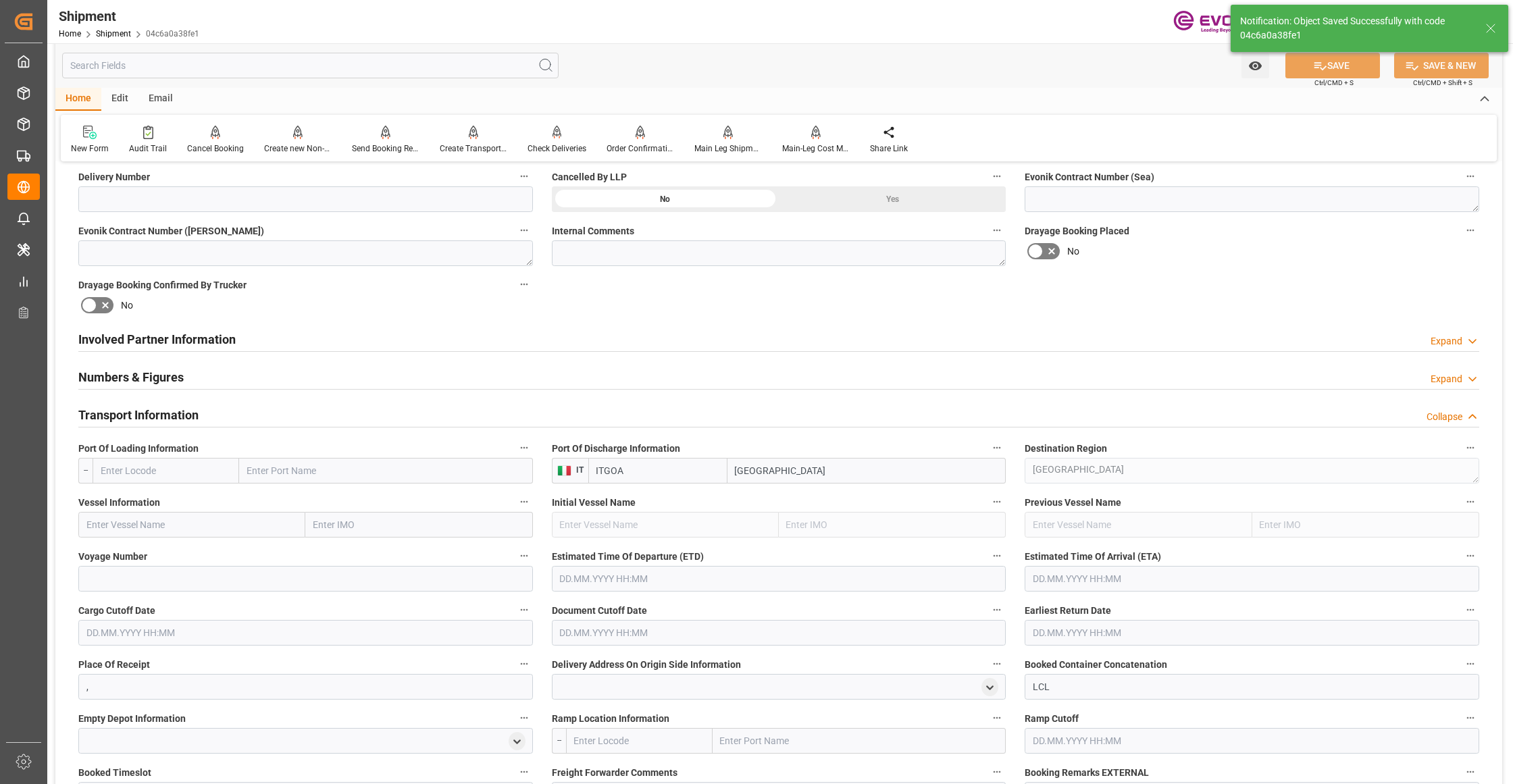
click at [531, 346] on div "Involved Partner Information Expand" at bounding box center [778, 338] width 1400 height 26
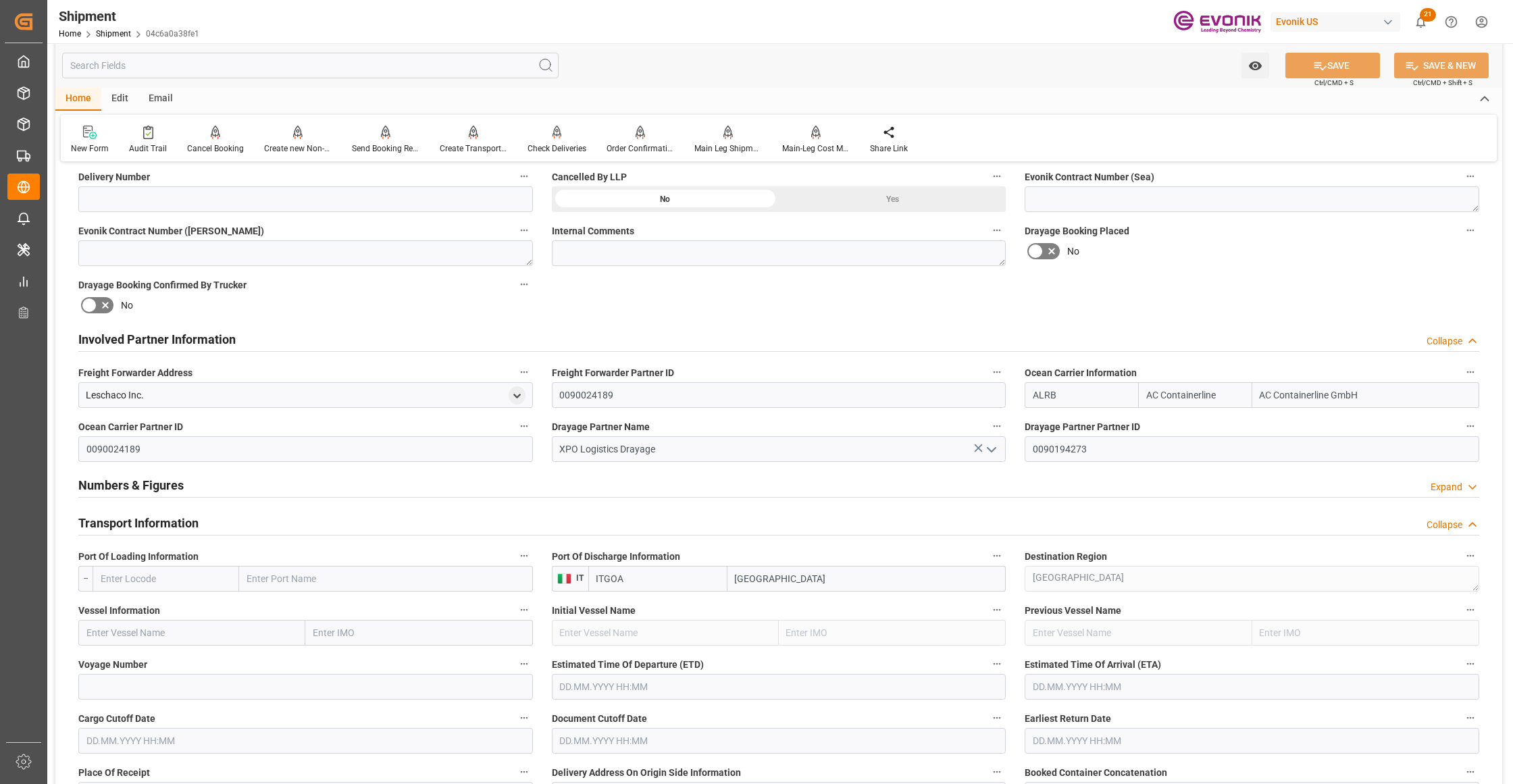
scroll to position [900, 0]
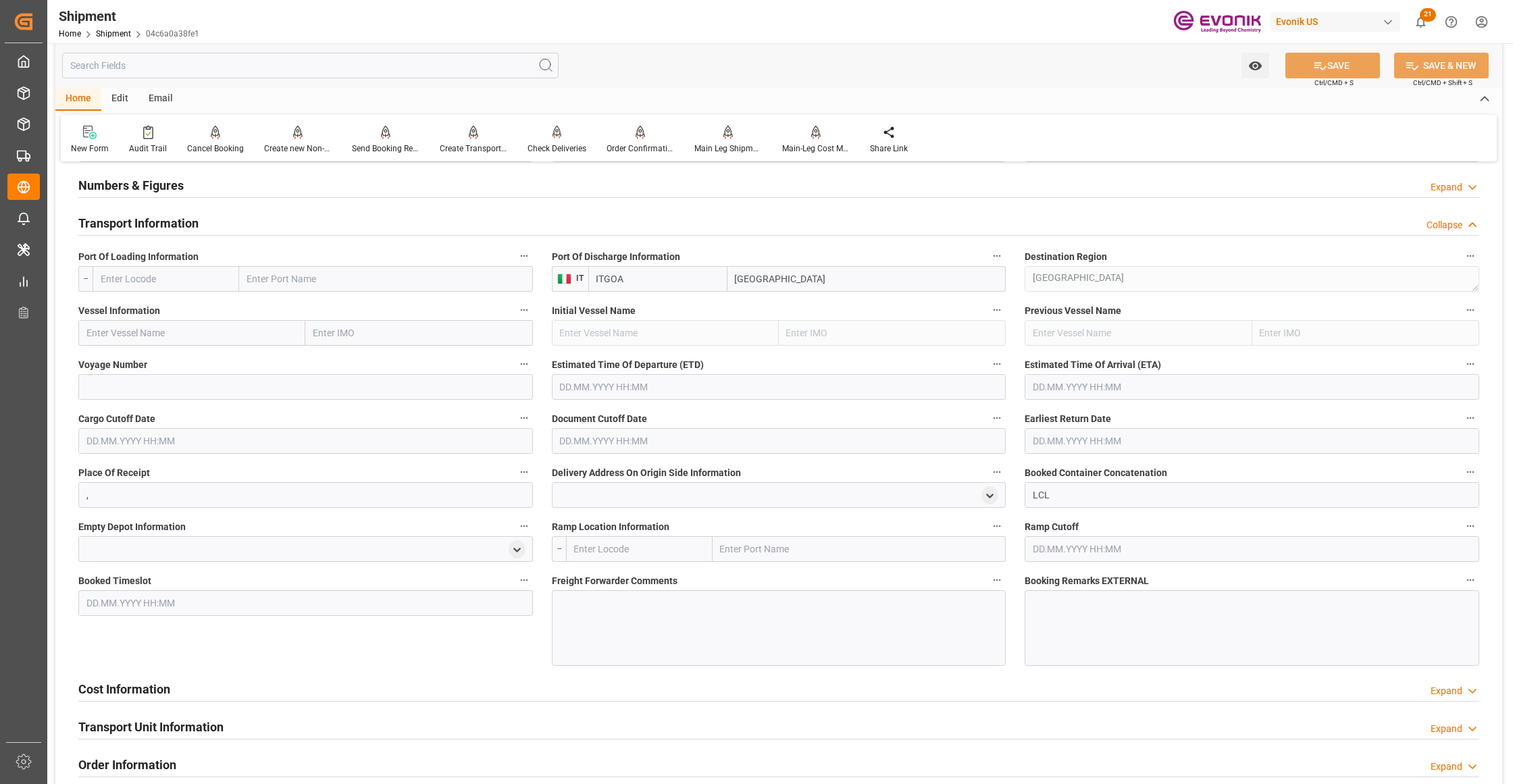
click at [184, 276] on input "text" at bounding box center [165, 279] width 147 height 26
click at [146, 306] on span "USORF - Norfolk" at bounding box center [164, 308] width 124 height 11
type input "USORF"
type input "Norfolk"
type input "USORF"
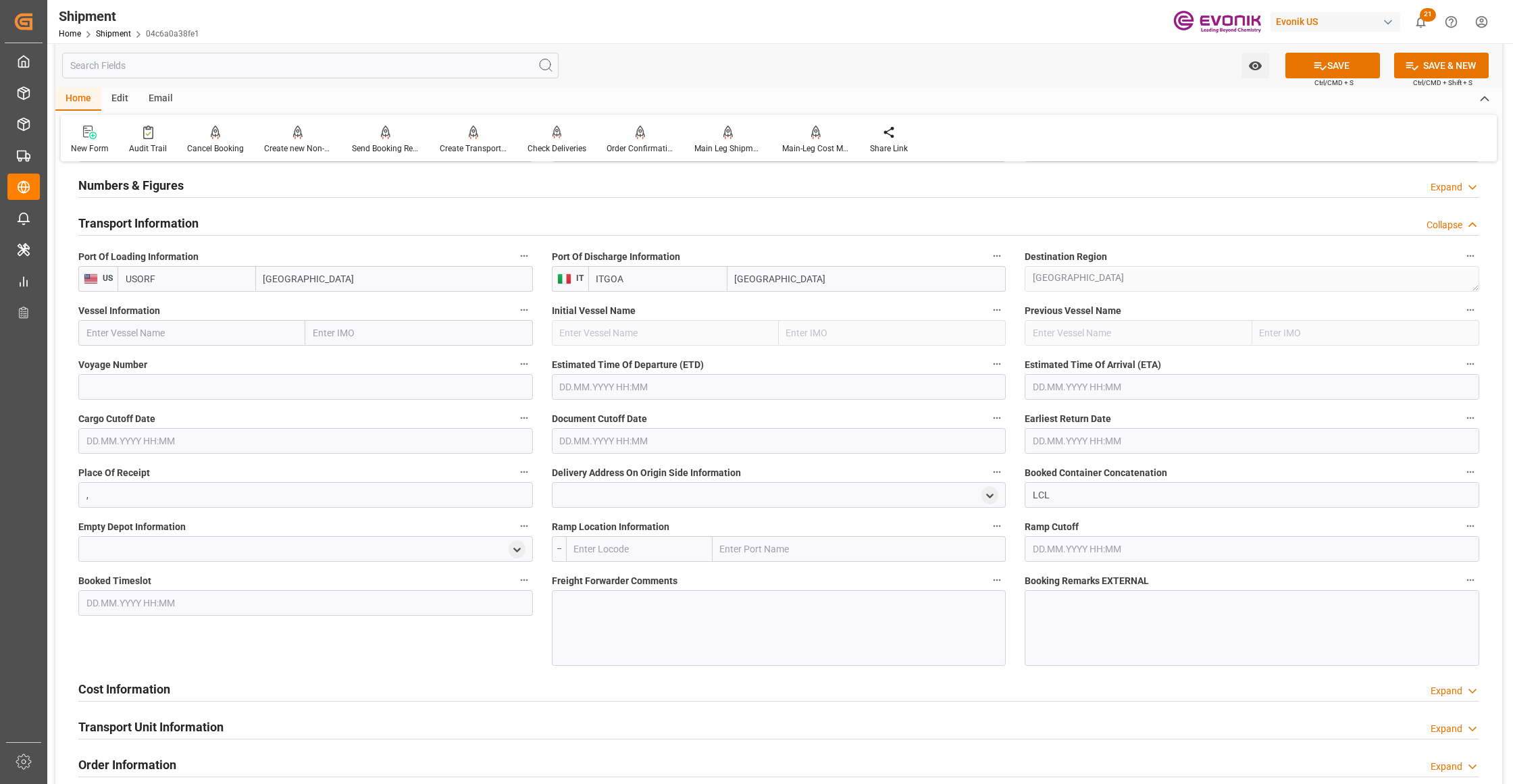
click at [175, 328] on input "text" at bounding box center [191, 332] width 227 height 26
click at [168, 335] on input "text" at bounding box center [191, 332] width 227 height 26
paste input "ONE MANEUVER / 078E"
click at [174, 327] on input "ONE MANEUVER / 078E" at bounding box center [191, 332] width 227 height 26
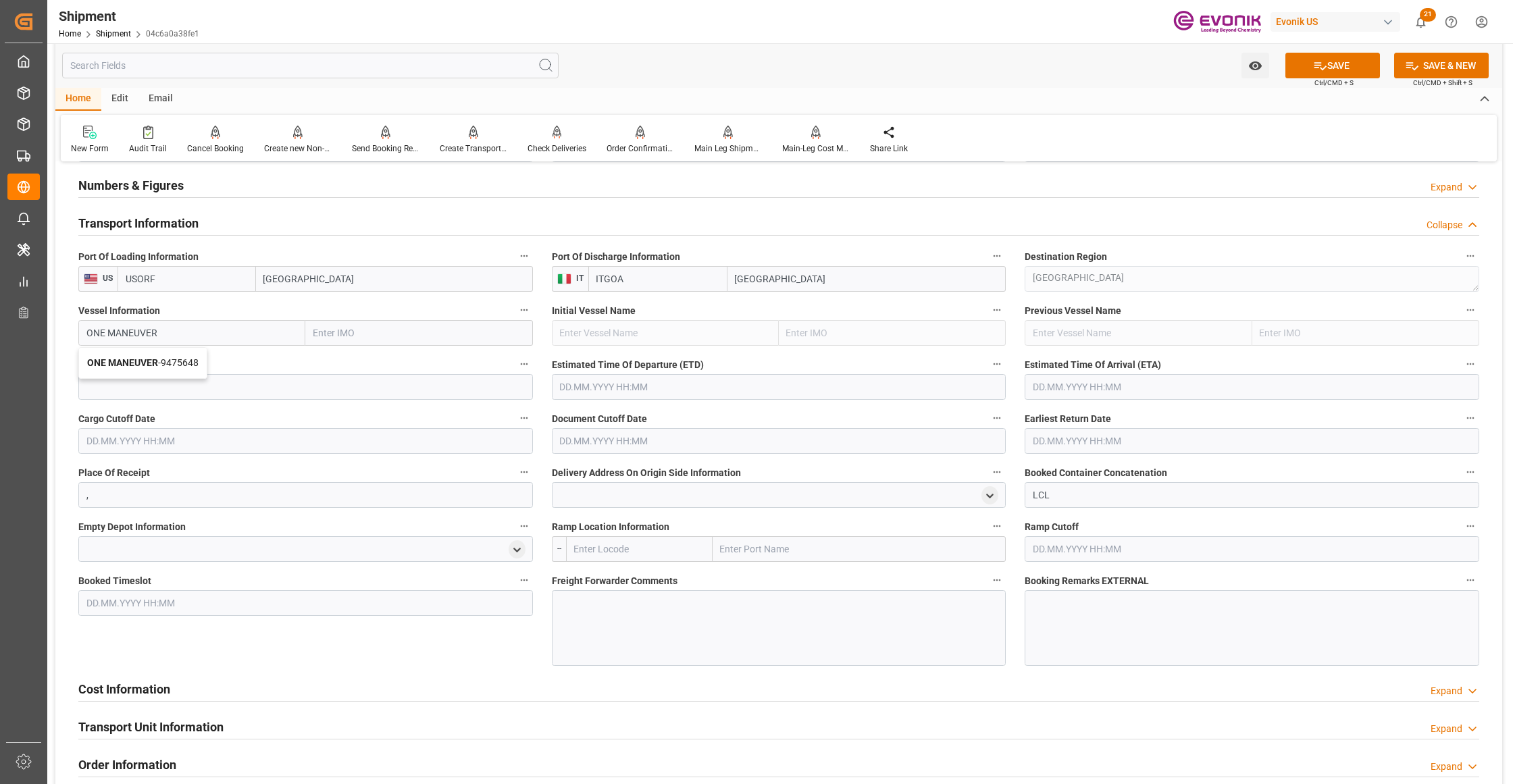
click at [191, 359] on span "ONE MANEUVER - 9475648" at bounding box center [143, 363] width 112 height 11
type input "ONE MANEUVER"
type input "9475648"
type input "ONE MANEUVER"
click at [211, 384] on input at bounding box center [305, 387] width 454 height 26
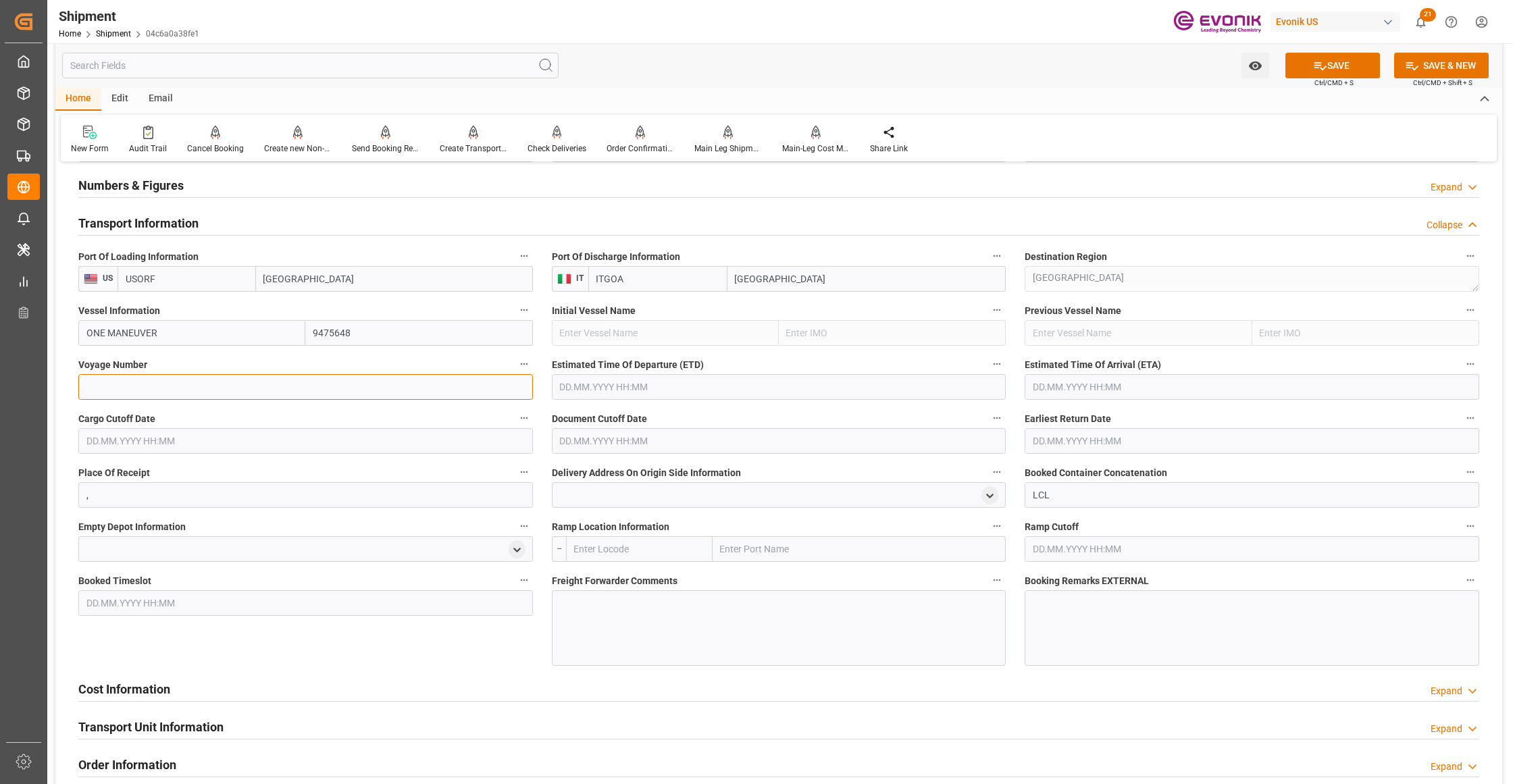
paste input "078E"
type input "078E"
click at [683, 384] on input "text" at bounding box center [778, 387] width 454 height 26
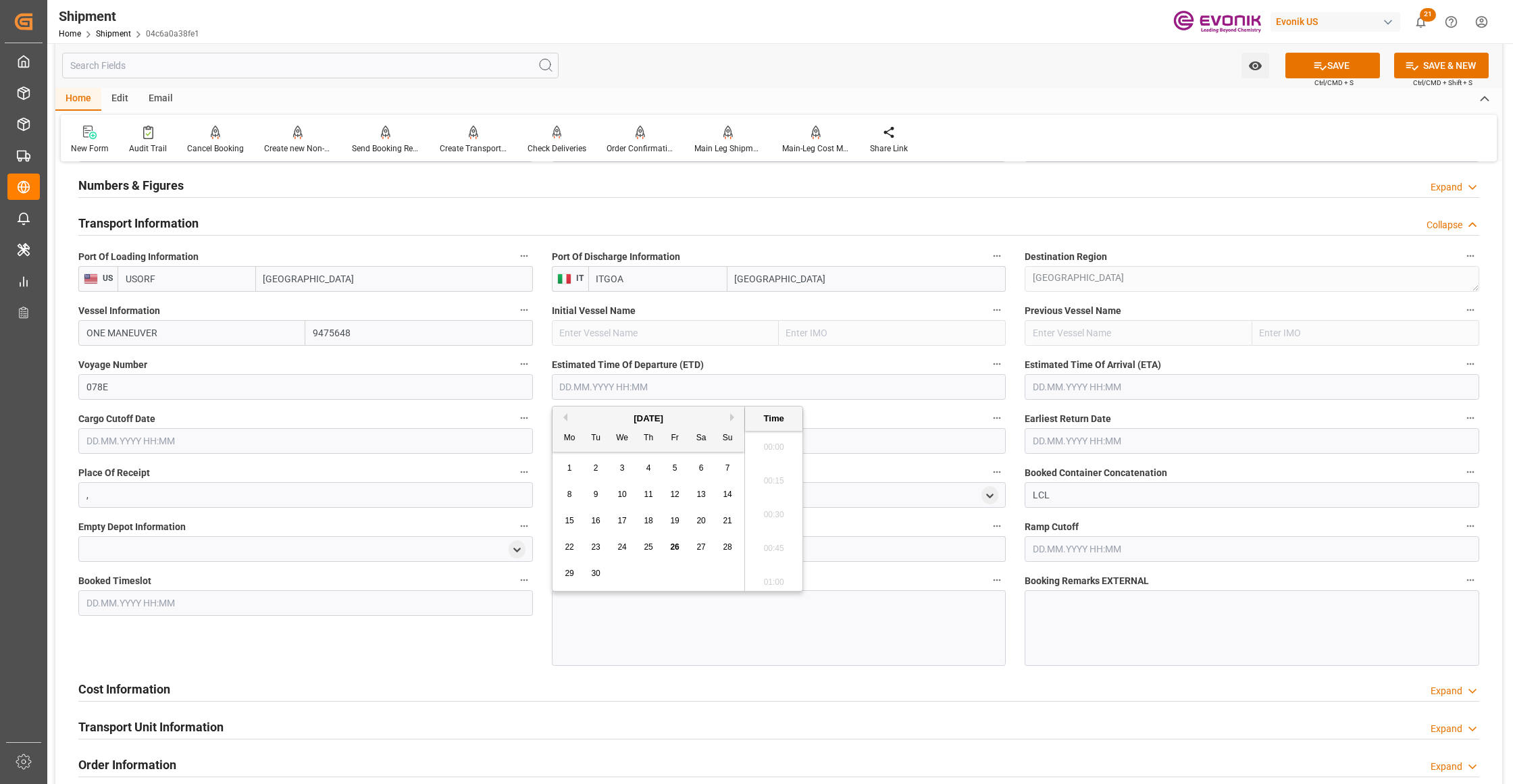
scroll to position [1895, 0]
click at [735, 419] on button "Next Month" at bounding box center [735, 417] width 8 height 8
click at [676, 546] on span "24" at bounding box center [674, 546] width 8 height 9
type input "24.10.2025 00:00"
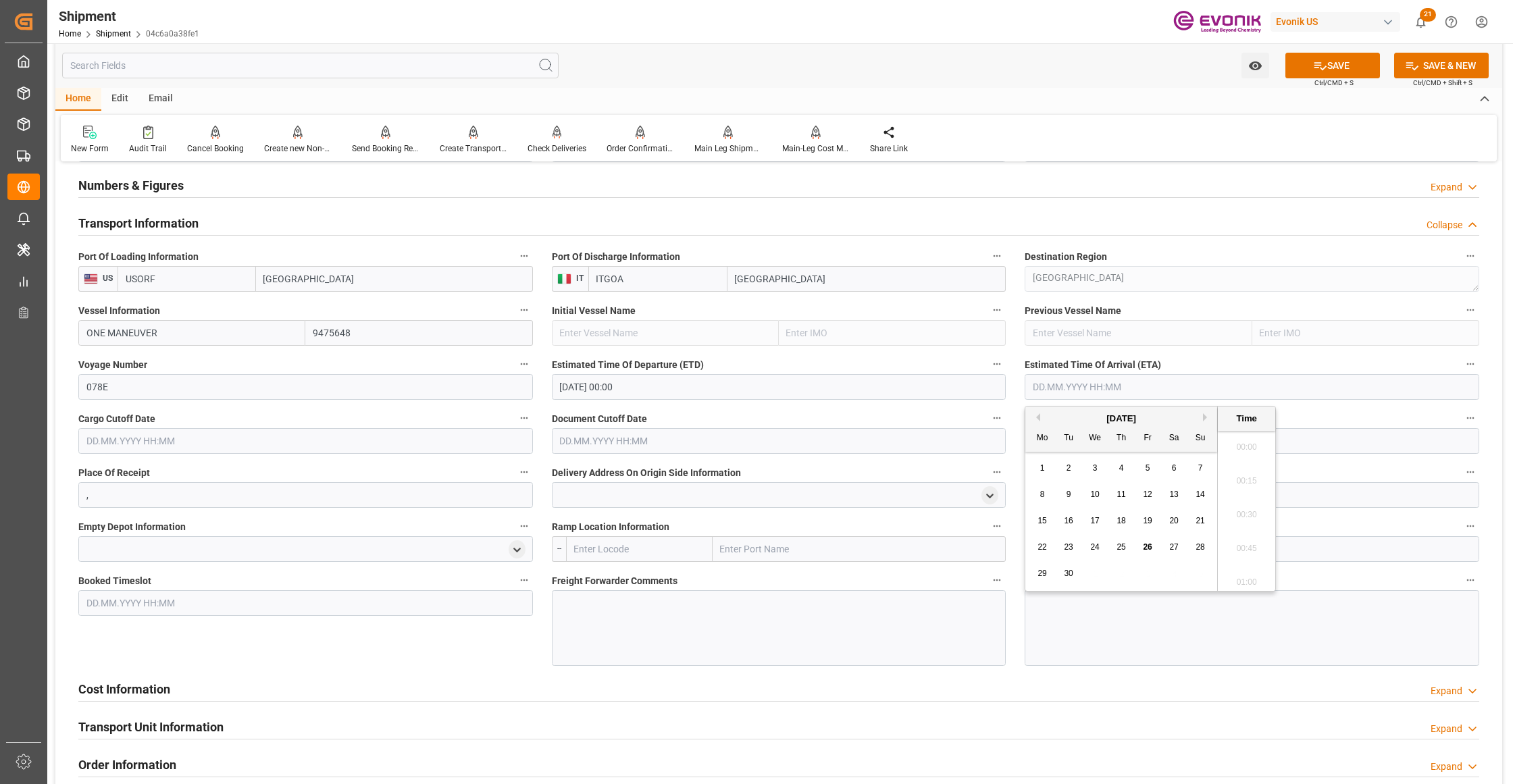
click at [1168, 385] on input "text" at bounding box center [1251, 387] width 454 height 26
click at [1202, 419] on div "September 2025" at bounding box center [1121, 419] width 191 height 13
click at [1207, 416] on button "Next Month" at bounding box center [1207, 417] width 8 height 8
drag, startPoint x: 1205, startPoint y: 416, endPoint x: 1214, endPoint y: 420, distance: 9.8
click at [1206, 416] on button "Next Month" at bounding box center [1207, 417] width 8 height 8
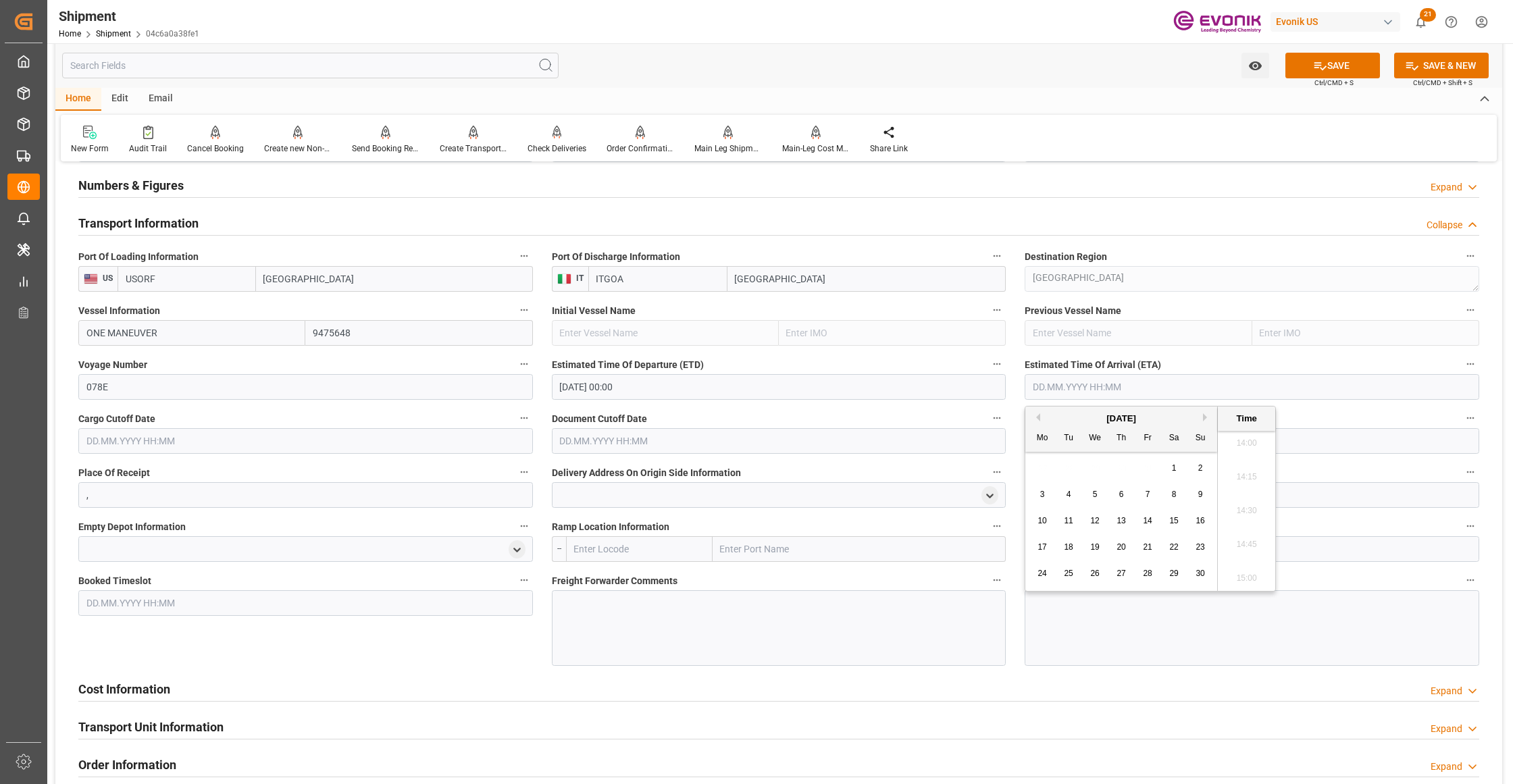
click at [1167, 520] on div "15" at bounding box center [1174, 520] width 17 height 16
type input "15.11.2025 00:00"
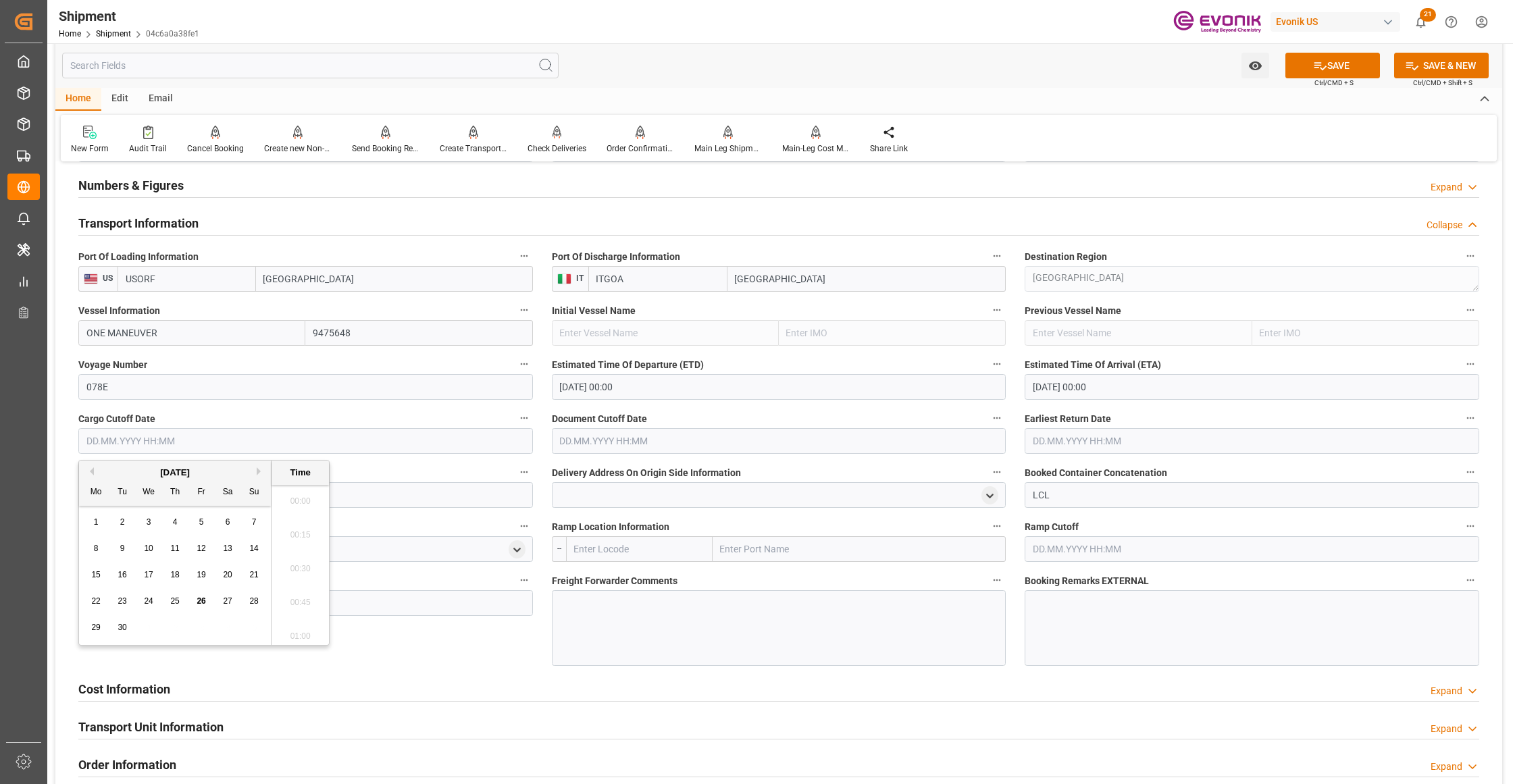
click at [493, 446] on input "text" at bounding box center [305, 441] width 454 height 26
click at [260, 473] on button "Next Month" at bounding box center [261, 472] width 8 height 8
click at [91, 541] on div "6" at bounding box center [97, 548] width 17 height 16
type input "06.10.2025 00:00"
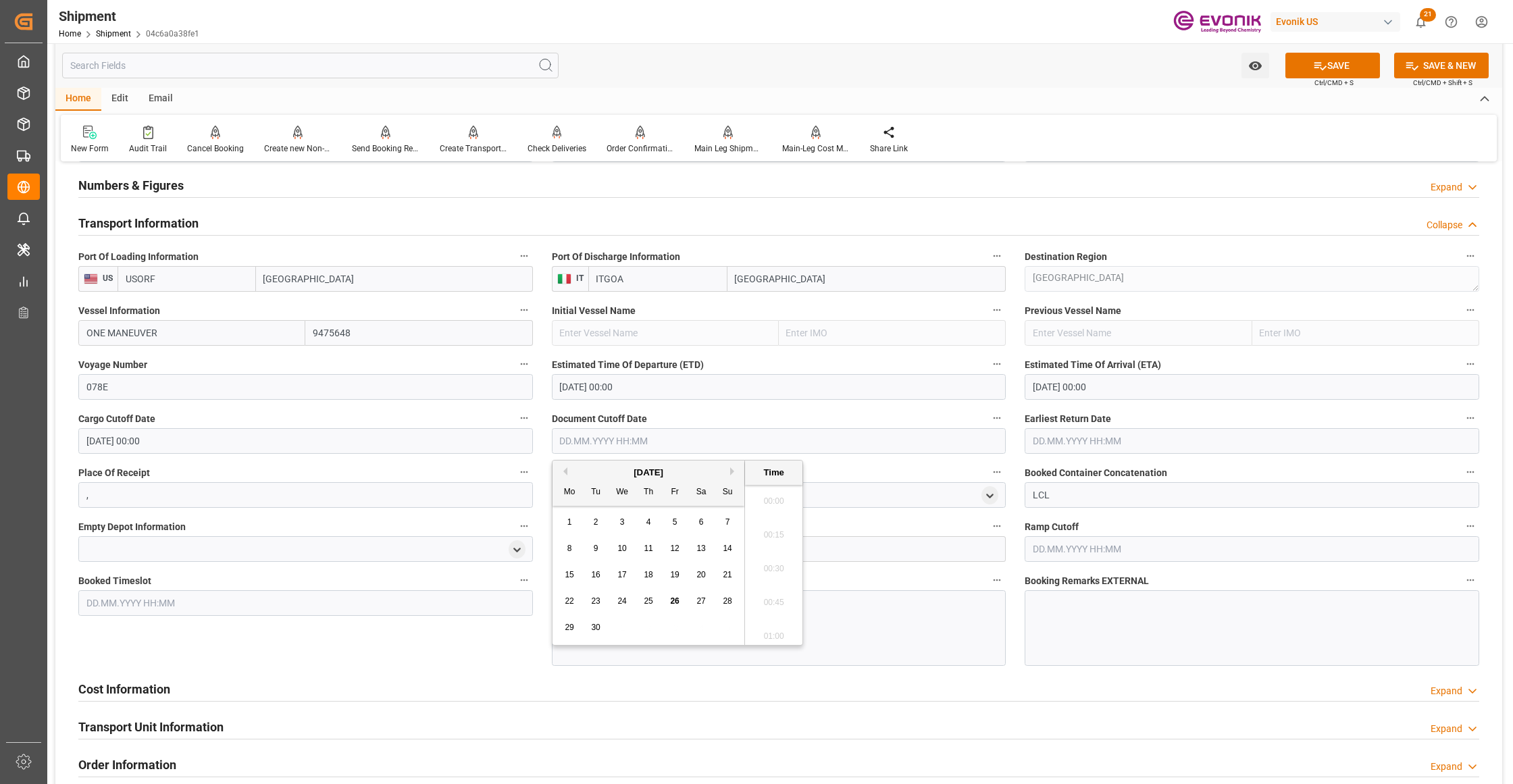
click at [585, 436] on input "text" at bounding box center [778, 441] width 454 height 26
click at [732, 470] on button "Next Month" at bounding box center [735, 472] width 8 height 8
click at [568, 549] on span "6" at bounding box center [570, 548] width 5 height 9
type input "06.10.2025 00:00"
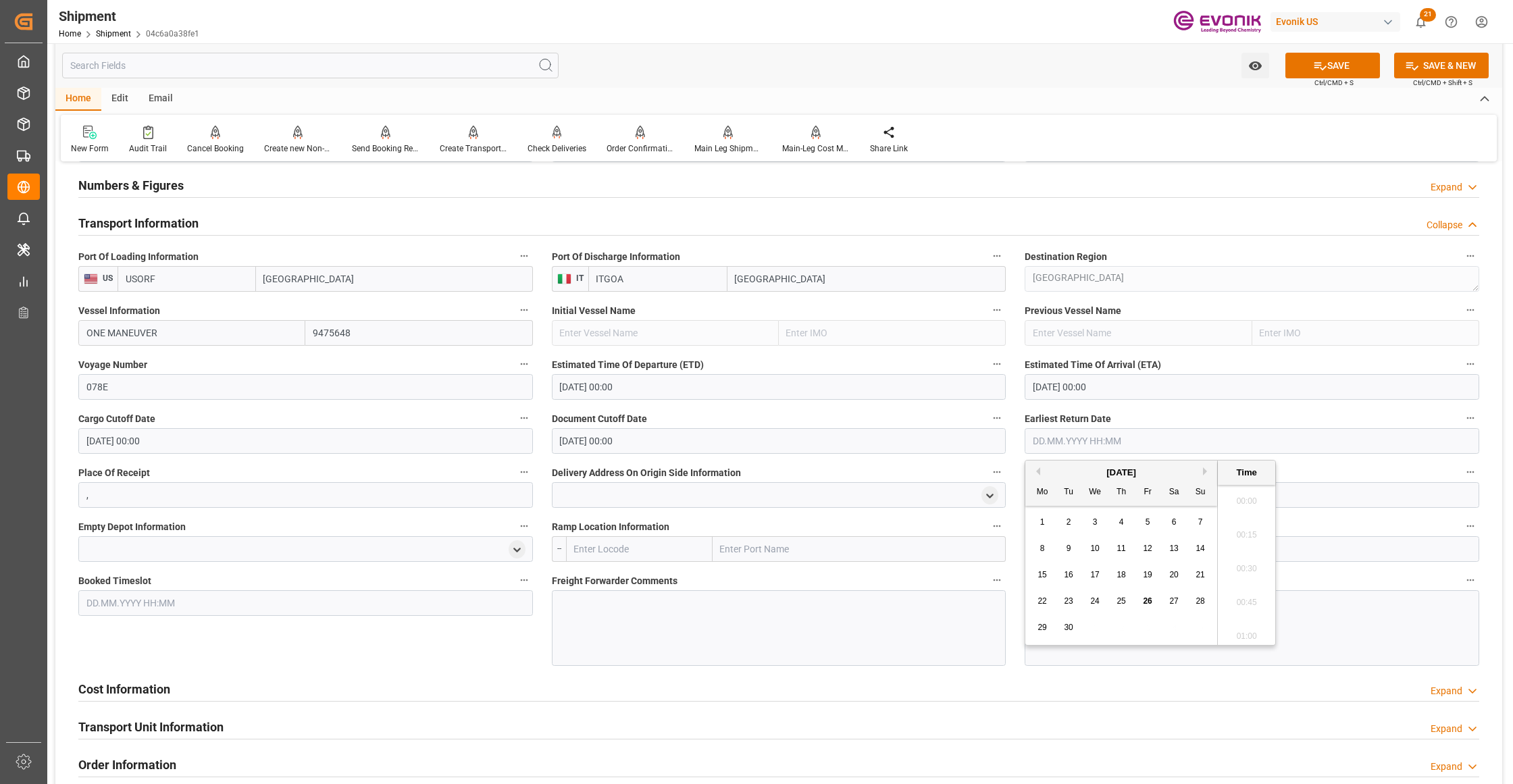
click at [1084, 431] on input "text" at bounding box center [1251, 441] width 454 height 26
click at [1203, 468] on div "September 2025" at bounding box center [1121, 473] width 191 height 13
drag, startPoint x: 1206, startPoint y: 471, endPoint x: 1189, endPoint y: 488, distance: 24.0
click at [1205, 471] on button "Next Month" at bounding box center [1207, 472] width 8 height 8
click at [1040, 551] on span "6" at bounding box center [1043, 548] width 5 height 9
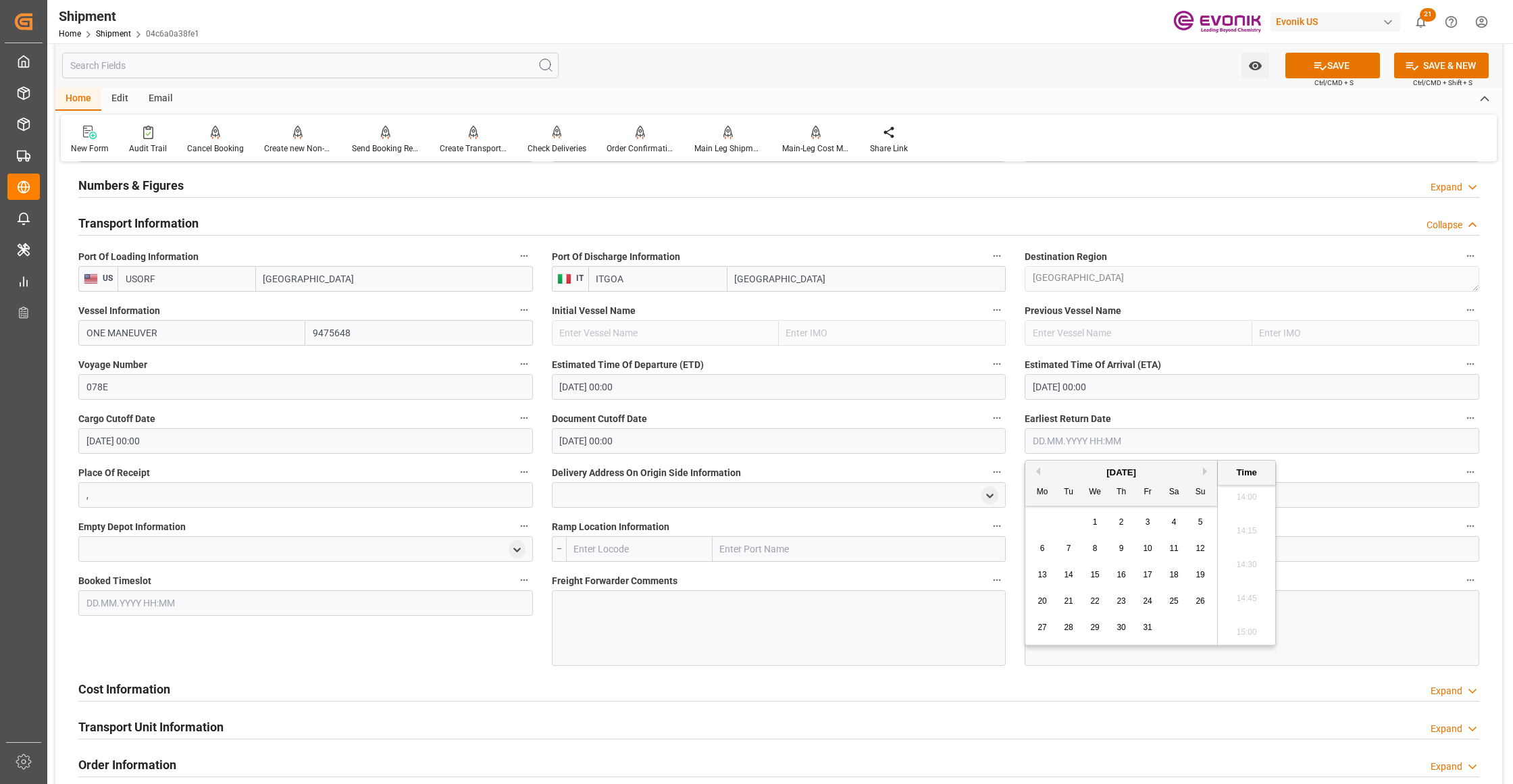
type input "06.10.2025 00:00"
click at [744, 640] on div at bounding box center [778, 628] width 454 height 76
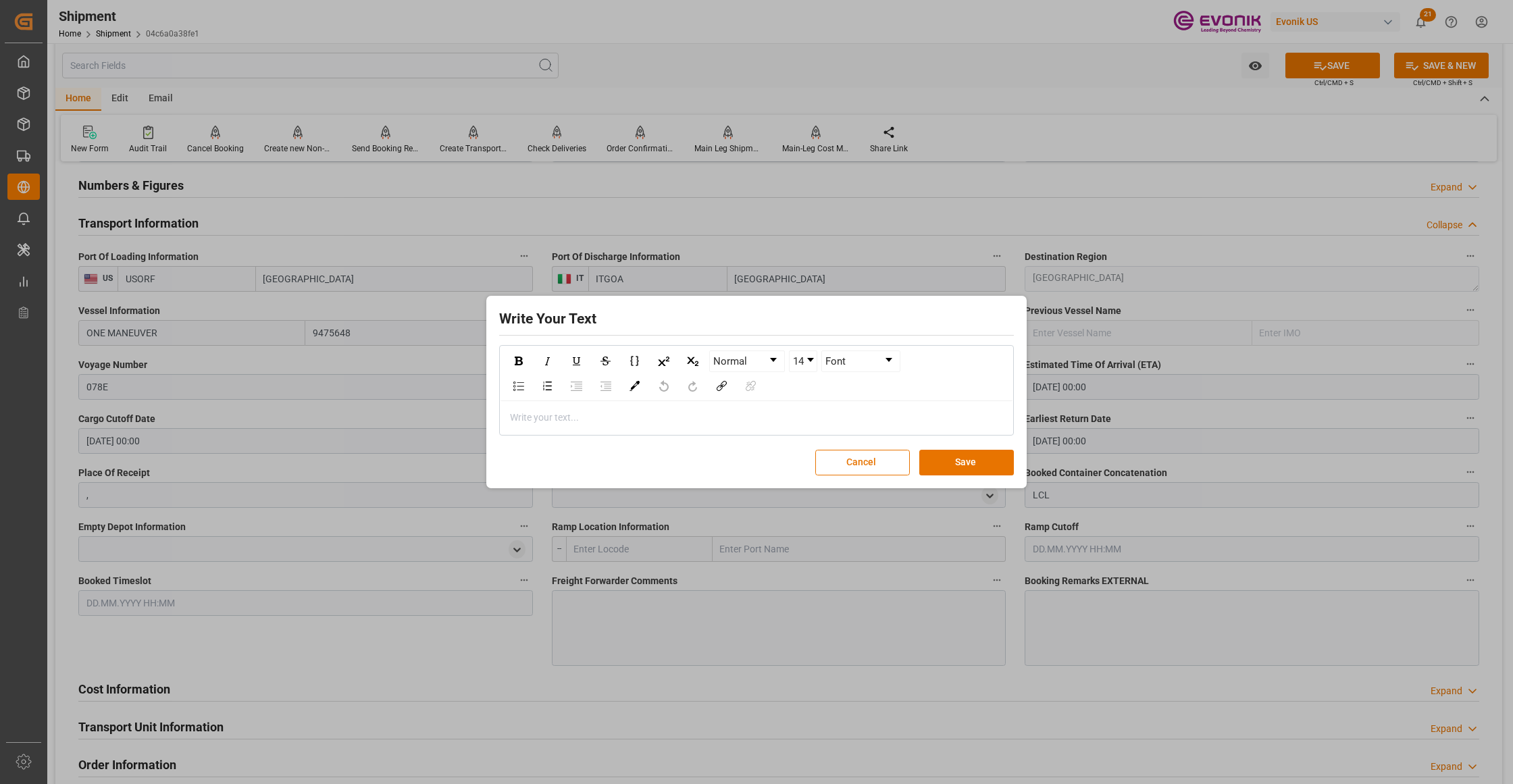
click at [560, 420] on div "rdw-editor" at bounding box center [756, 417] width 492 height 14
click at [979, 475] on button "Save" at bounding box center [966, 463] width 95 height 26
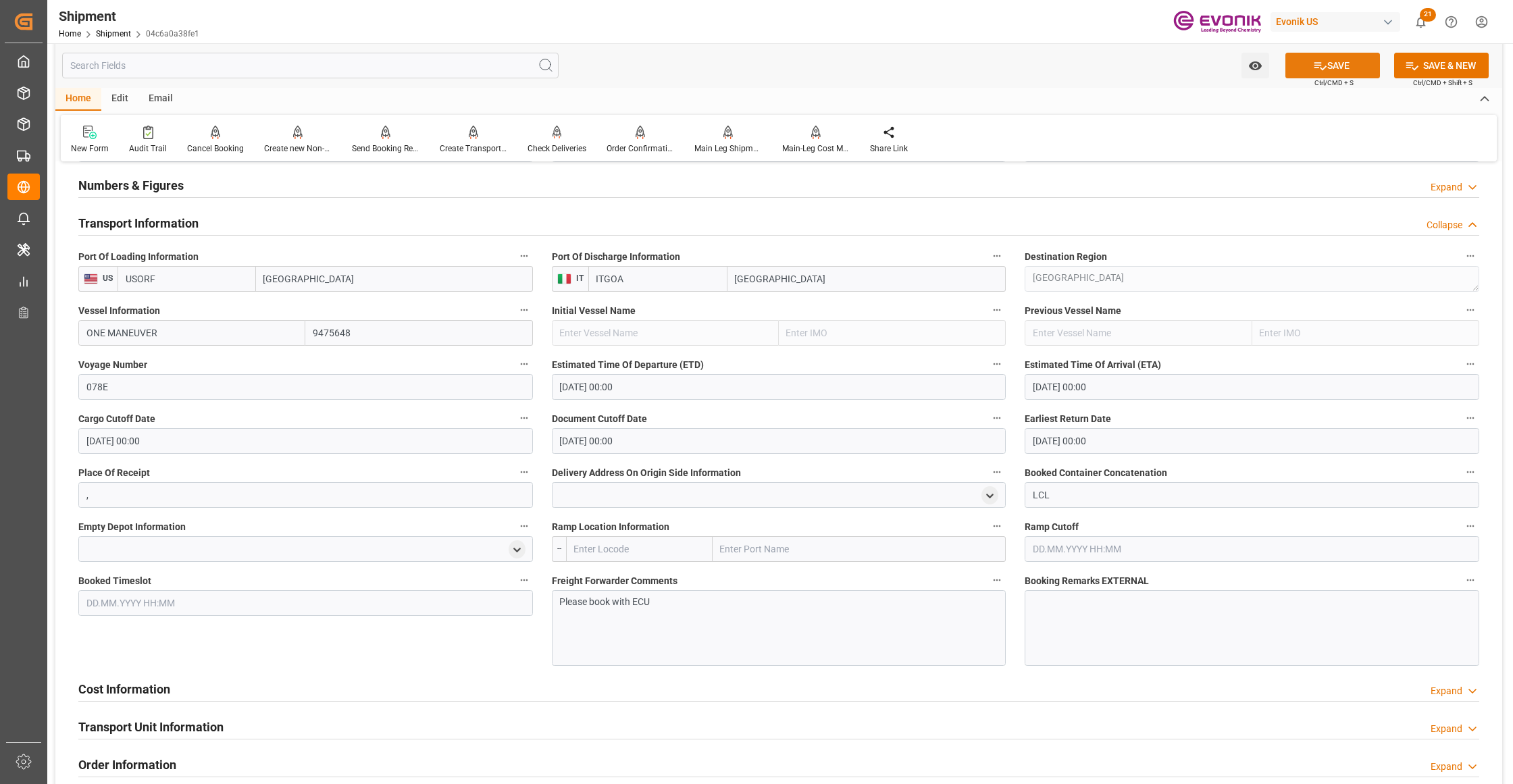
click at [1338, 71] on button "SAVE" at bounding box center [1332, 65] width 95 height 26
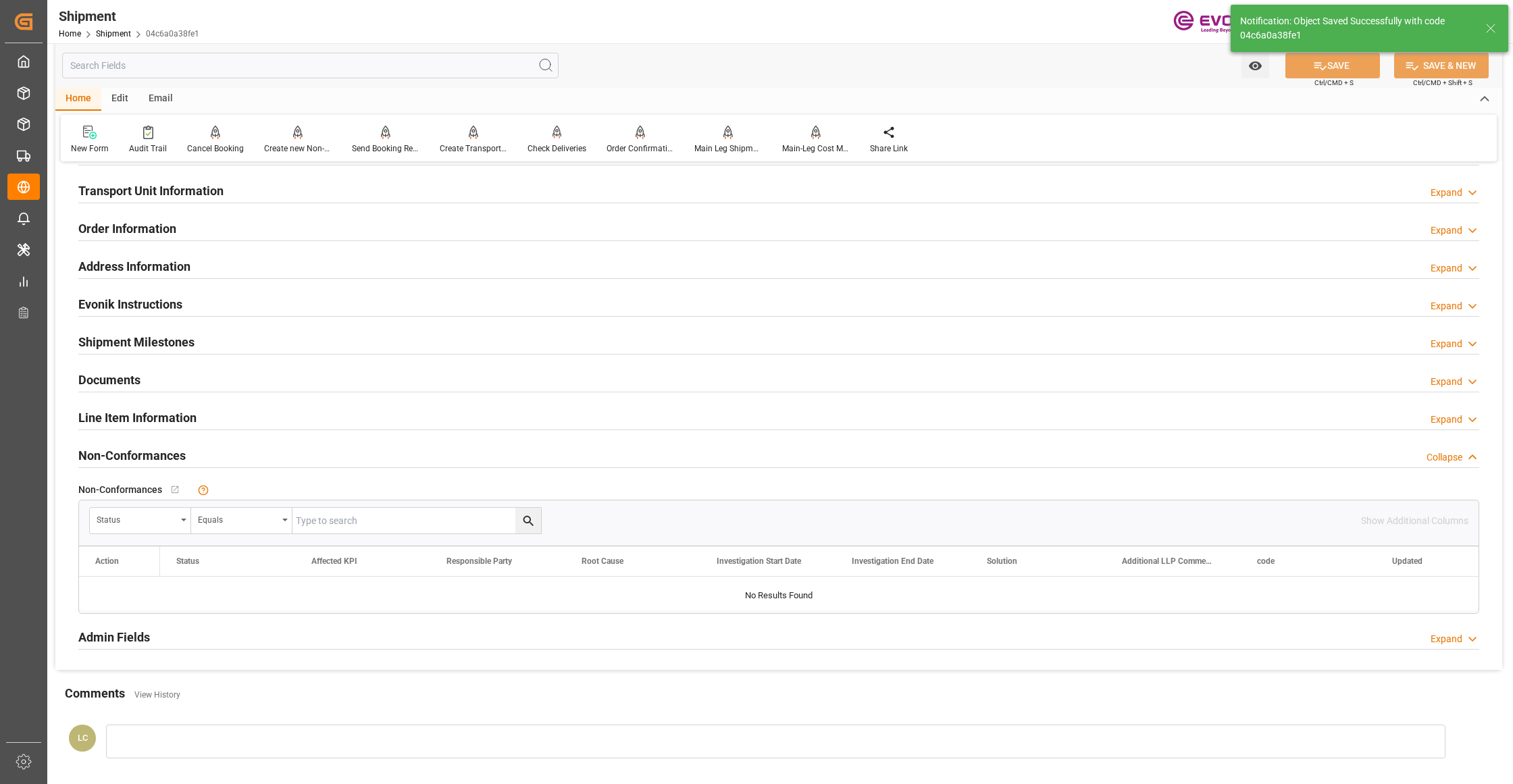
scroll to position [600, 0]
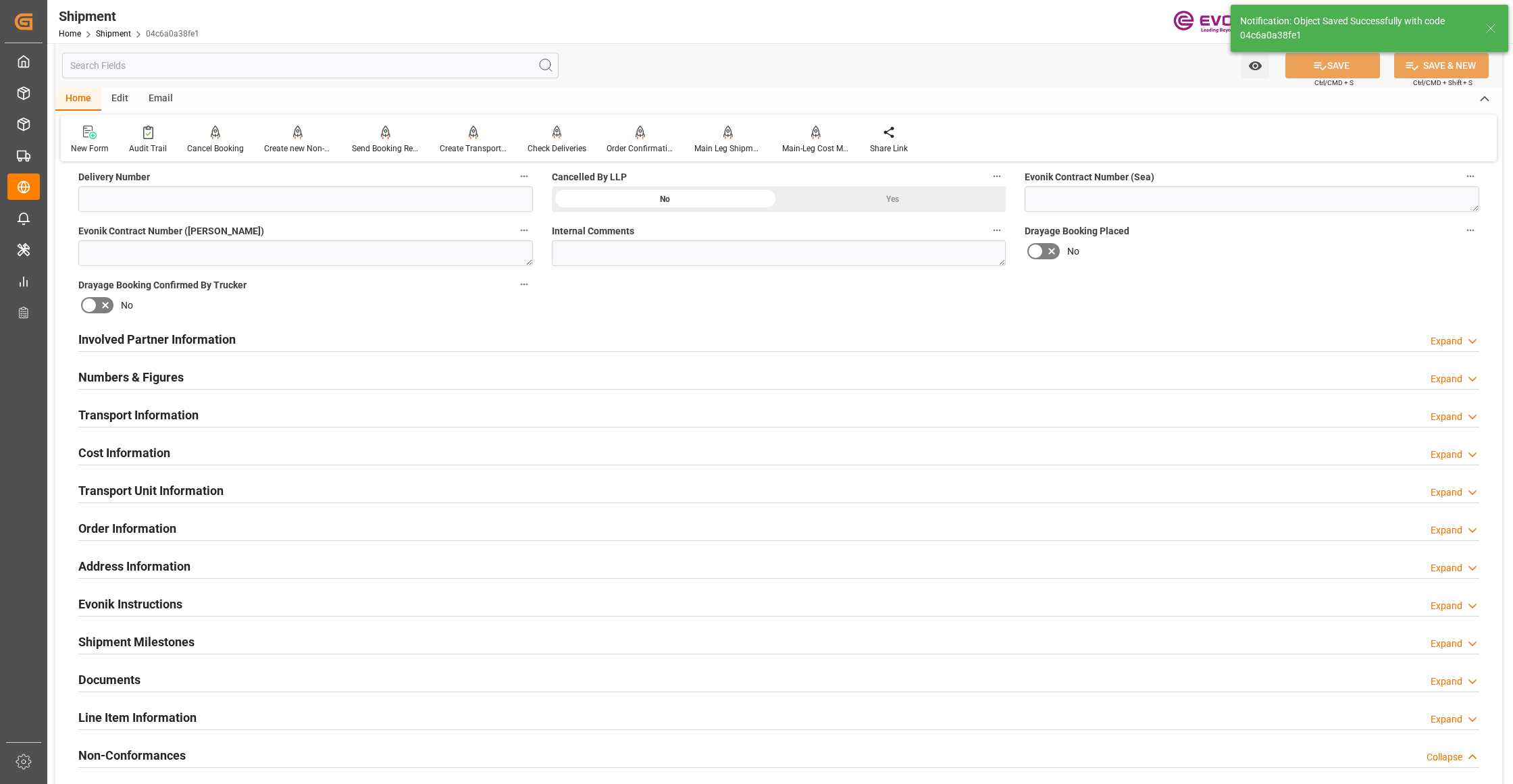
drag, startPoint x: 237, startPoint y: 454, endPoint x: 225, endPoint y: 468, distance: 18.4
click at [237, 454] on div "Cost Information Expand" at bounding box center [778, 452] width 1400 height 26
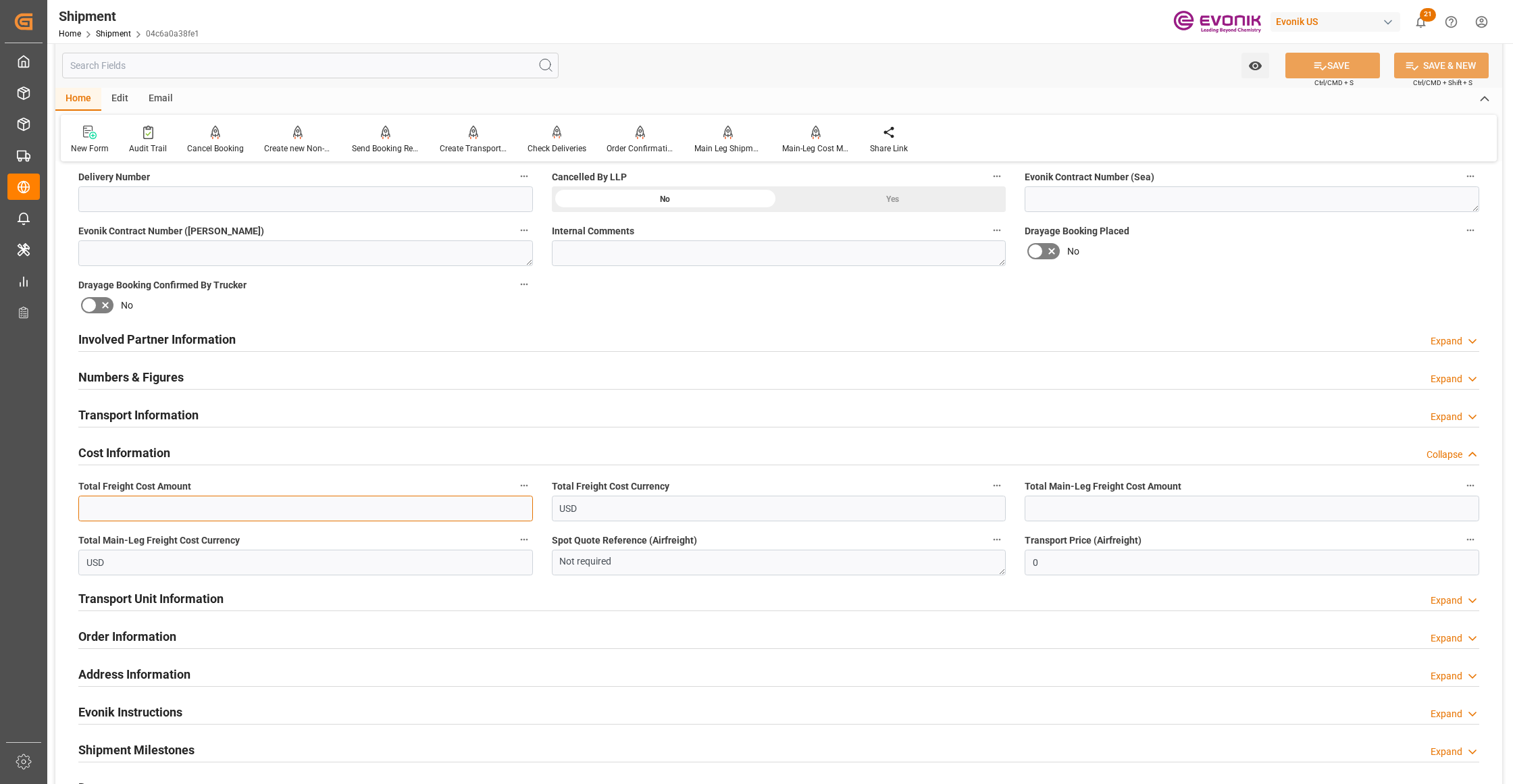
click at [192, 503] on input "text" at bounding box center [305, 508] width 454 height 26
type input "1242.1"
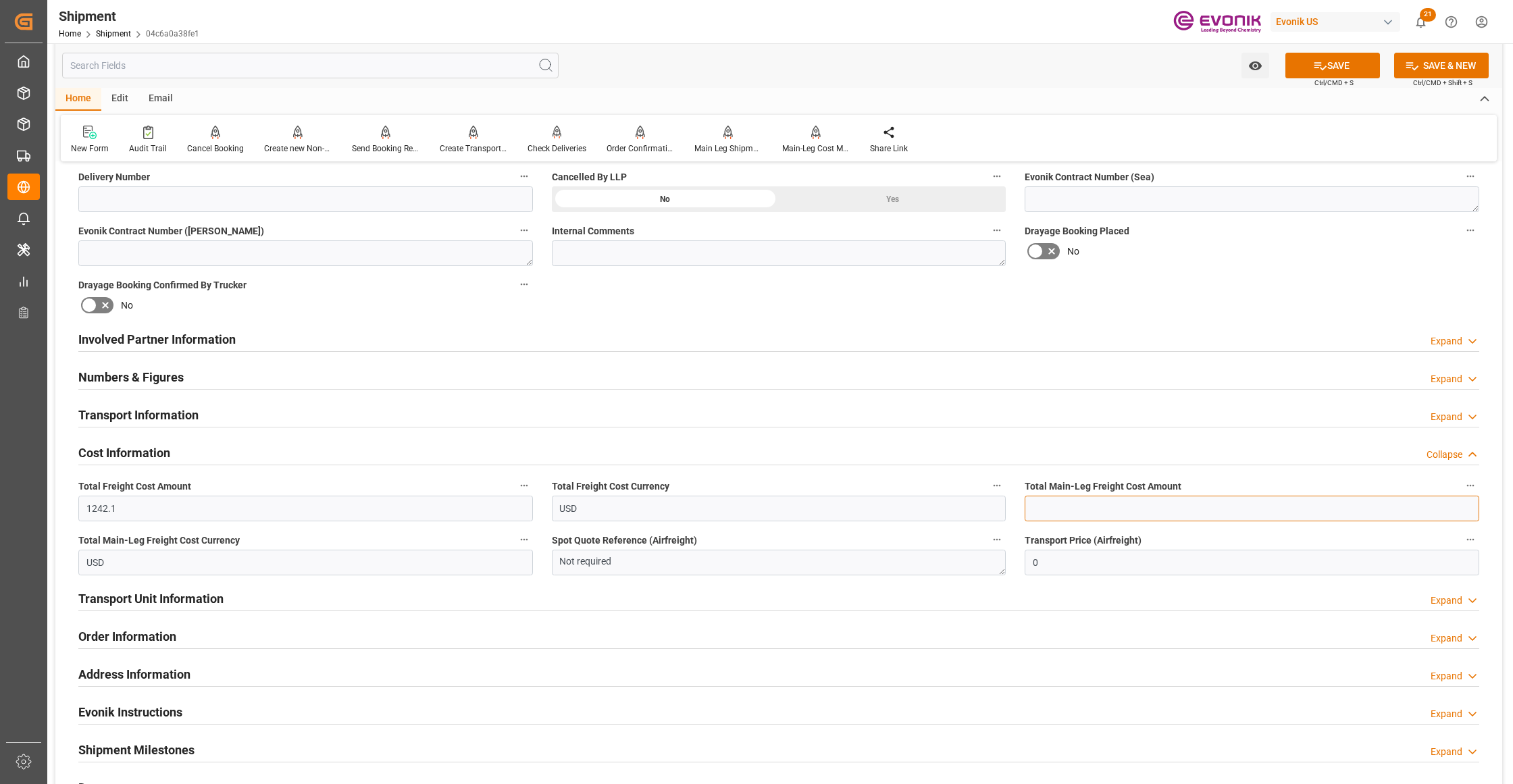
click at [1043, 505] on input "text" at bounding box center [1251, 508] width 454 height 26
click at [1054, 504] on input "text" at bounding box center [1251, 508] width 454 height 26
paste input "908.2"
type input "908.2"
click at [1238, 253] on div "No" at bounding box center [1251, 251] width 454 height 22
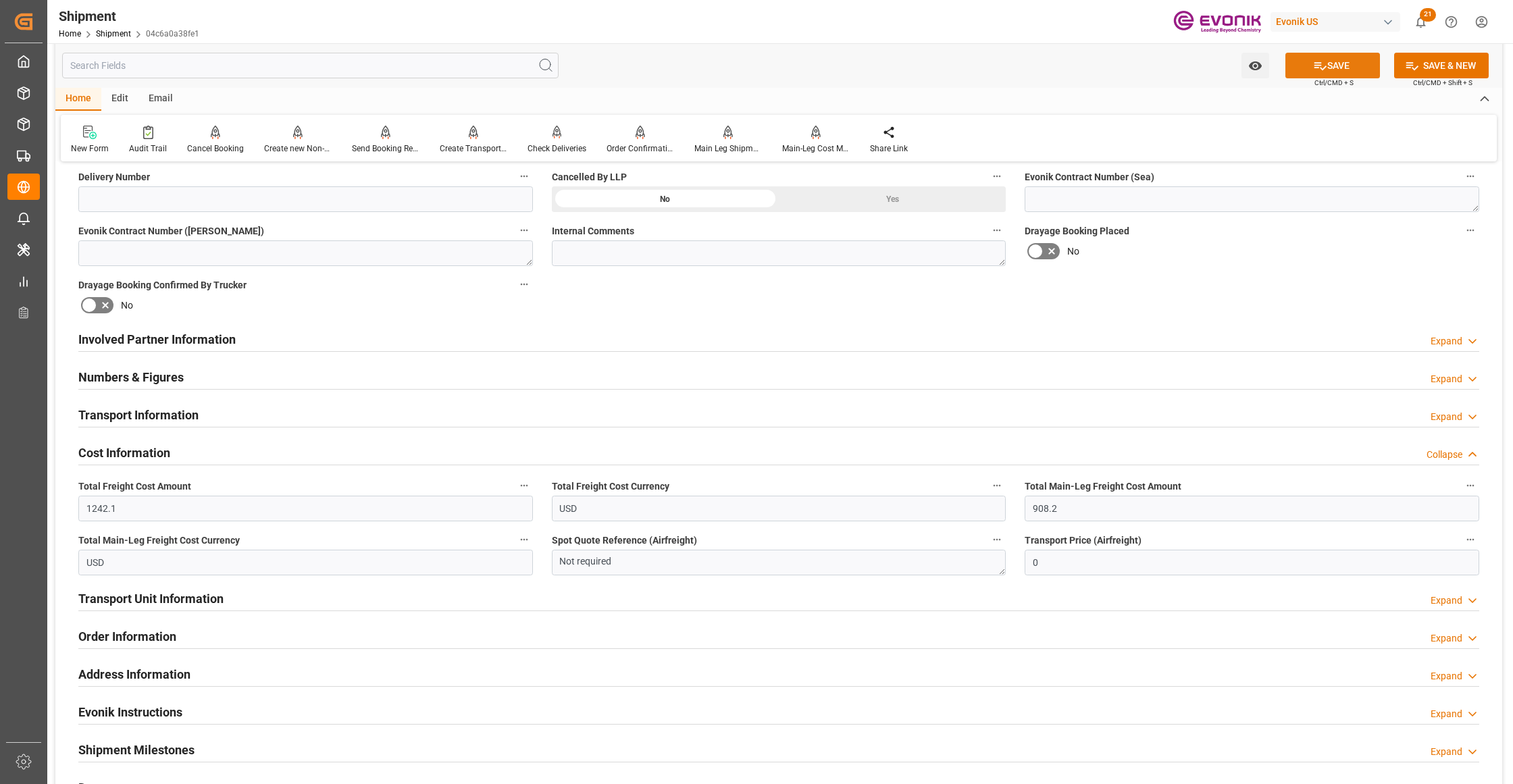
click at [1343, 62] on button "SAVE" at bounding box center [1332, 65] width 95 height 26
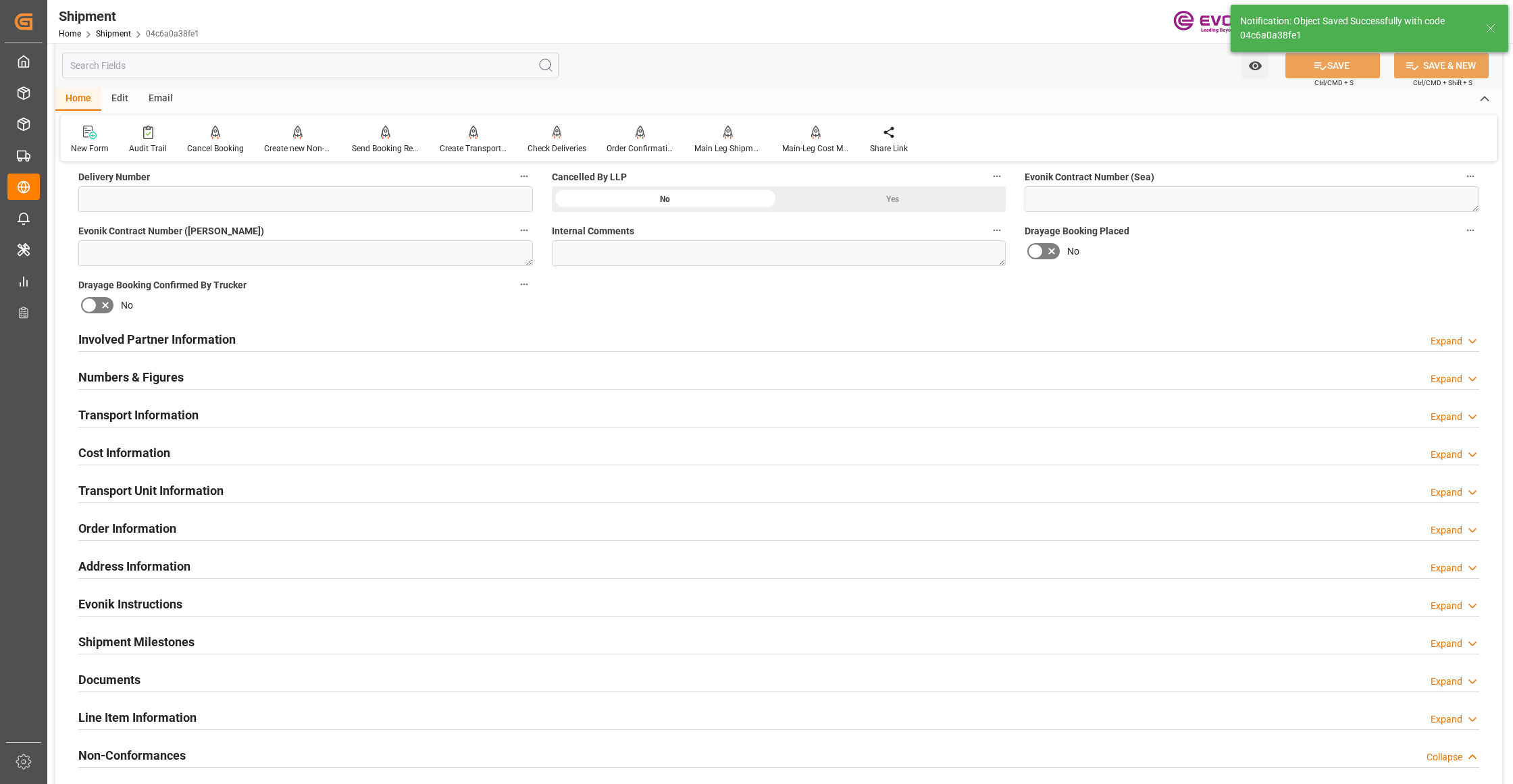
click at [243, 488] on div "Transport Unit Information Expand" at bounding box center [778, 489] width 1400 height 26
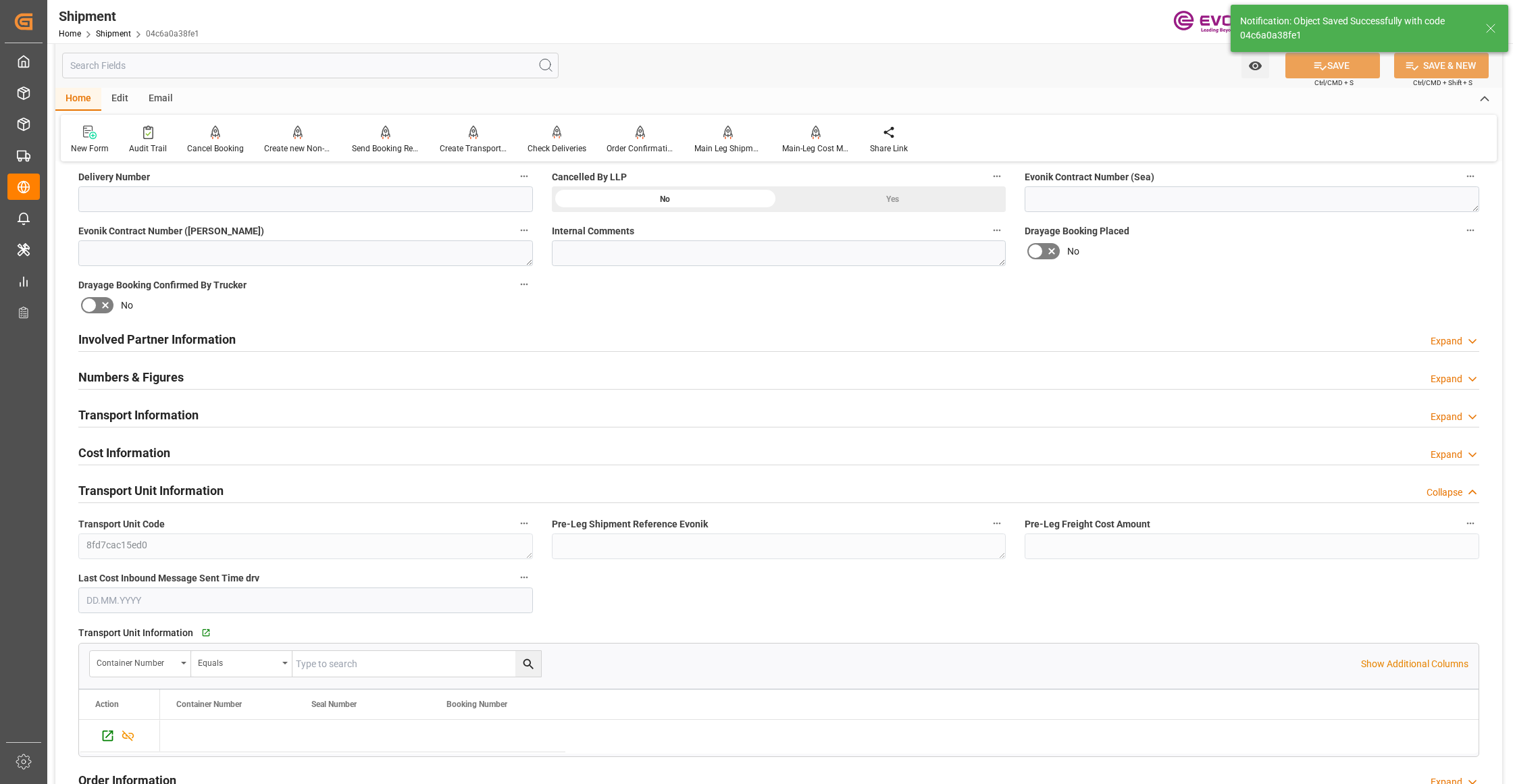
scroll to position [900, 0]
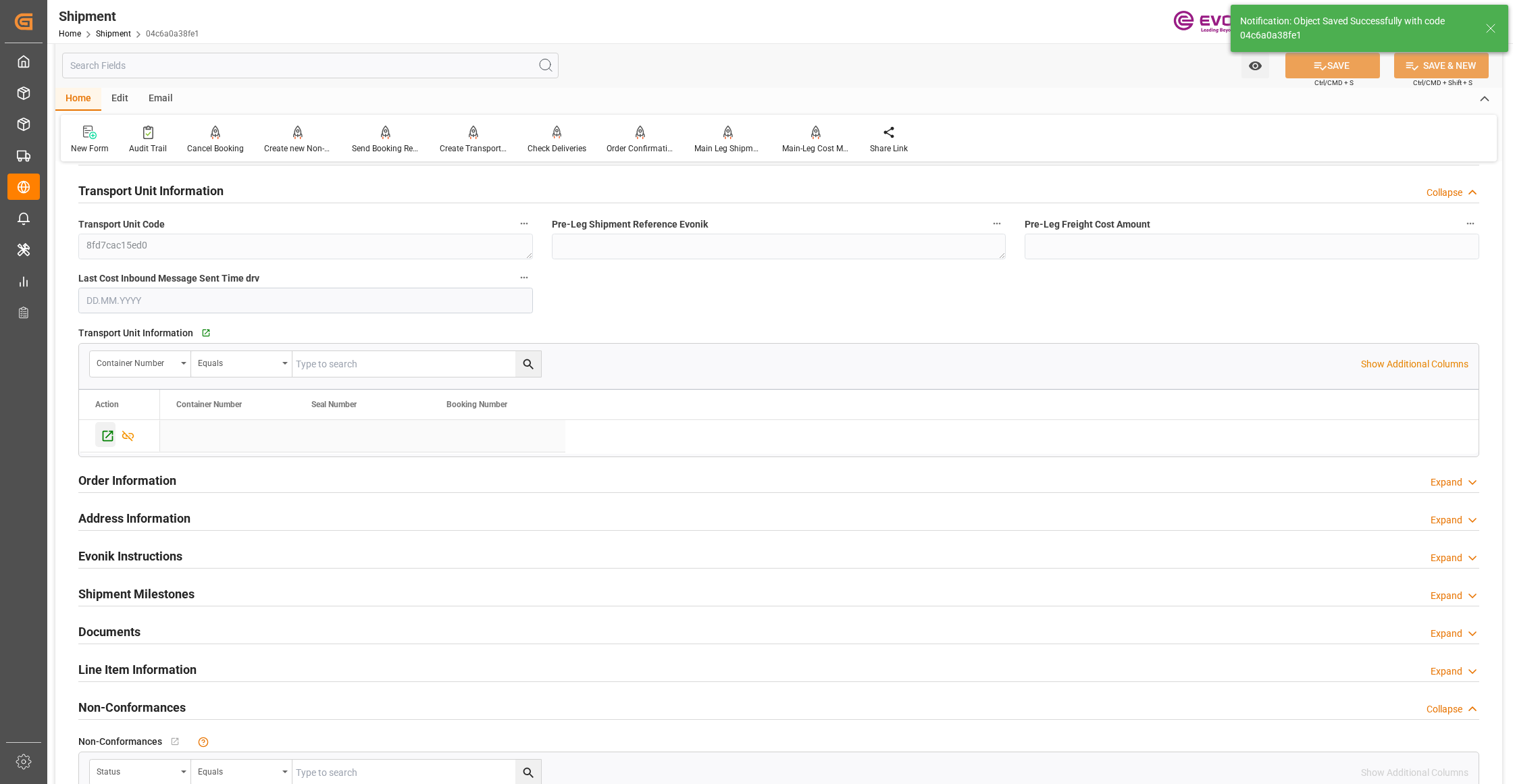
click at [103, 435] on icon "Press SPACE to select this row." at bounding box center [107, 436] width 11 height 11
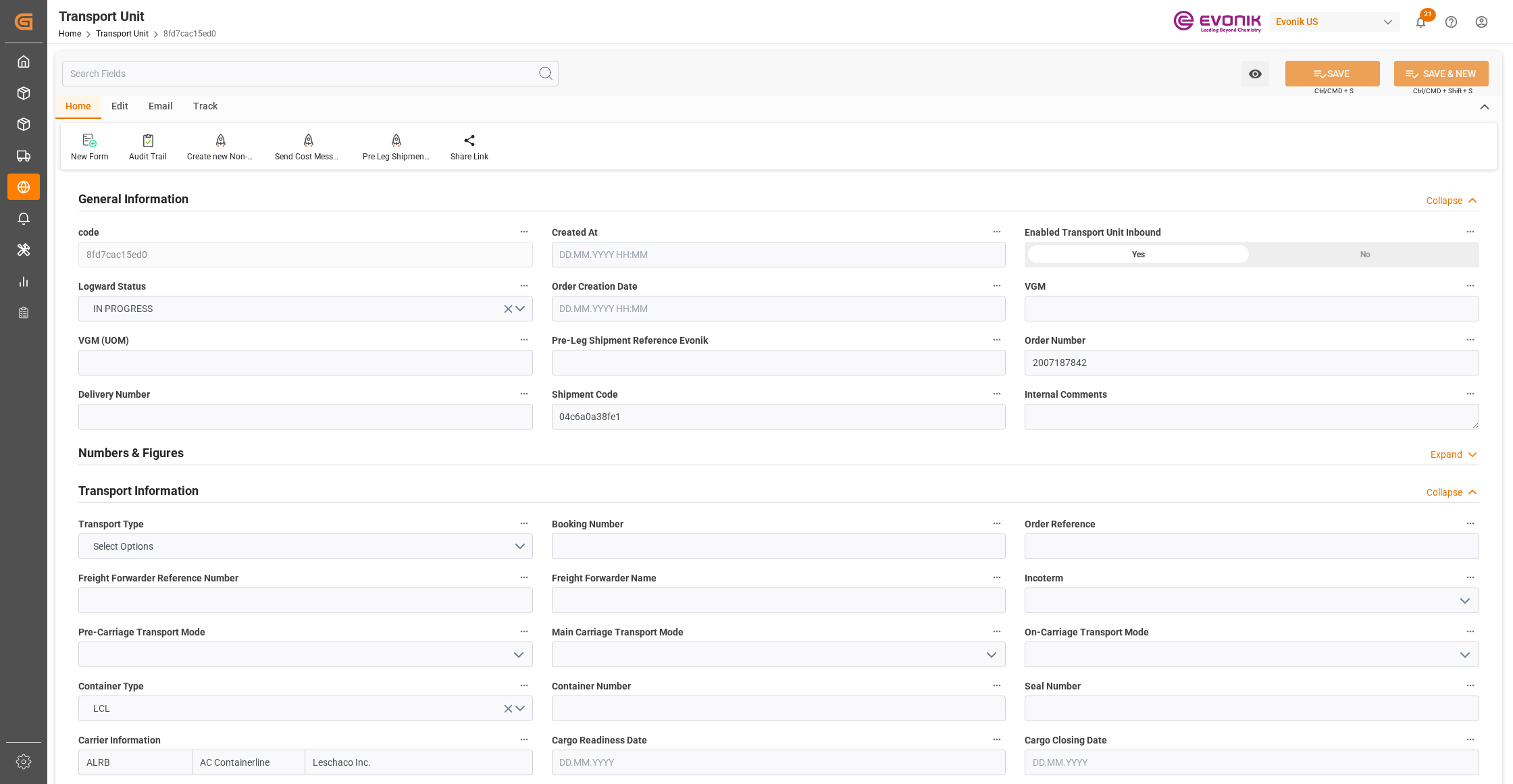
type input "AC Containerline"
type input "Leschaco Inc."
type input "USORF"
type input "ITGOA"
type input "1715.6"
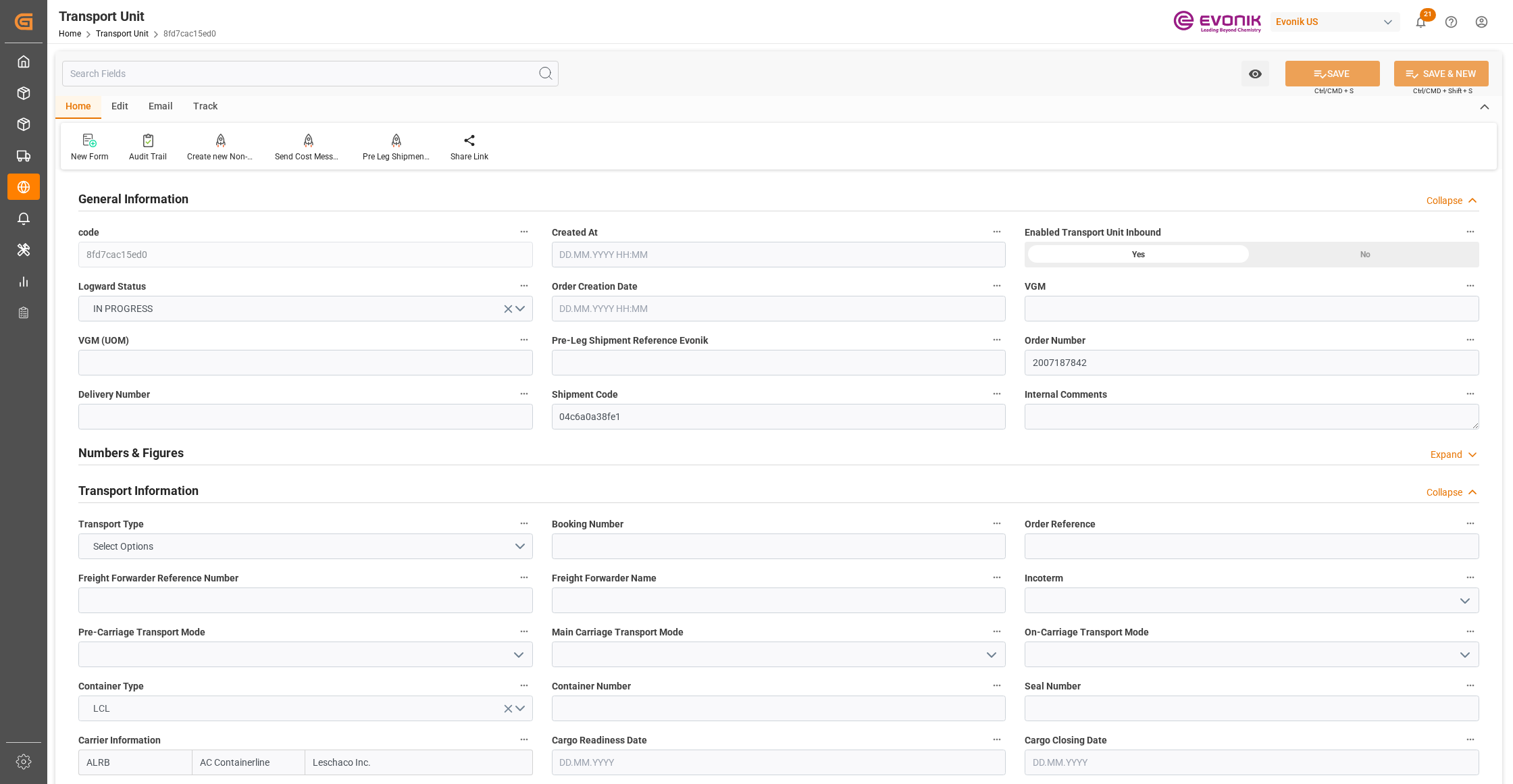
type input "26.09.2025 06:53"
type input "07.11.2025"
type input "24.10.2025 00:00"
type input "15.11.2025 00:00"
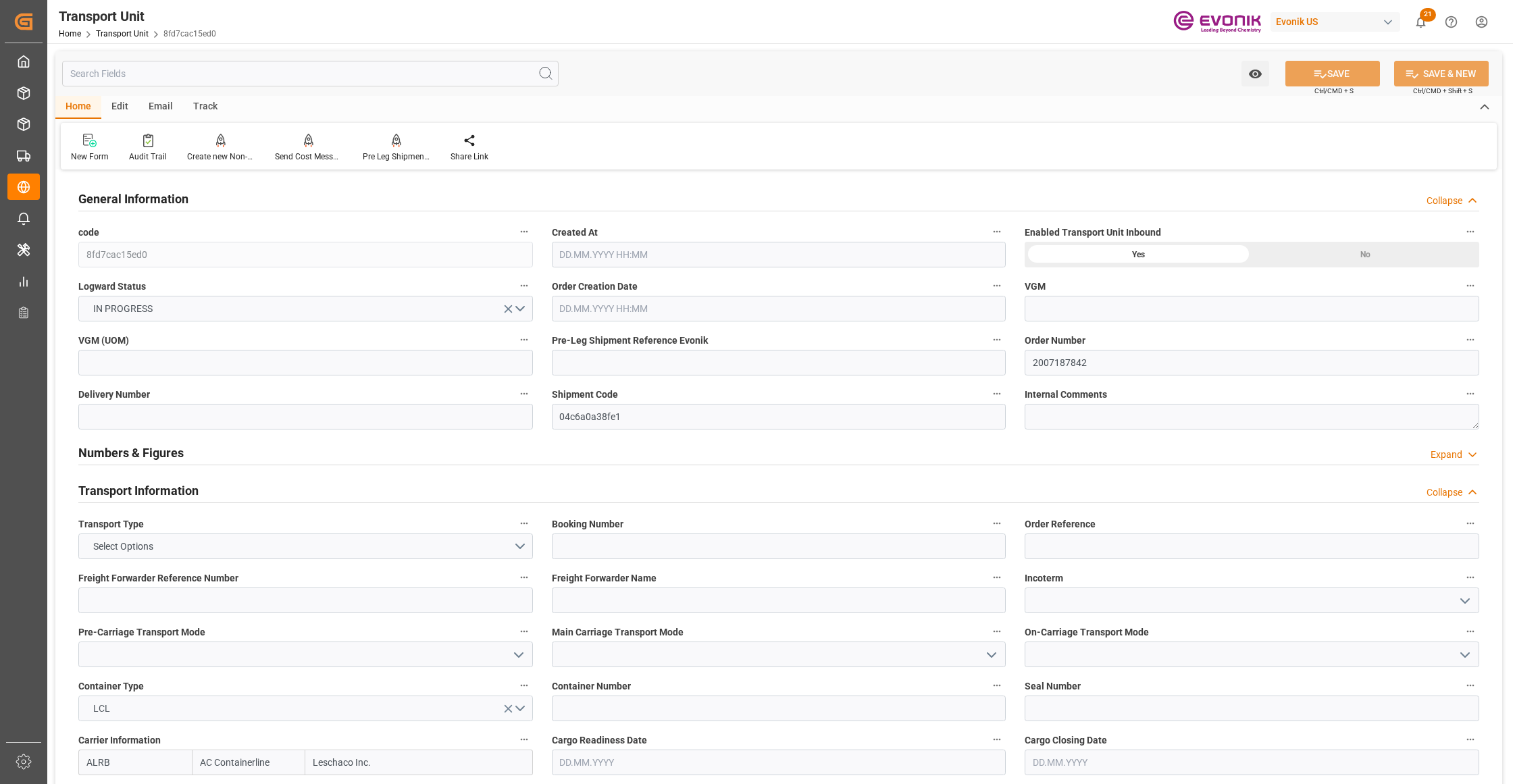
type input "15.11.2025 00:00"
type input "06.10.2025 00:00"
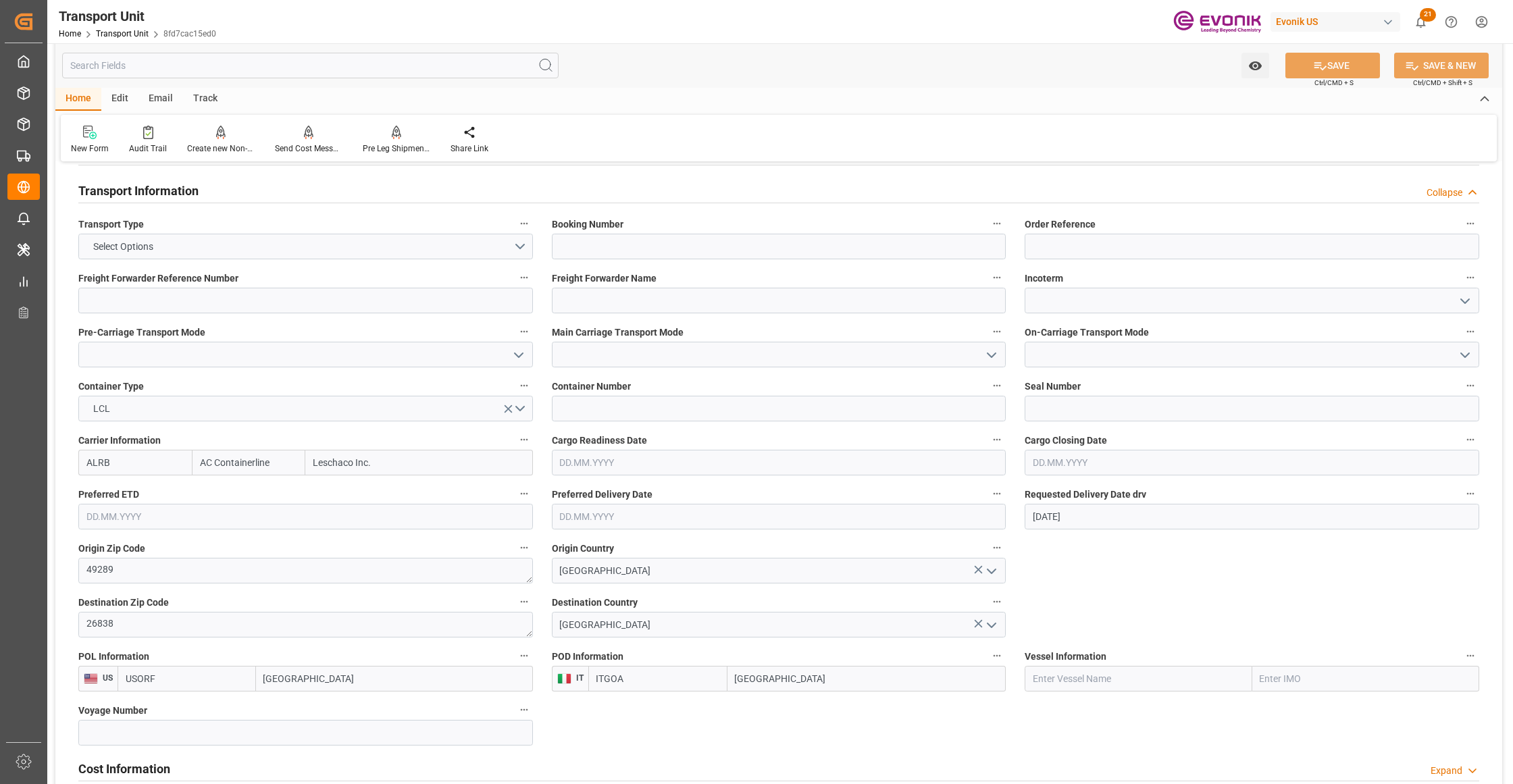
scroll to position [600, 0]
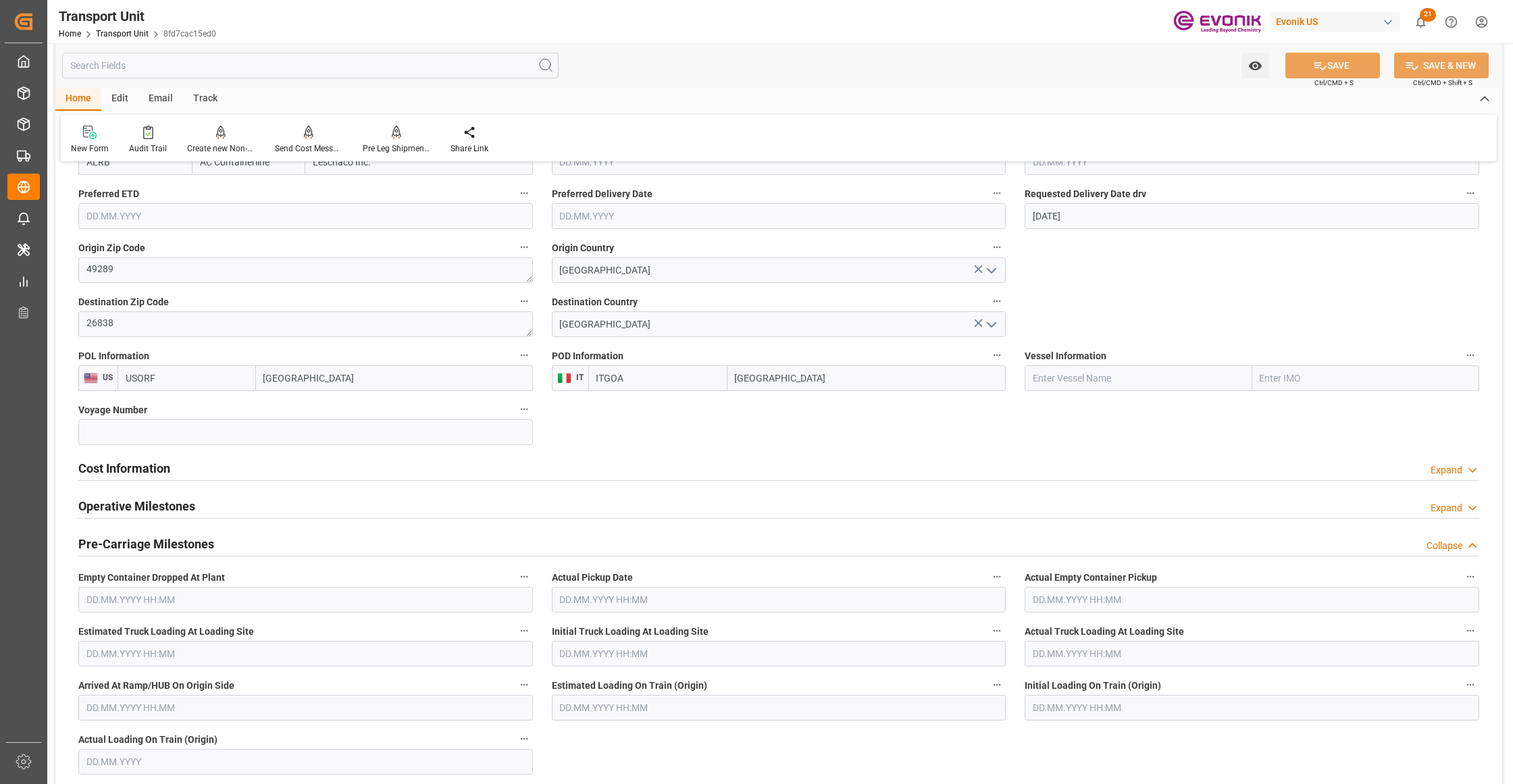
click at [233, 475] on div "Cost Information Expand" at bounding box center [778, 467] width 1400 height 26
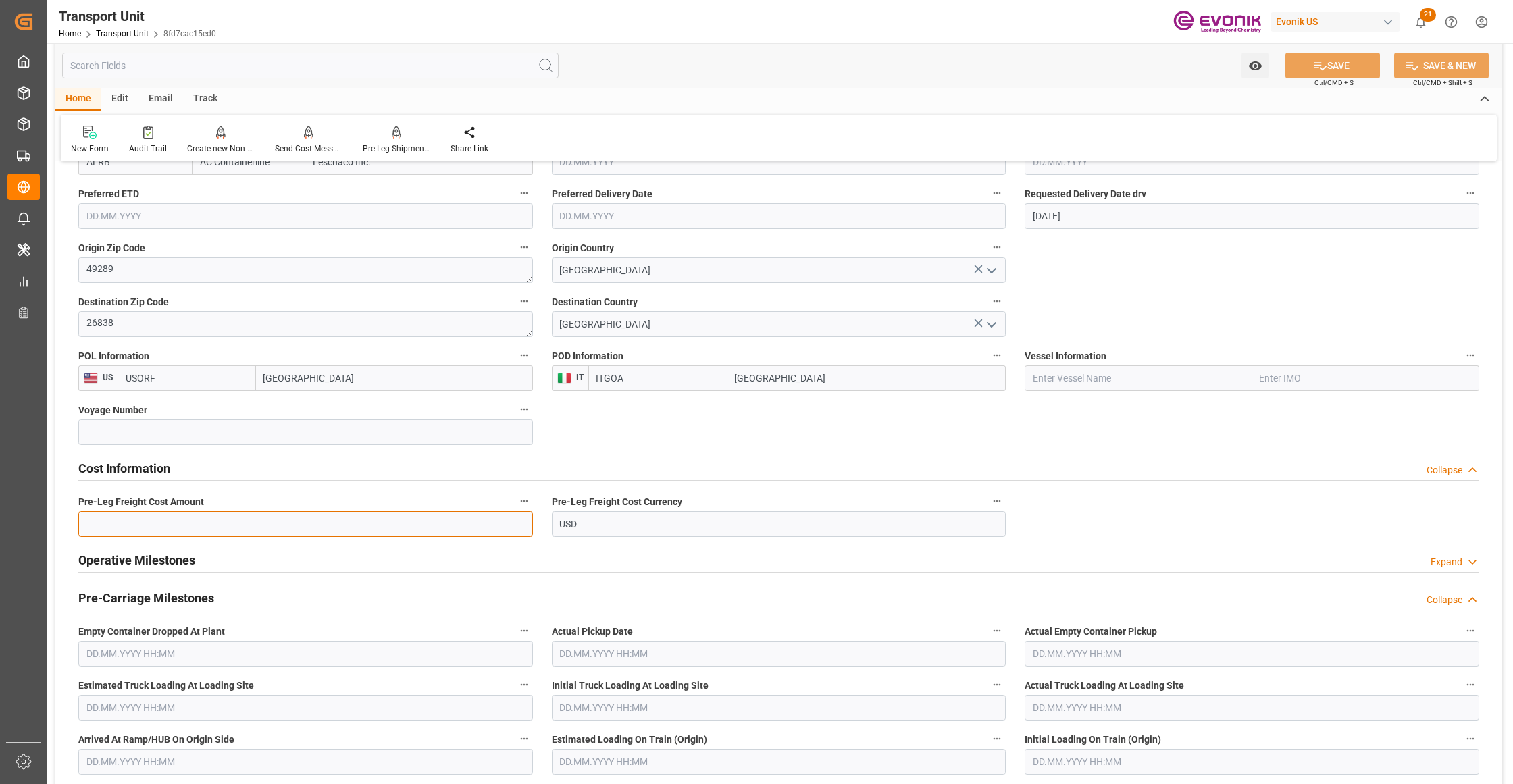
drag, startPoint x: 202, startPoint y: 530, endPoint x: 212, endPoint y: 530, distance: 10.0
click at [209, 530] on input "text" at bounding box center [305, 524] width 454 height 26
paste input "333.9"
type input "333.9"
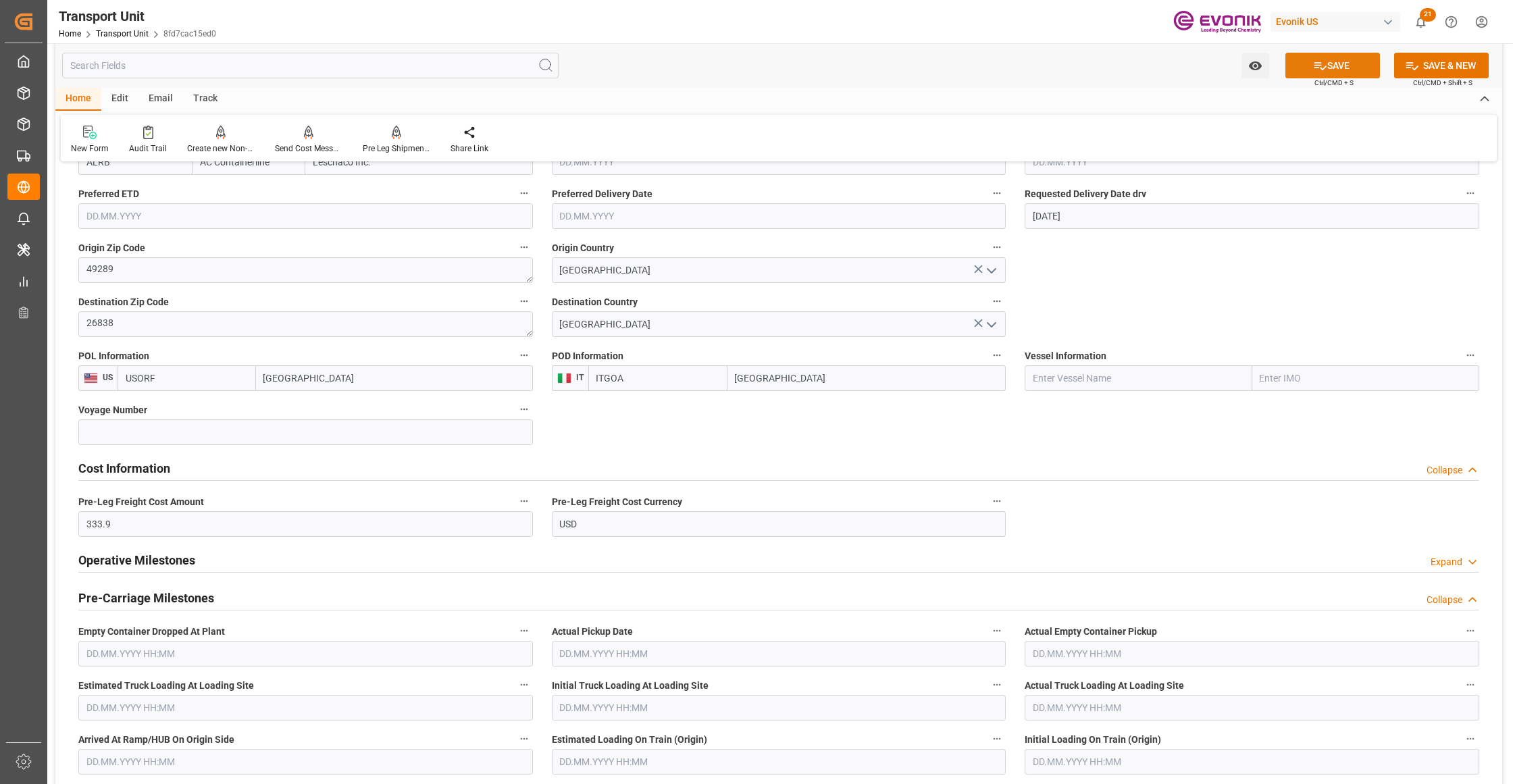
click at [1327, 66] on button "SAVE" at bounding box center [1332, 65] width 95 height 26
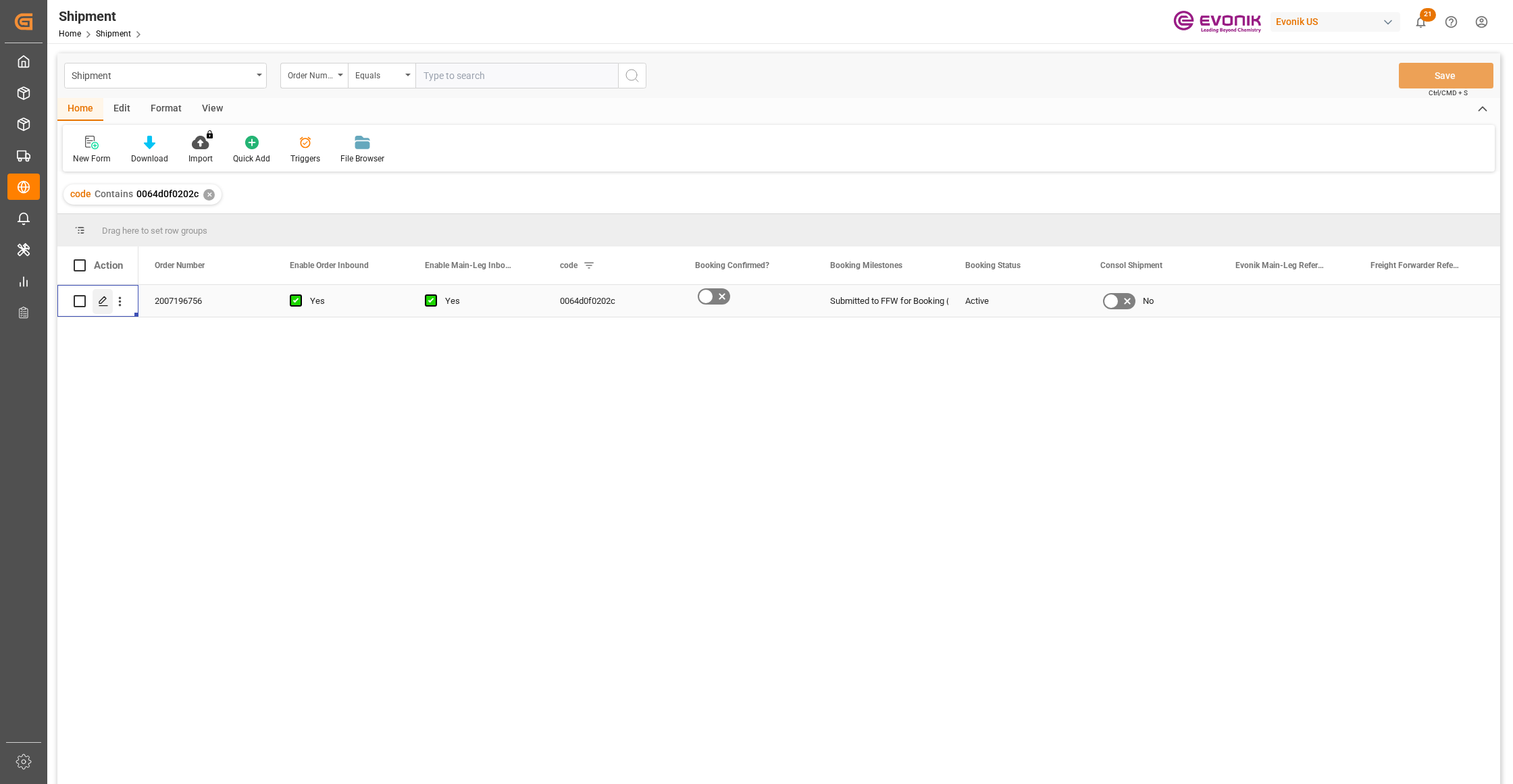
click at [102, 298] on icon "Press SPACE to select this row." at bounding box center [103, 301] width 11 height 11
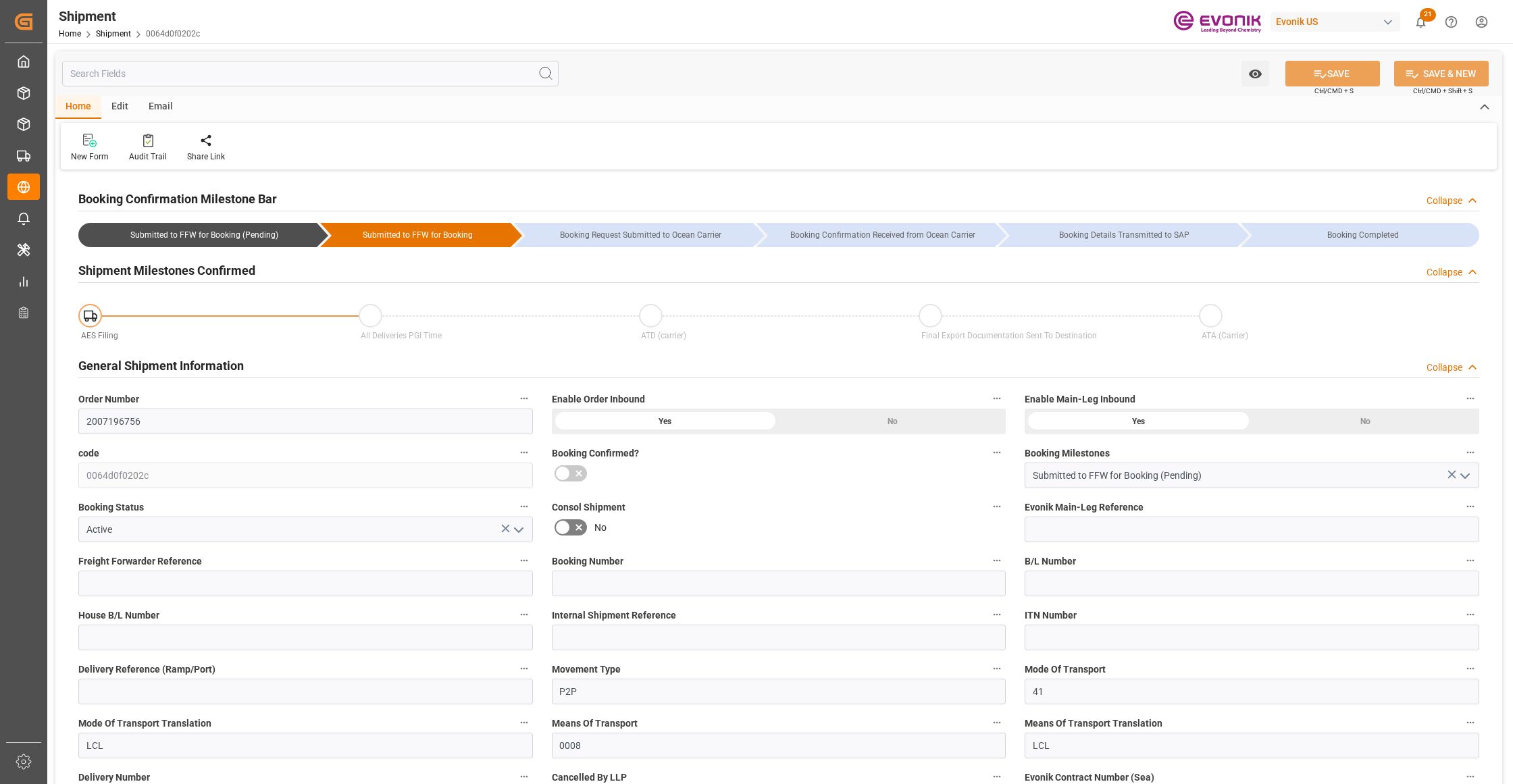
type input "AC Containerline"
type input "Leschaco Inc."
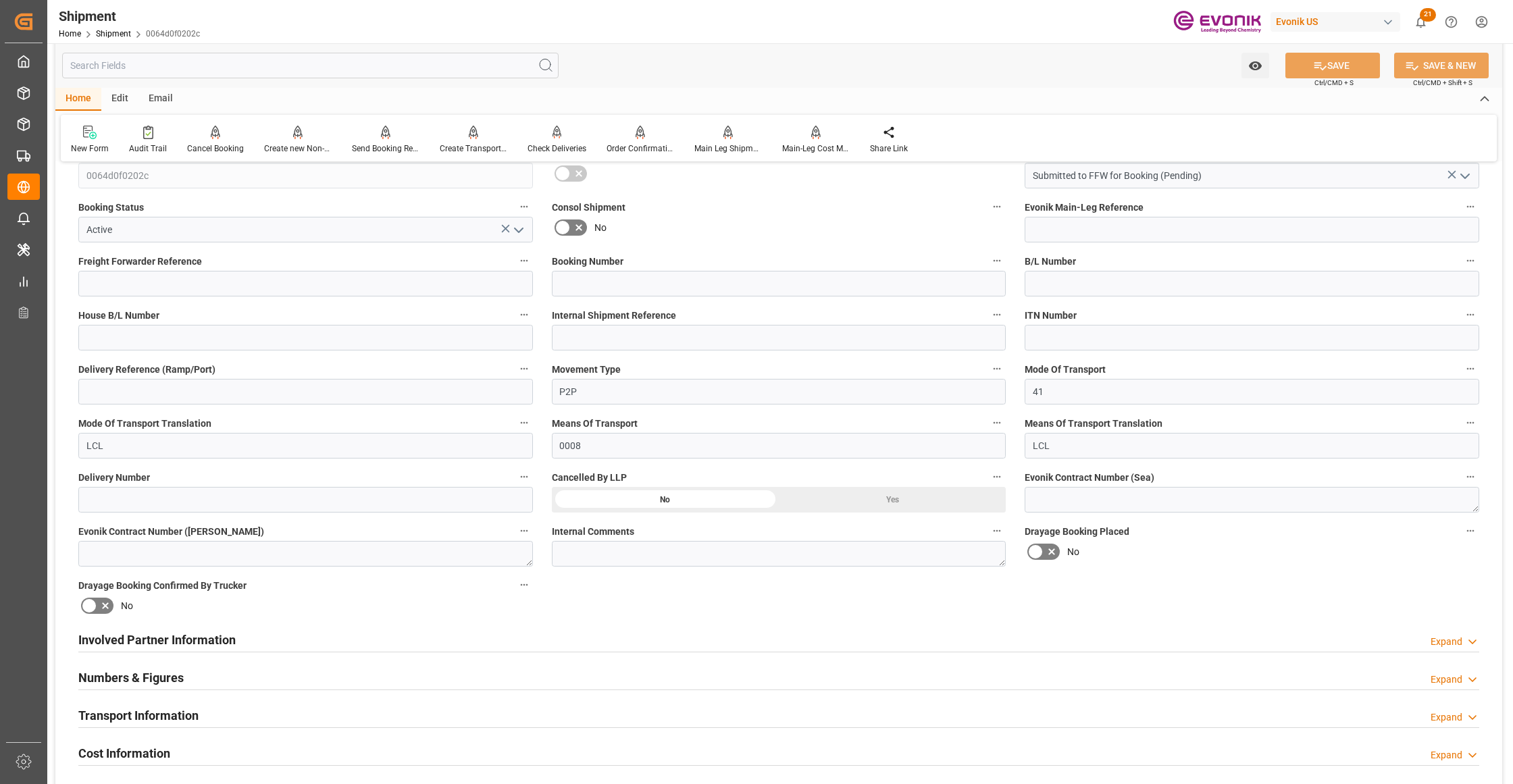
click at [657, 639] on div "Involved Partner Information Expand" at bounding box center [778, 639] width 1400 height 26
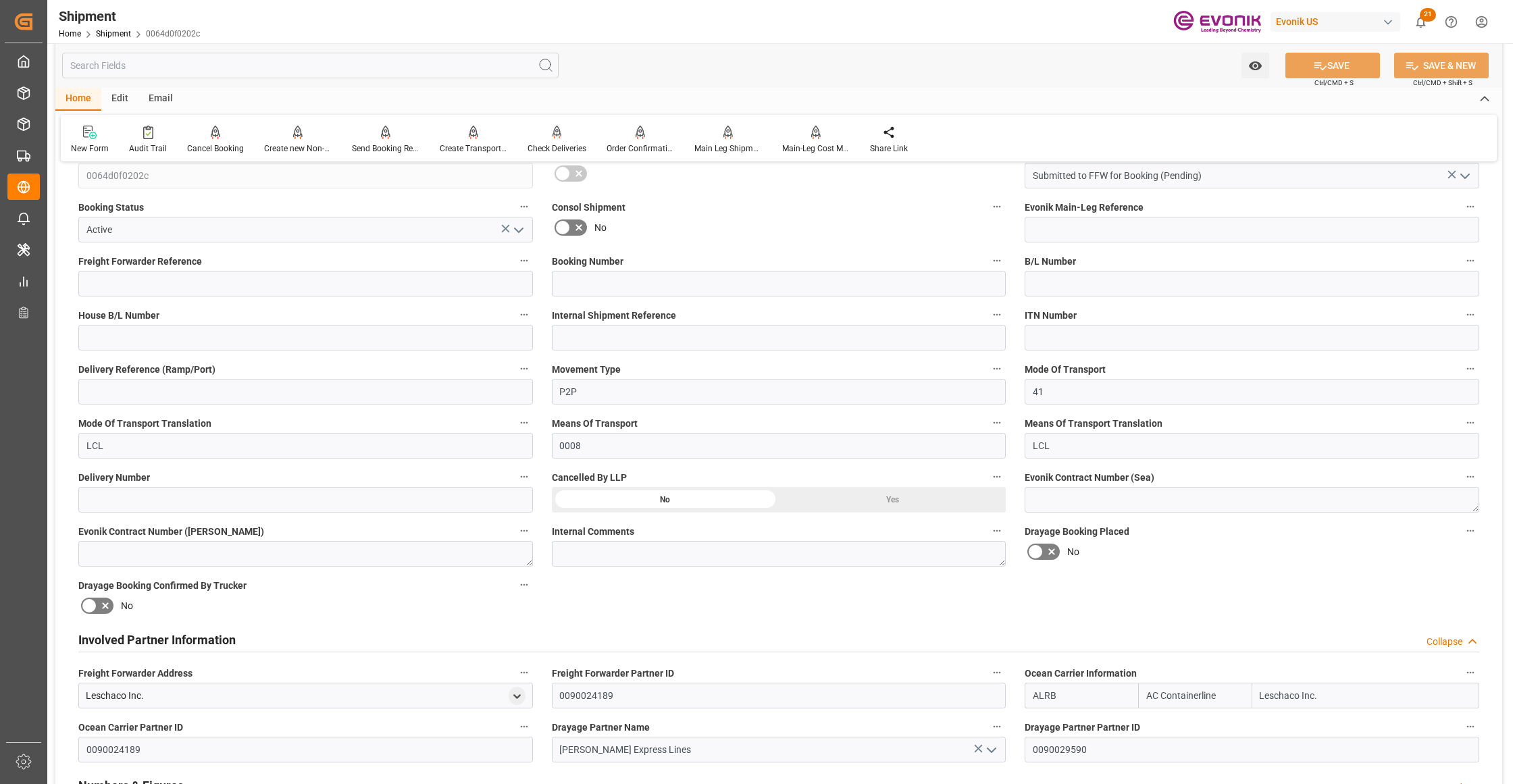
scroll to position [600, 0]
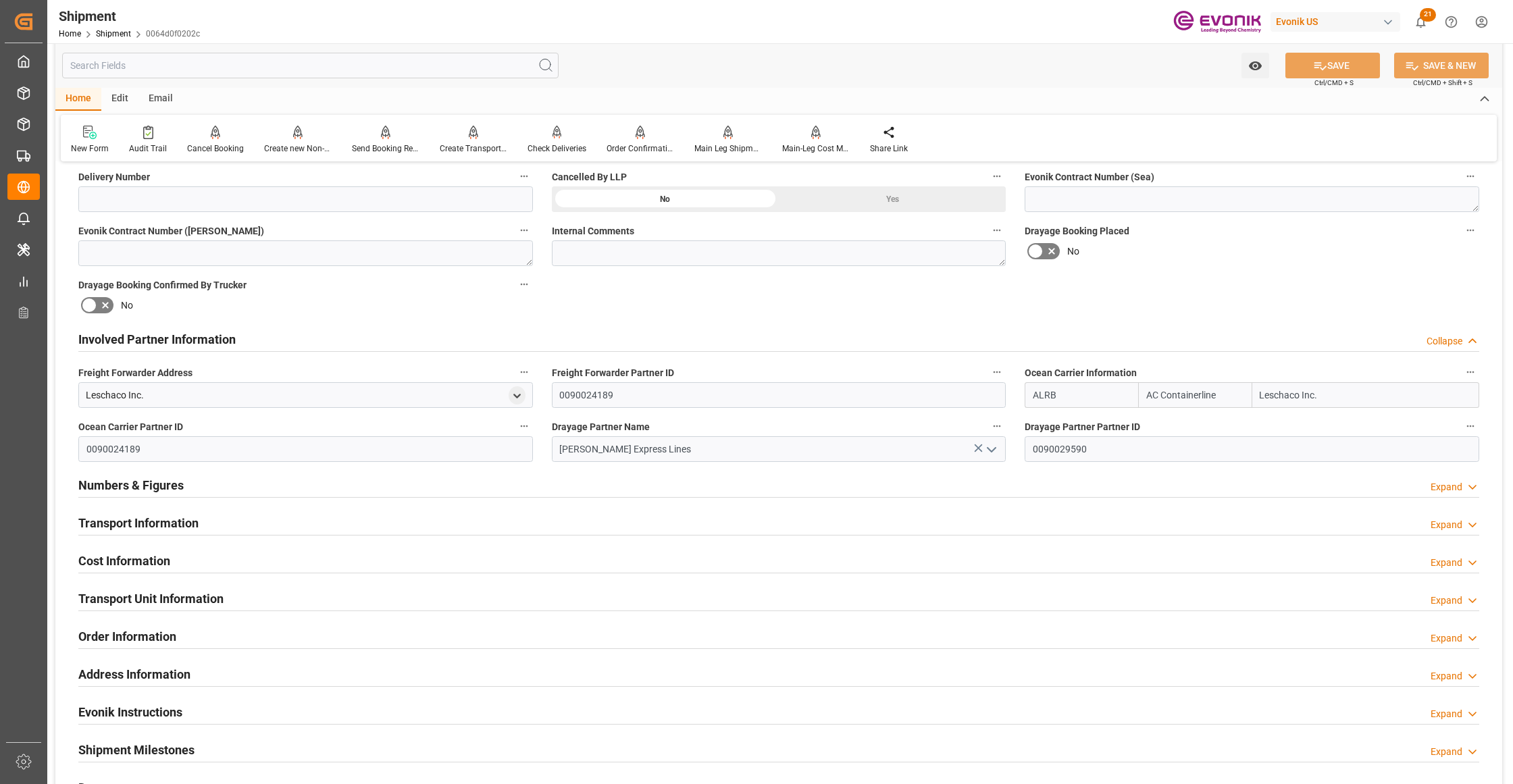
click at [766, 521] on div "Transport Information Expand" at bounding box center [778, 522] width 1400 height 26
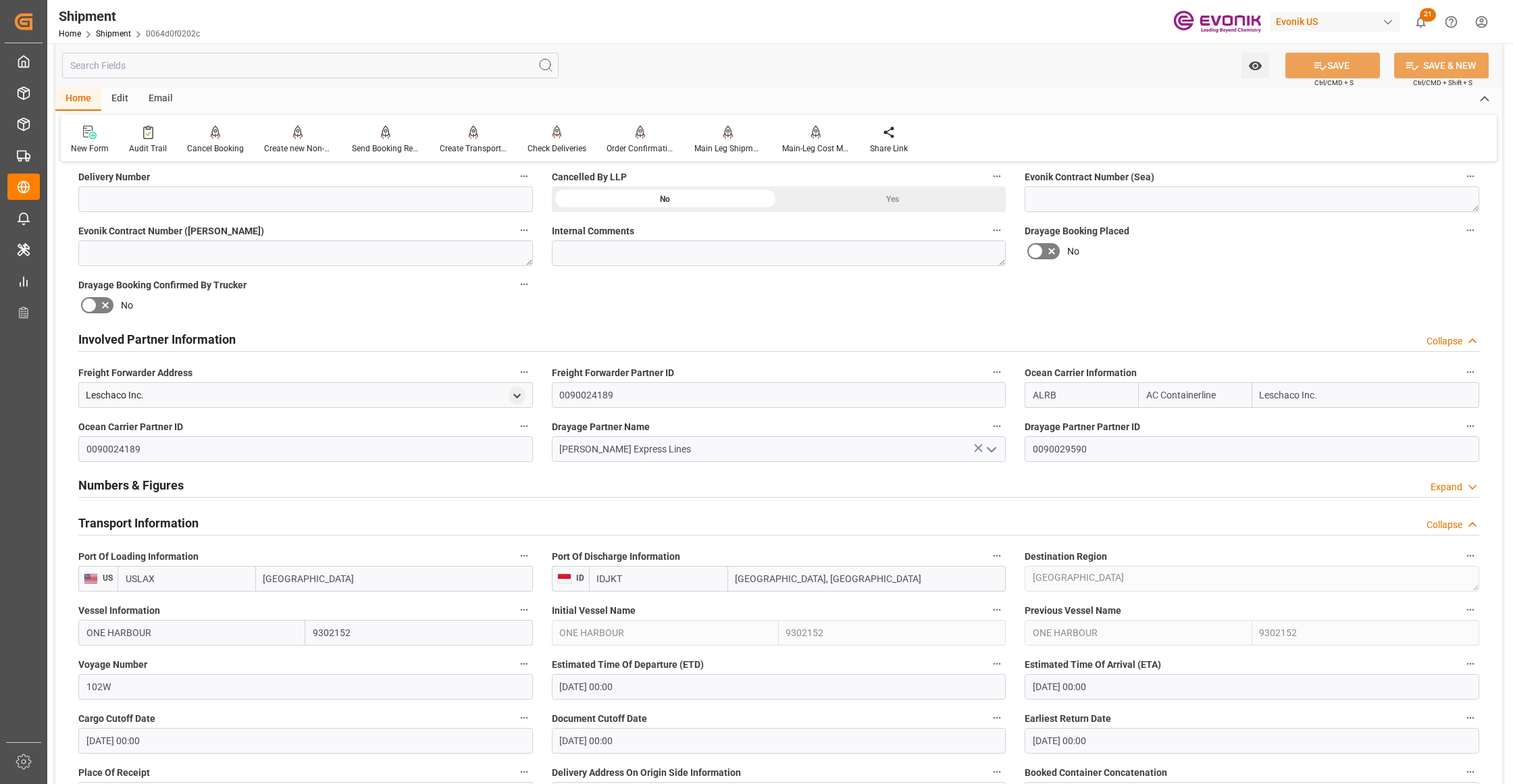
scroll to position [900, 0]
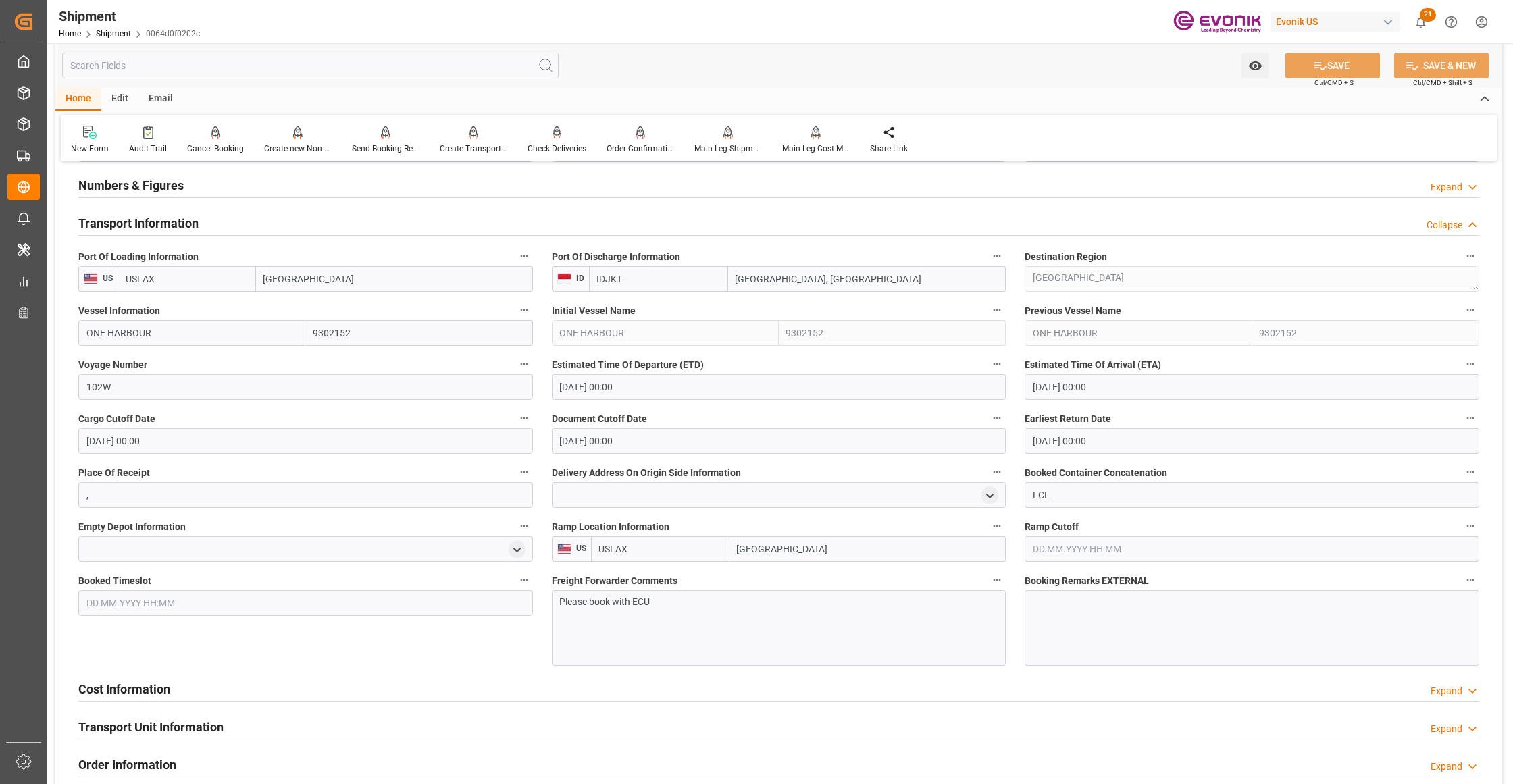
click at [644, 384] on input "[DATE] 00:00" at bounding box center [778, 387] width 454 height 26
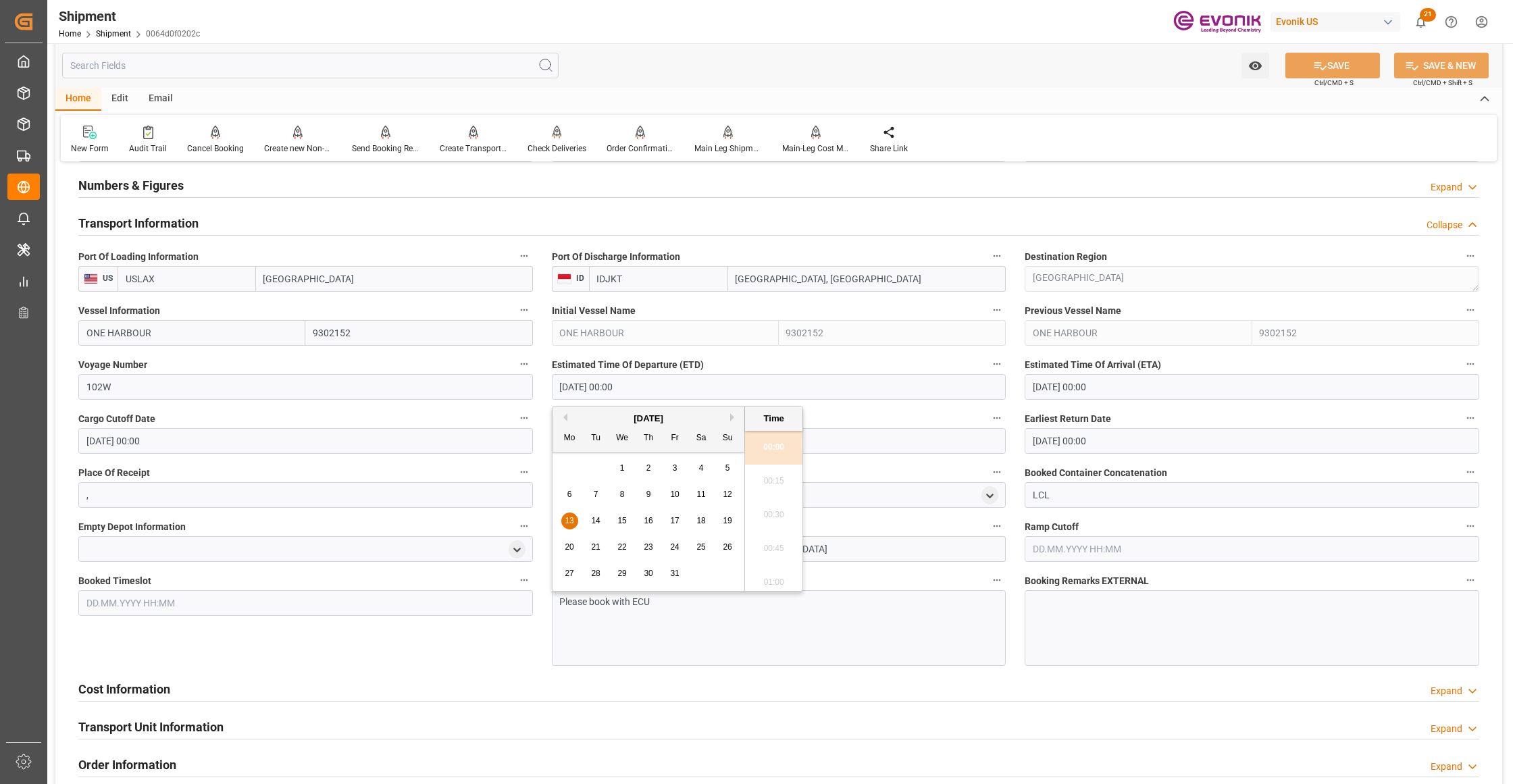
click at [735, 417] on button "Next Month" at bounding box center [735, 417] width 8 height 8
click at [560, 414] on button "Previous Month" at bounding box center [563, 417] width 8 height 8
click at [568, 494] on span "3" at bounding box center [570, 494] width 5 height 9
type input "[DATE] 00:00"
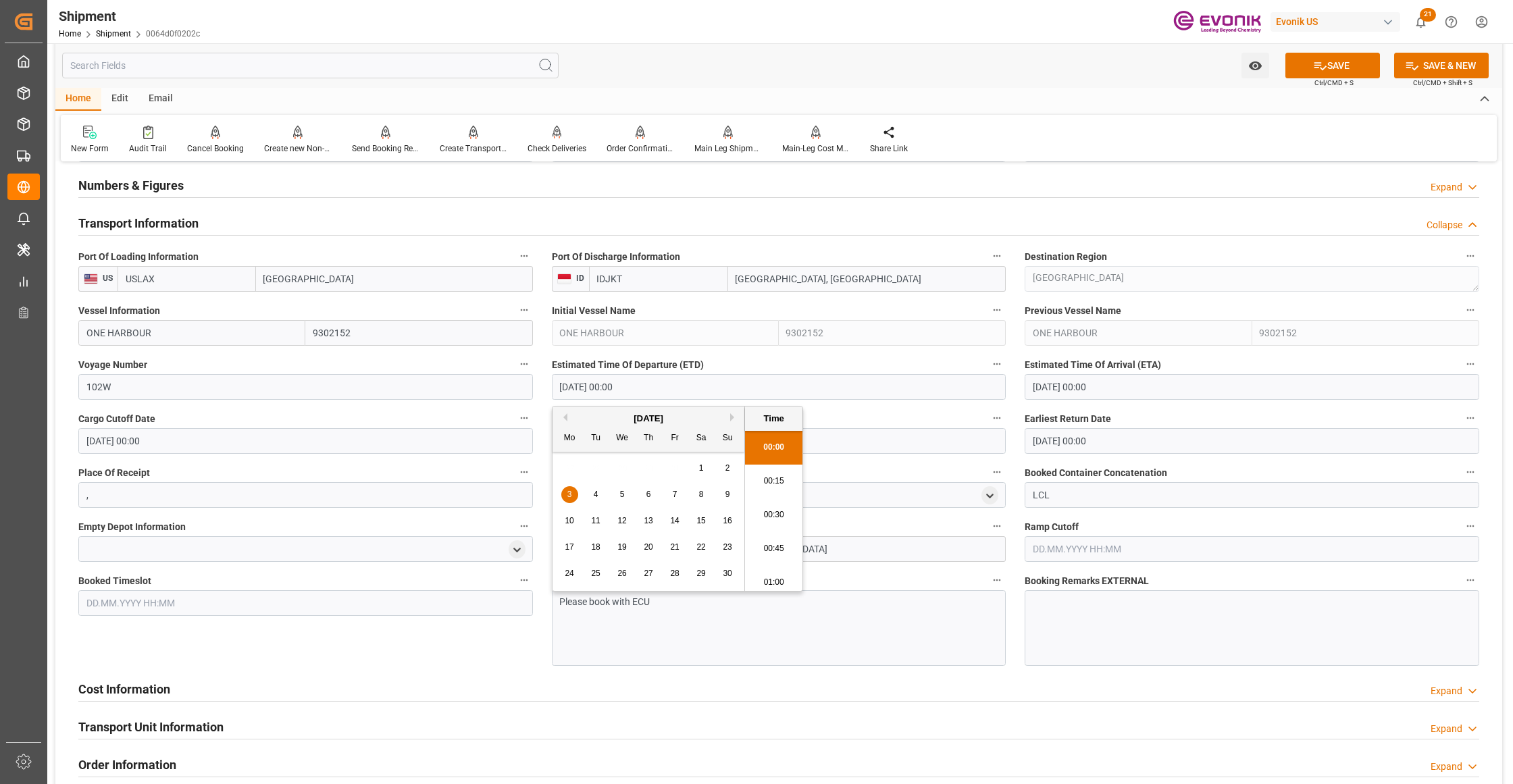
drag, startPoint x: 384, startPoint y: 651, endPoint x: 425, endPoint y: 623, distance: 49.6
click at [385, 651] on div "Booked Timeslot" at bounding box center [306, 619] width 474 height 104
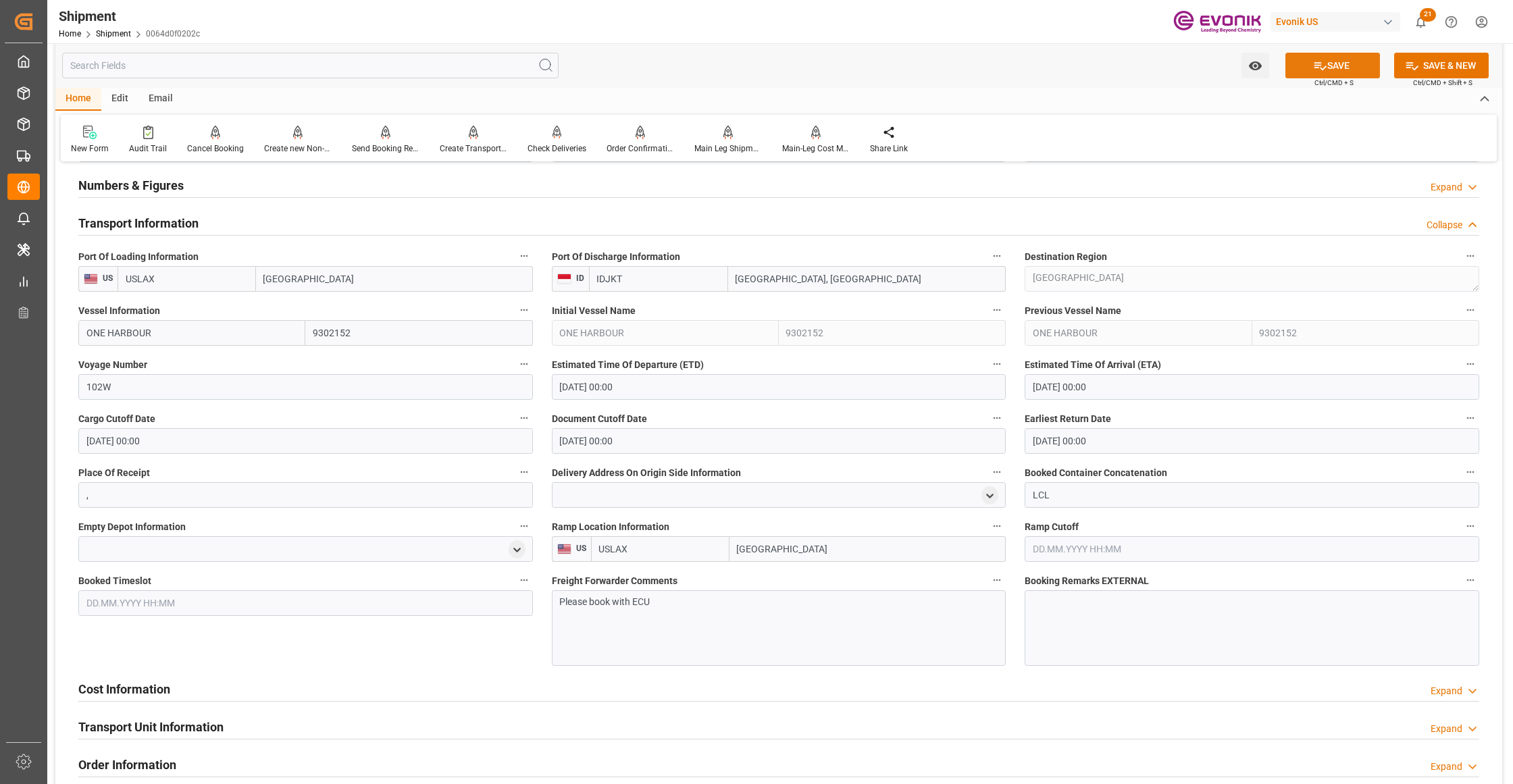
click at [1327, 60] on button "SAVE" at bounding box center [1332, 65] width 95 height 26
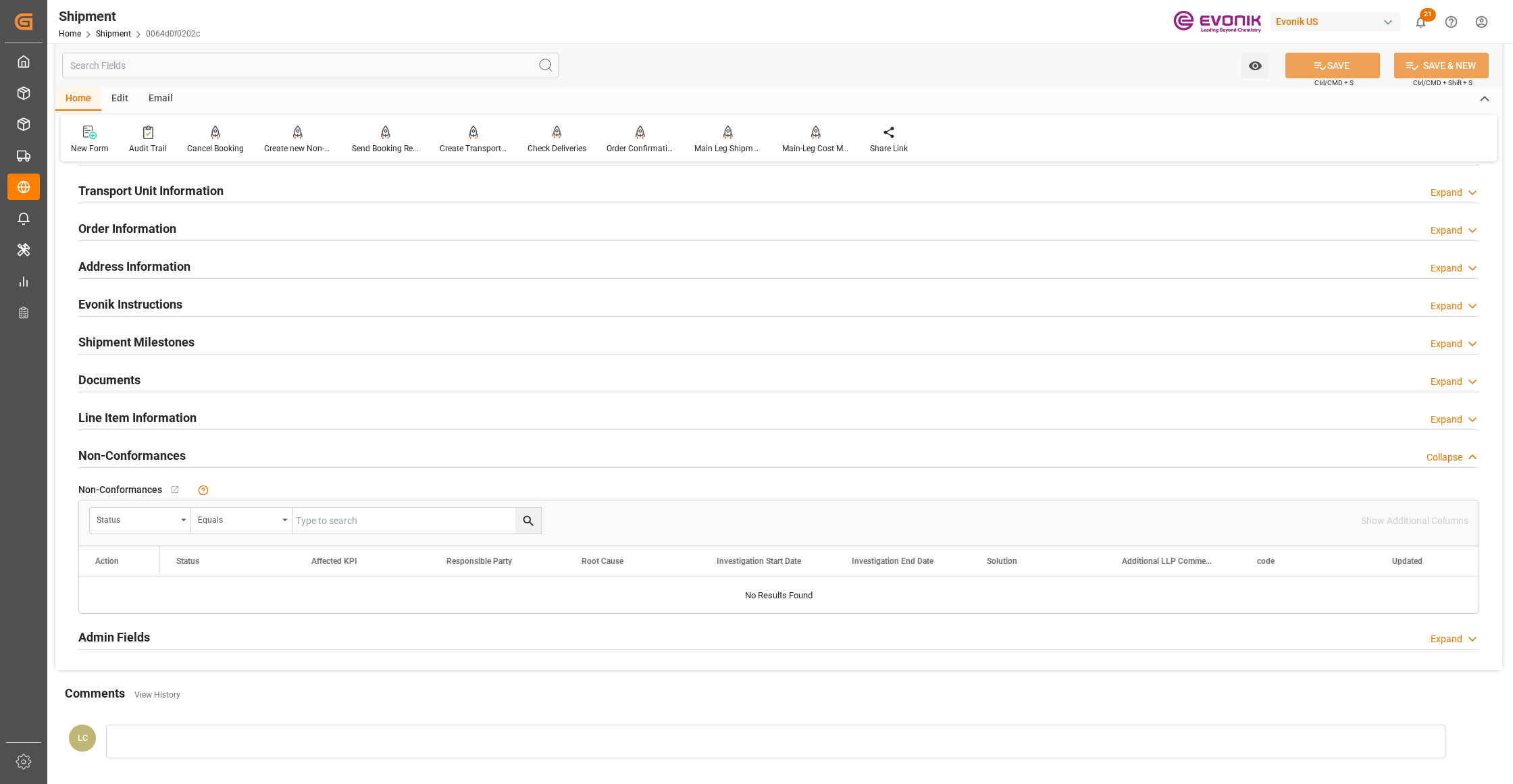
scroll to position [600, 0]
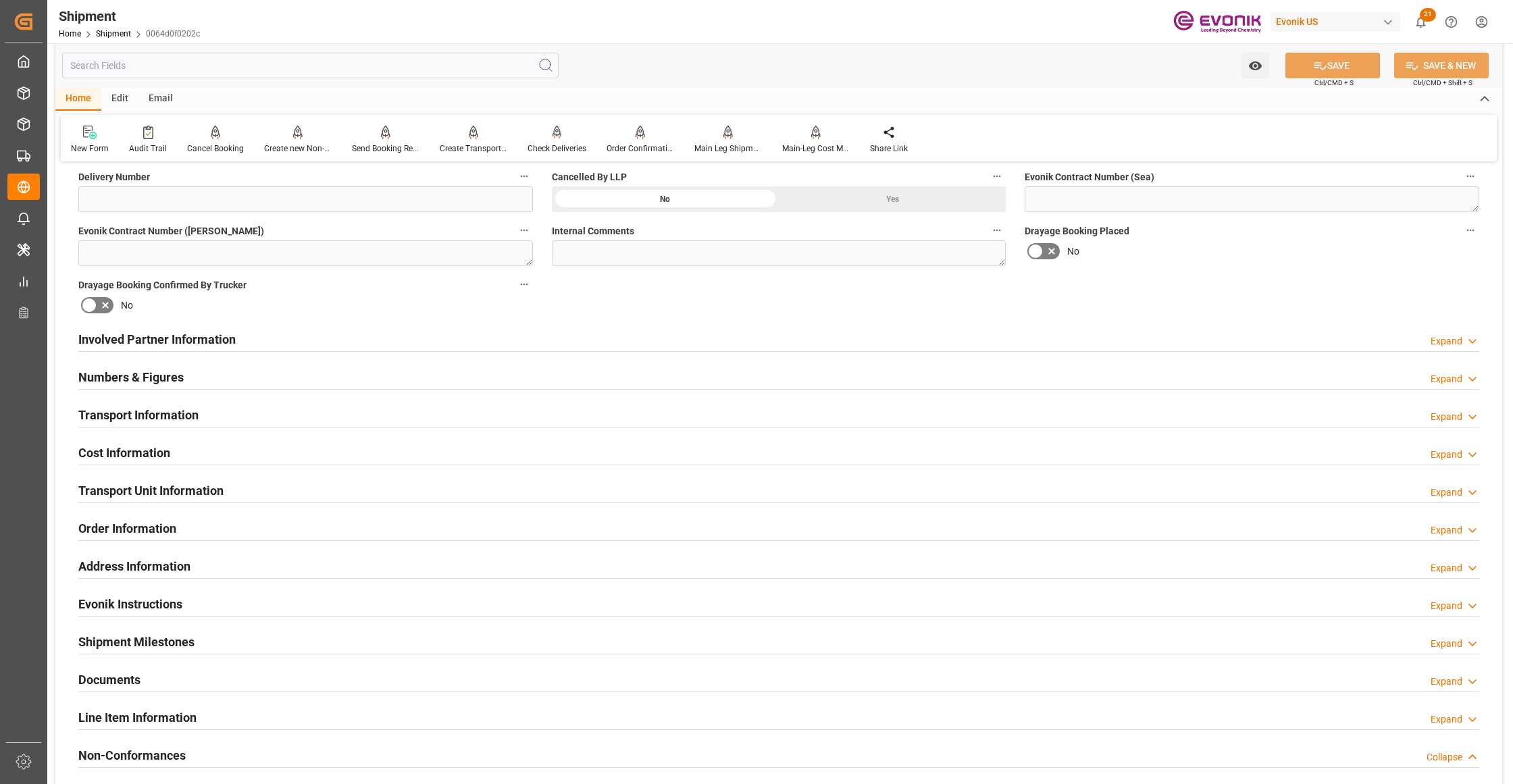
drag, startPoint x: 373, startPoint y: 336, endPoint x: 352, endPoint y: 403, distance: 70.2
click at [374, 336] on div "Involved Partner Information Expand" at bounding box center [778, 338] width 1400 height 26
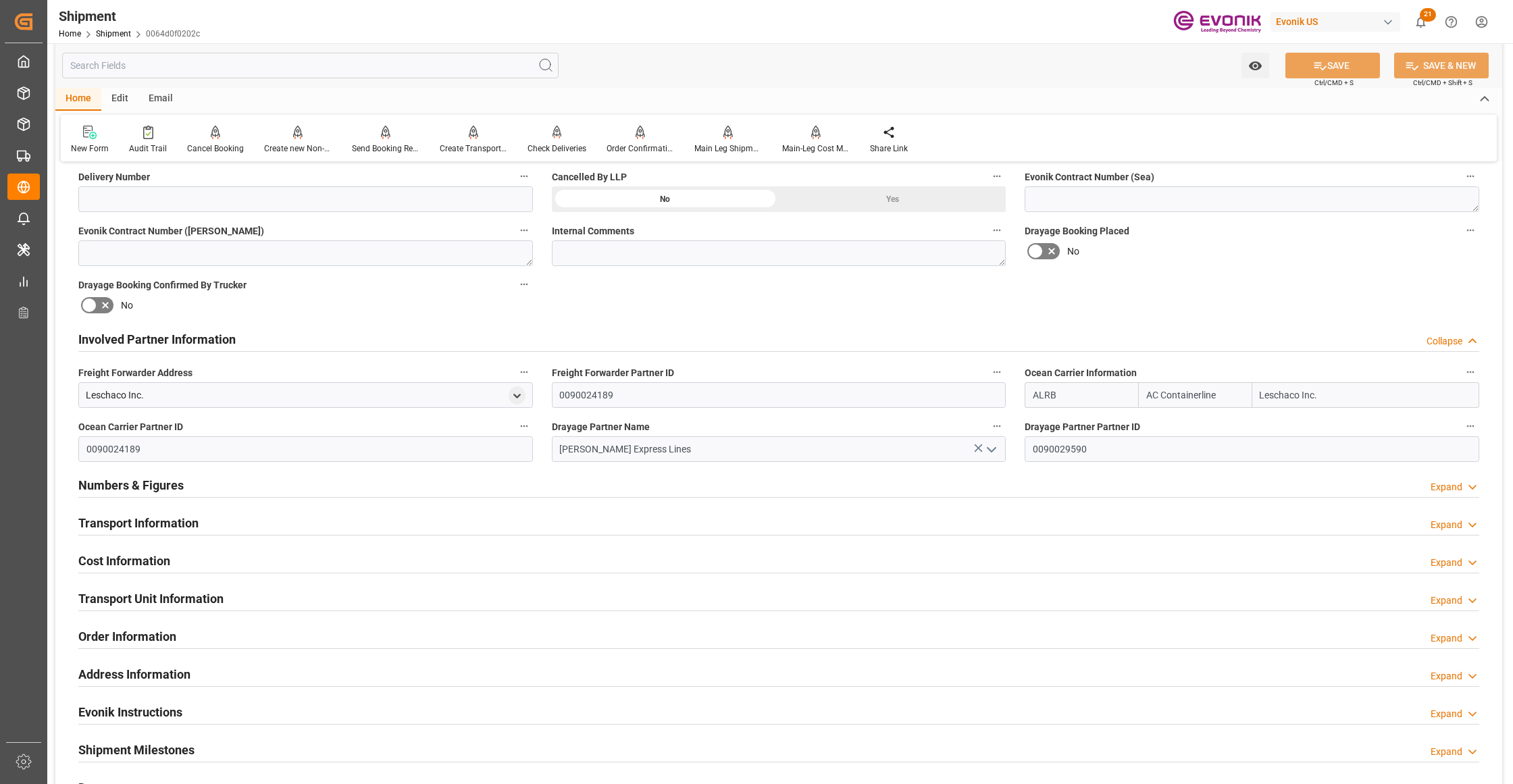
click at [352, 525] on div "Transport Information Expand" at bounding box center [778, 522] width 1400 height 26
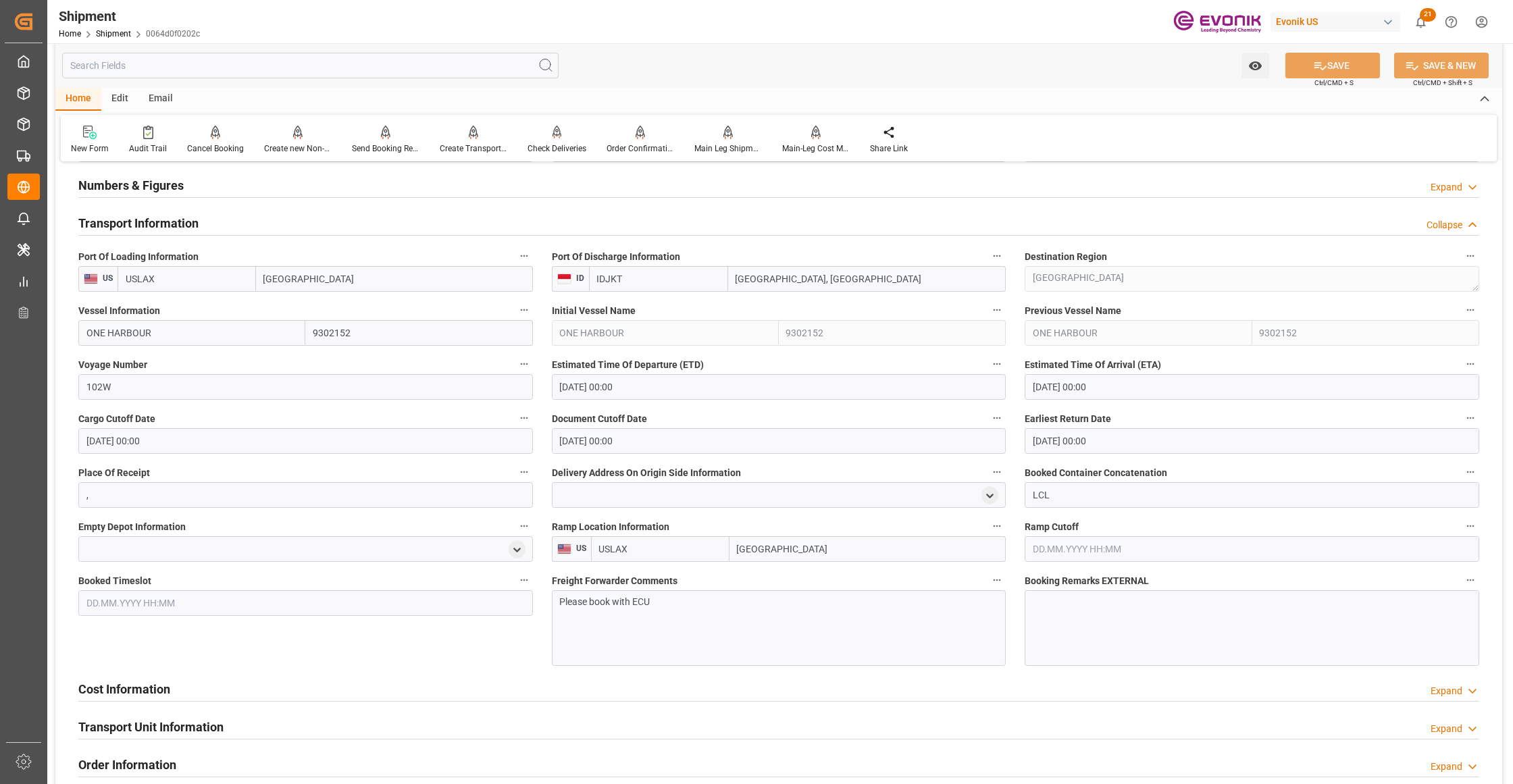
scroll to position [1200, 0]
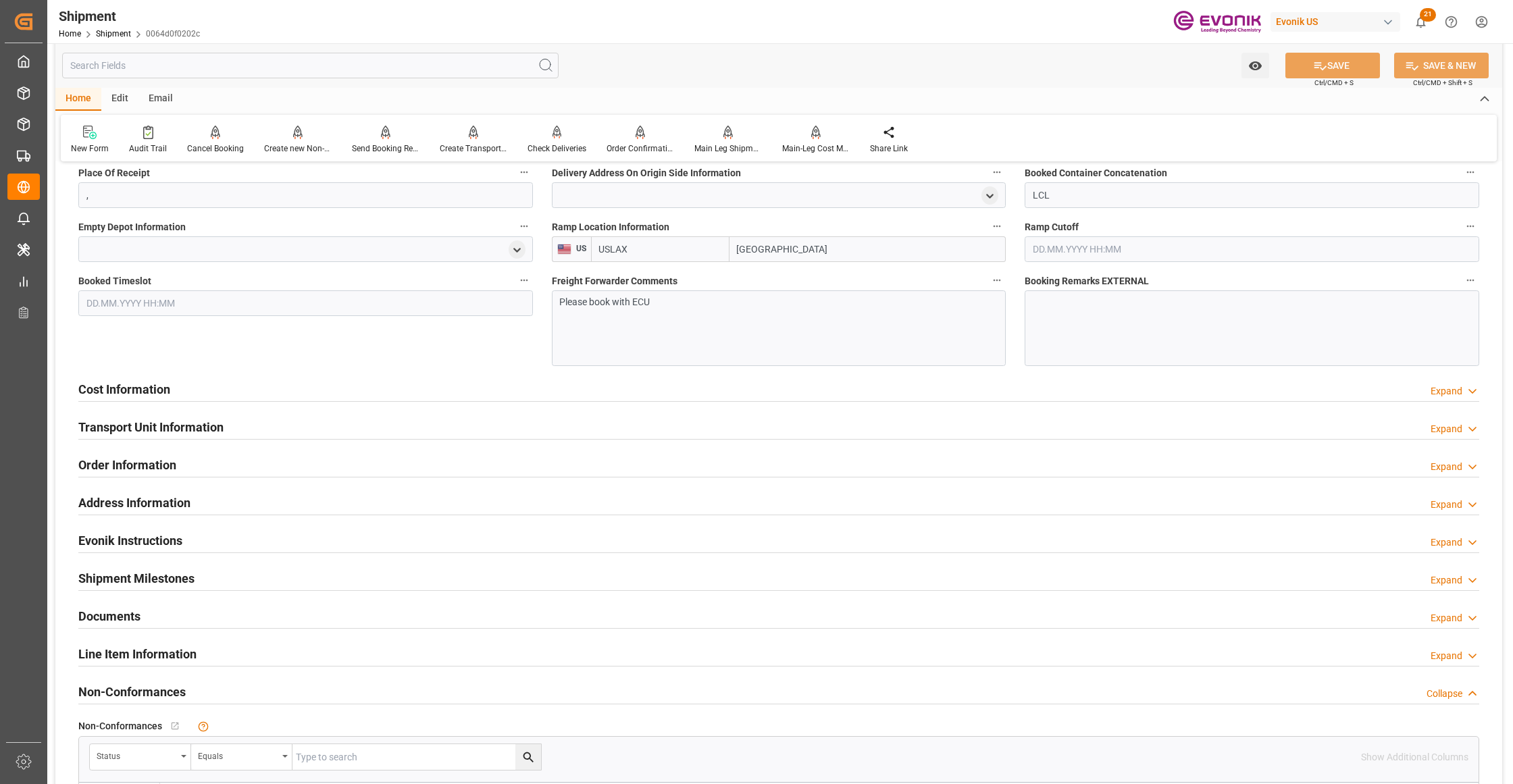
click at [365, 389] on div "Cost Information Expand" at bounding box center [778, 388] width 1400 height 26
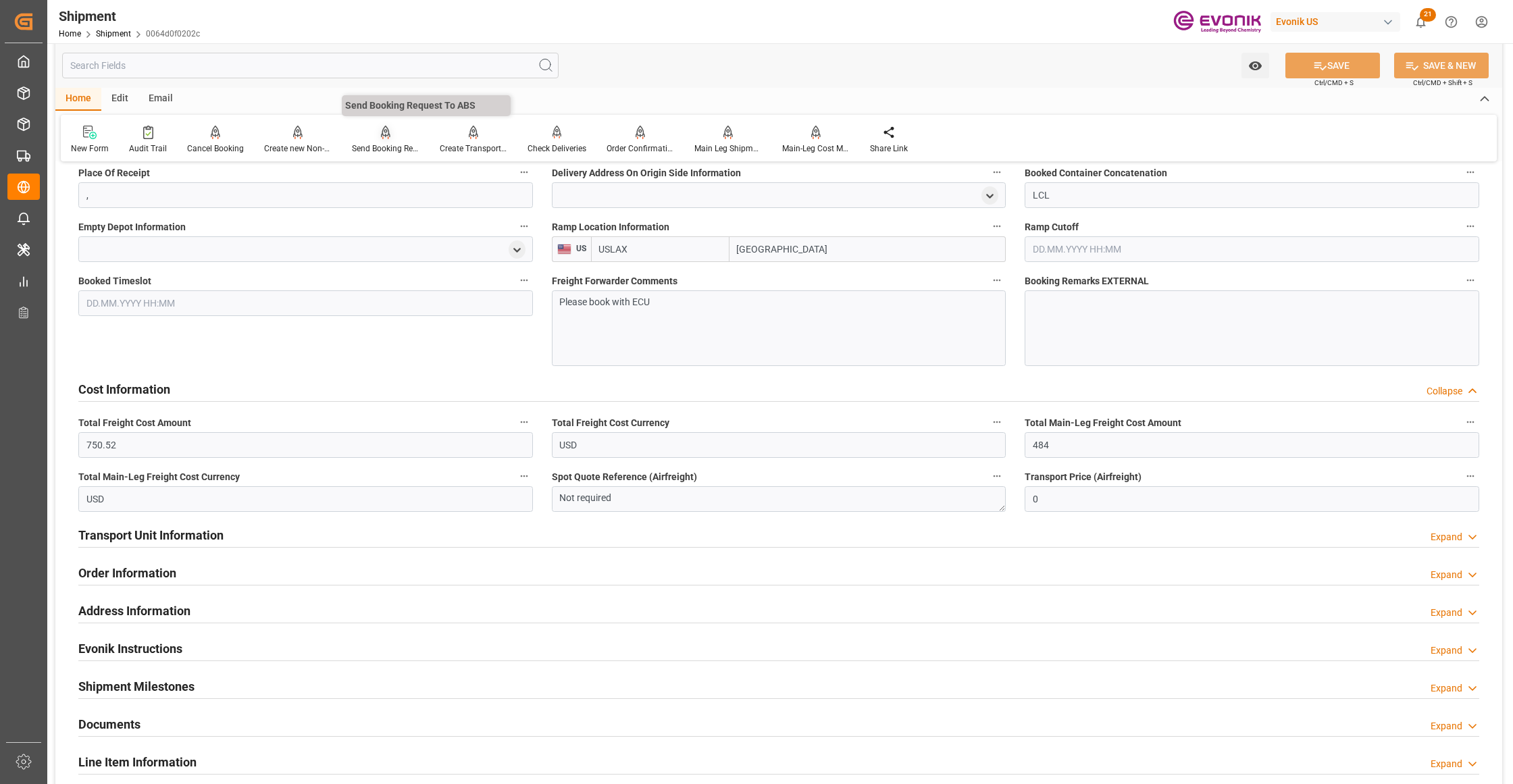
click at [385, 139] on div "Send Booking Request To ABS" at bounding box center [385, 139] width 88 height 29
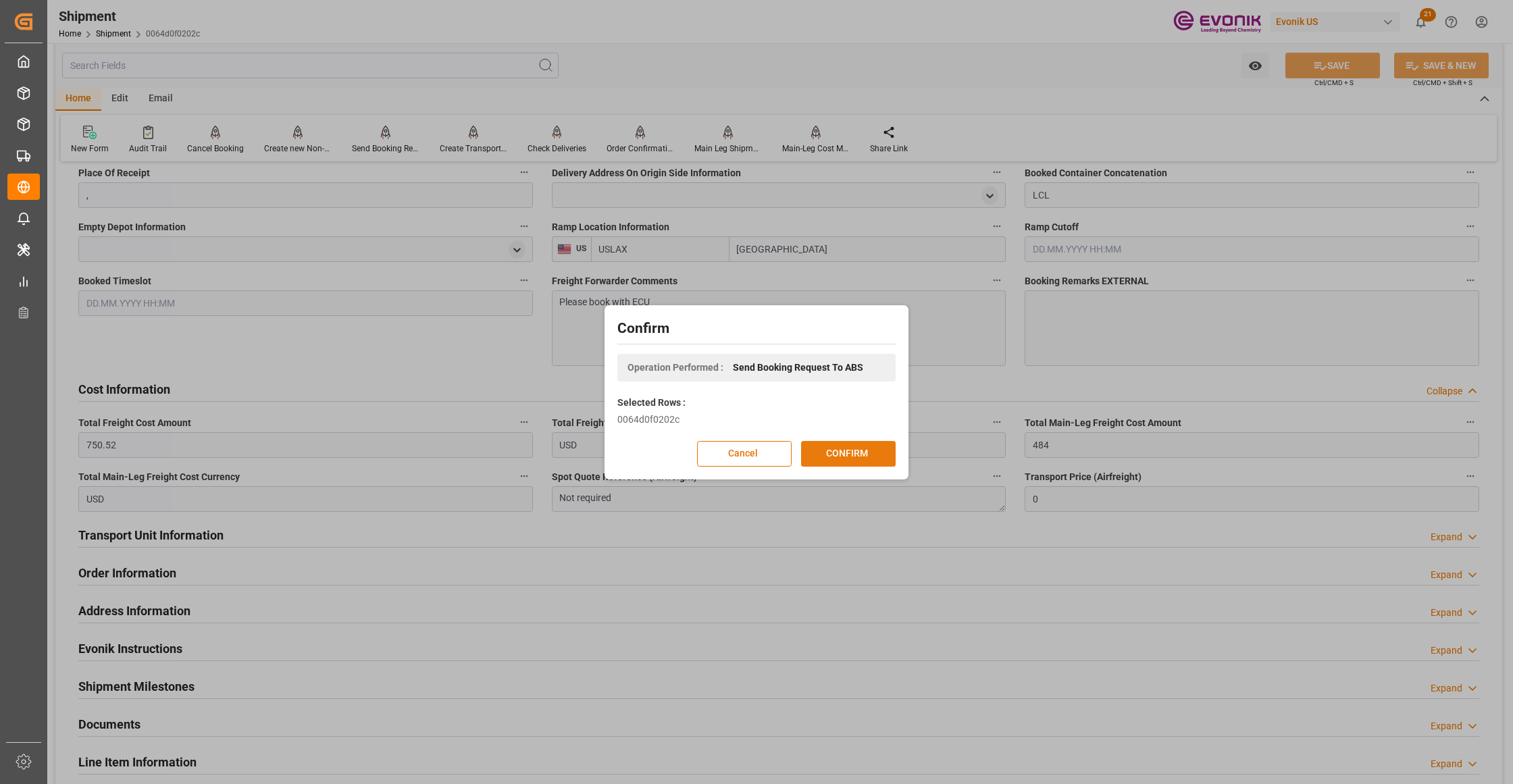
click at [850, 452] on button "CONFIRM" at bounding box center [848, 453] width 95 height 26
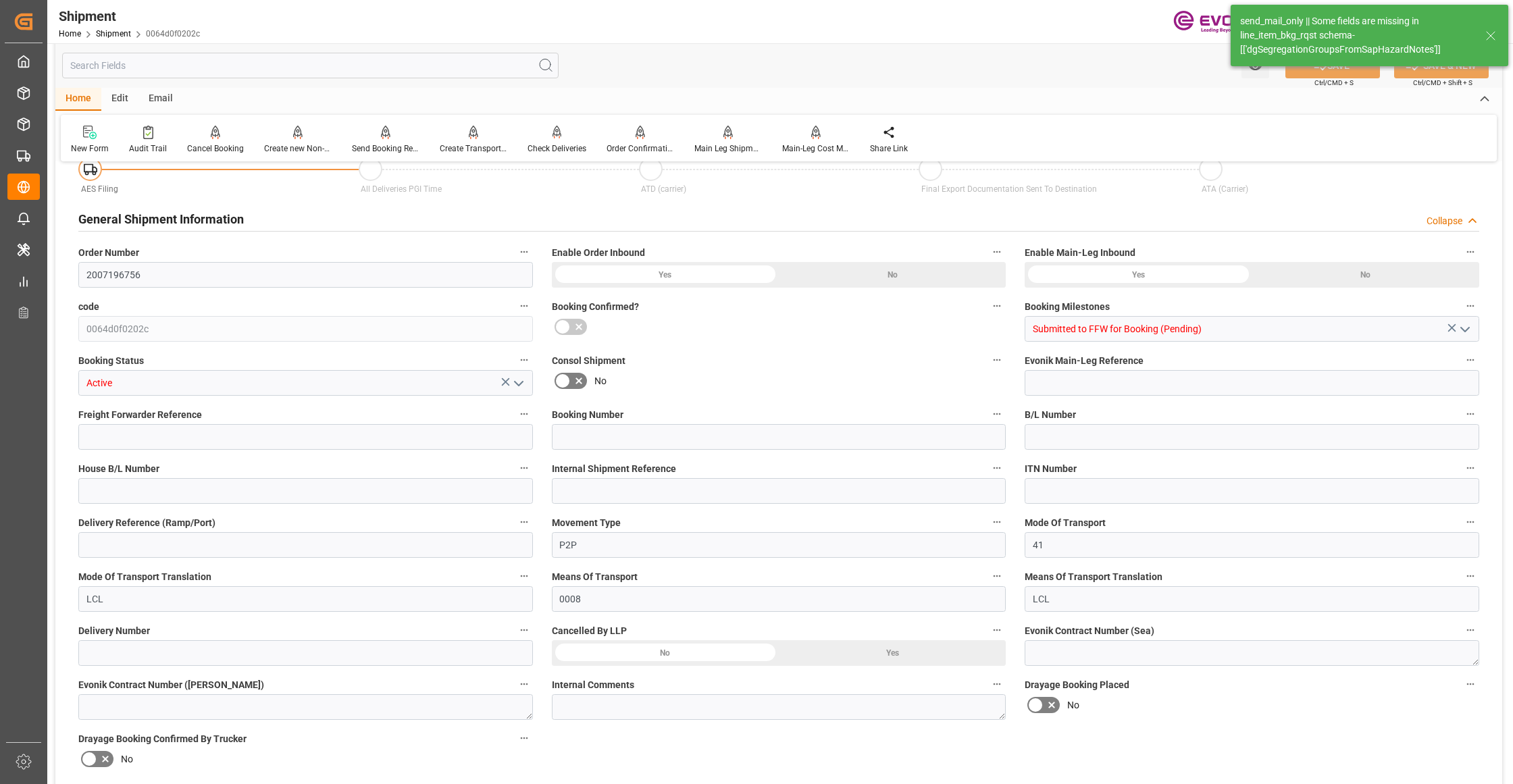
type input "12"
type input "DR"
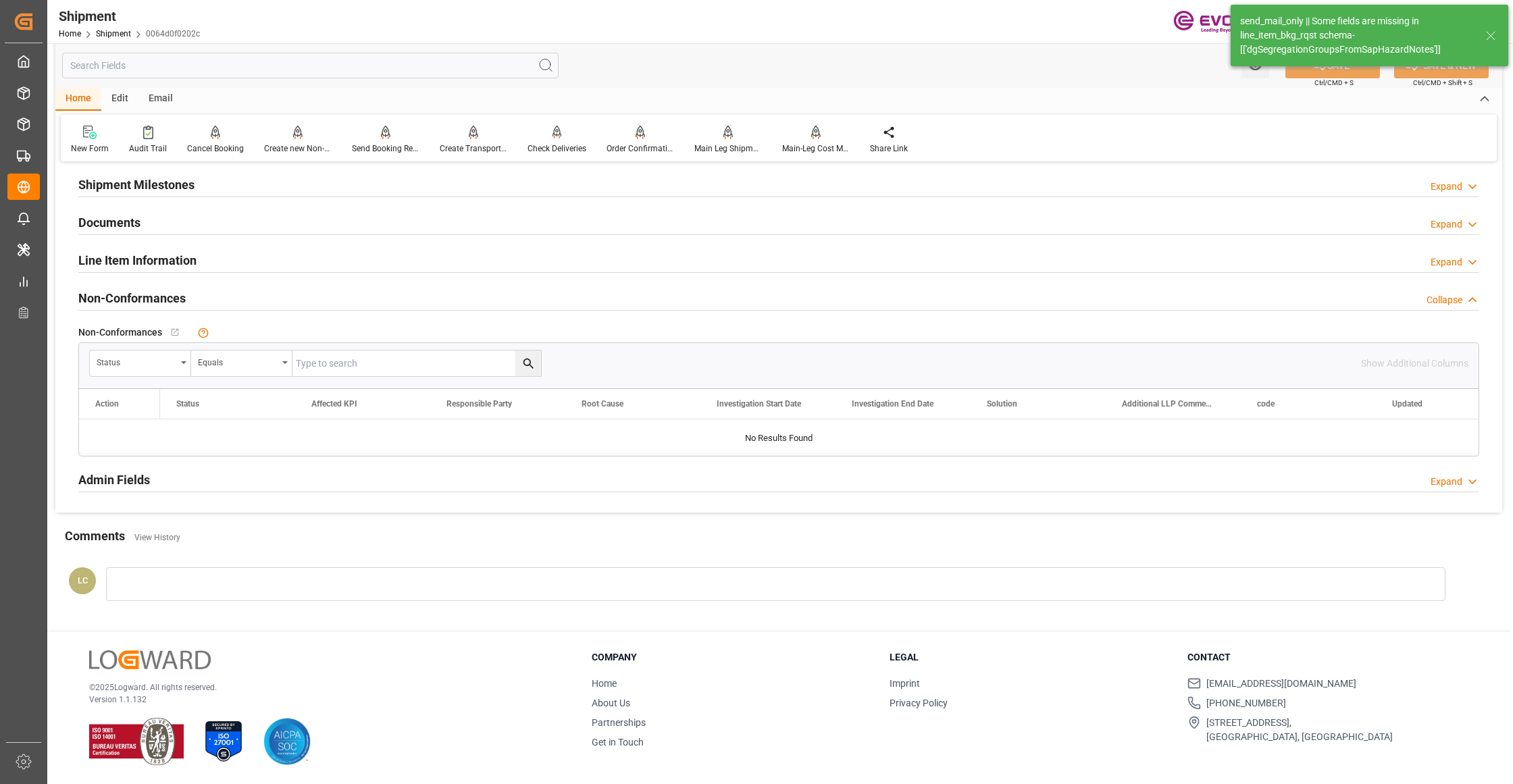
click at [243, 261] on div "Line Item Information Expand" at bounding box center [778, 259] width 1400 height 26
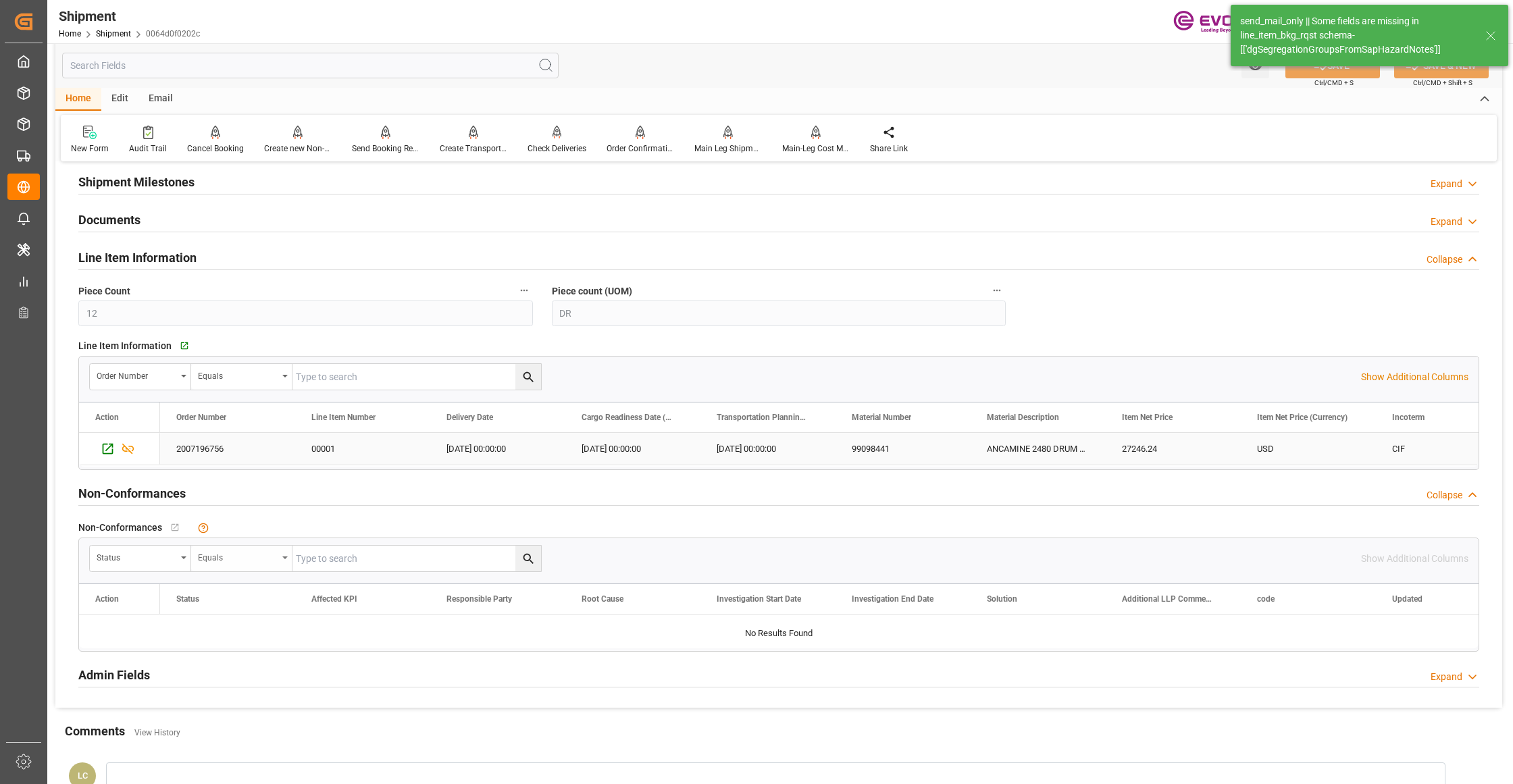
scroll to position [1200, 0]
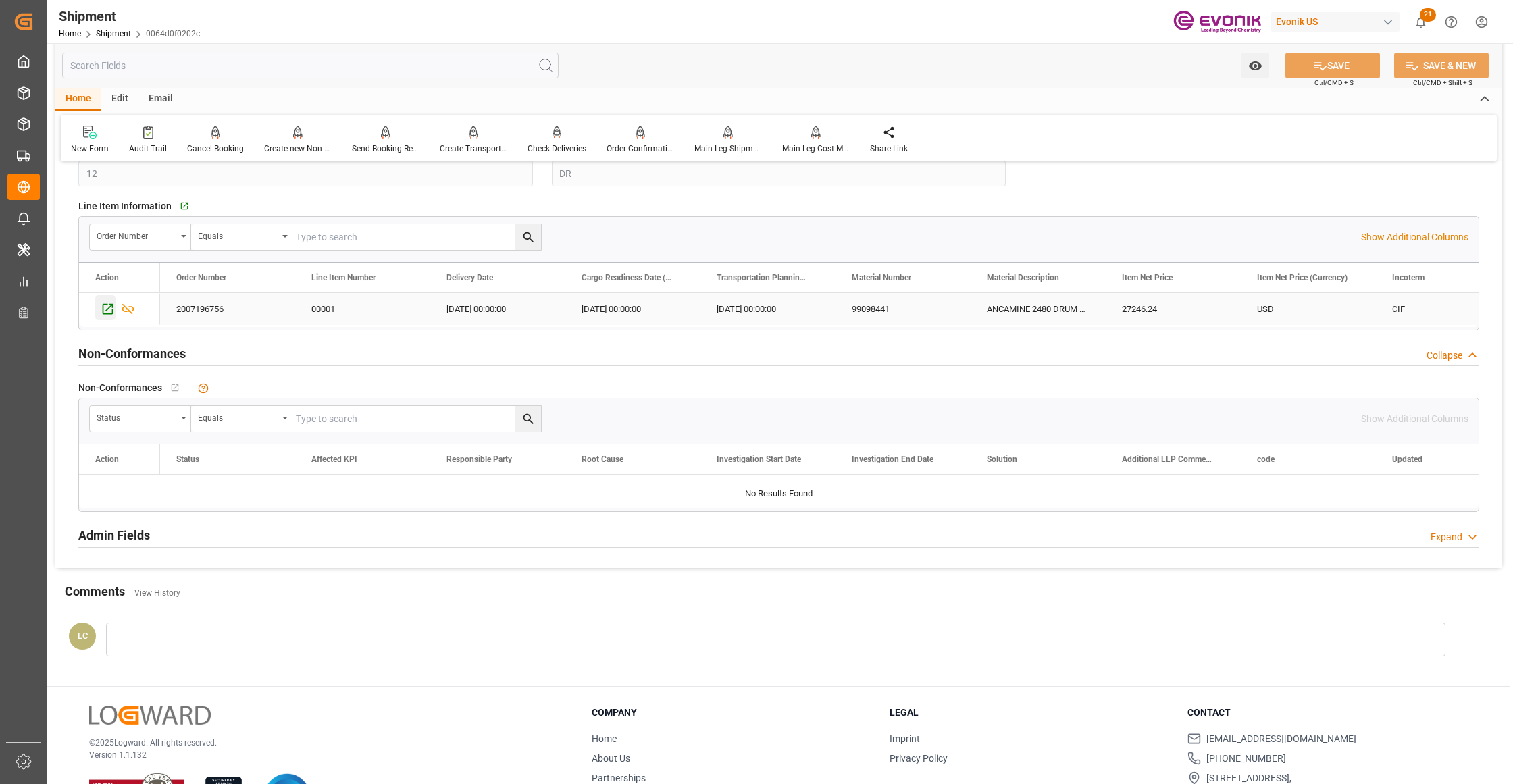
click at [102, 311] on icon "Press SPACE to select this row." at bounding box center [107, 309] width 14 height 14
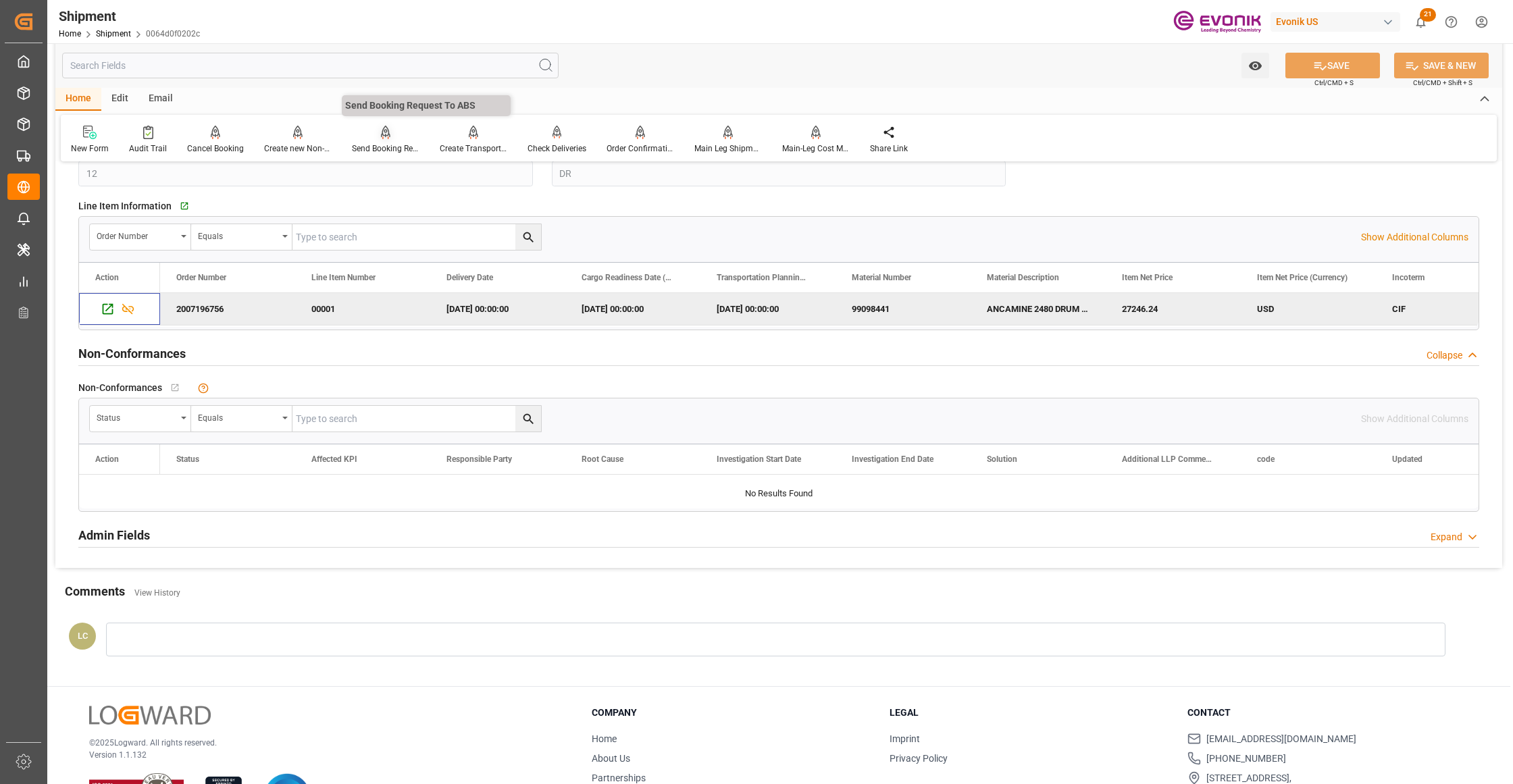
click at [385, 141] on div "Send Booking Request To ABS" at bounding box center [385, 139] width 88 height 29
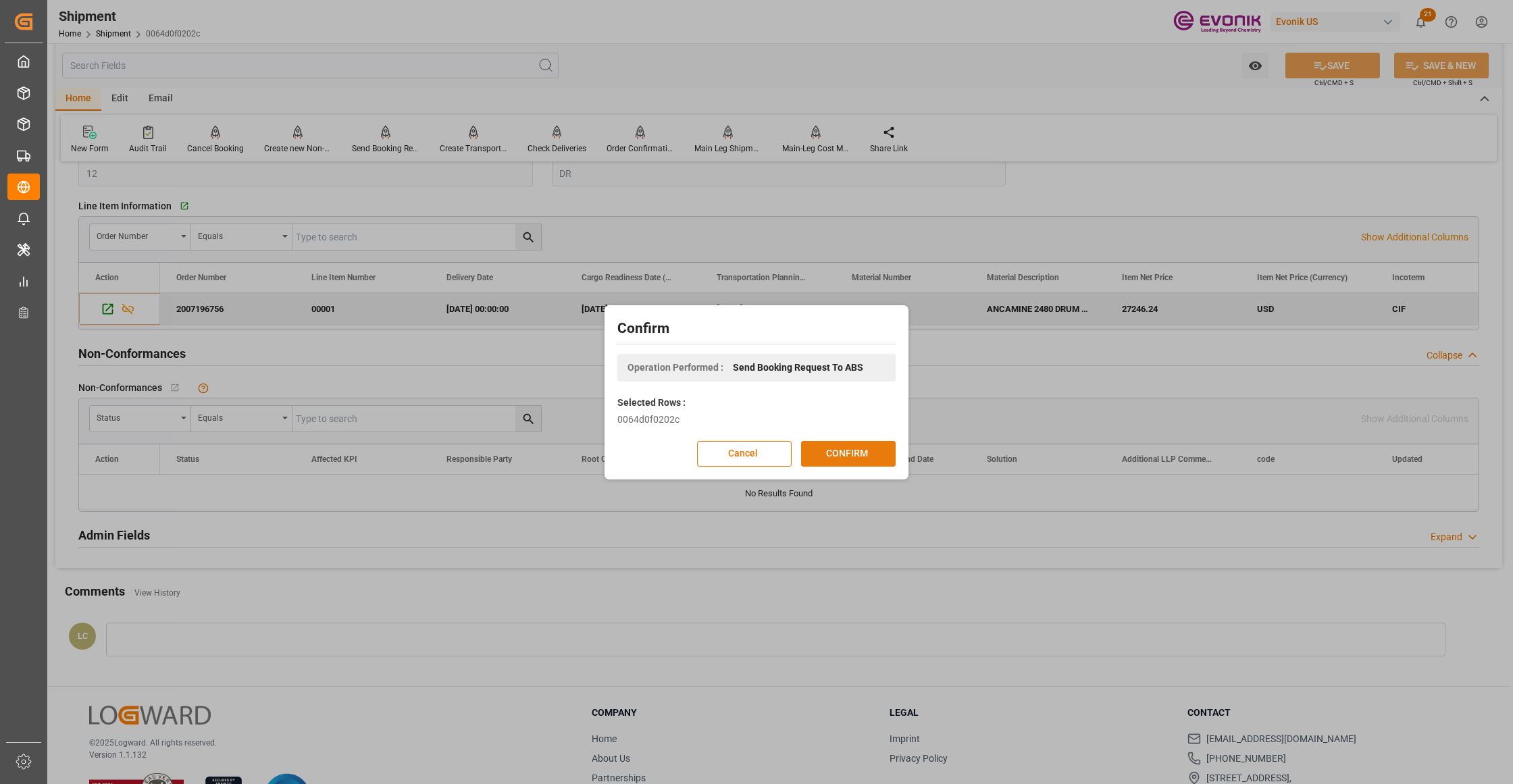
click at [827, 460] on button "CONFIRM" at bounding box center [848, 453] width 95 height 26
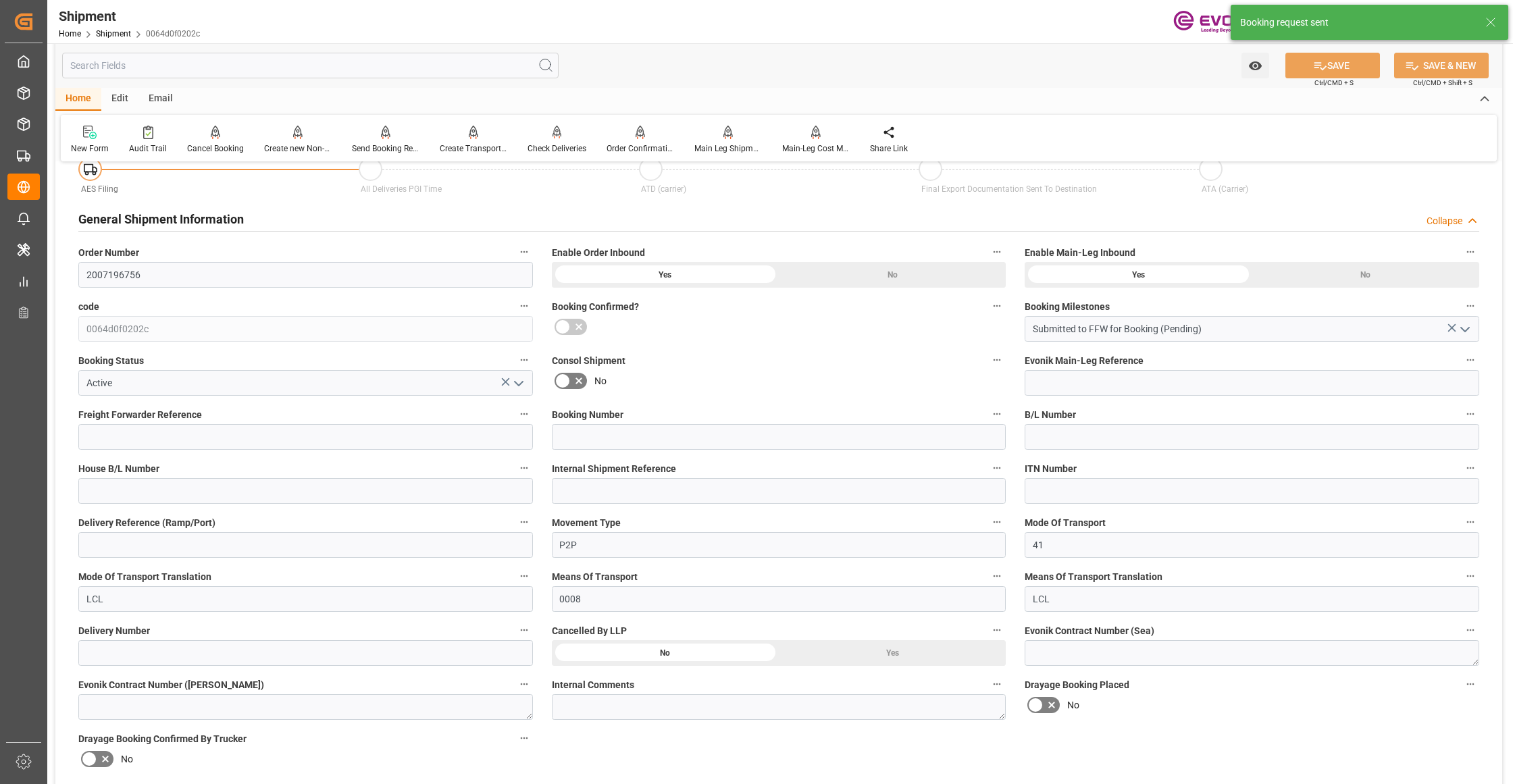
scroll to position [1060, 0]
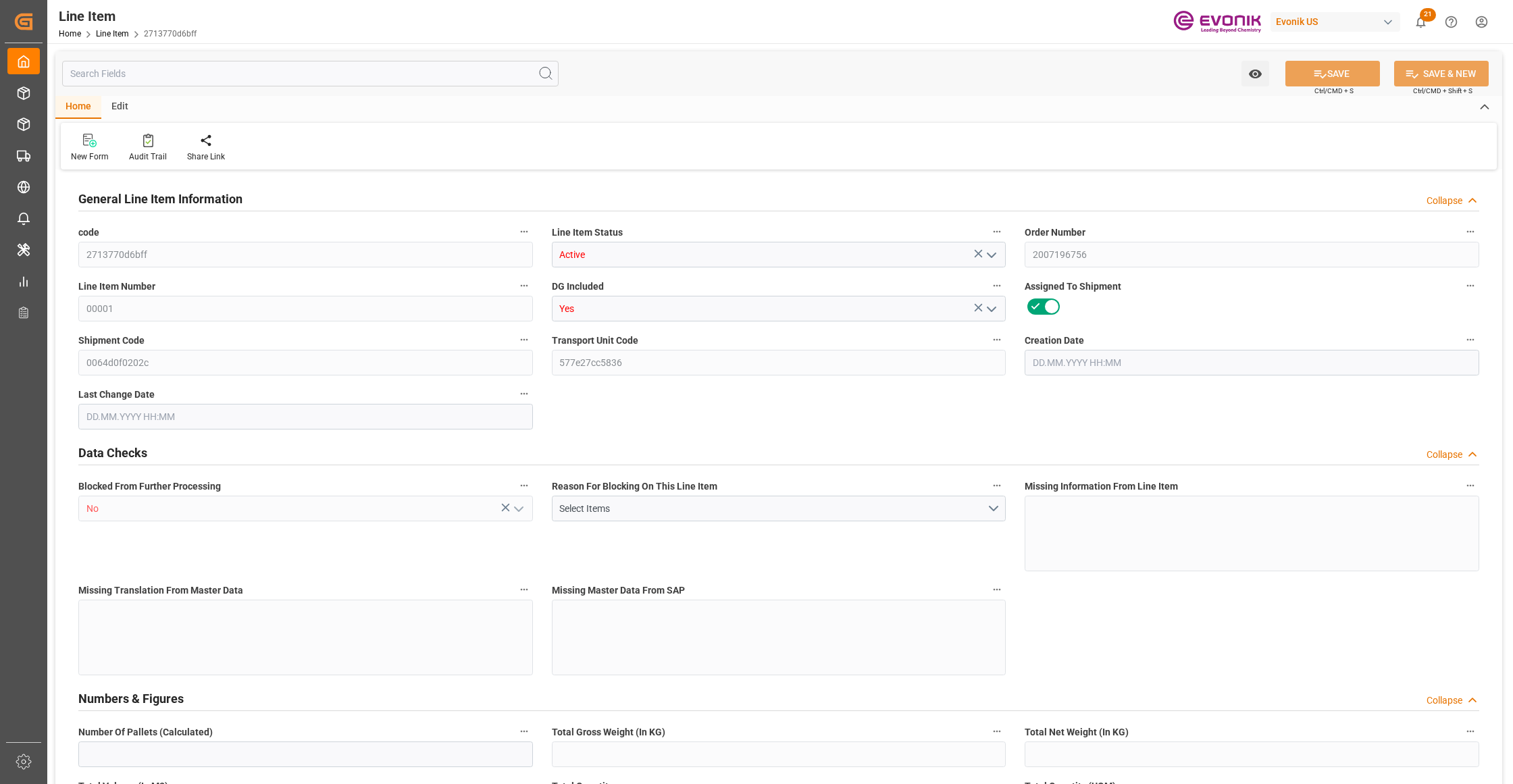
type input "3"
type input "2649.6"
type input "2448"
type input "3.4387"
type input "12"
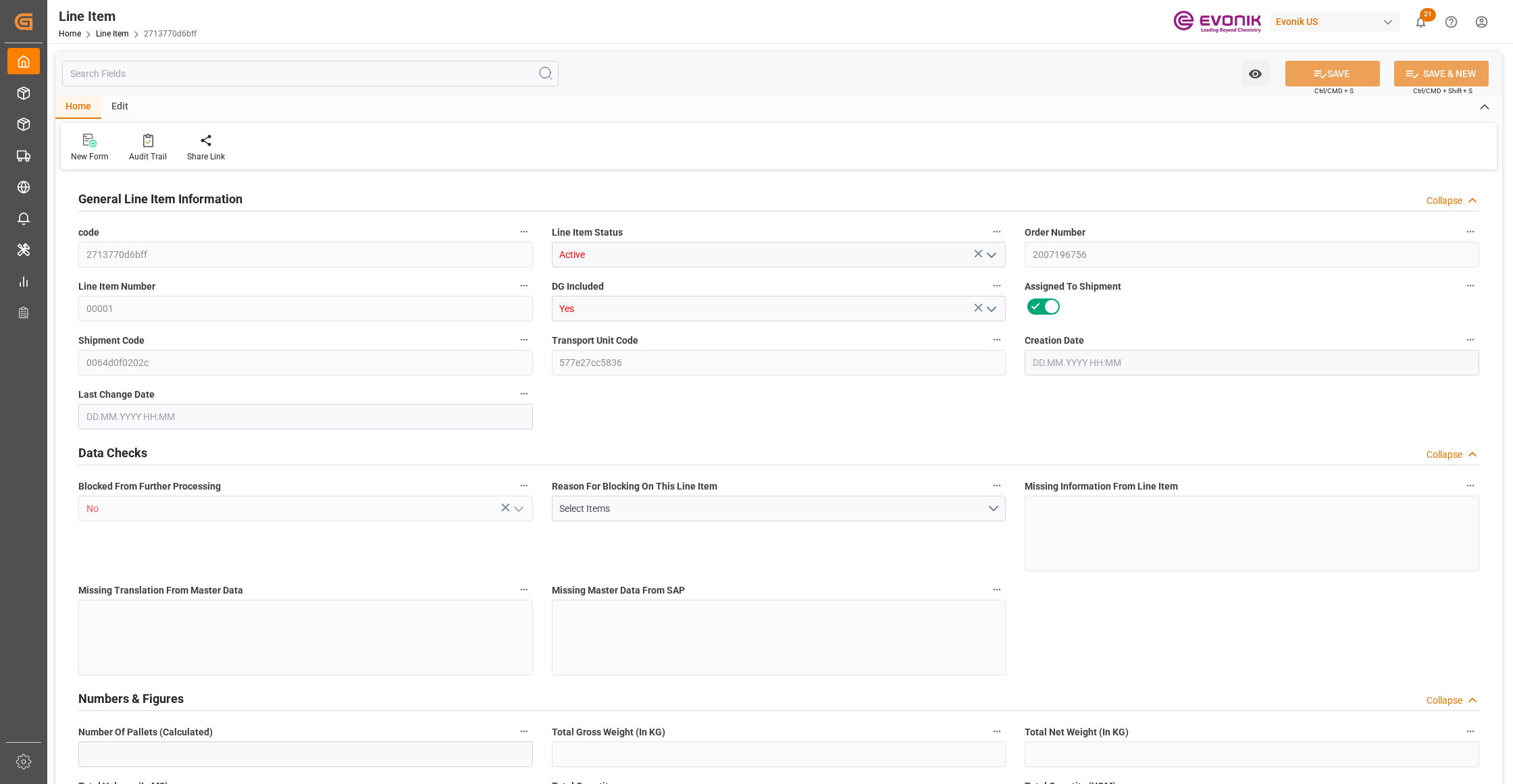
type input "27246.24"
type input "12"
type input "2649.6"
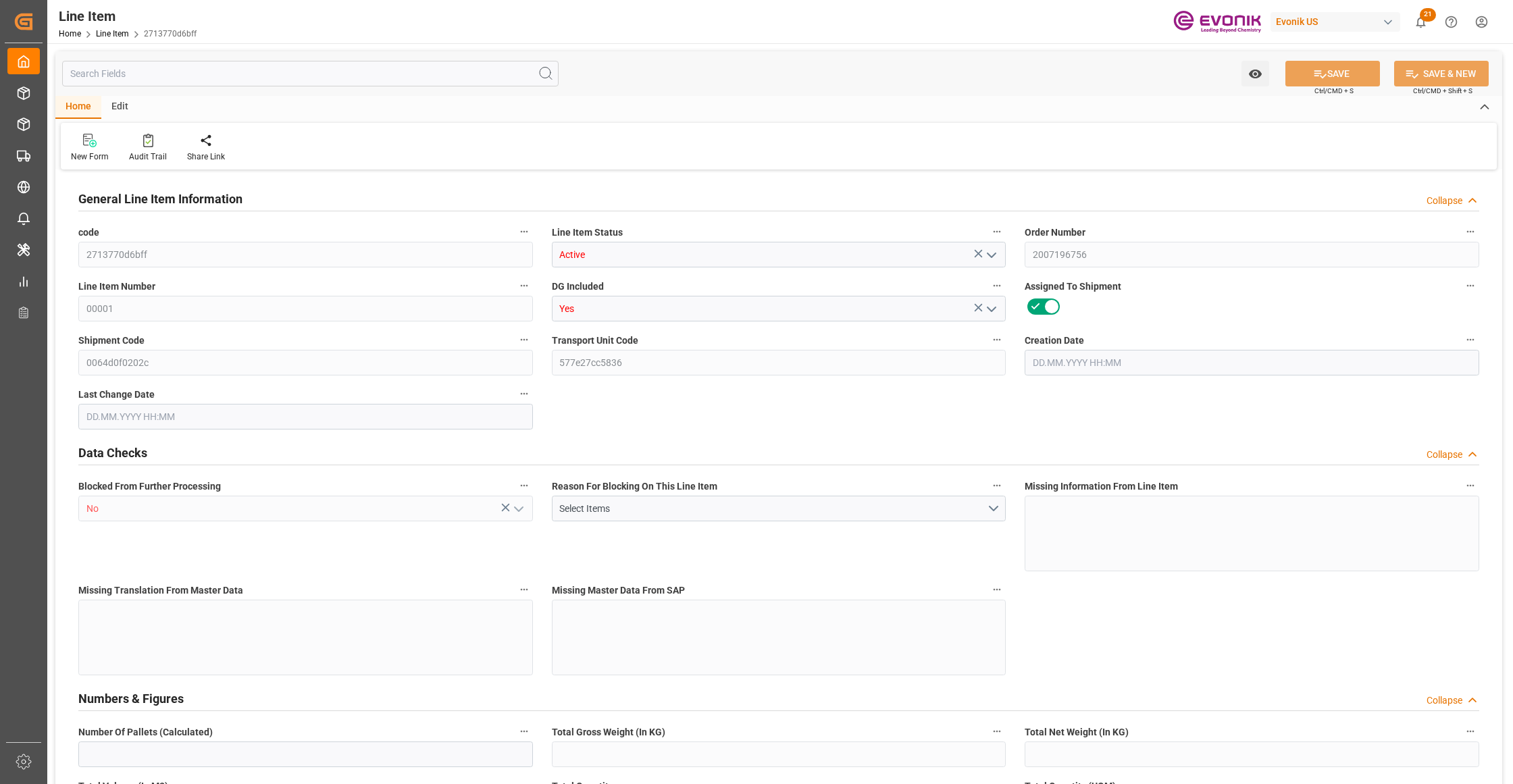
type input "2709.6"
type input "2448"
type input "3.4387"
type input "3438.744"
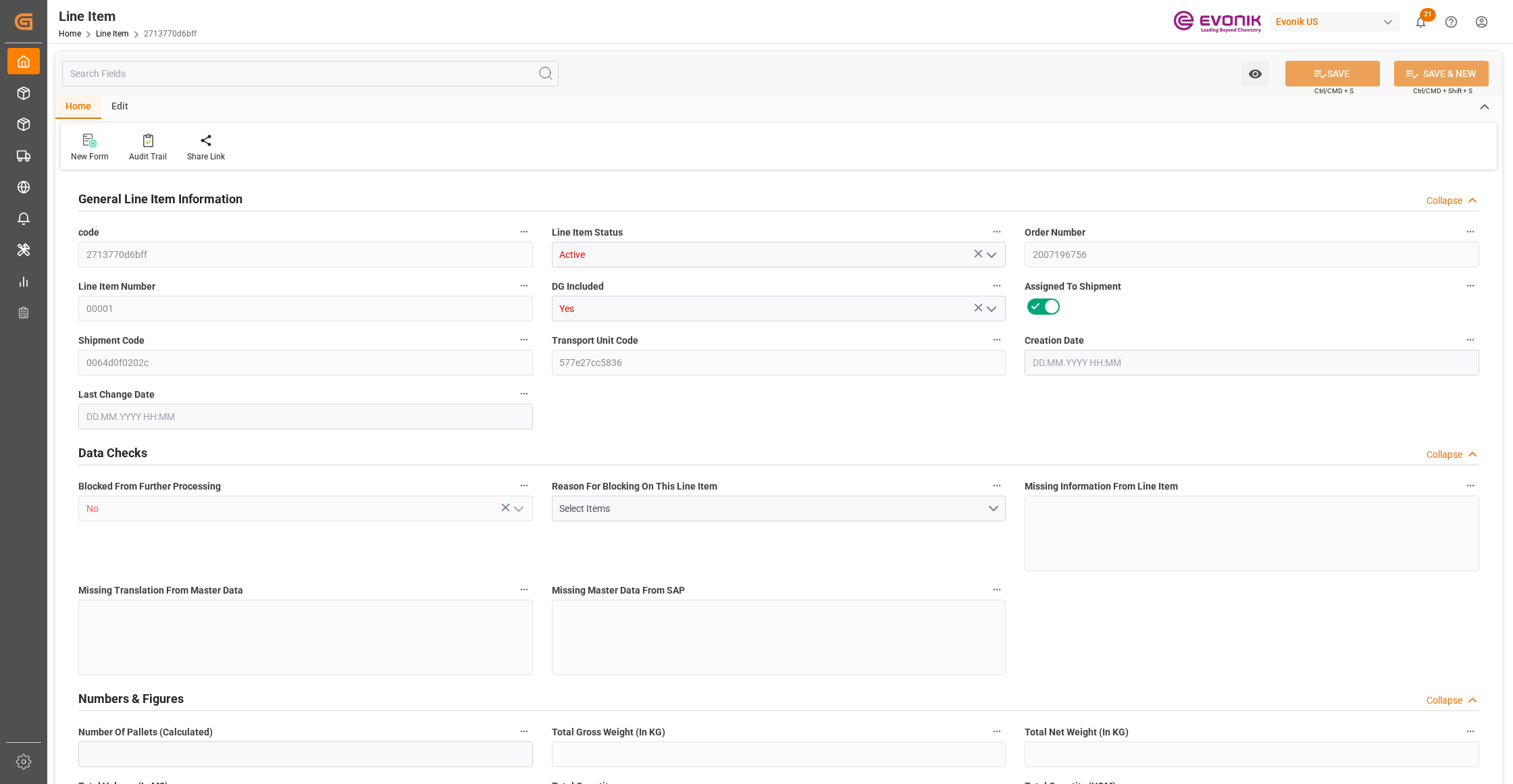
type input "0"
type input "[DATE] 18:47"
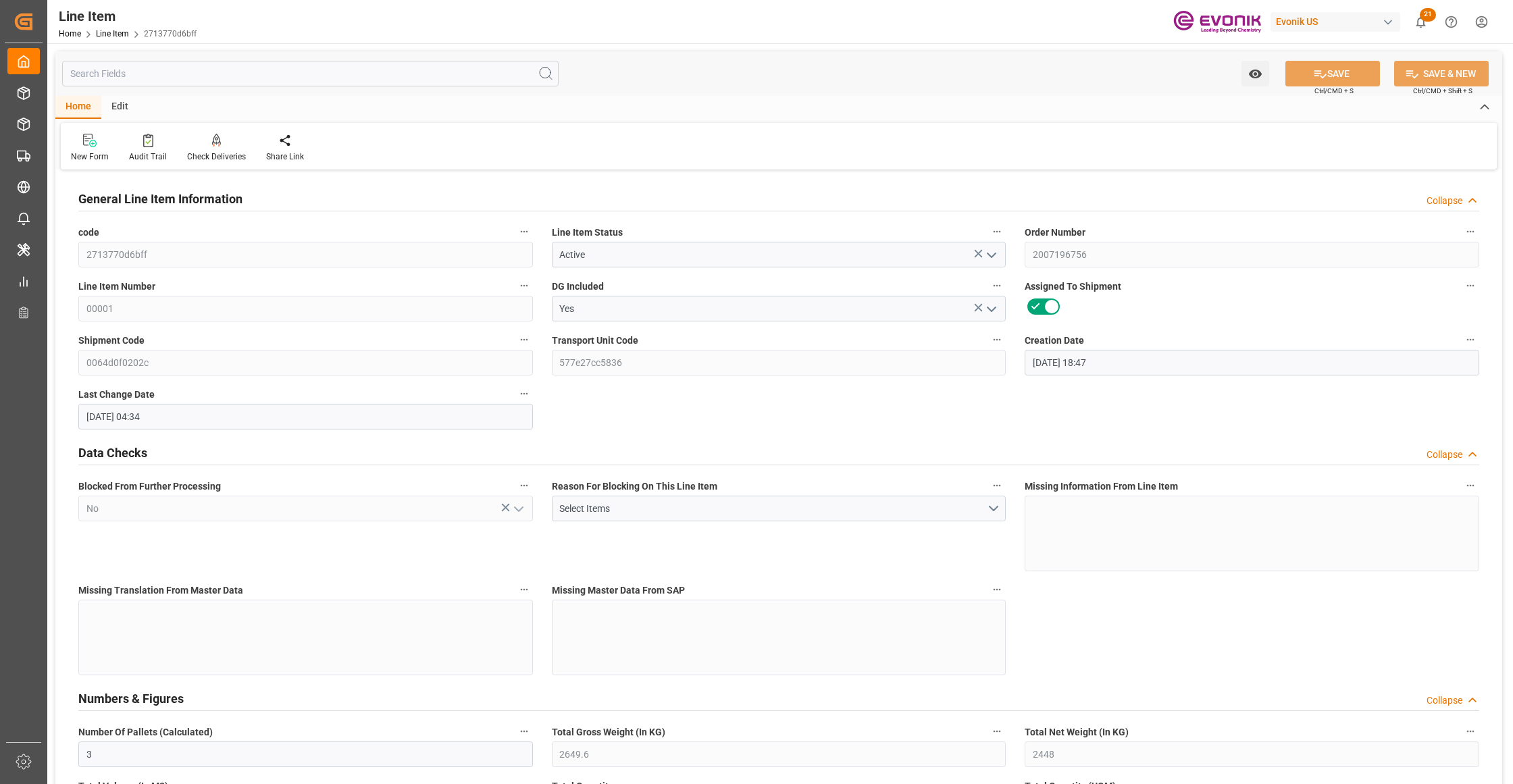
type input "[DATE] 04:34"
type input "[DATE]"
click at [216, 71] on input "text" at bounding box center [310, 73] width 496 height 26
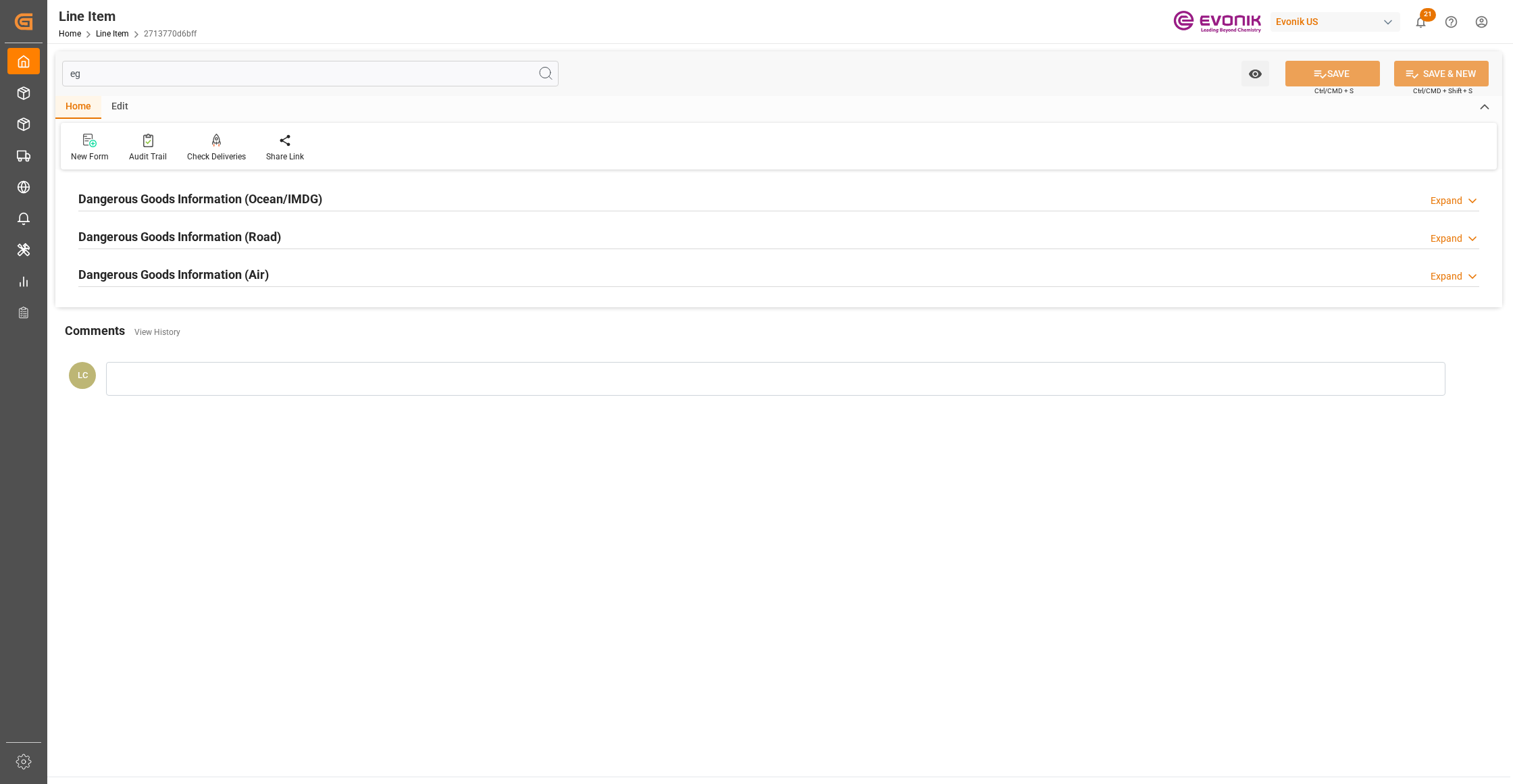
type input "eg"
click at [300, 197] on h2 "Dangerous Goods Information (Ocean/IMDG)" at bounding box center [200, 199] width 243 height 18
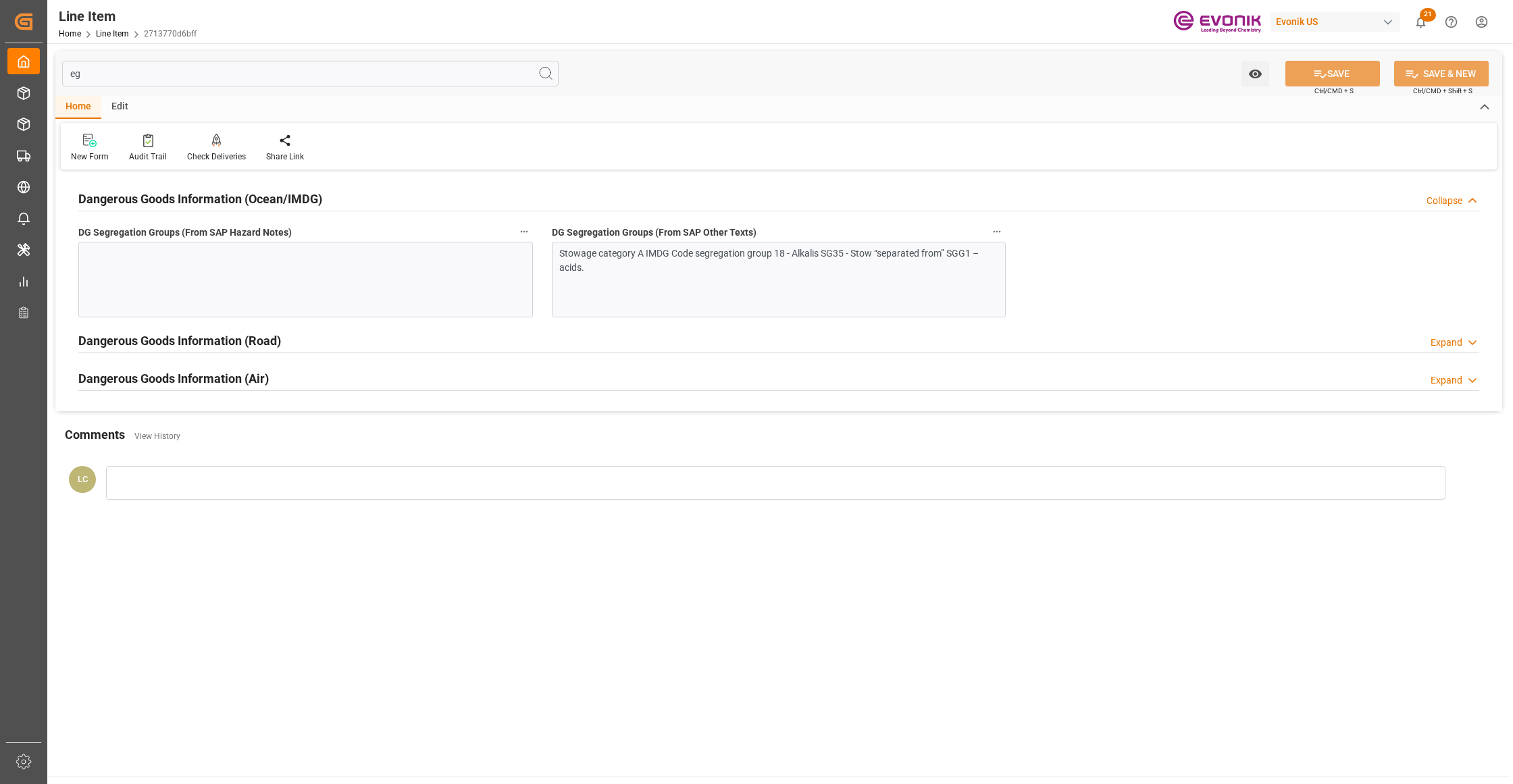
click at [784, 268] on div "Stowage category A IMDG Code segregation group 18 - Alkalis SG35 - Stow “separa…" at bounding box center [772, 261] width 426 height 29
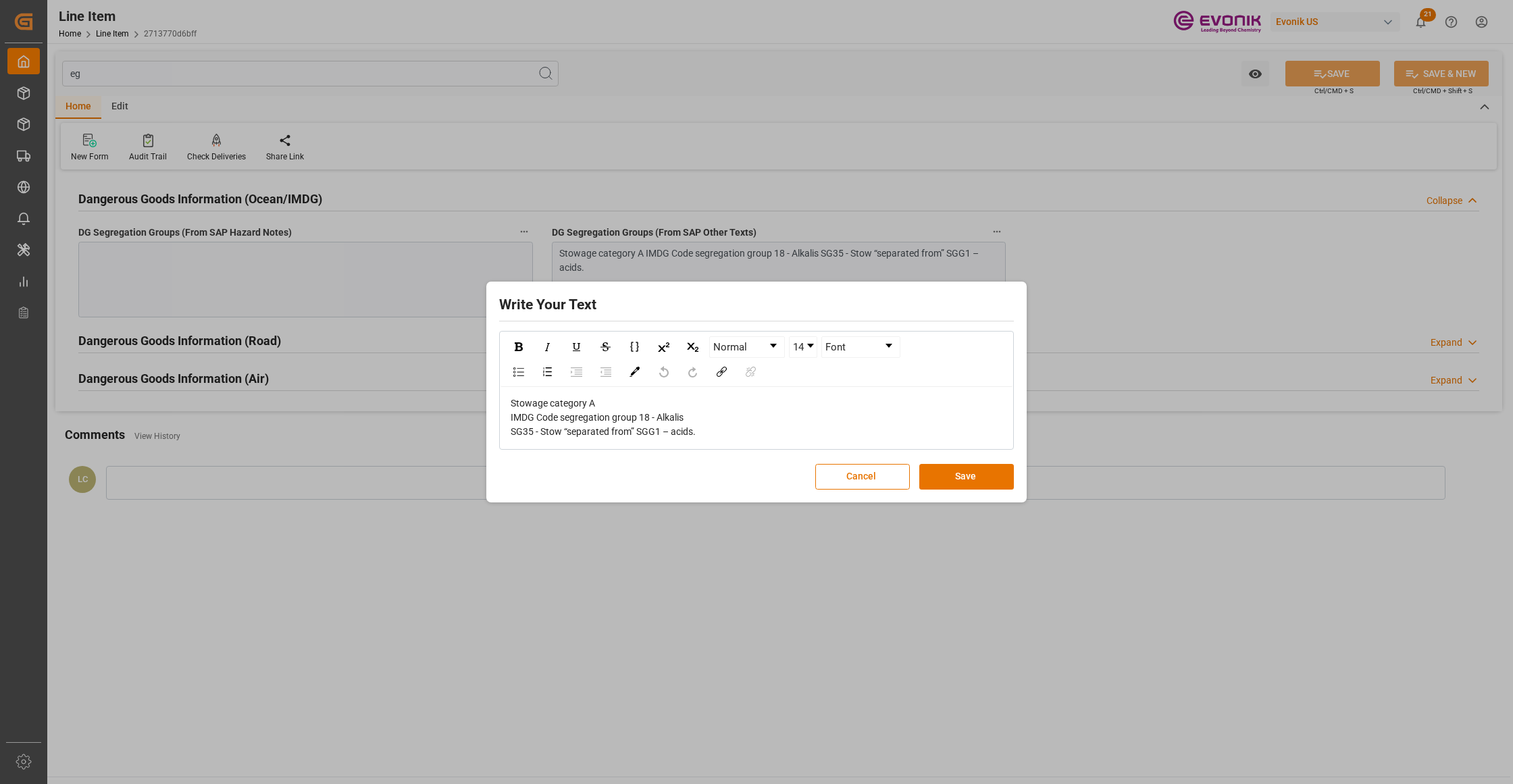
click at [700, 430] on div "Stowage category A IMDG Code segregation group 18 - Alkalis SG35 - Stow “separa…" at bounding box center [756, 417] width 492 height 43
drag, startPoint x: 699, startPoint y: 431, endPoint x: 421, endPoint y: 404, distance: 279.3
click at [421, 404] on div "Write Your Text Normal 14 Font Stowage category A IMDG Code segregation group 1…" at bounding box center [756, 392] width 1513 height 784
copy span "Stowage category A IMDG Code segregation group 18 - Alkalis SG35 - Stow “separa…"
click at [945, 483] on button "Save" at bounding box center [966, 477] width 95 height 26
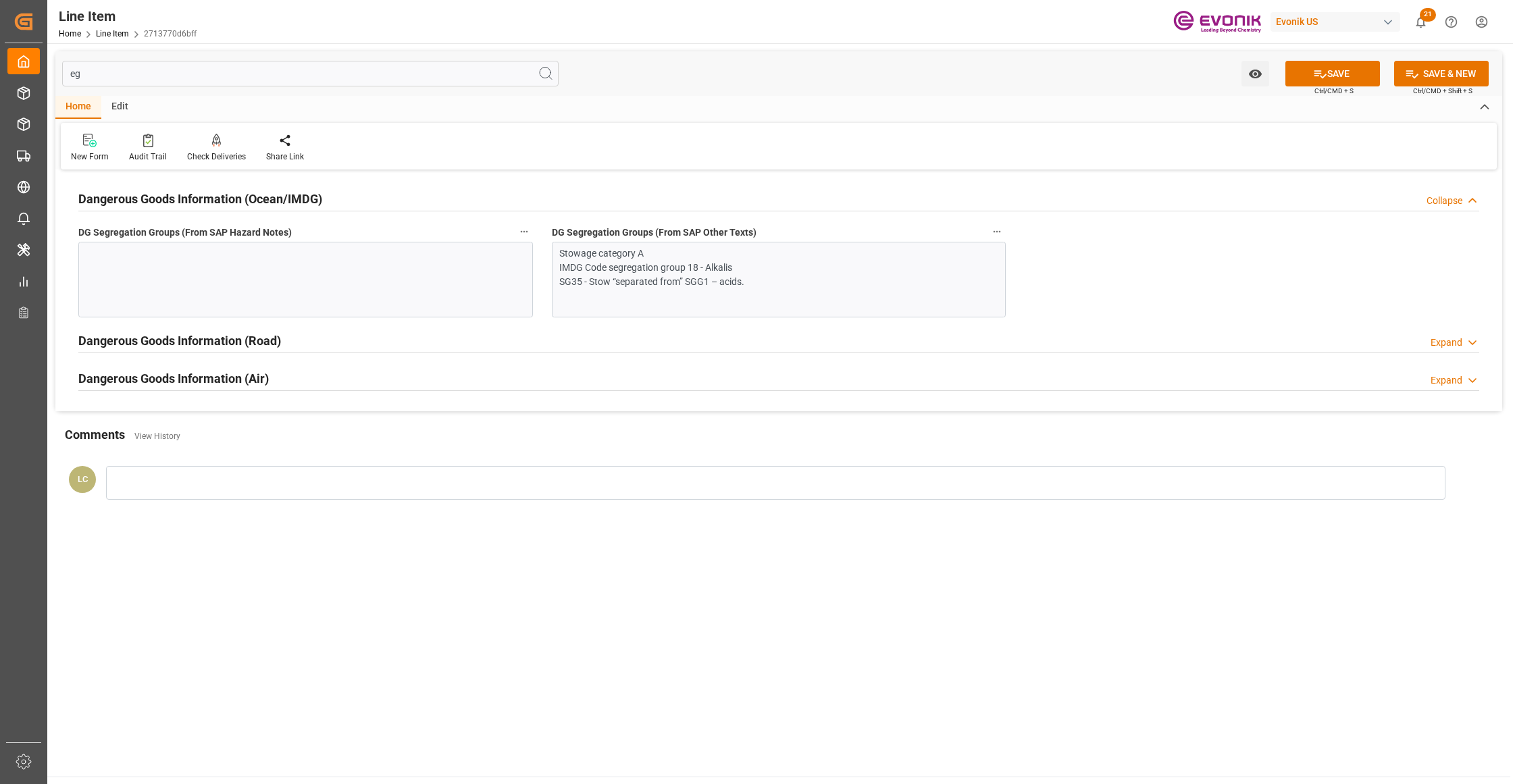
click at [430, 311] on div at bounding box center [305, 280] width 454 height 76
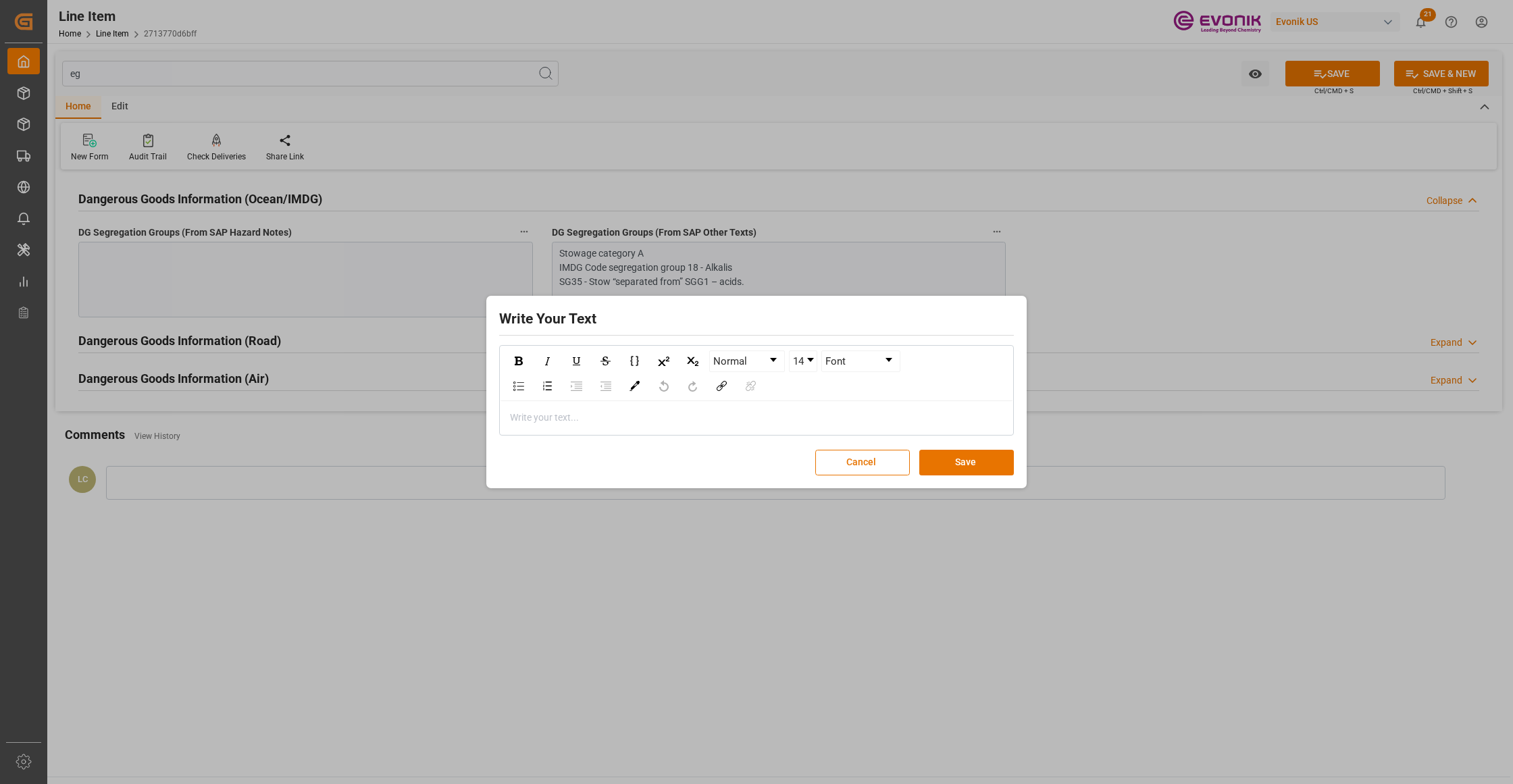
click at [544, 413] on div "rdw-editor" at bounding box center [756, 417] width 492 height 14
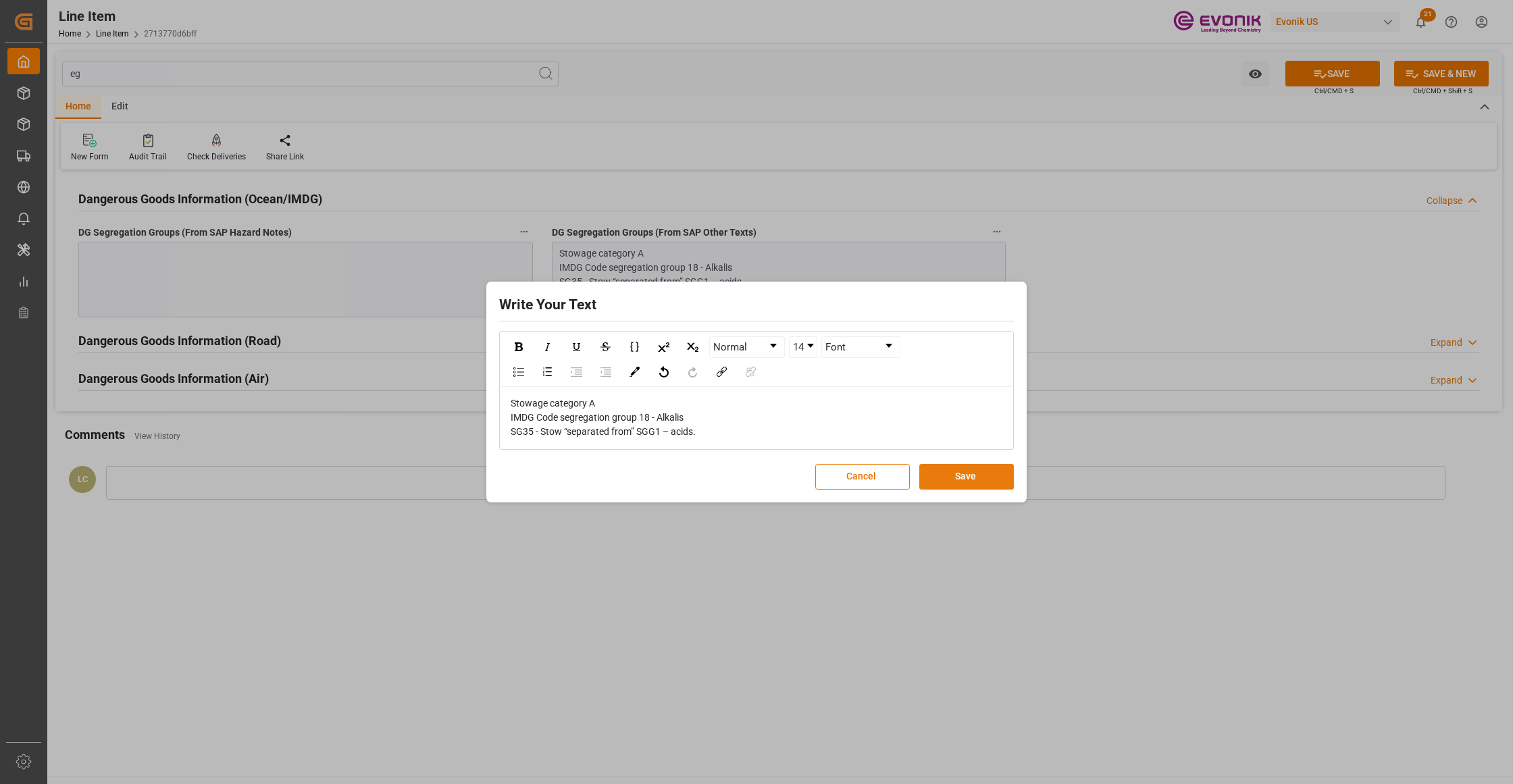
click at [958, 471] on button "Save" at bounding box center [966, 477] width 95 height 26
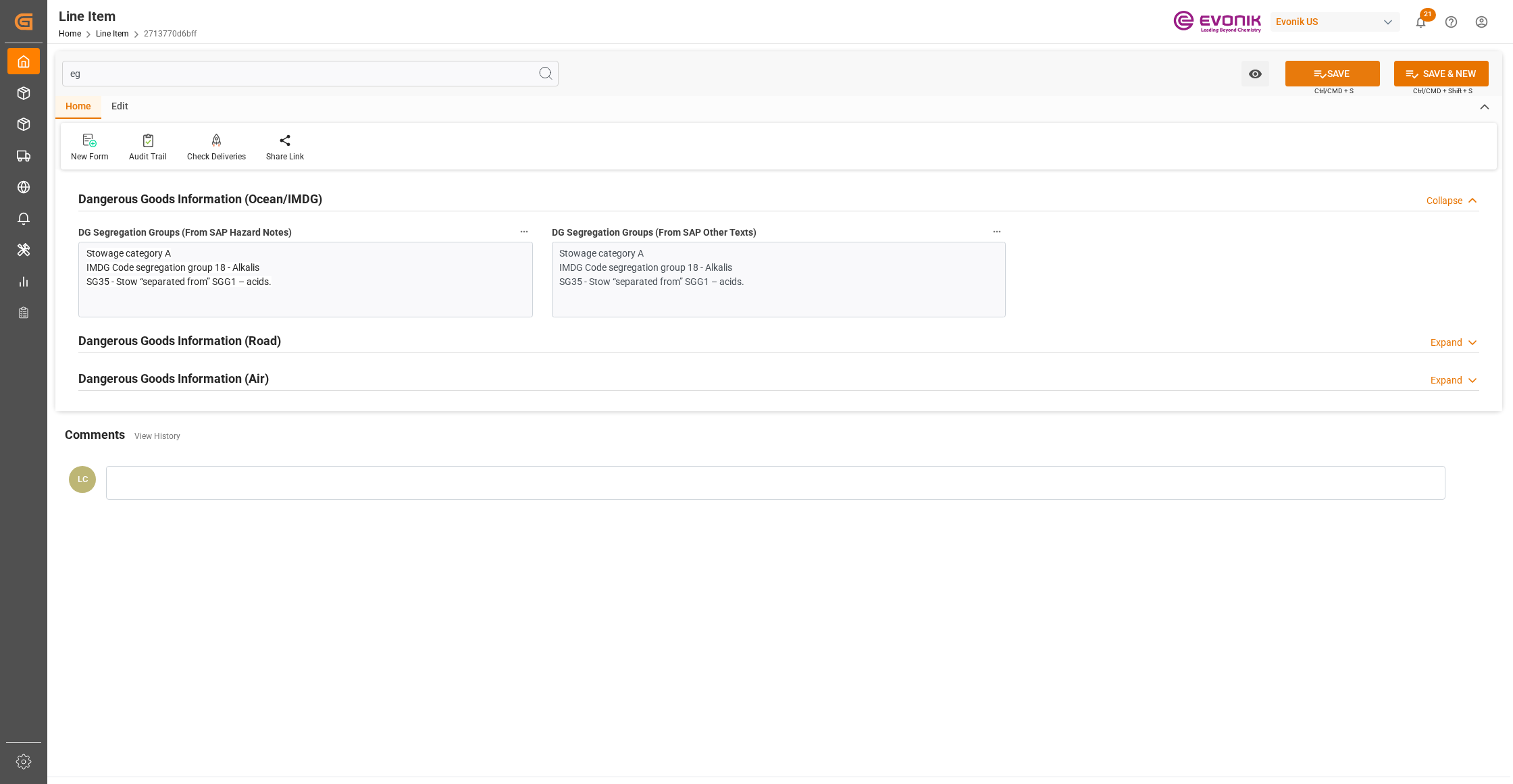
click at [1353, 65] on button "SAVE" at bounding box center [1332, 73] width 95 height 26
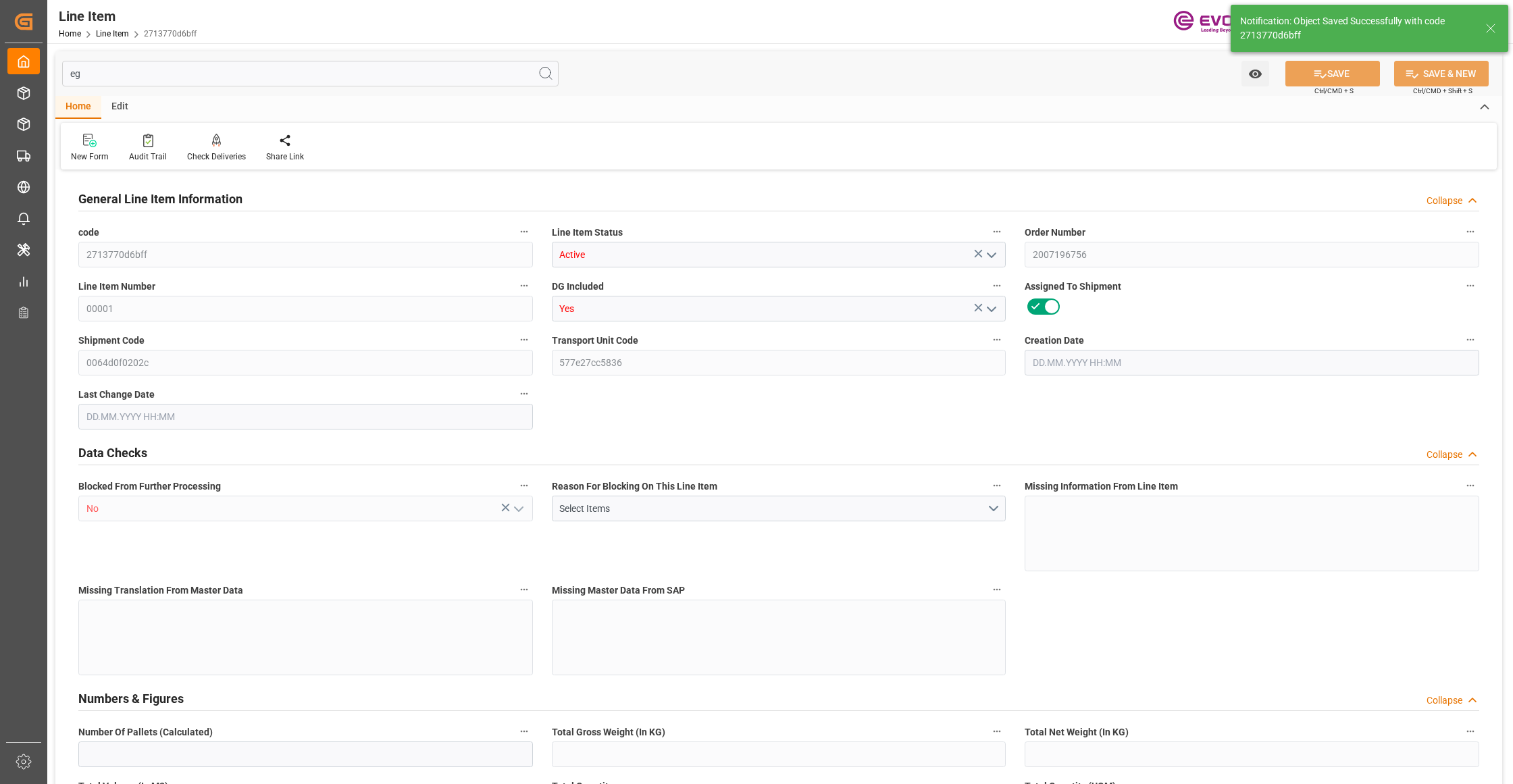
type input "3"
type input "2649.6"
type input "2448"
type input "3.4387"
type input "12"
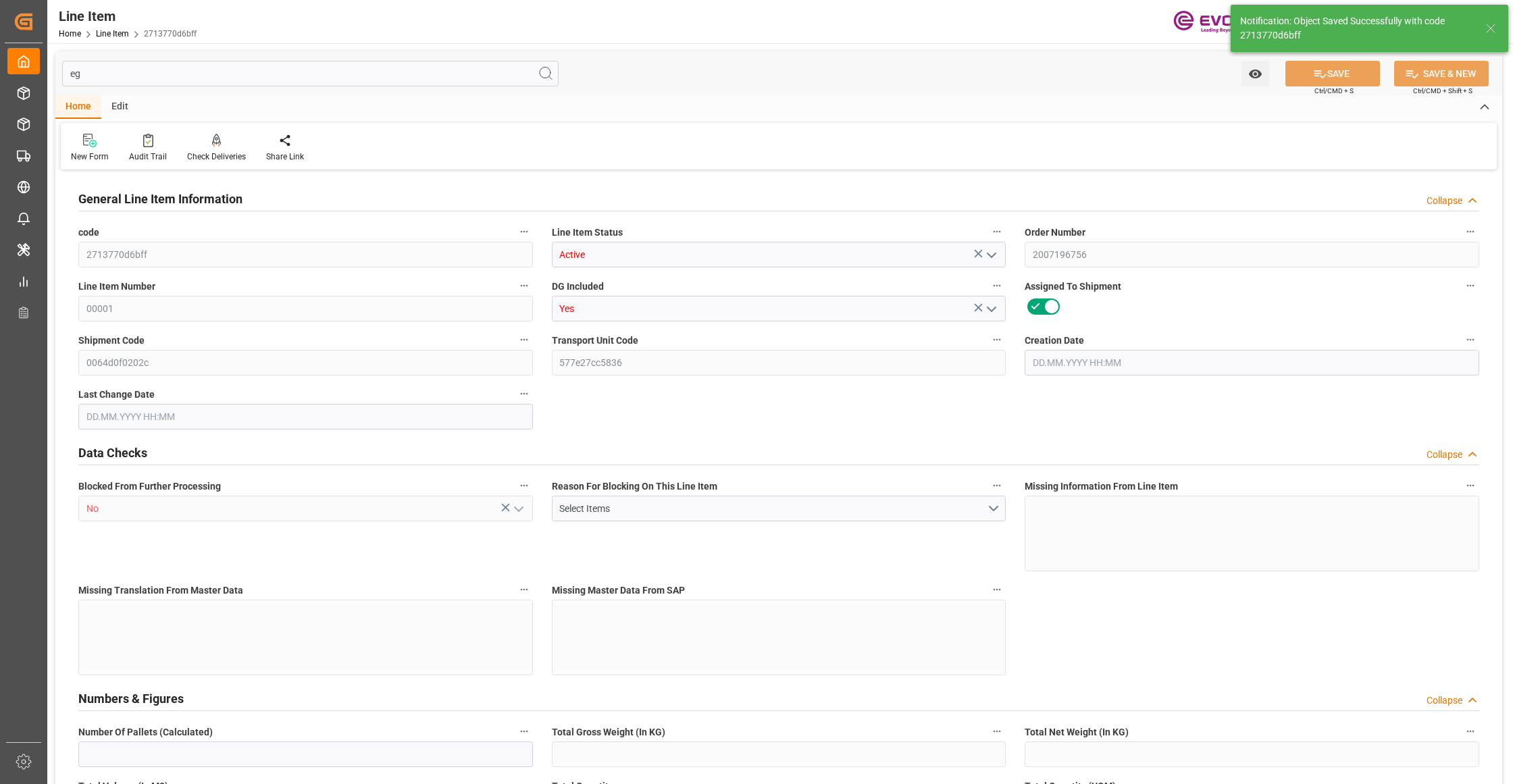
type input "27246.24"
type input "12"
type input "2649.6"
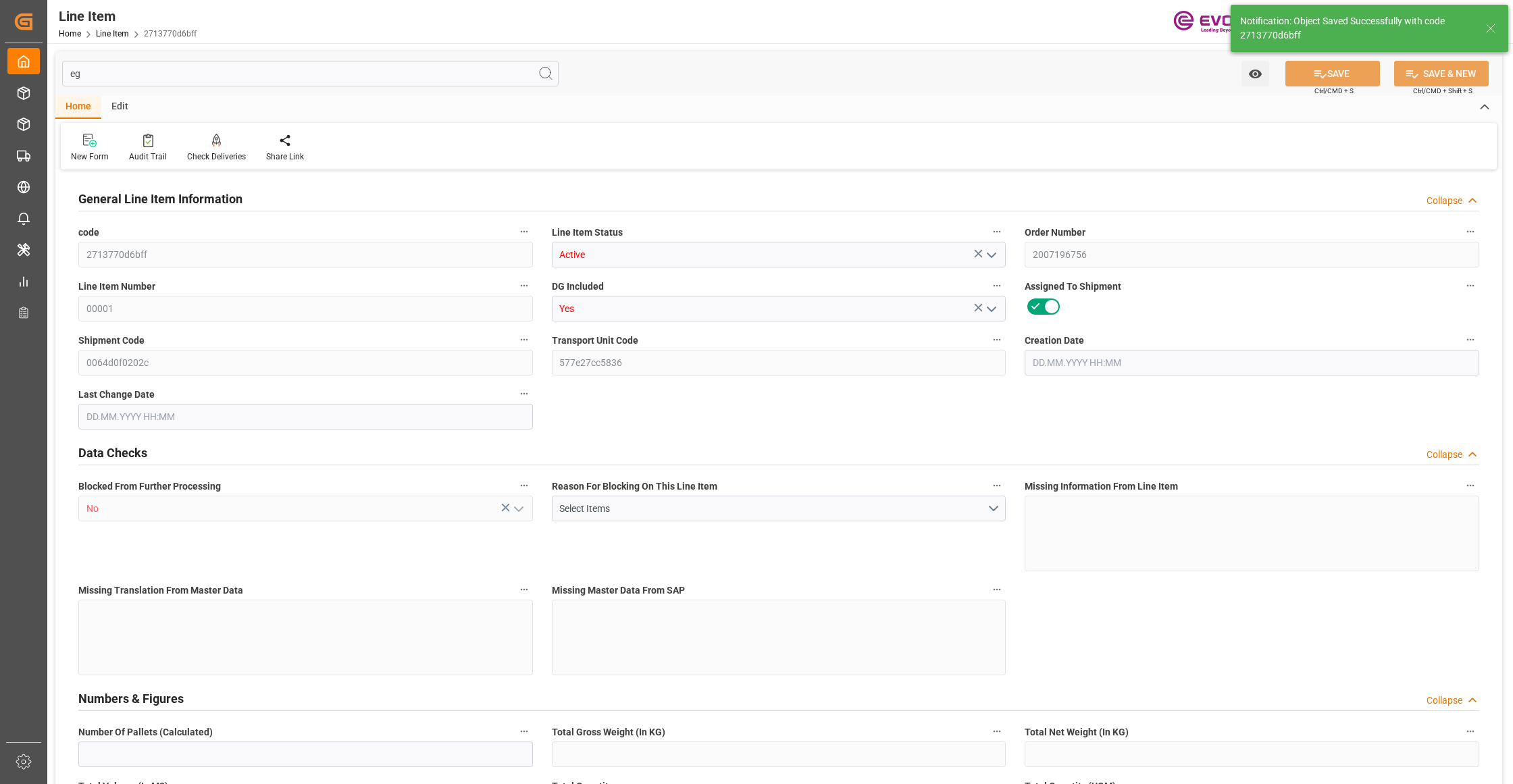
type input "2709.6"
type input "2448"
type input "3.4387"
type input "3438.744"
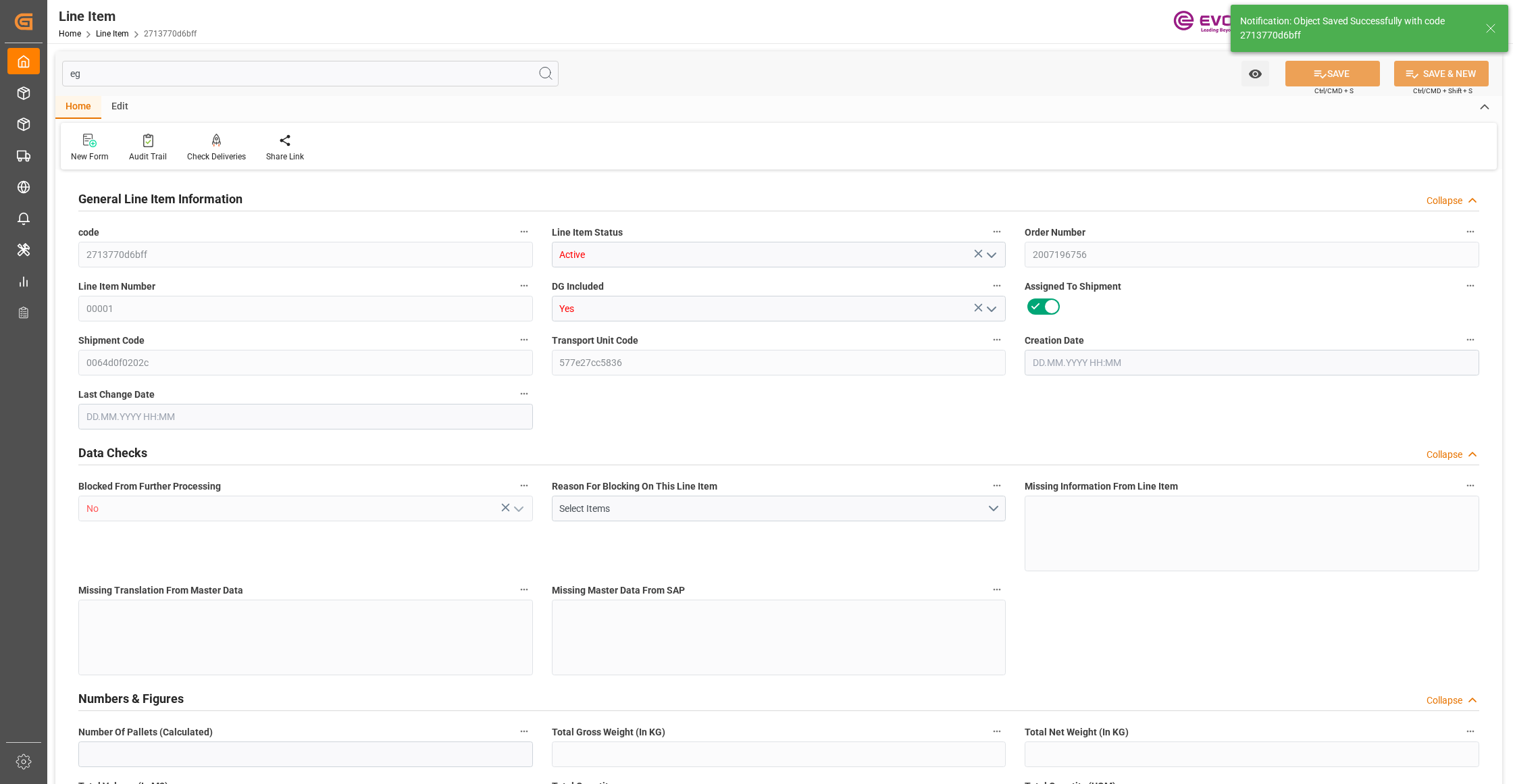
type input "0"
type input "[DATE] 18:47"
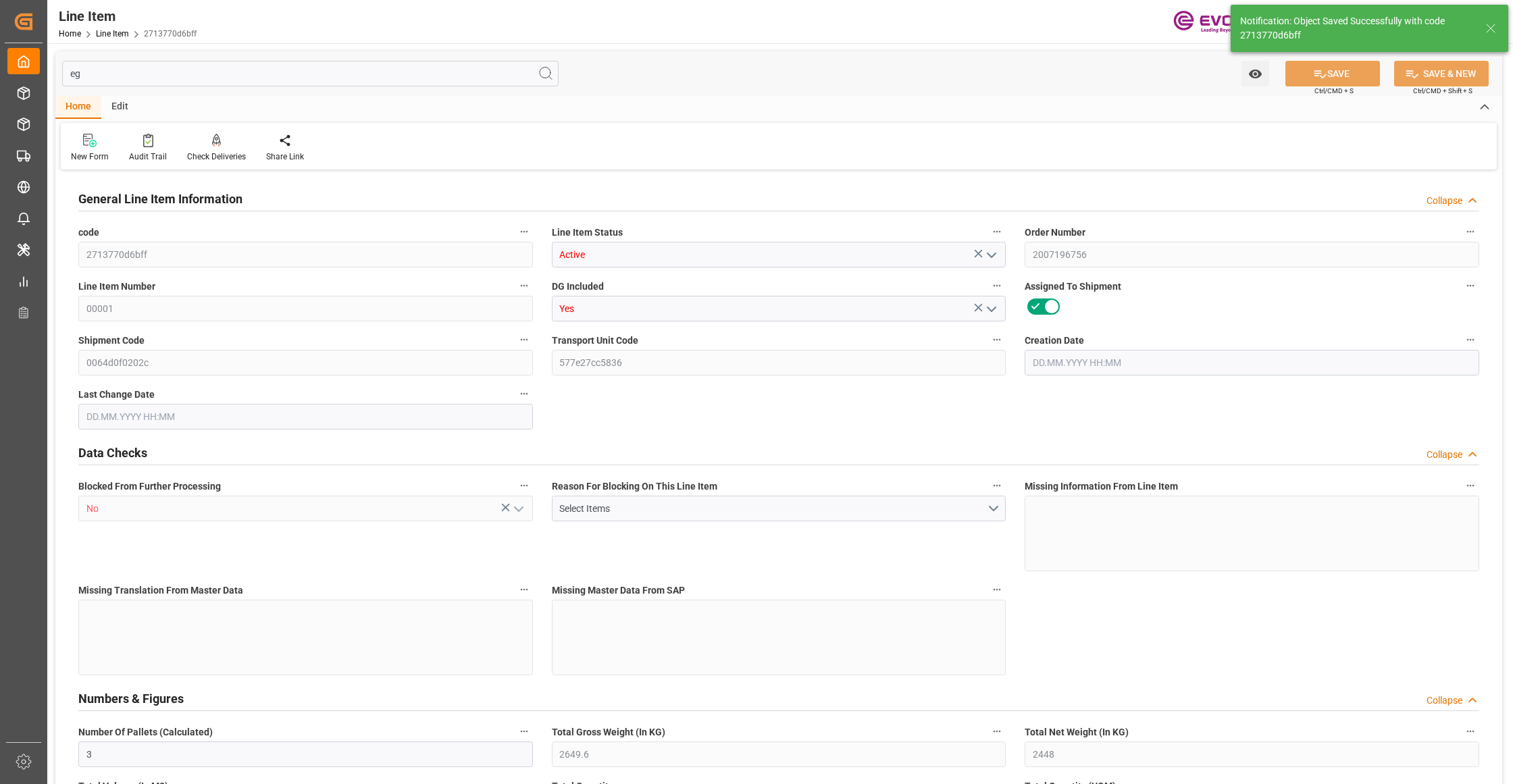
type input "[DATE] 08:10"
type input "[DATE]"
